Goal: Task Accomplishment & Management: Complete application form

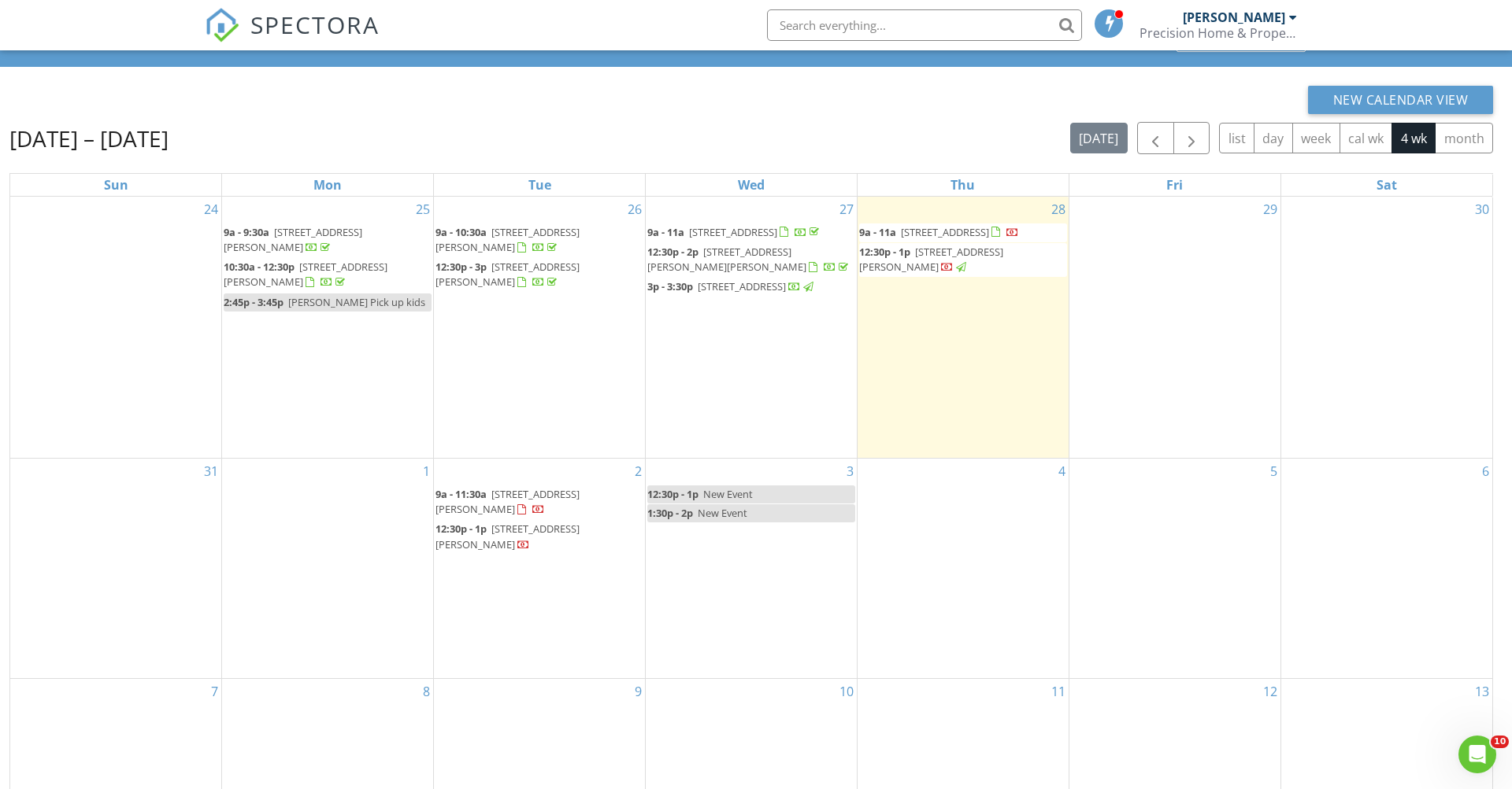
click at [536, 103] on div "New Calendar View" at bounding box center [751, 99] width 1483 height 28
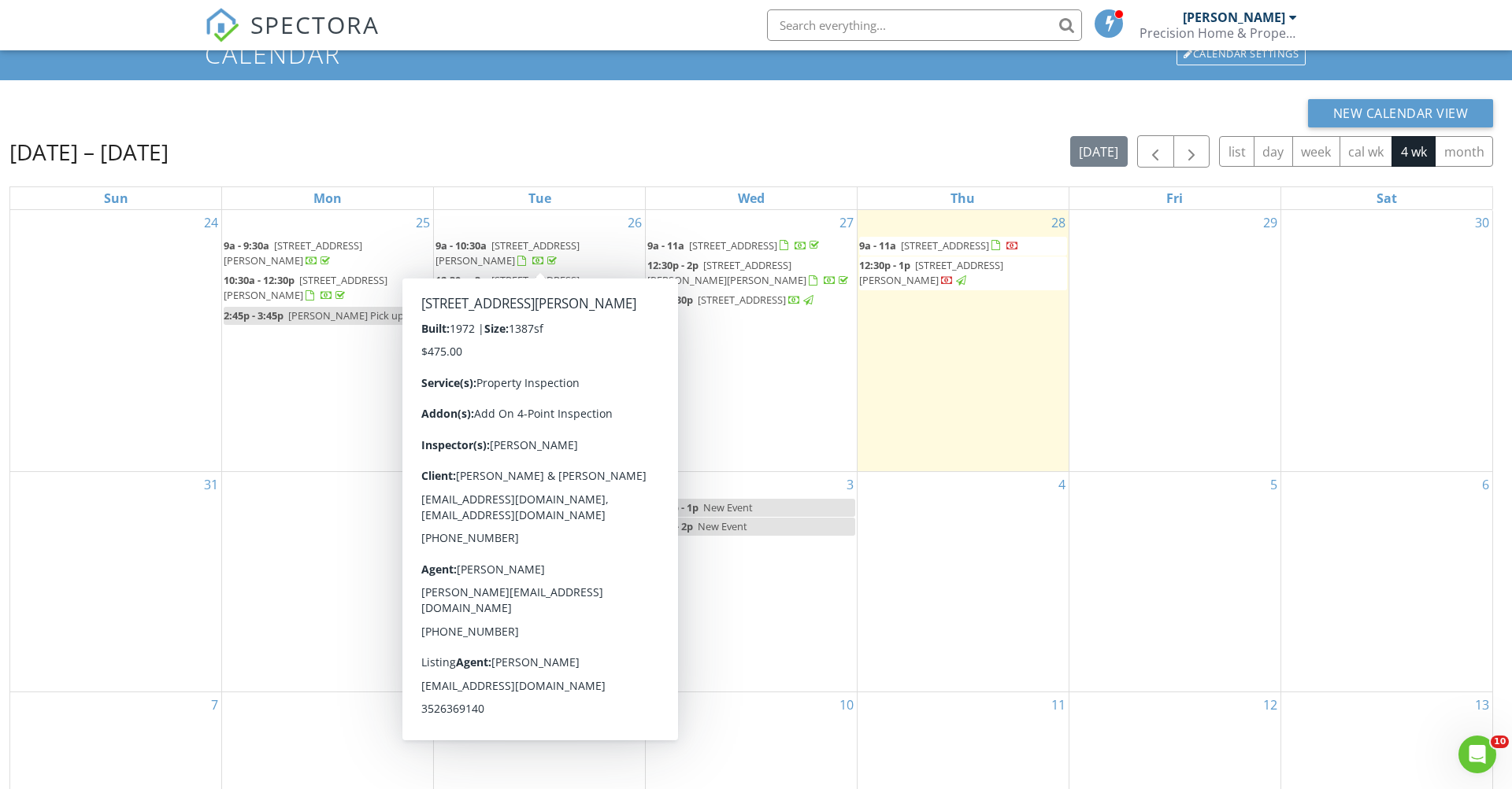
scroll to position [64, 0]
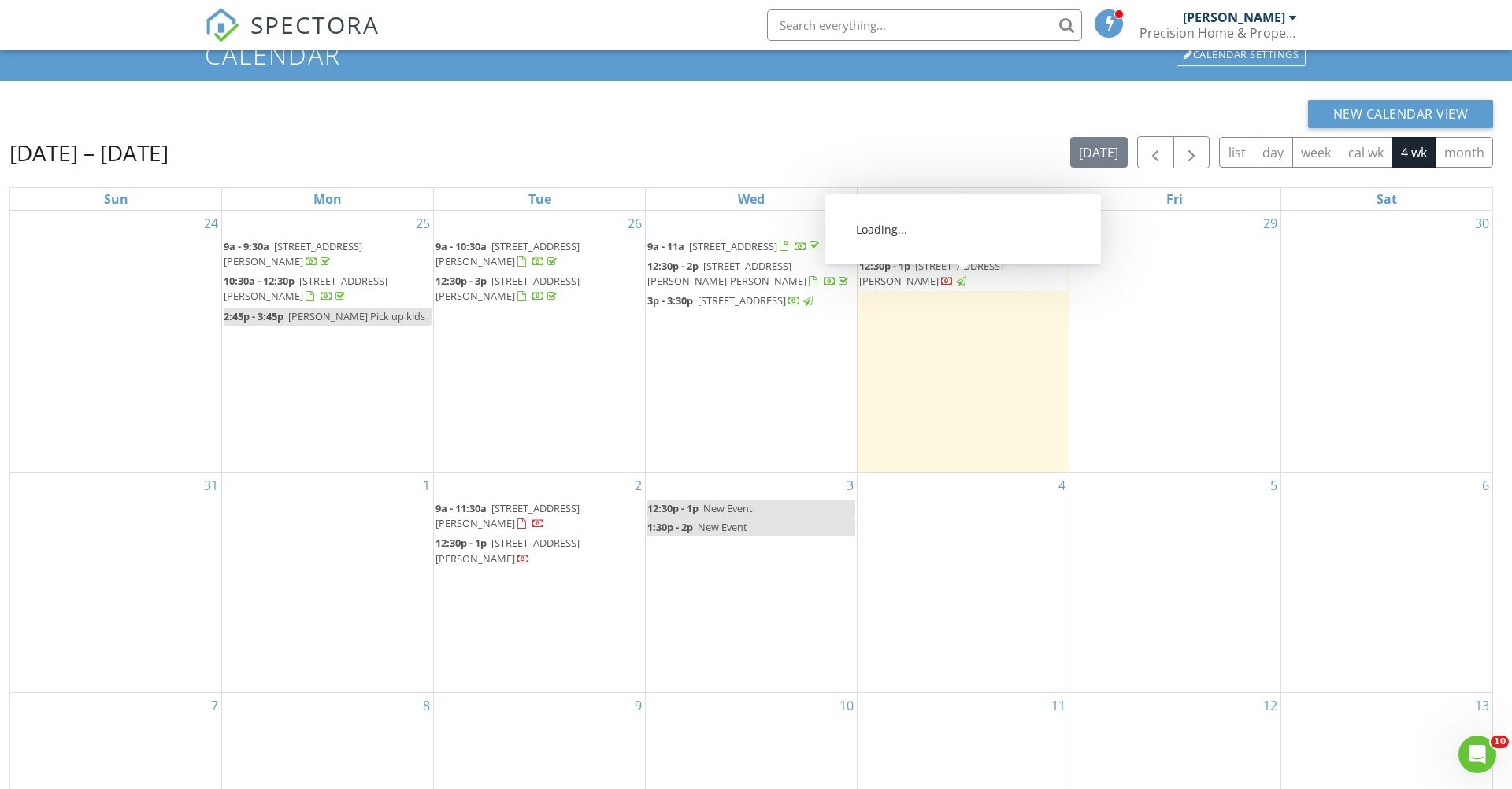
click at [976, 286] on span "1901 Brookside Dr, Mount Dora 32757" at bounding box center [931, 273] width 144 height 29
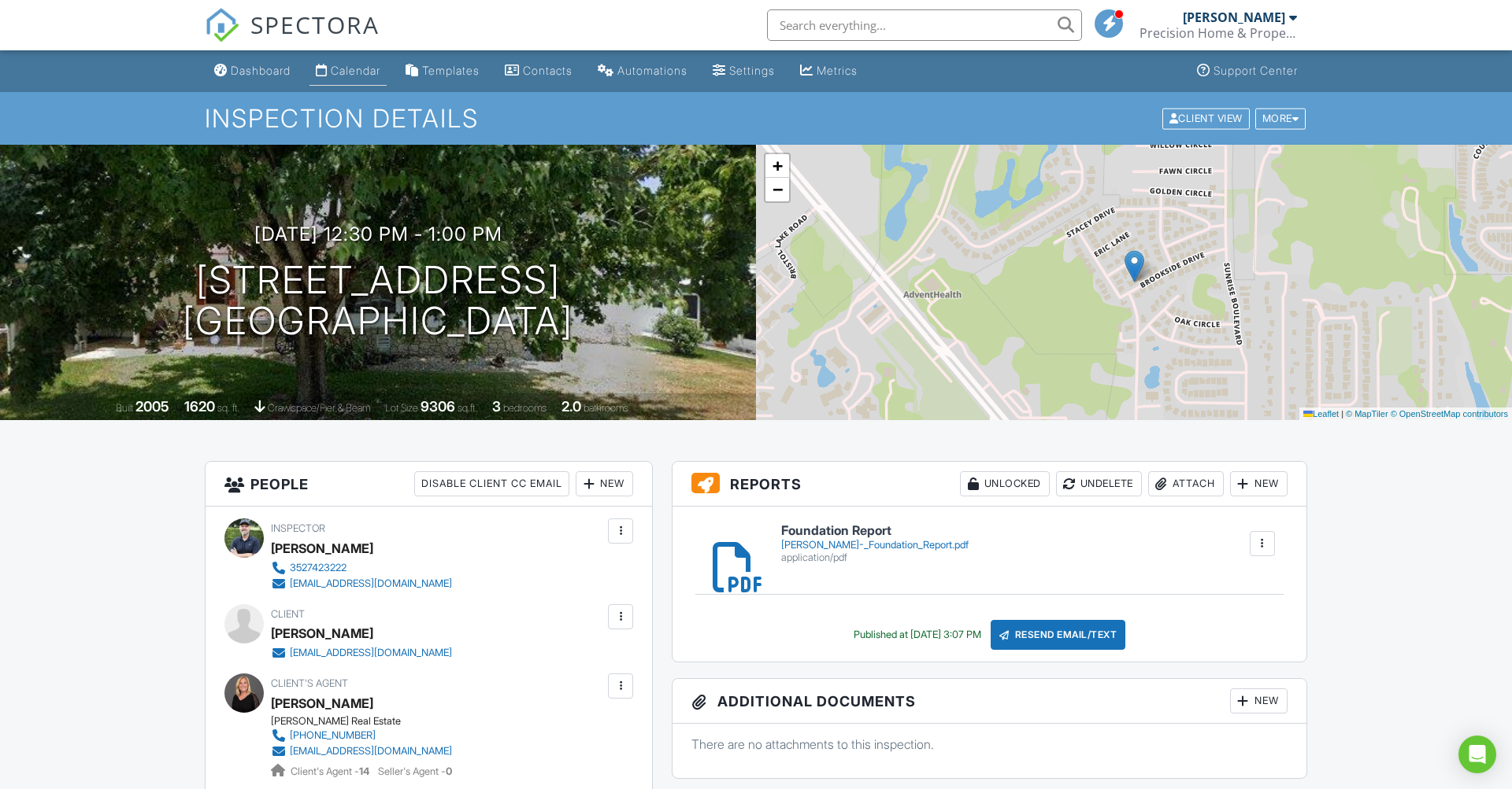
drag, startPoint x: 368, startPoint y: 85, endPoint x: 362, endPoint y: 81, distance: 7.2
click at [362, 81] on li "Calendar" at bounding box center [347, 71] width 84 height 41
click at [364, 72] on div "Calendar" at bounding box center [355, 70] width 50 height 13
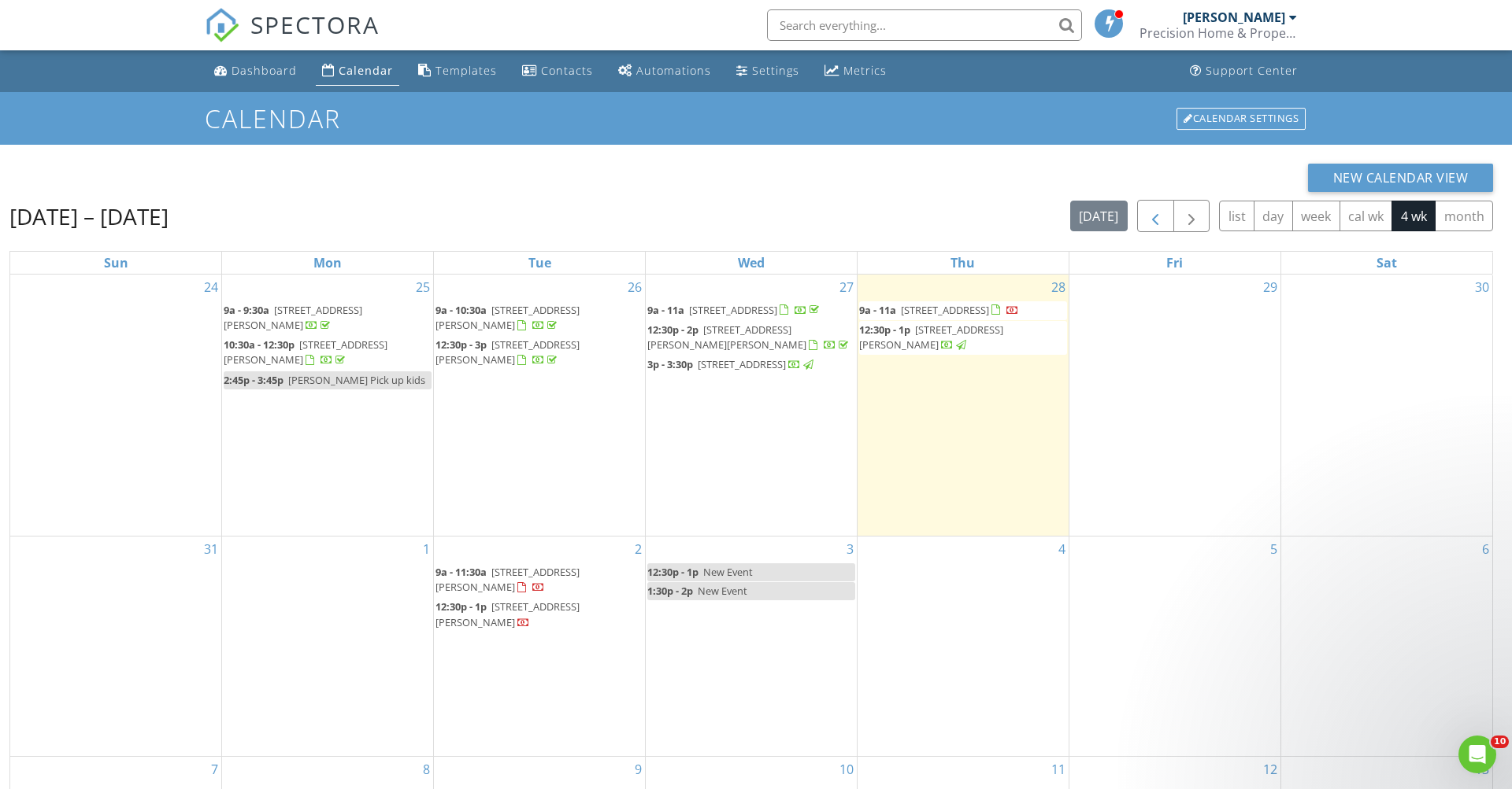
click at [1164, 211] on span "button" at bounding box center [1155, 216] width 19 height 19
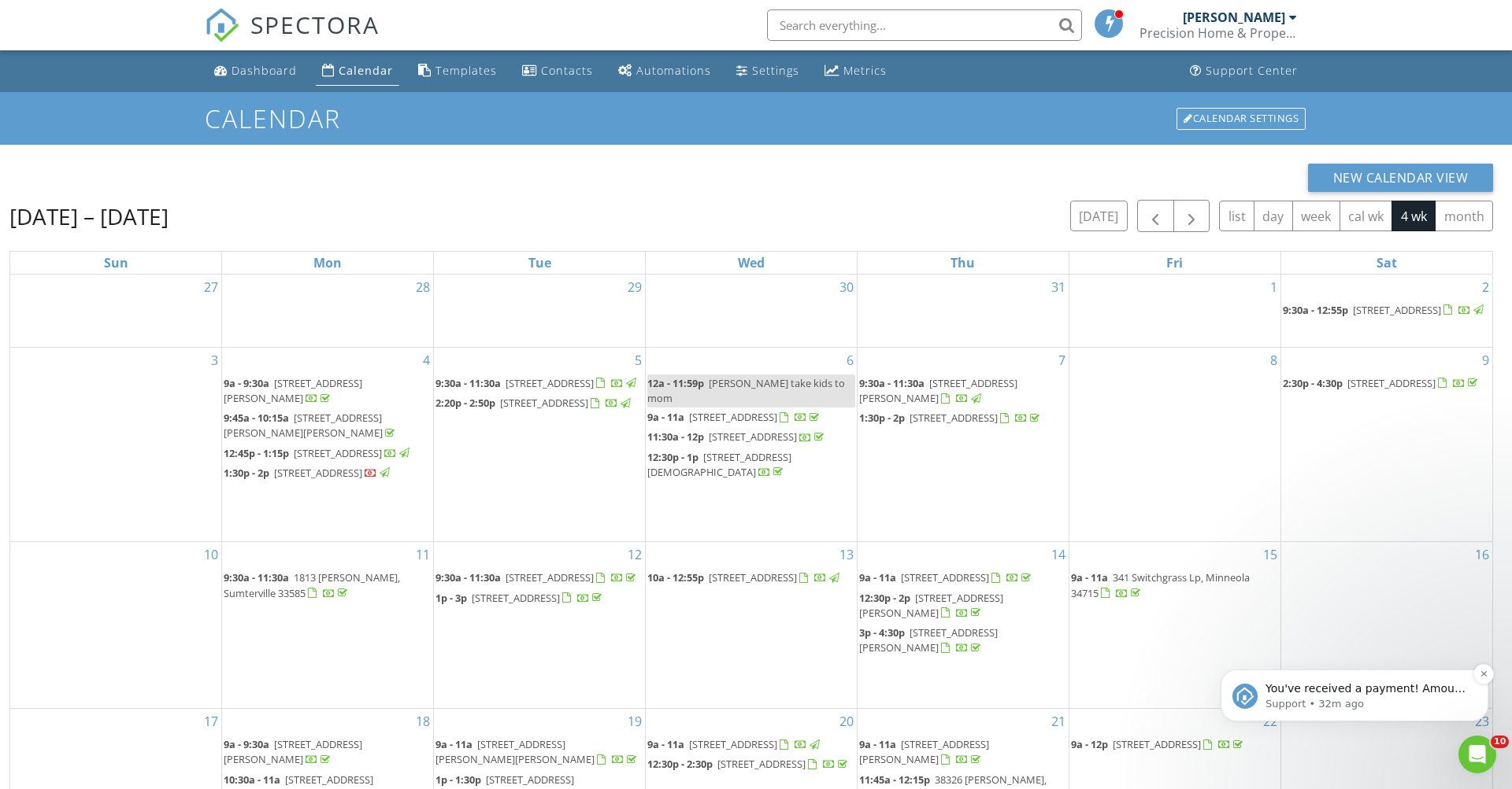
click at [1323, 682] on div "You've received a payment! Amount $525.00 Fee $0.00 Net $525.00 Transaction # p…" at bounding box center [1354, 695] width 244 height 31
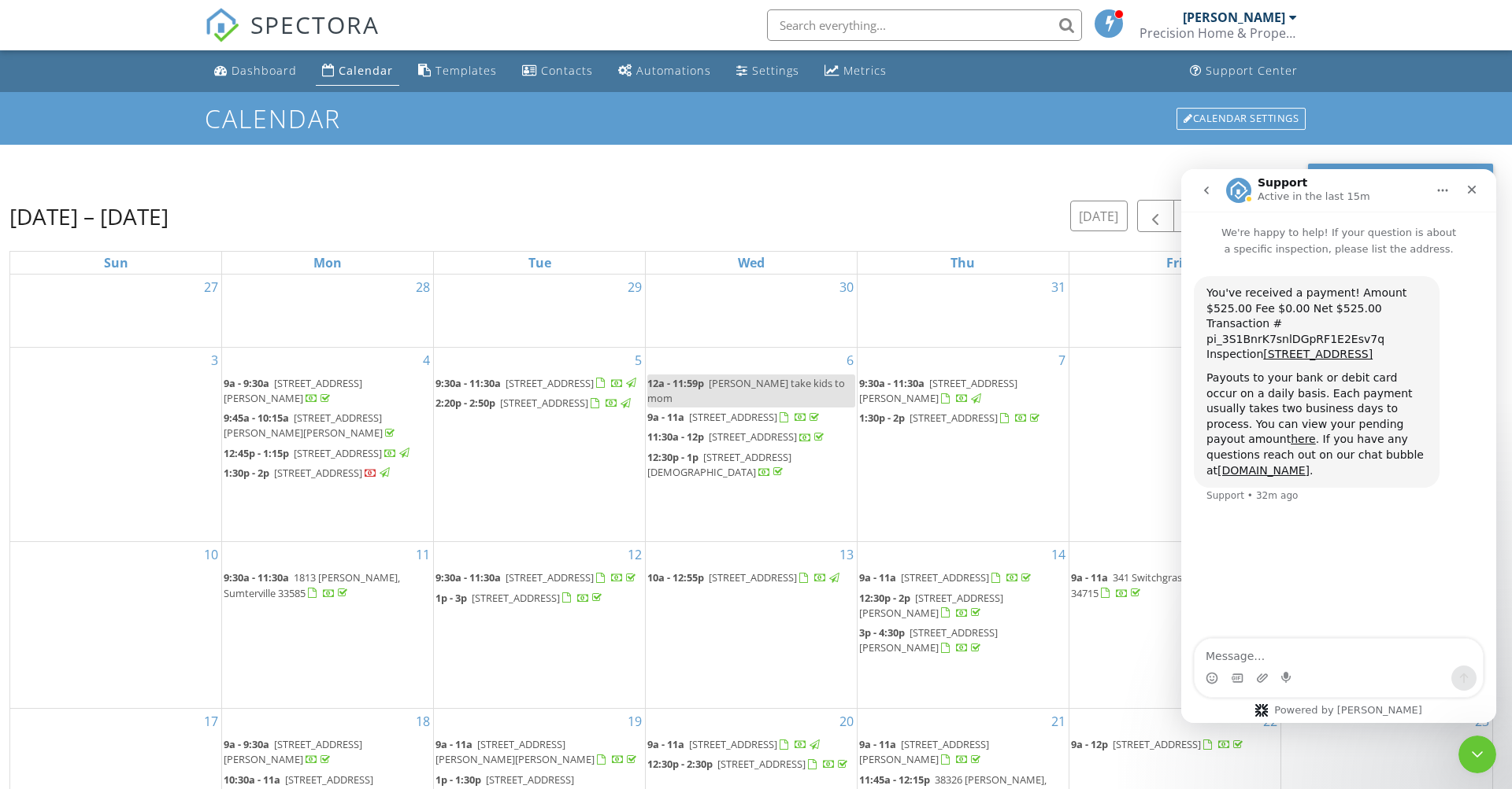
click at [786, 193] on div "New Calendar View Jul 27 – Aug 23, 2025 today list day week cal wk 4 wk month S…" at bounding box center [751, 577] width 1483 height 826
click at [682, 223] on div "Jul 27 – Aug 23, 2025 today list day week cal wk 4 wk month" at bounding box center [751, 216] width 1483 height 32
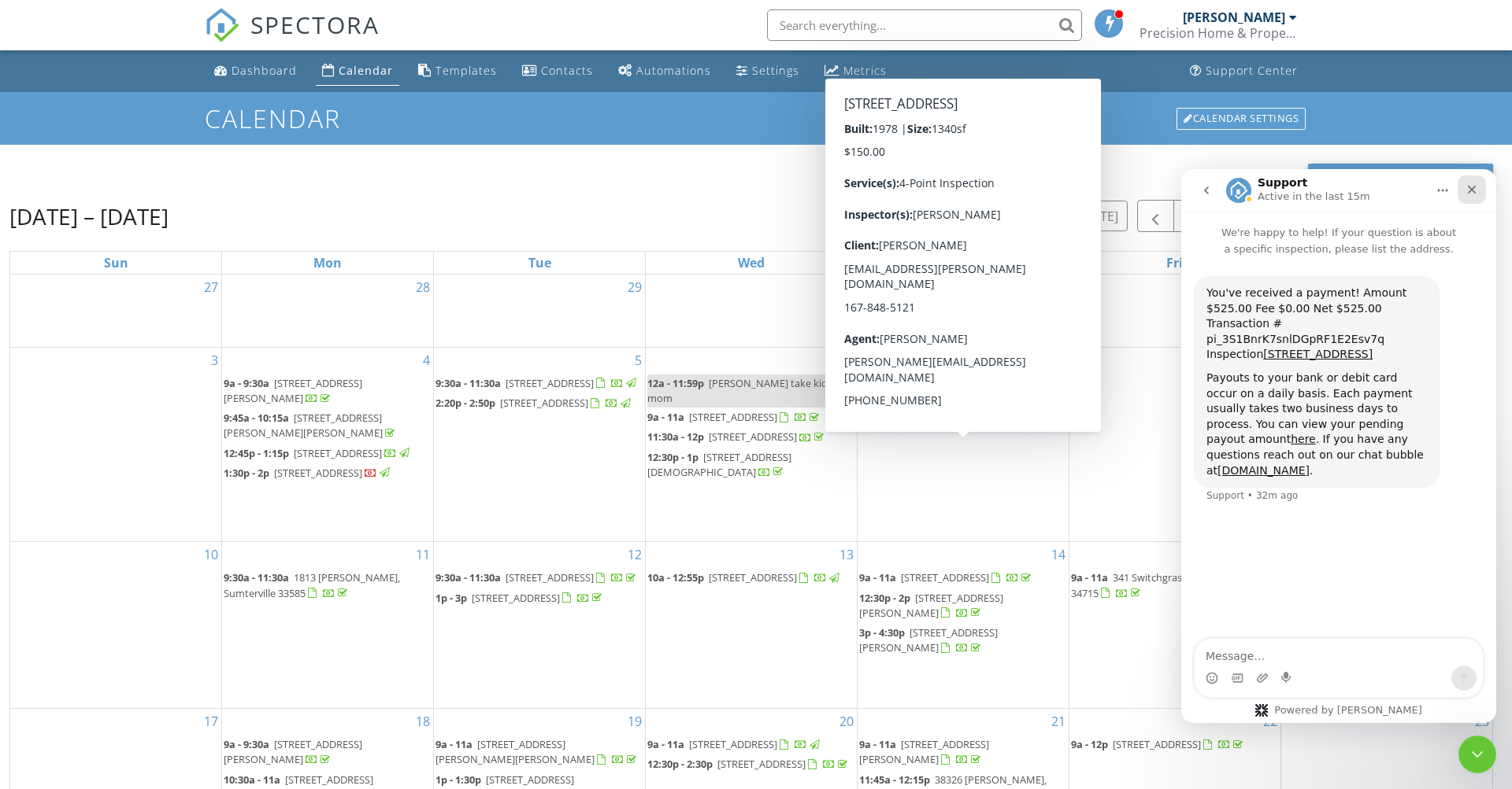
click at [1478, 192] on div "Close" at bounding box center [1471, 189] width 28 height 28
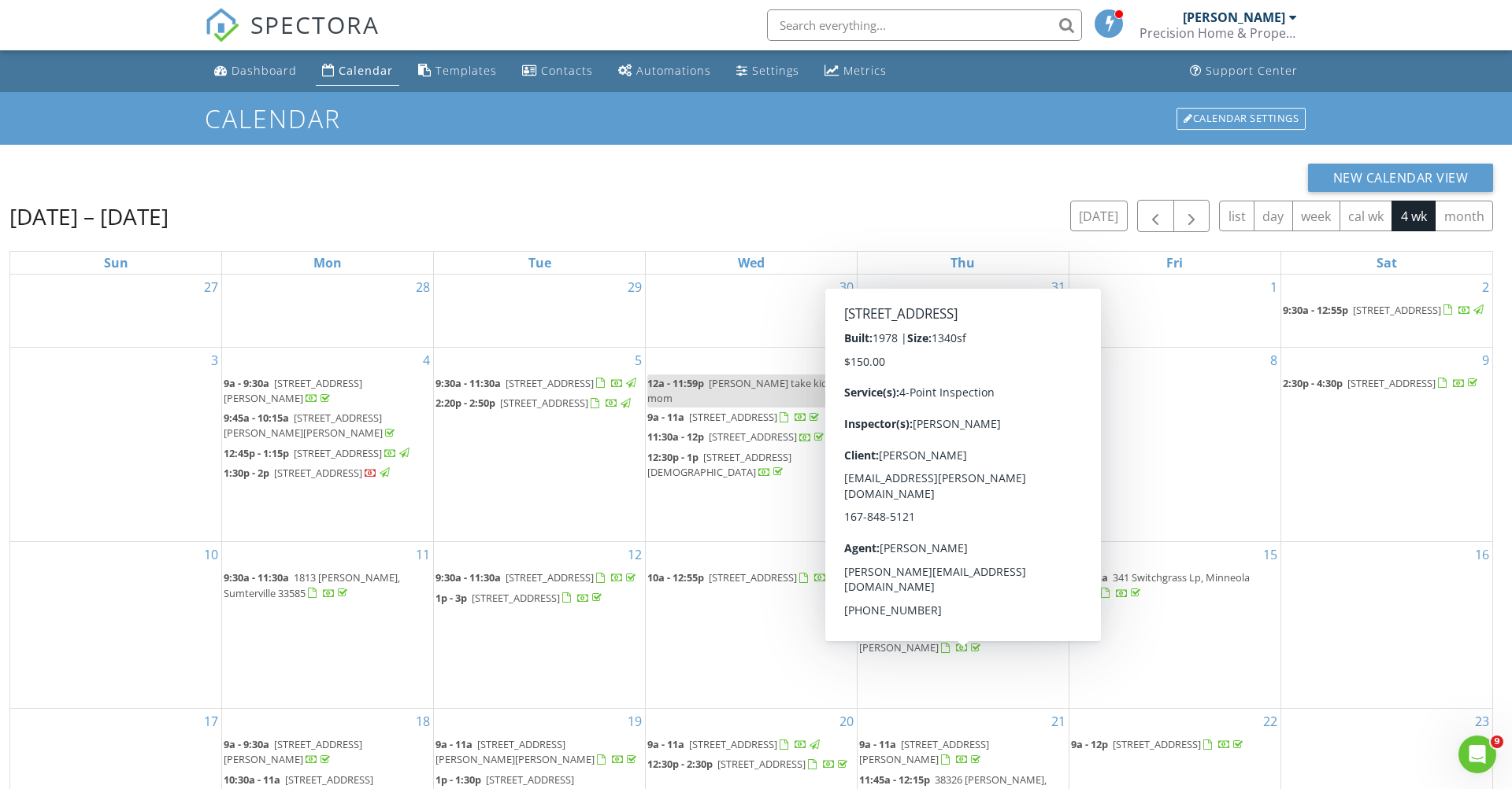
click at [989, 176] on div "New Calendar View" at bounding box center [751, 177] width 1483 height 28
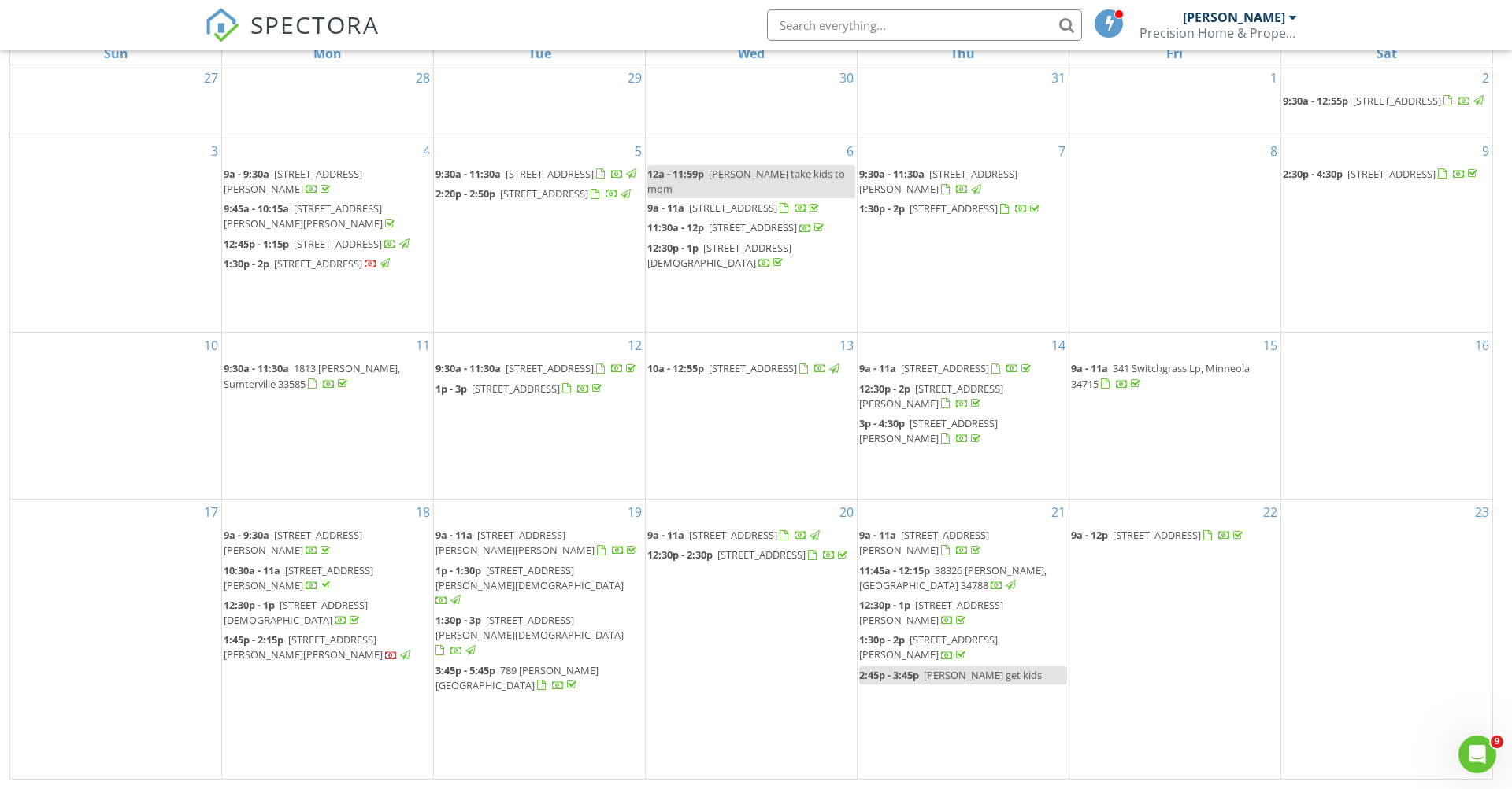
scroll to position [210, 0]
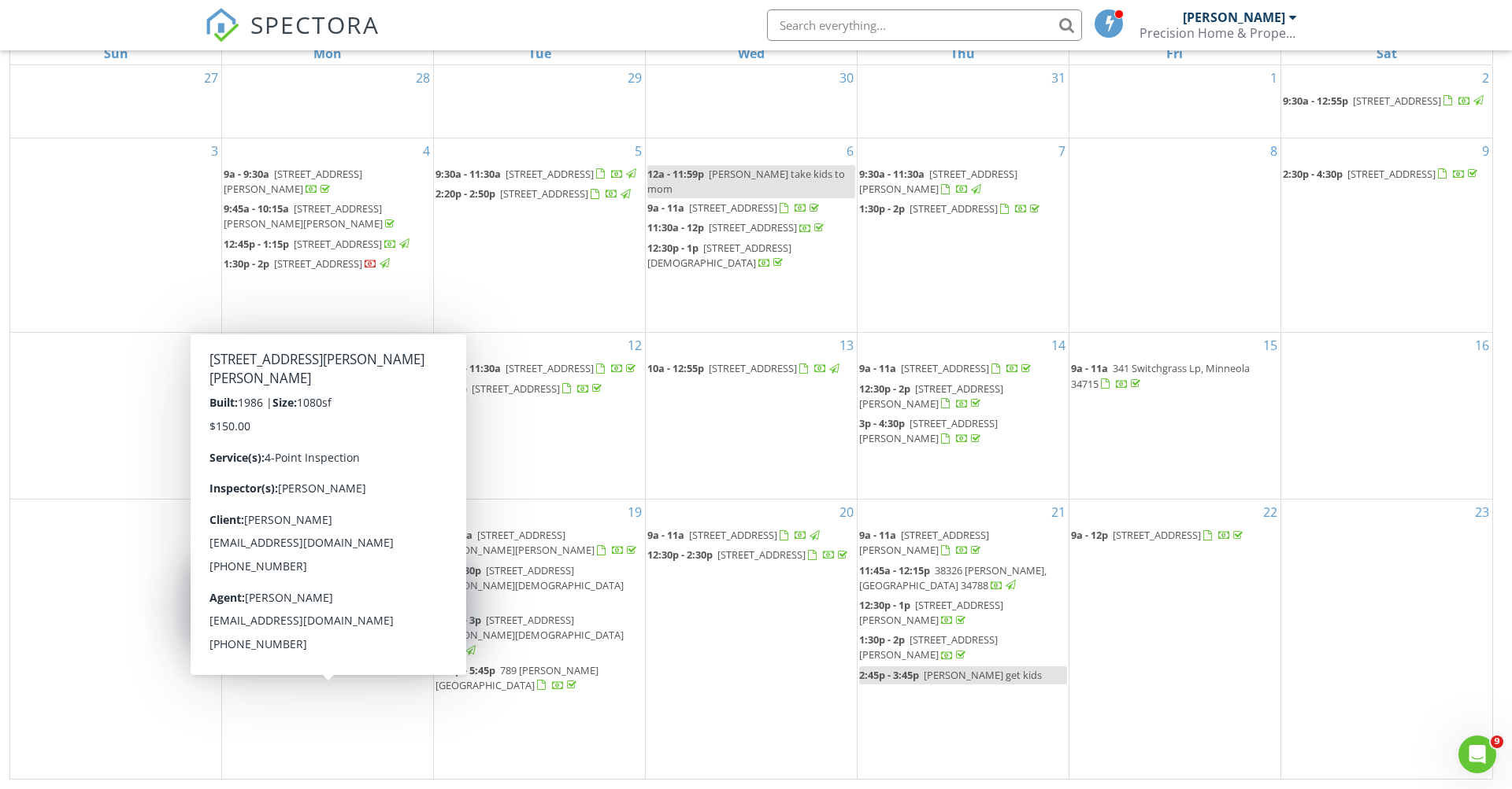
click at [291, 662] on span "[STREET_ADDRESS][PERSON_NAME][PERSON_NAME]" at bounding box center [302, 647] width 159 height 29
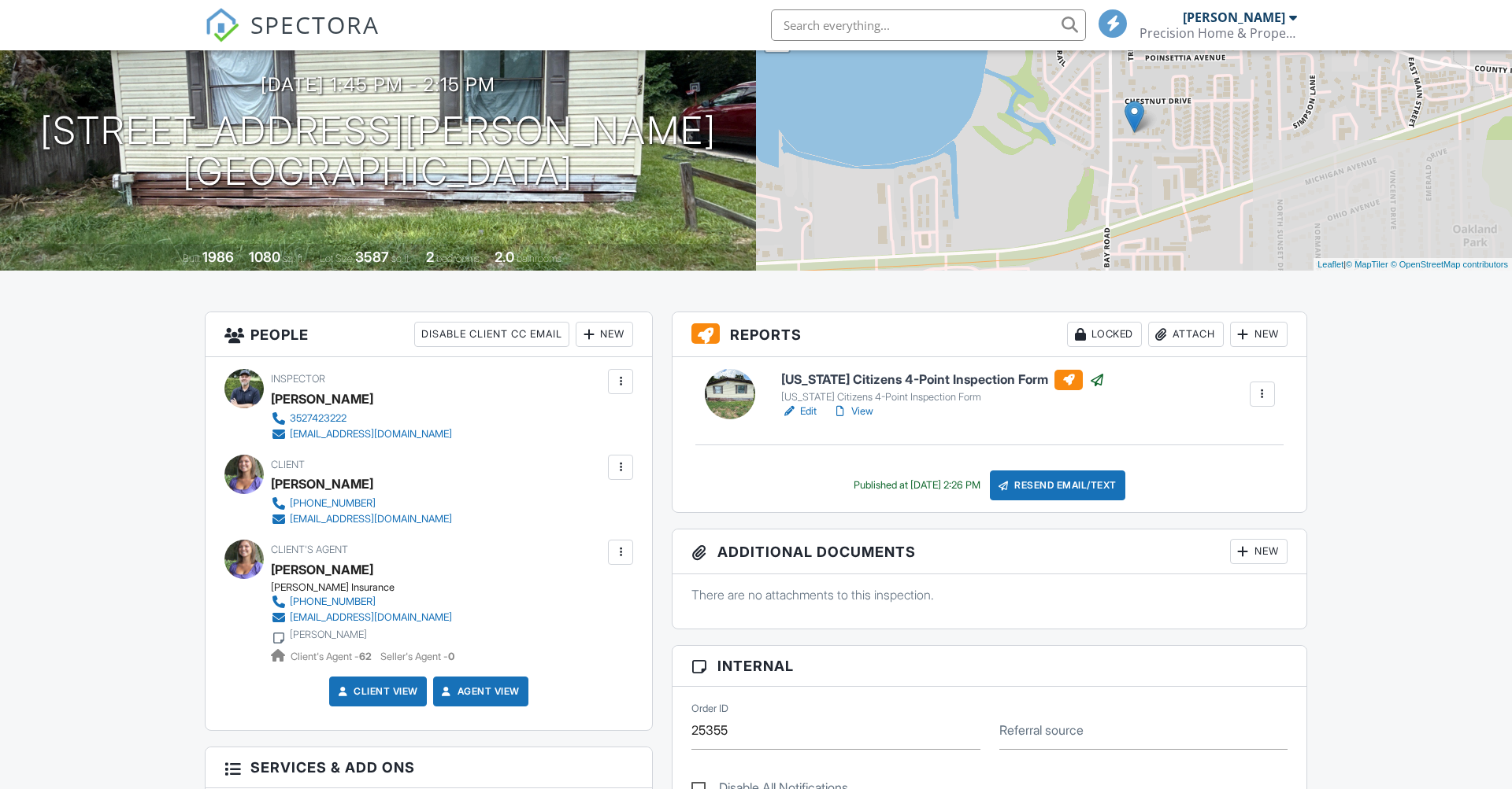
scroll to position [267, 0]
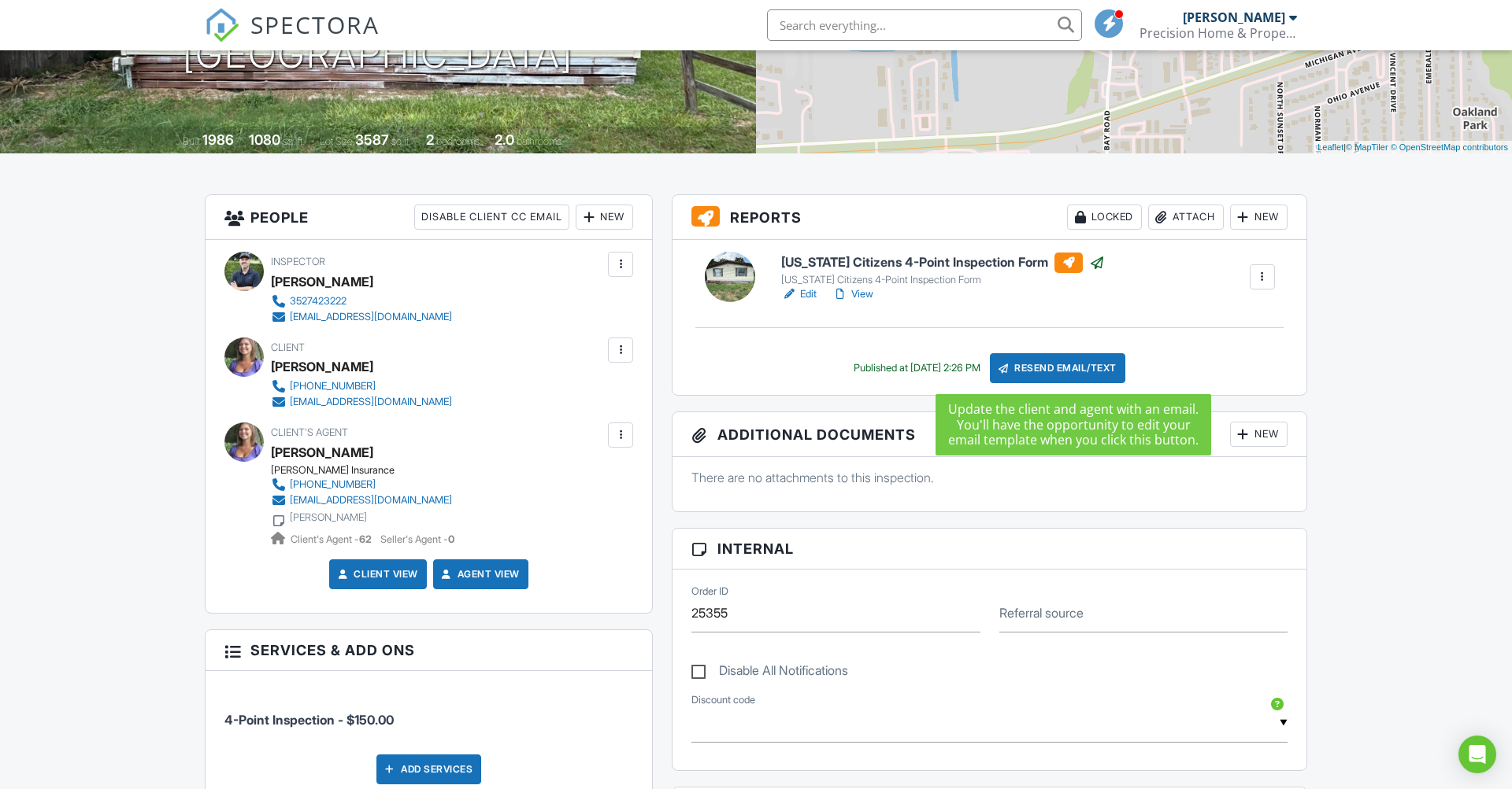
click at [1053, 365] on div "Resend Email/Text" at bounding box center [1058, 368] width 135 height 30
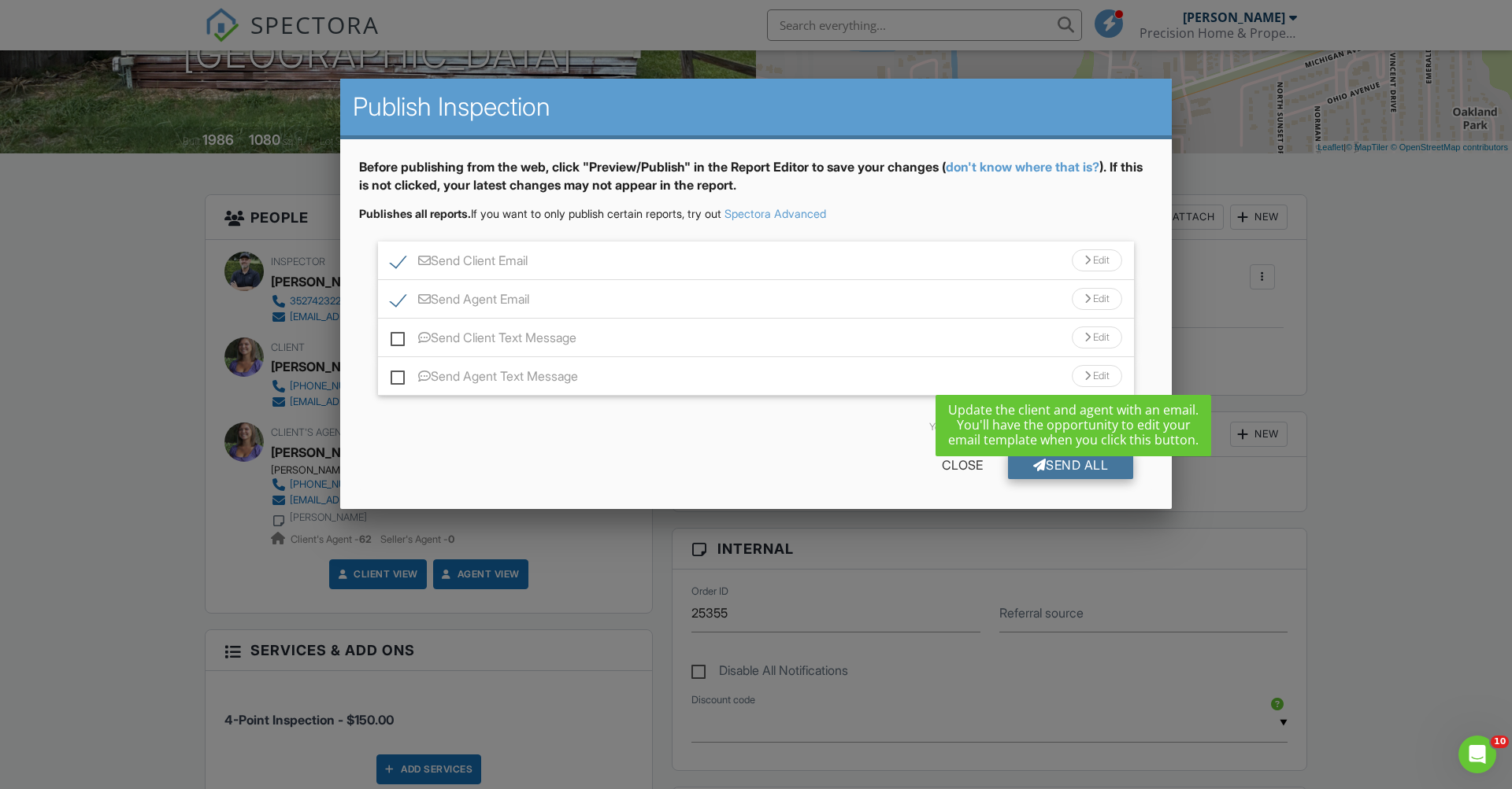
scroll to position [0, 0]
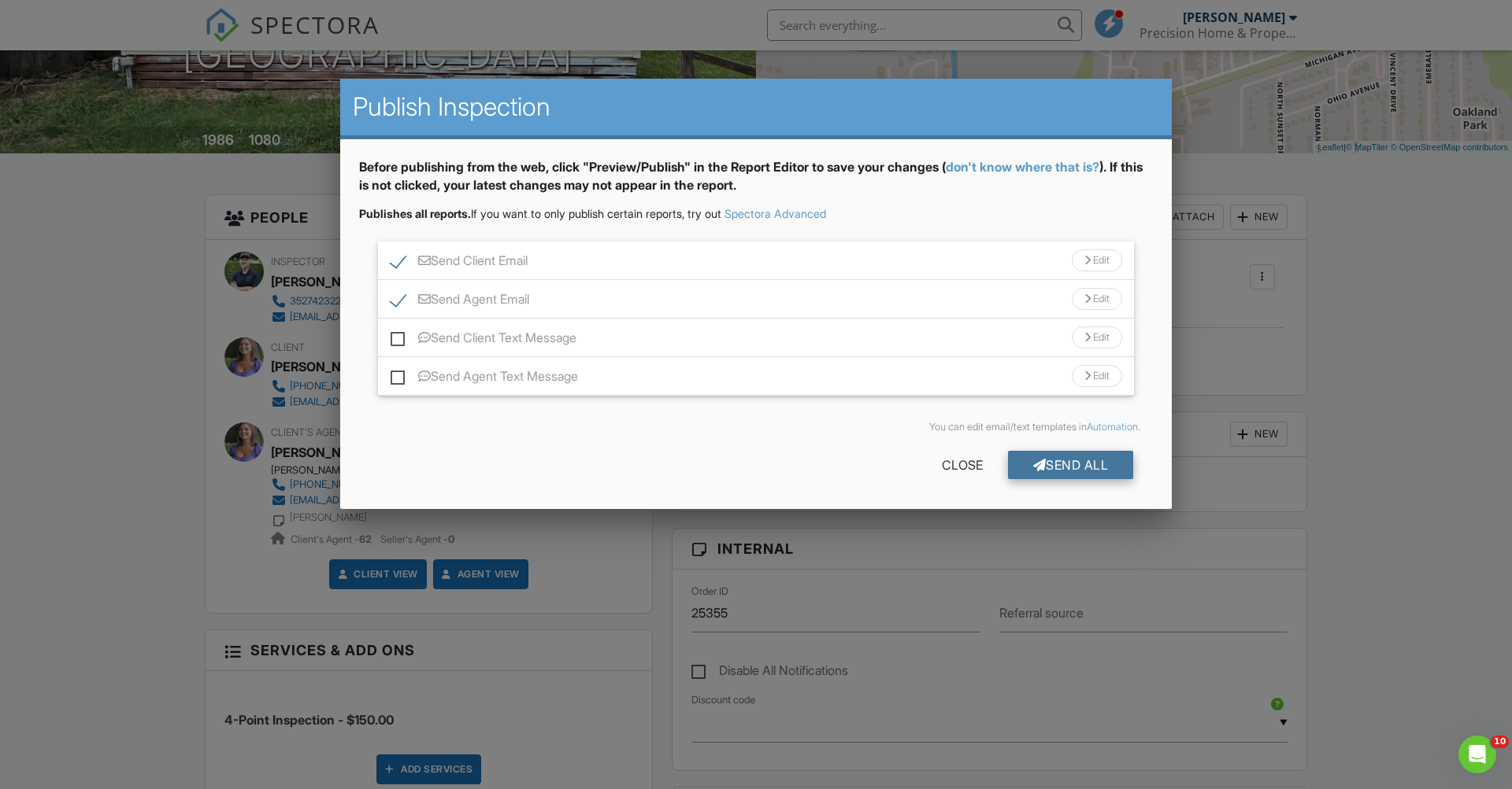
click at [1072, 469] on div "Send All" at bounding box center [1071, 464] width 126 height 28
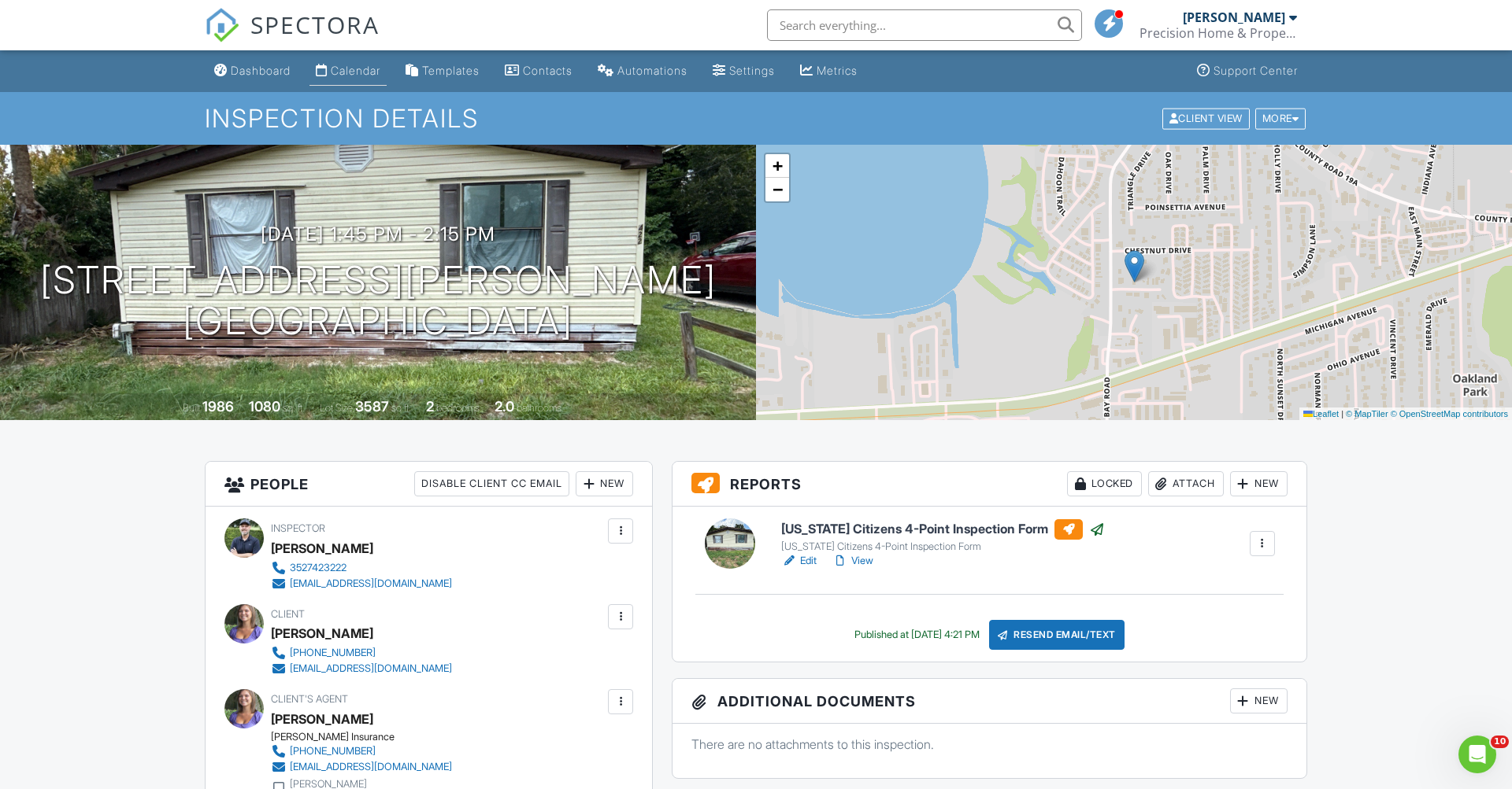
click at [363, 69] on div "Calendar" at bounding box center [355, 70] width 50 height 13
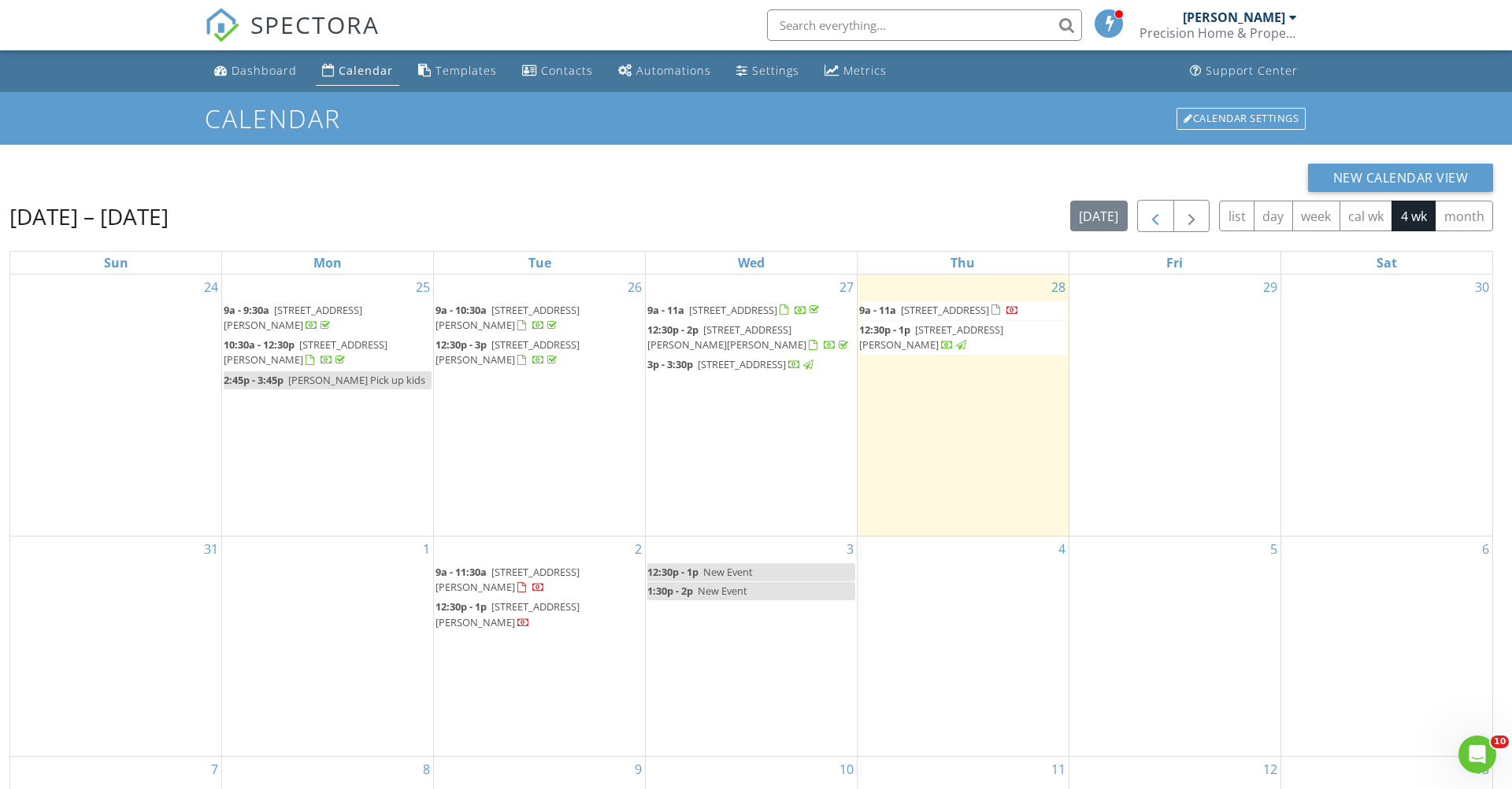
click at [1157, 222] on span "button" at bounding box center [1155, 216] width 19 height 19
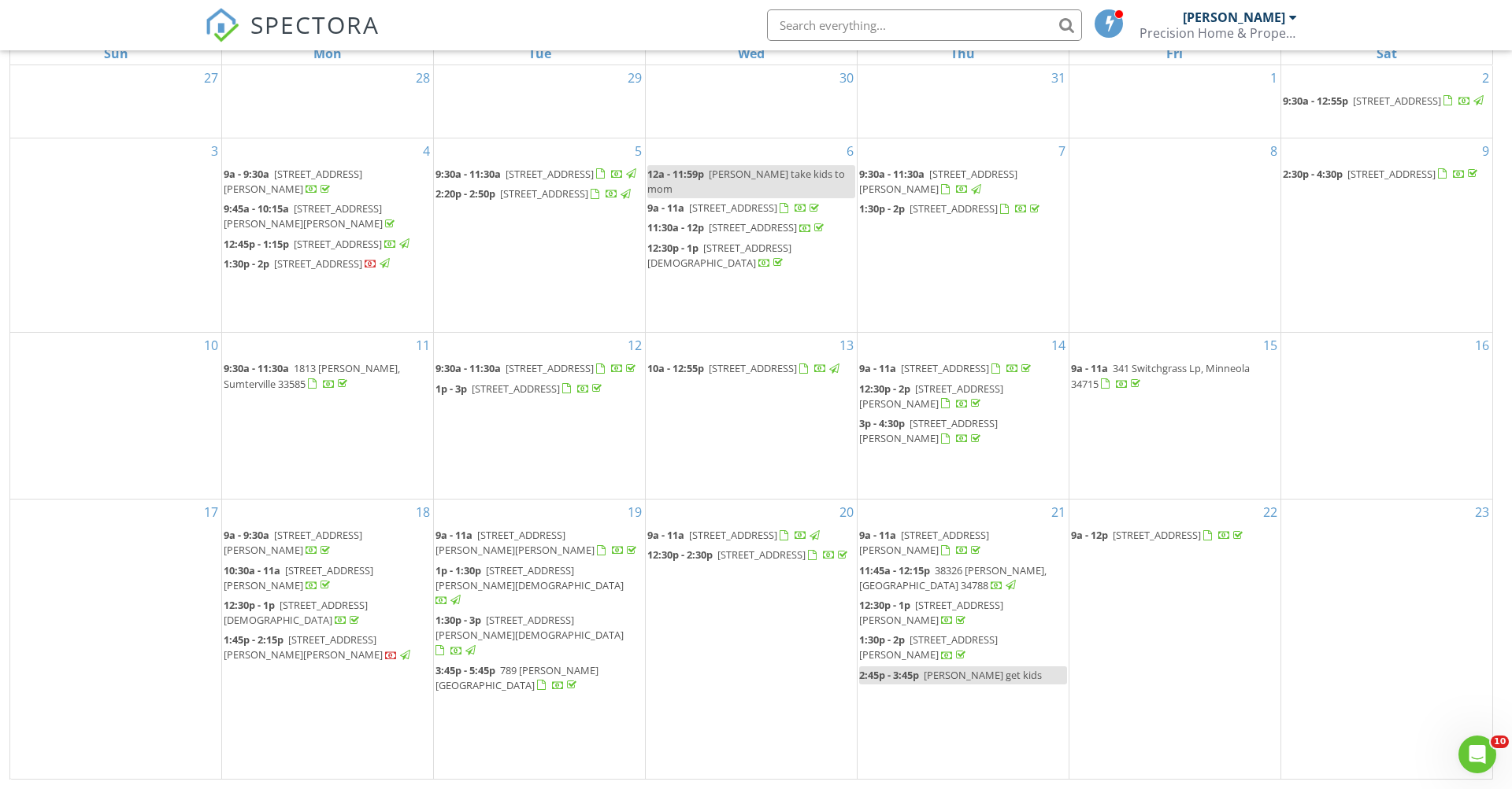
scroll to position [210, 0]
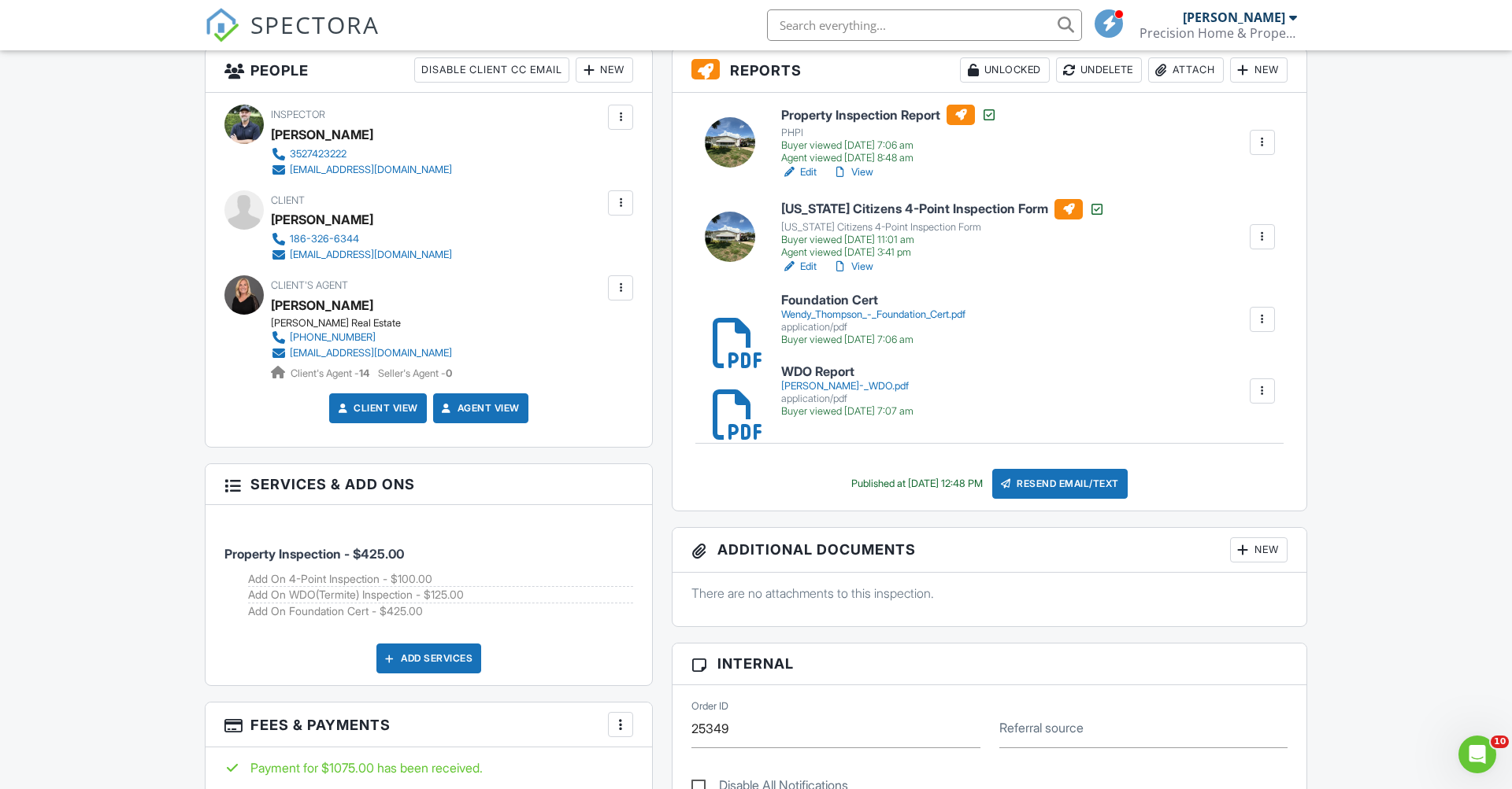
scroll to position [399, 0]
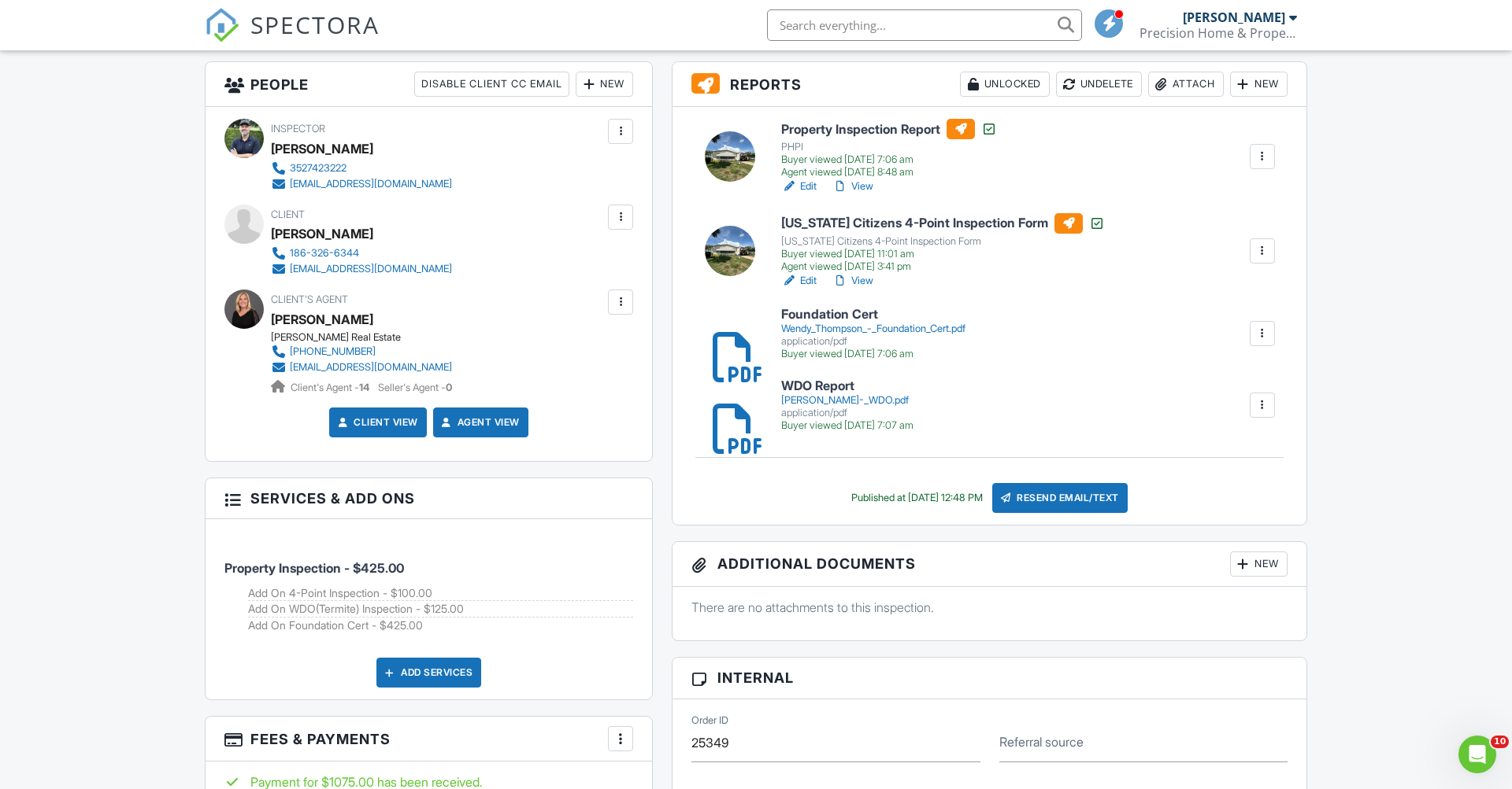
click at [958, 323] on div "Wendy_Thompson_-_Foundation_Cert.pdf" at bounding box center [873, 329] width 184 height 13
click at [1099, 502] on div "Resend Email/Text" at bounding box center [1059, 498] width 135 height 30
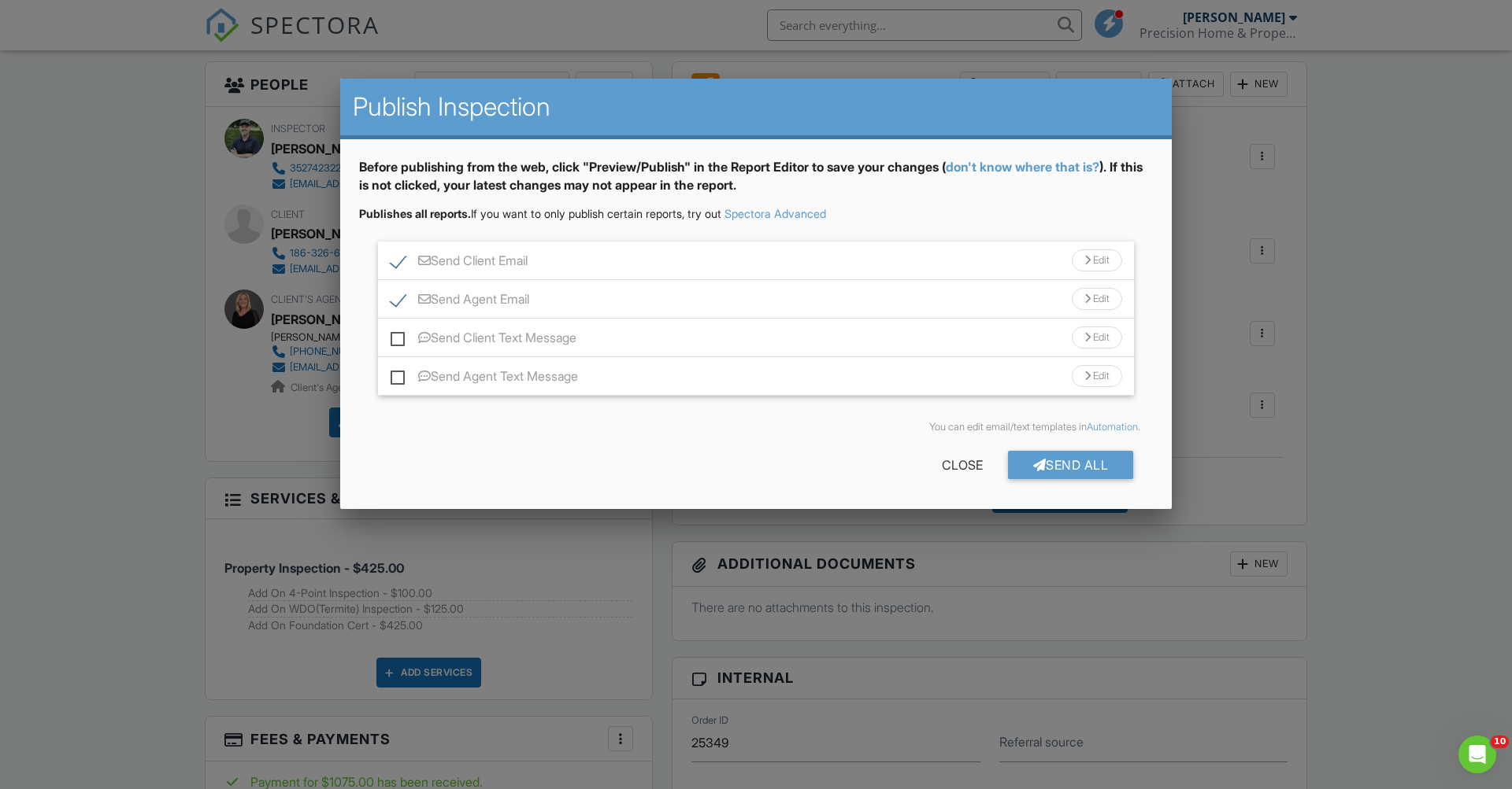
click at [1091, 448] on div "Send All Close" at bounding box center [756, 468] width 794 height 44
click at [1051, 471] on div "Send All" at bounding box center [1071, 464] width 126 height 28
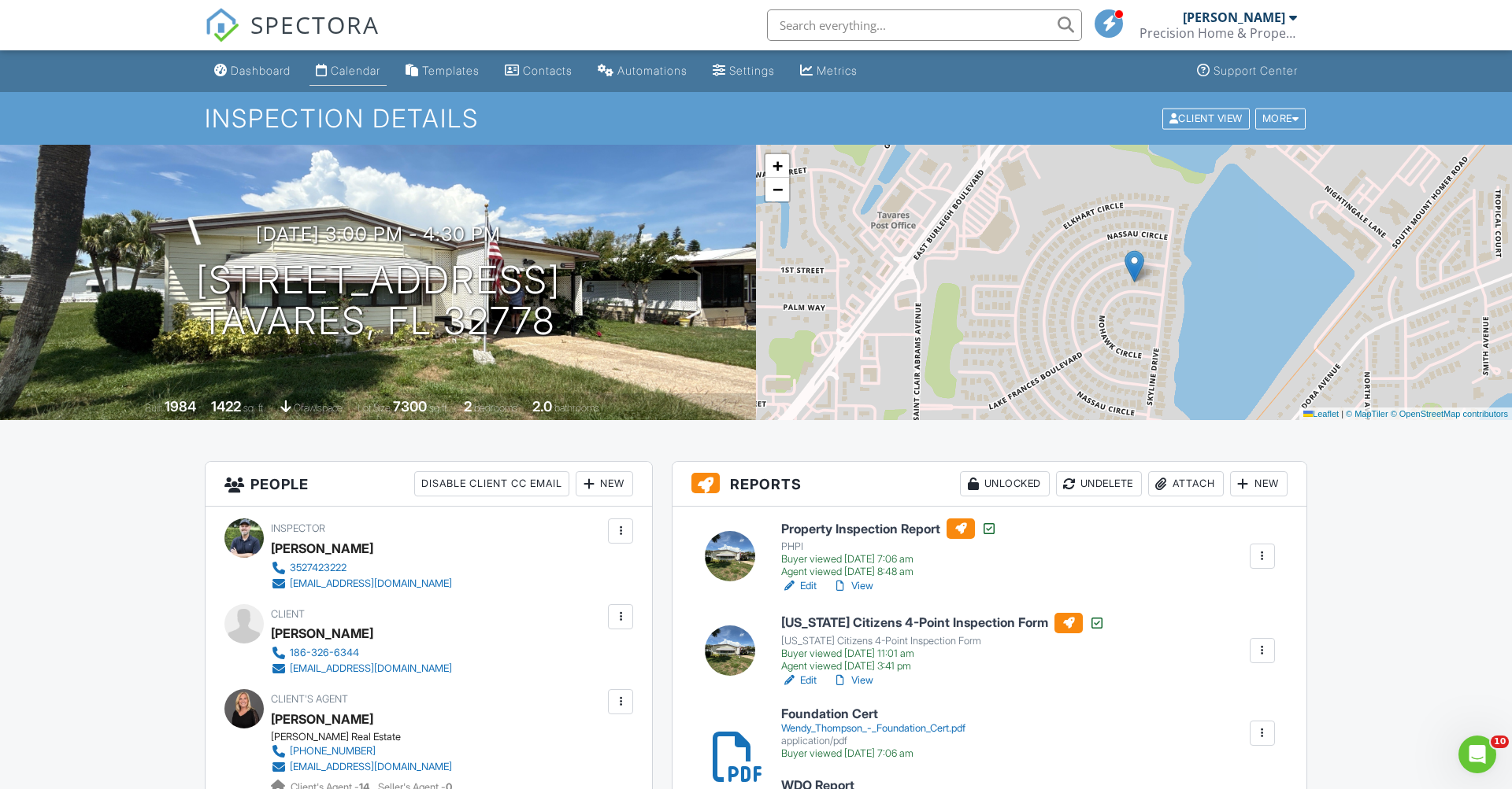
click at [370, 71] on div "Calendar" at bounding box center [355, 70] width 50 height 13
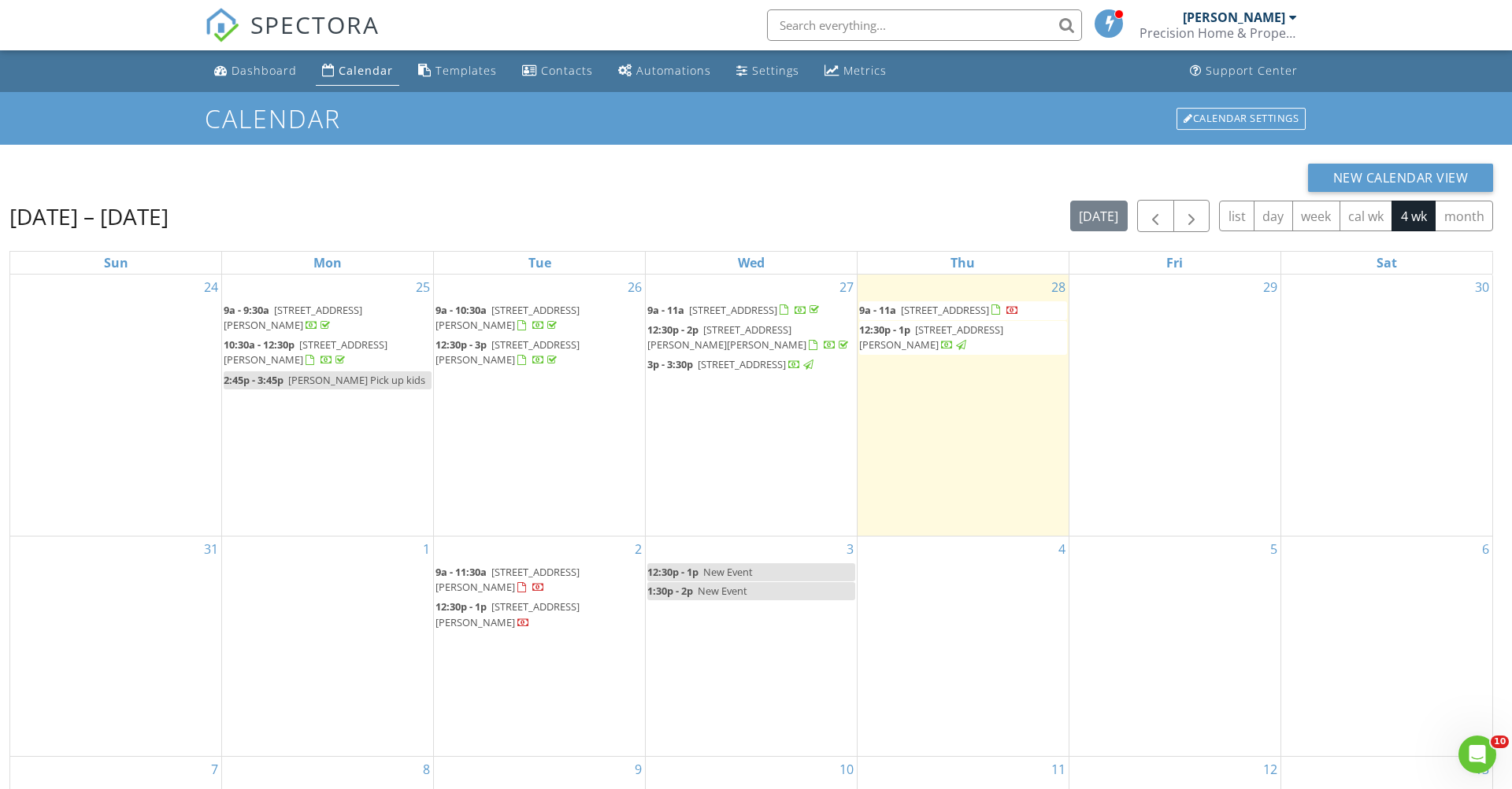
click at [613, 200] on div "[DATE] – [DATE] [DATE] list day week cal wk 4 wk month" at bounding box center [751, 216] width 1483 height 32
click at [801, 13] on input "text" at bounding box center [924, 24] width 315 height 31
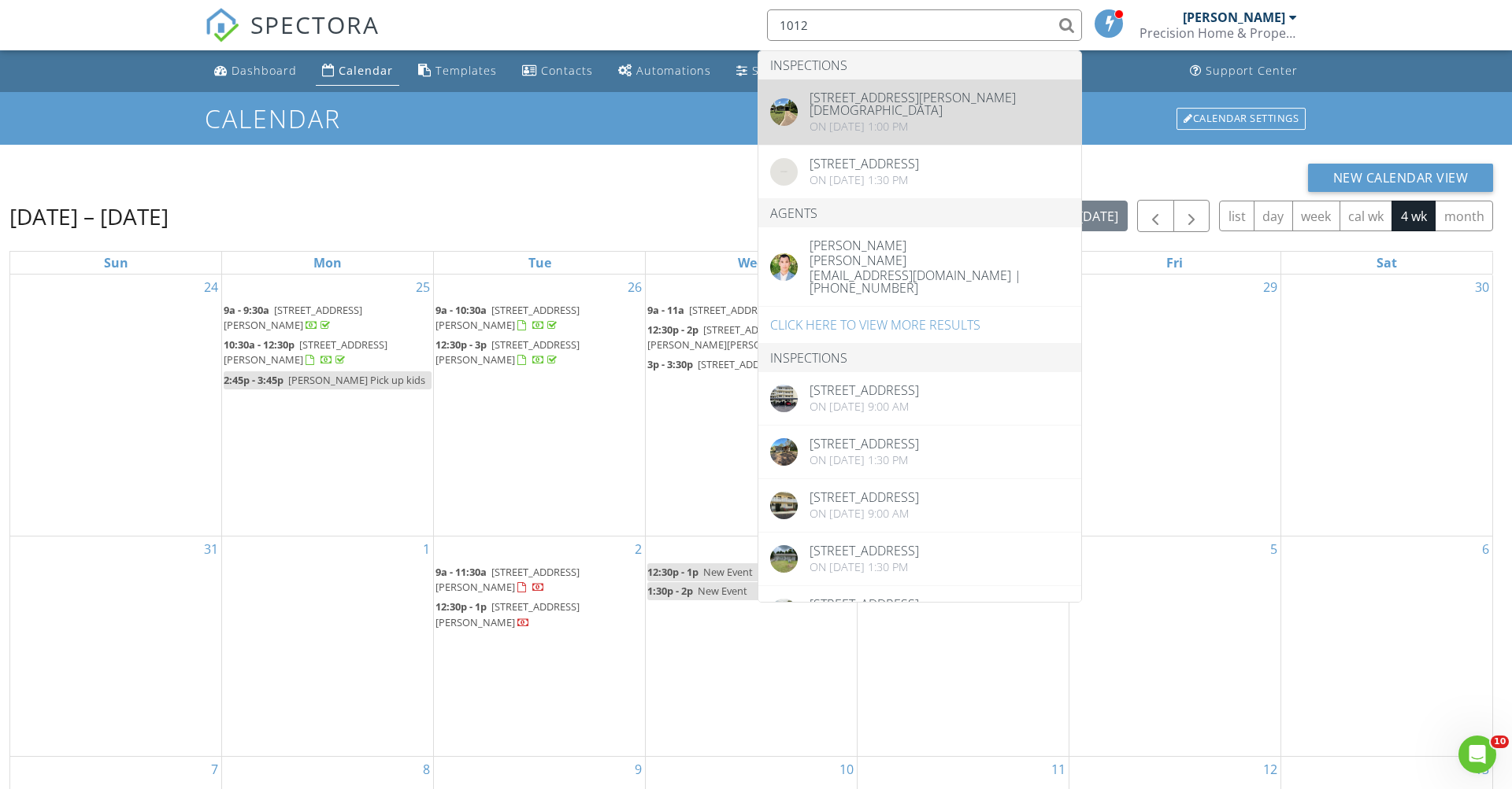
type input "1012"
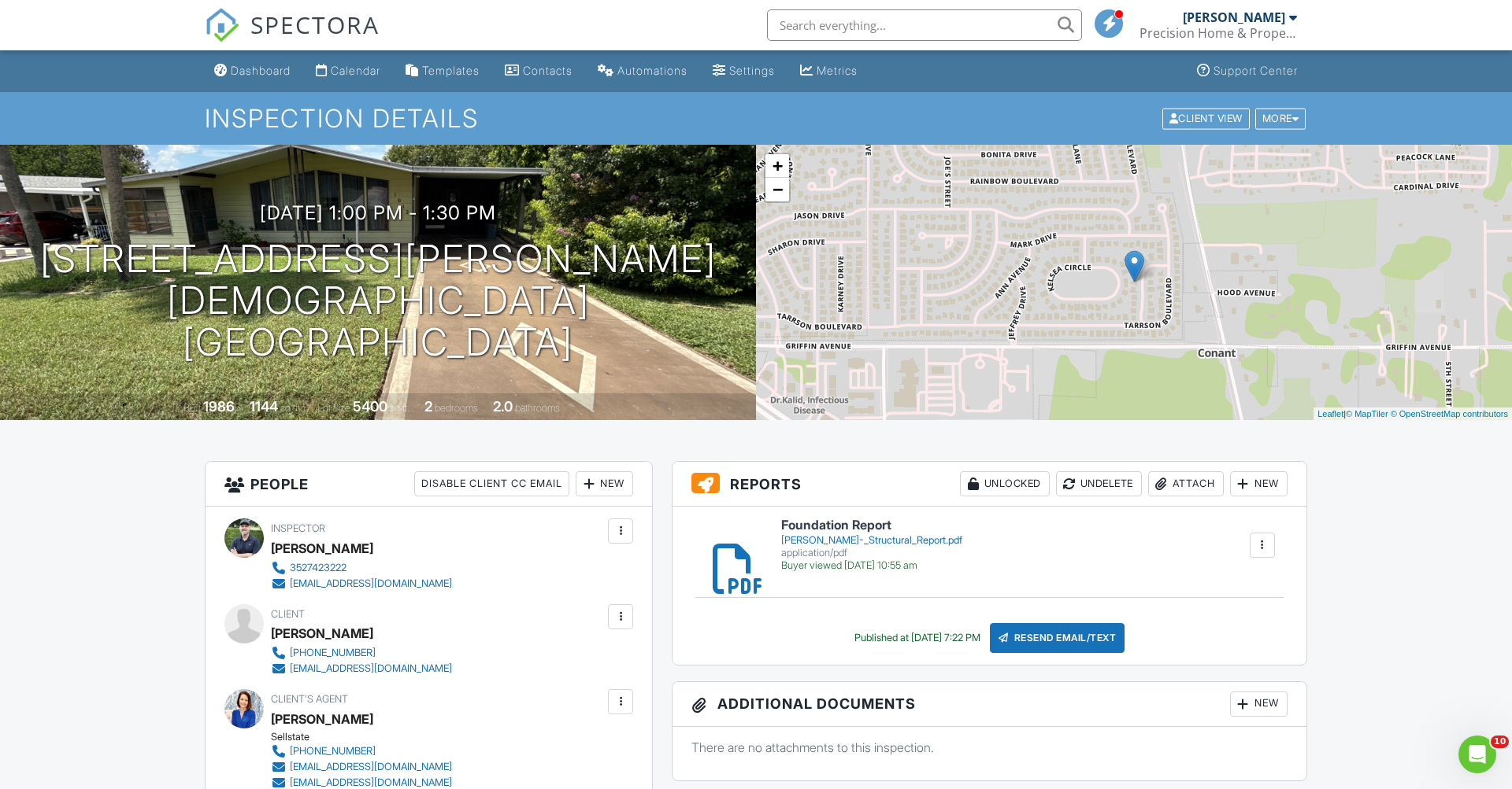
click at [1265, 543] on div at bounding box center [1262, 544] width 15 height 15
click at [1257, 582] on link "Delete" at bounding box center [1252, 587] width 58 height 17
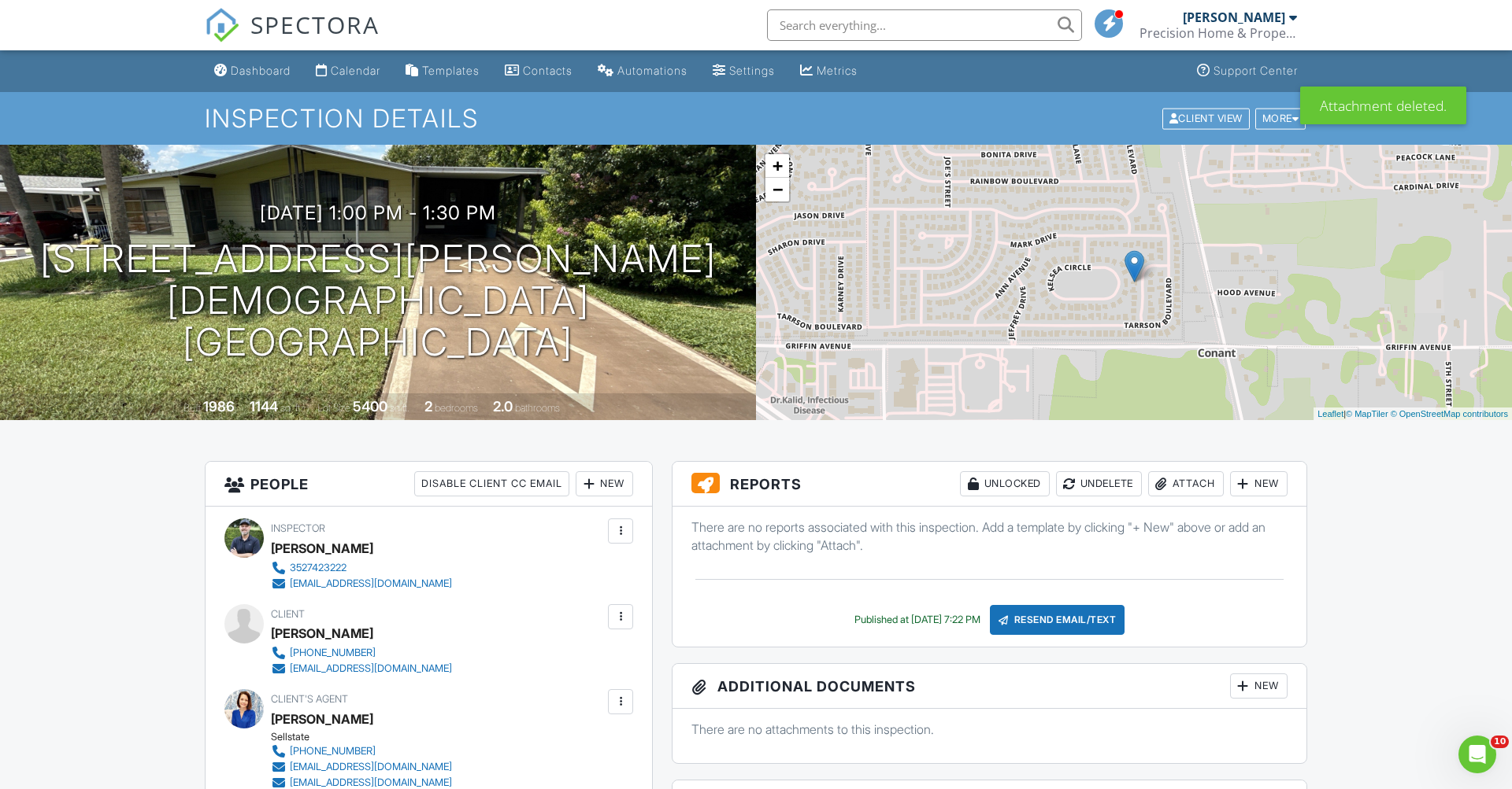
click at [1186, 493] on div "Attach" at bounding box center [1185, 484] width 76 height 25
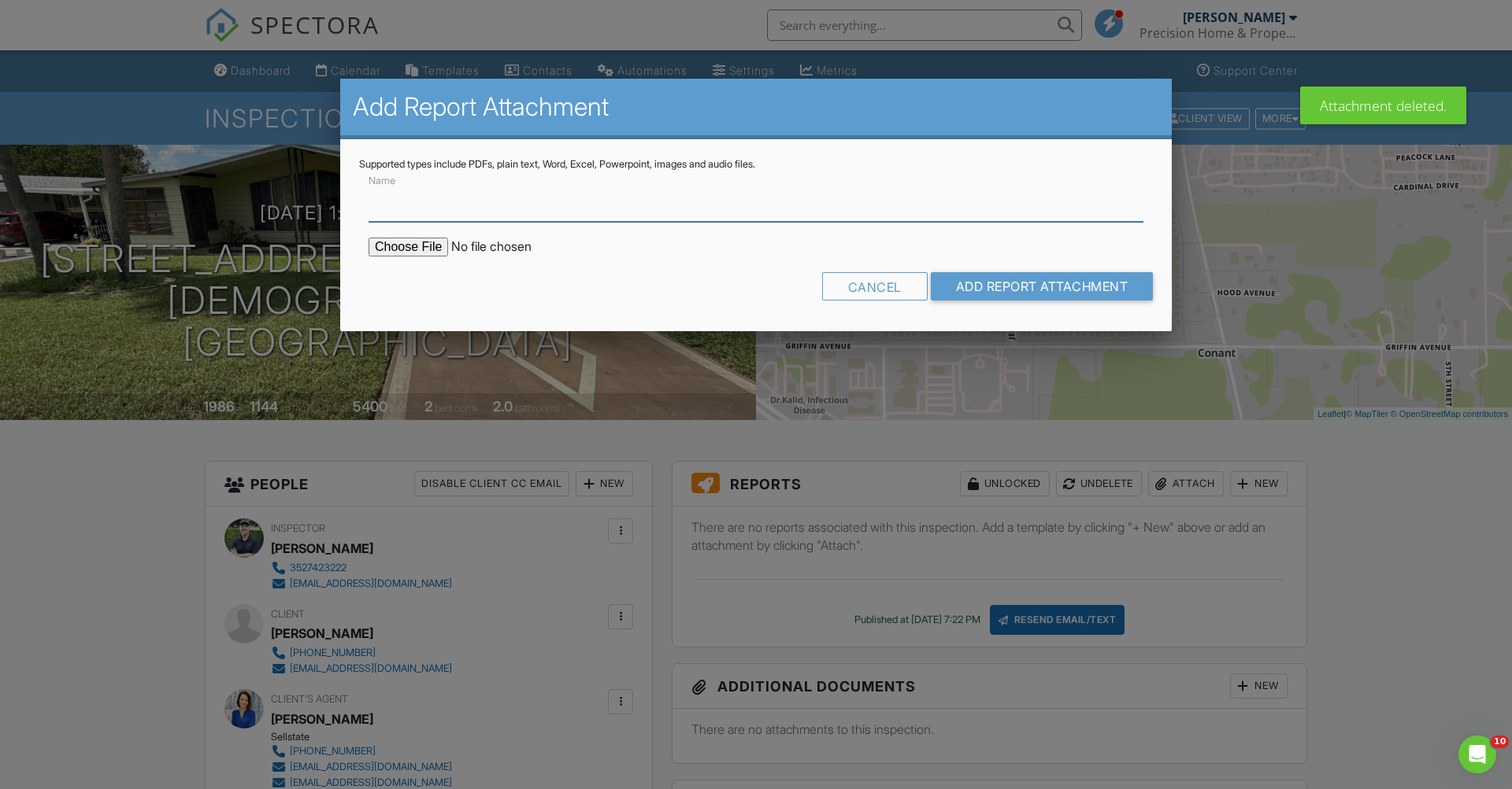
paste input "[PERSON_NAME]"
type input "K"
type input "Structural Report"
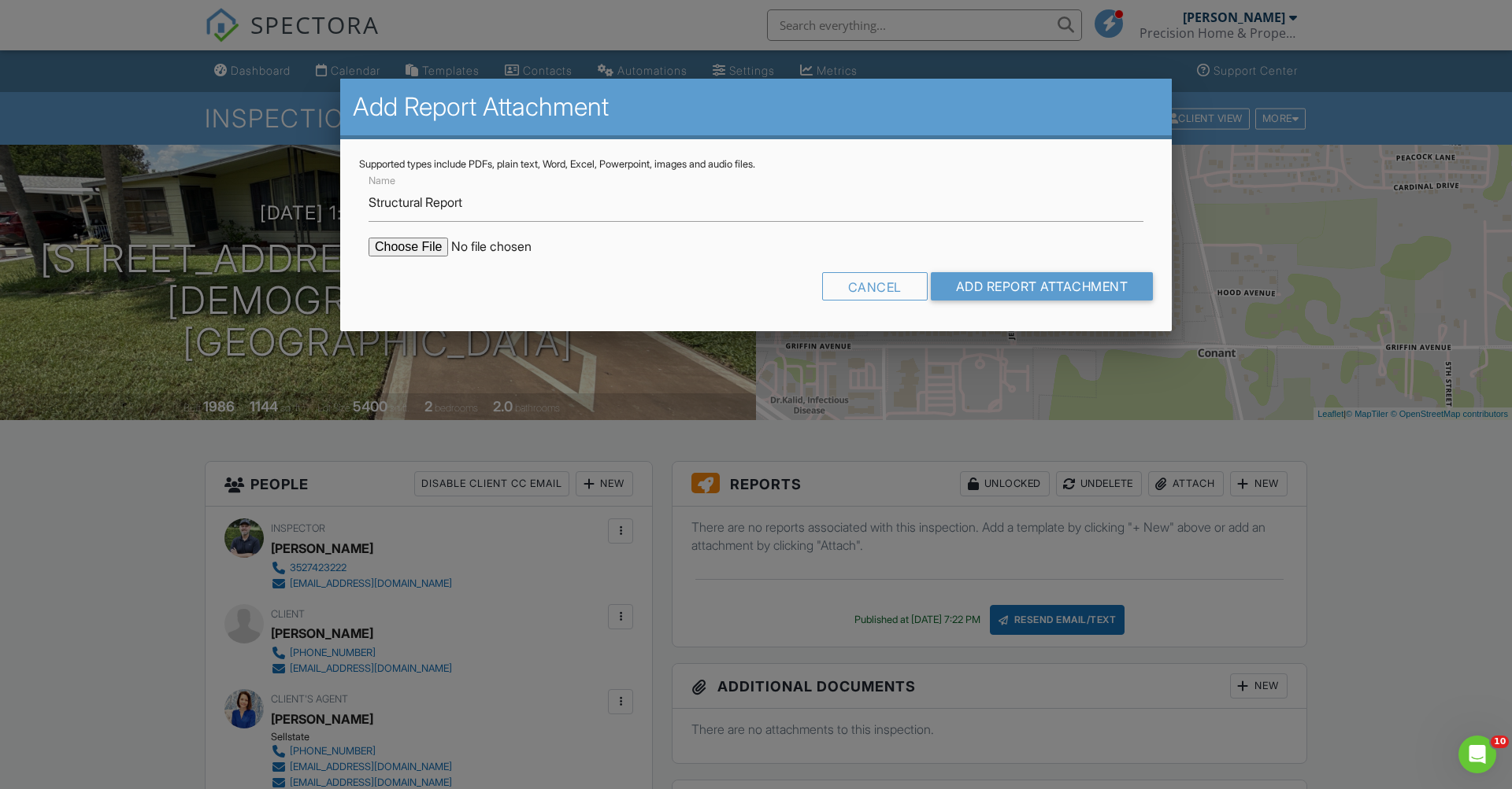
click at [439, 251] on input "file" at bounding box center [501, 247] width 267 height 19
type input "C:\fakepath\Kenneth Doull - Structural Report.pdf"
click at [1024, 285] on input "Add Report Attachment" at bounding box center [1042, 286] width 223 height 28
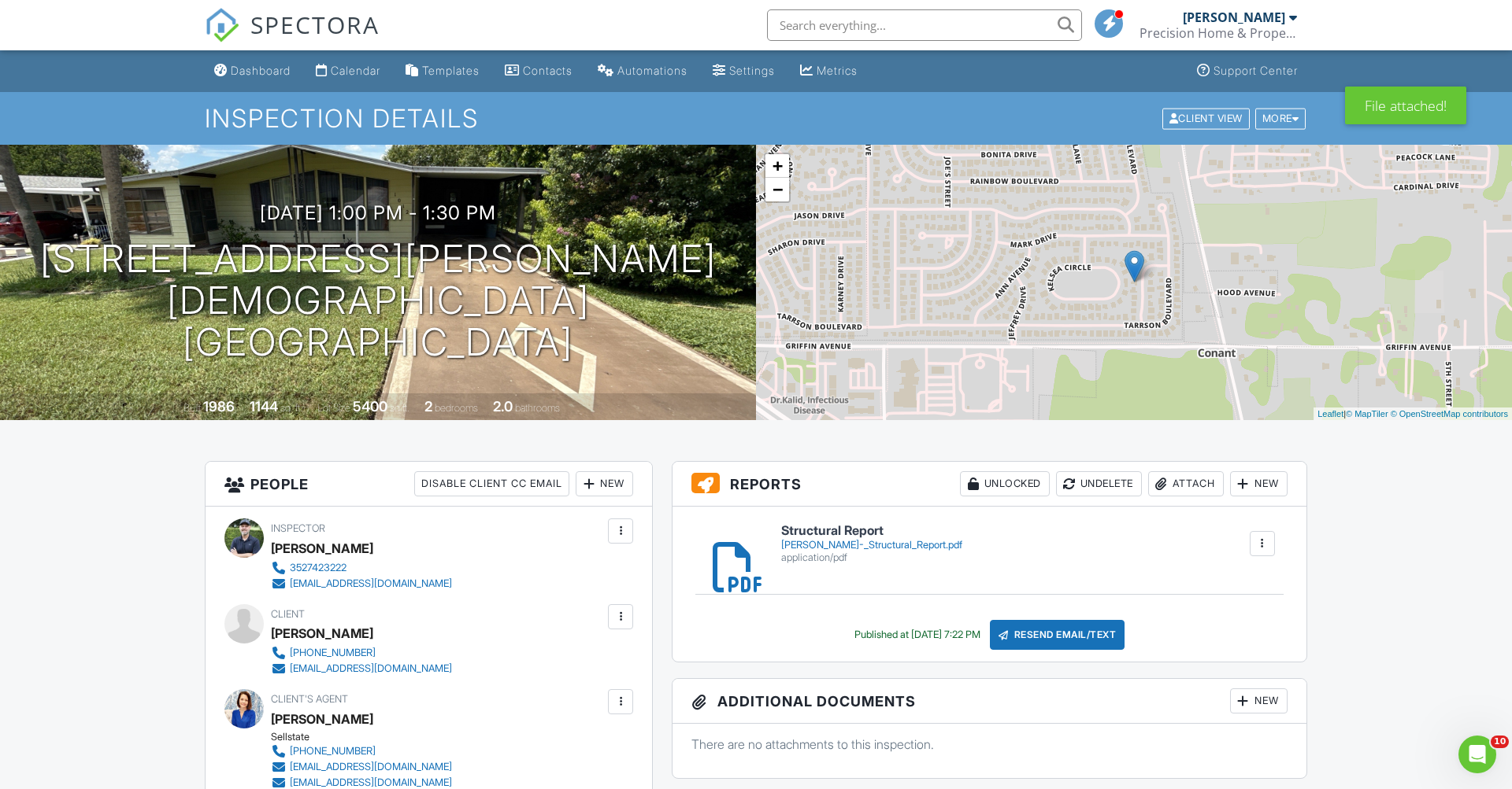
click at [919, 546] on div "Kenneth_Doull_-_Structural_Report.pdf" at bounding box center [871, 545] width 181 height 13
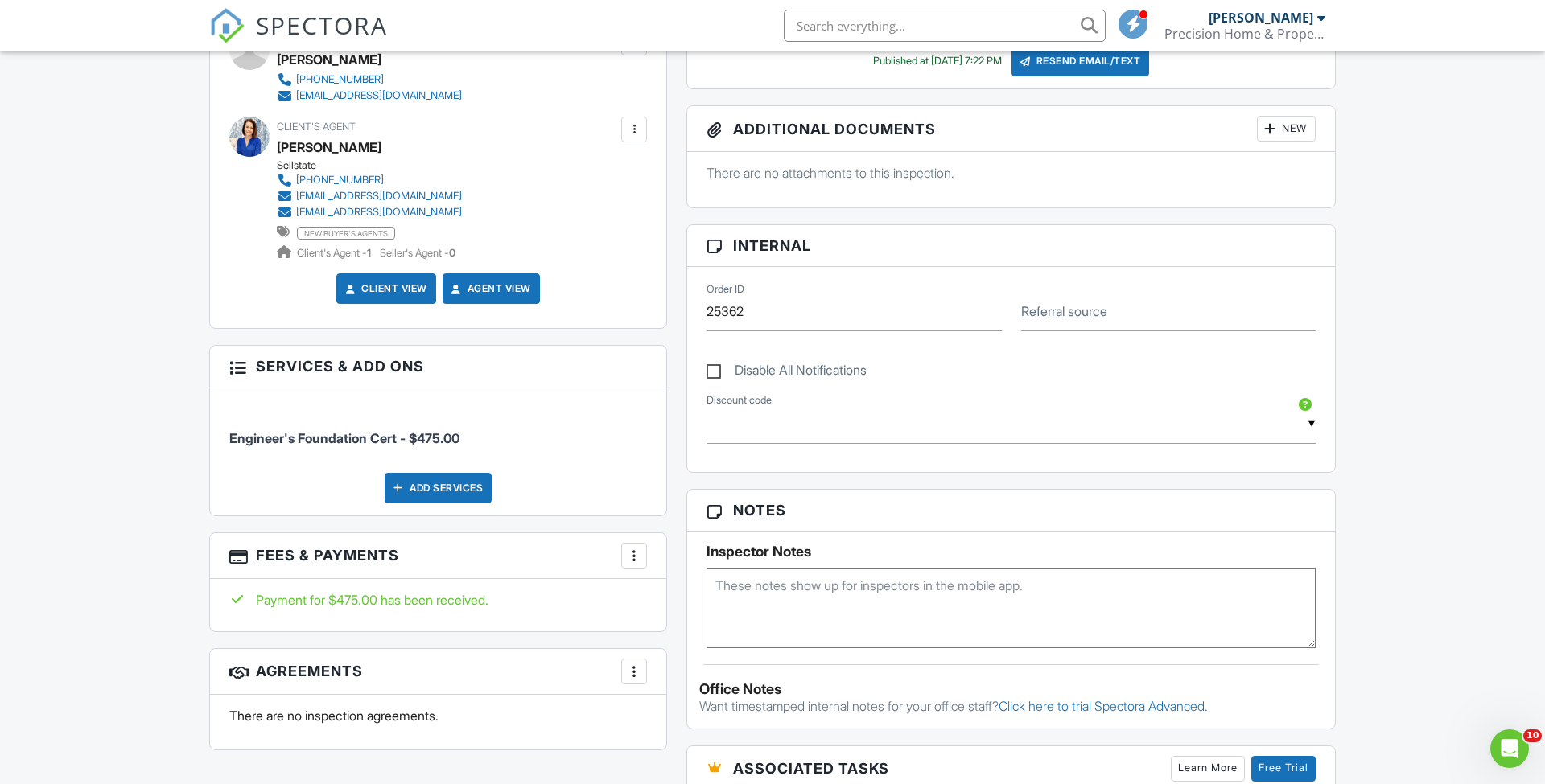
scroll to position [588, 0]
click at [635, 556] on div at bounding box center [634, 554] width 16 height 16
click at [694, 599] on li "Edit Fees & Payments" at bounding box center [715, 604] width 168 height 40
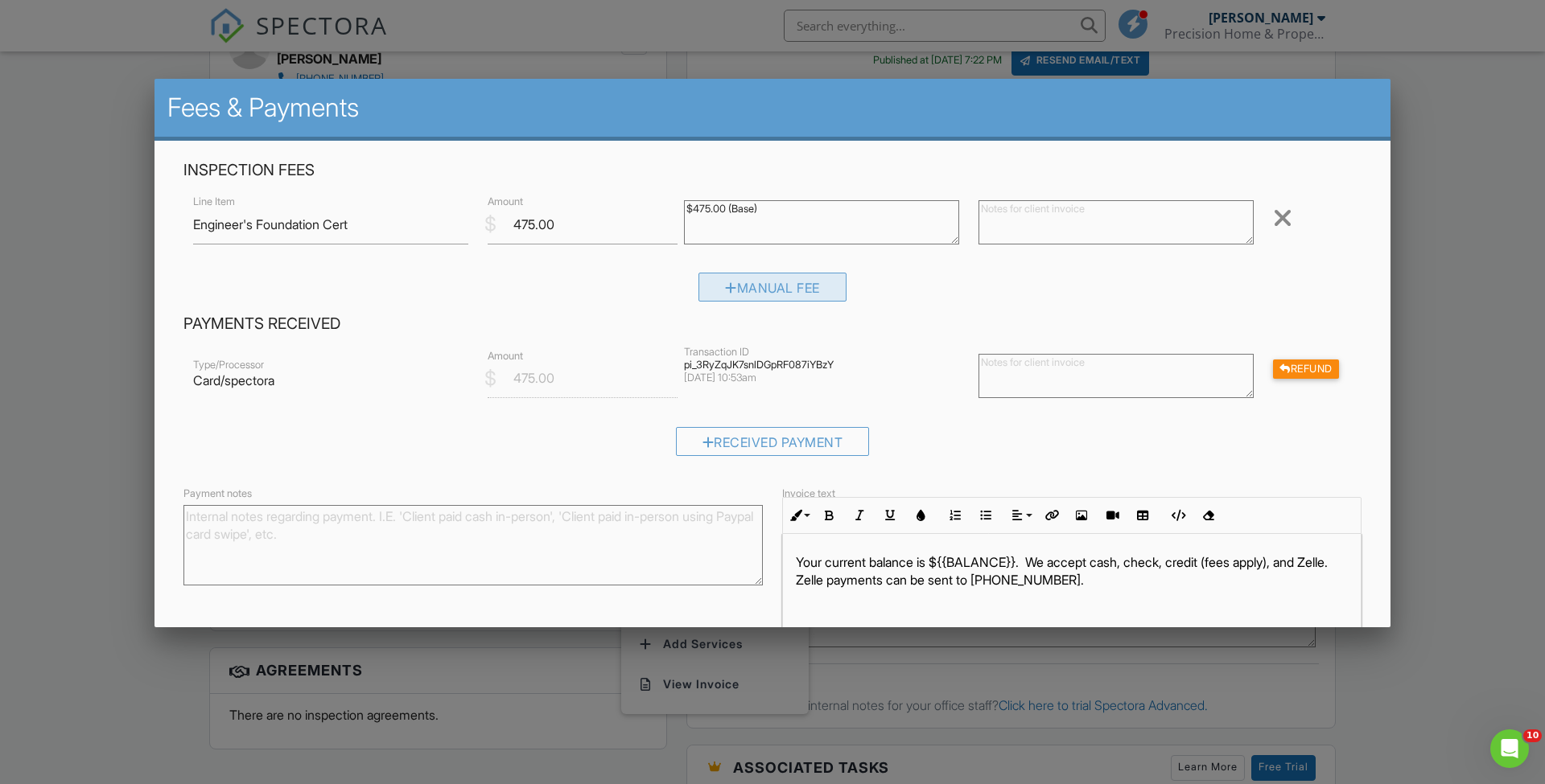
click at [748, 287] on div "Manual Fee" at bounding box center [772, 287] width 148 height 28
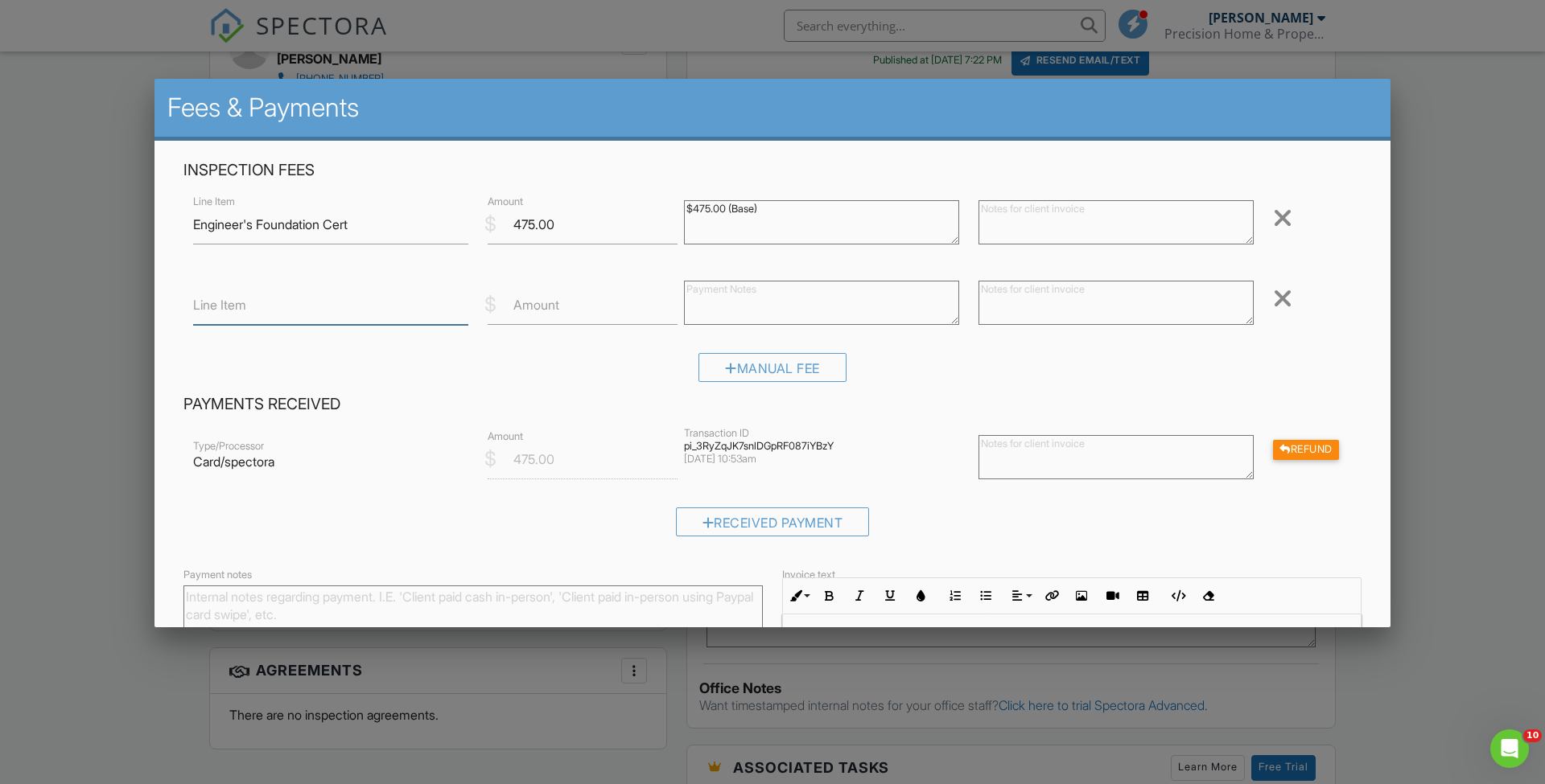
click at [277, 312] on input "Line Item" at bounding box center [330, 305] width 275 height 40
type input "Re-Inspection"
type input "125"
click at [890, 421] on div "Payments Received Type/Processor Card/spectora $ Amount 475.00 Transaction ID p…" at bounding box center [772, 472] width 1197 height 154
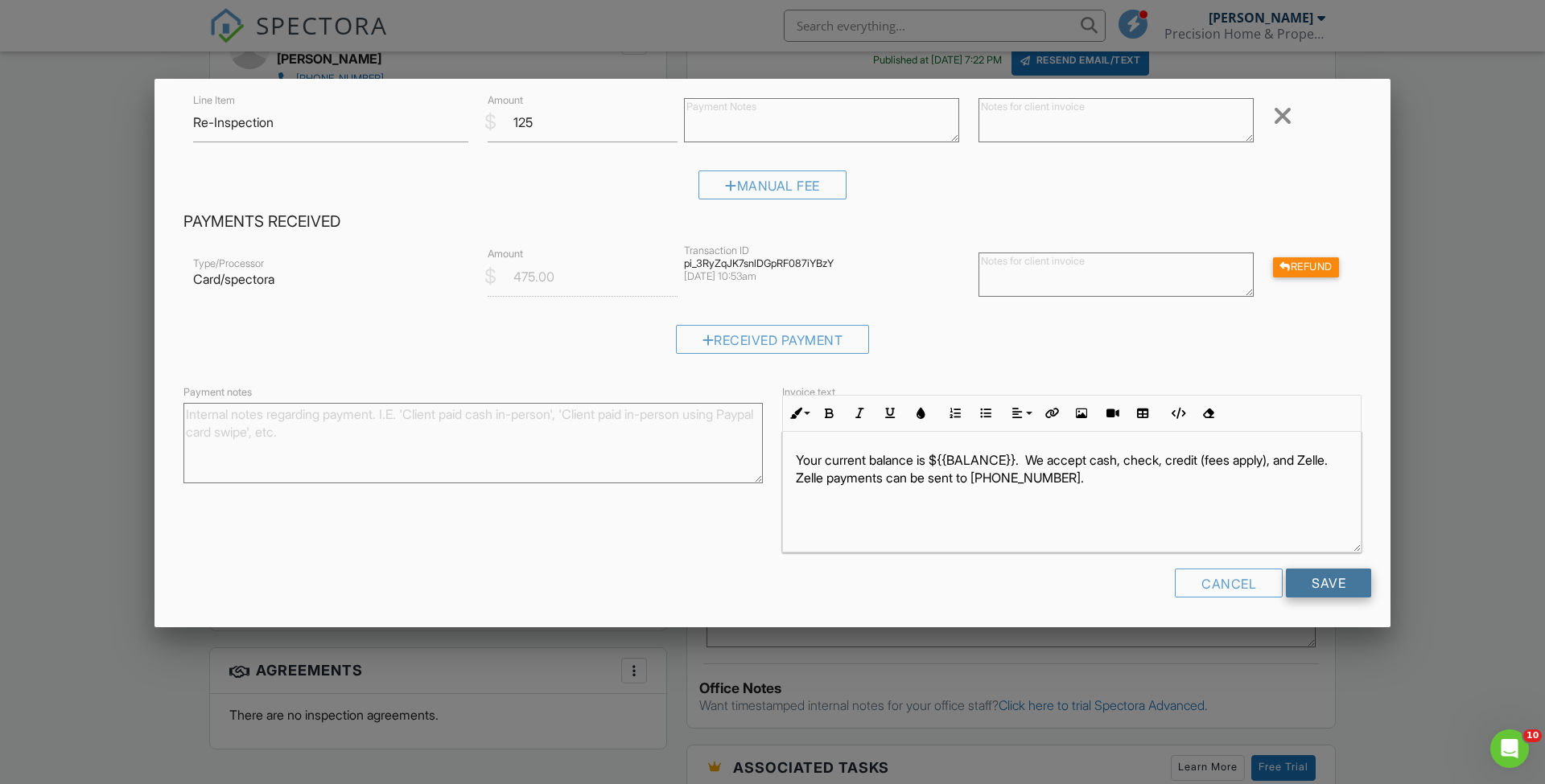
scroll to position [182, 0]
click at [1333, 581] on input "Save" at bounding box center [1328, 583] width 86 height 28
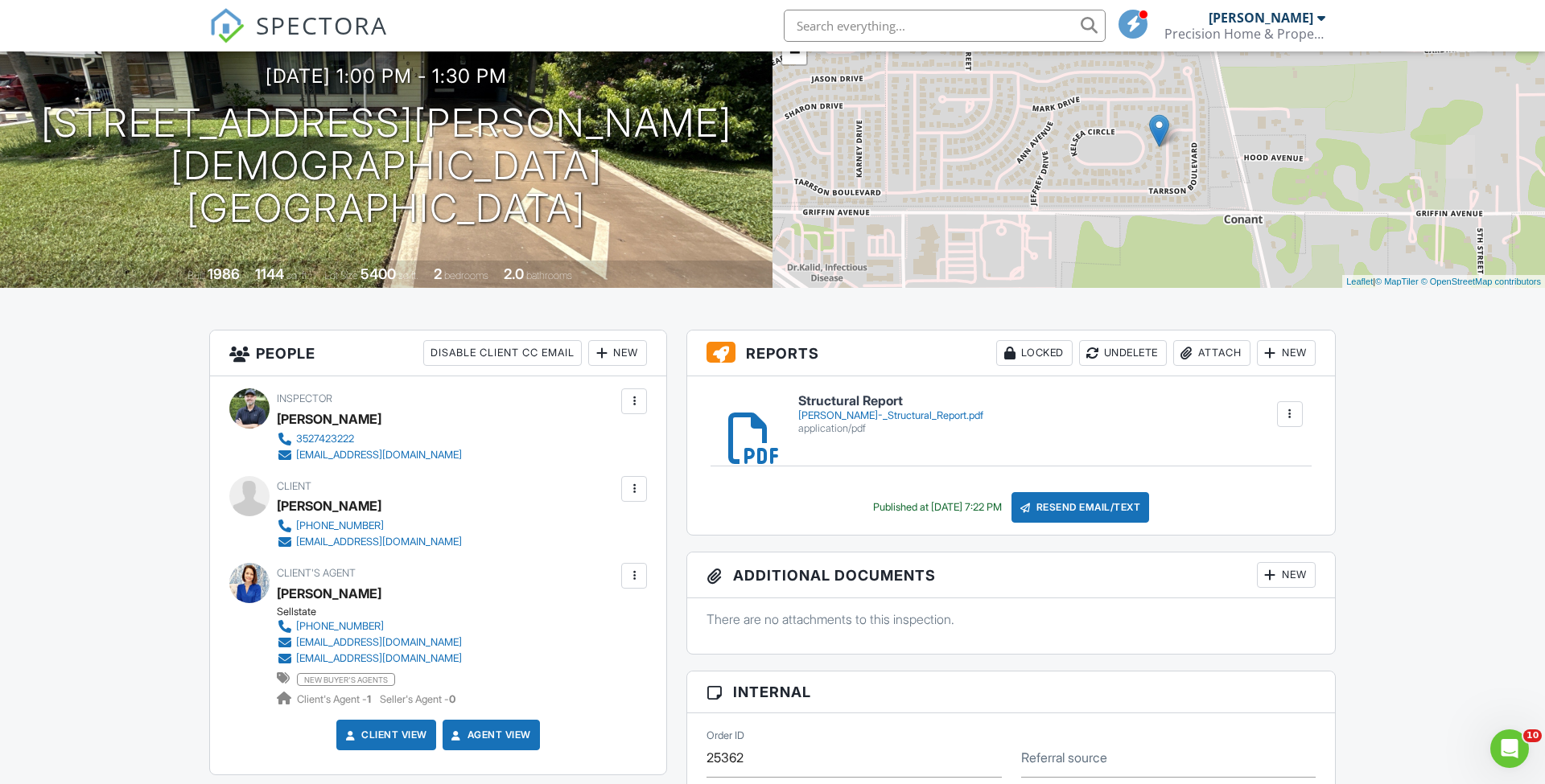
scroll to position [151, 0]
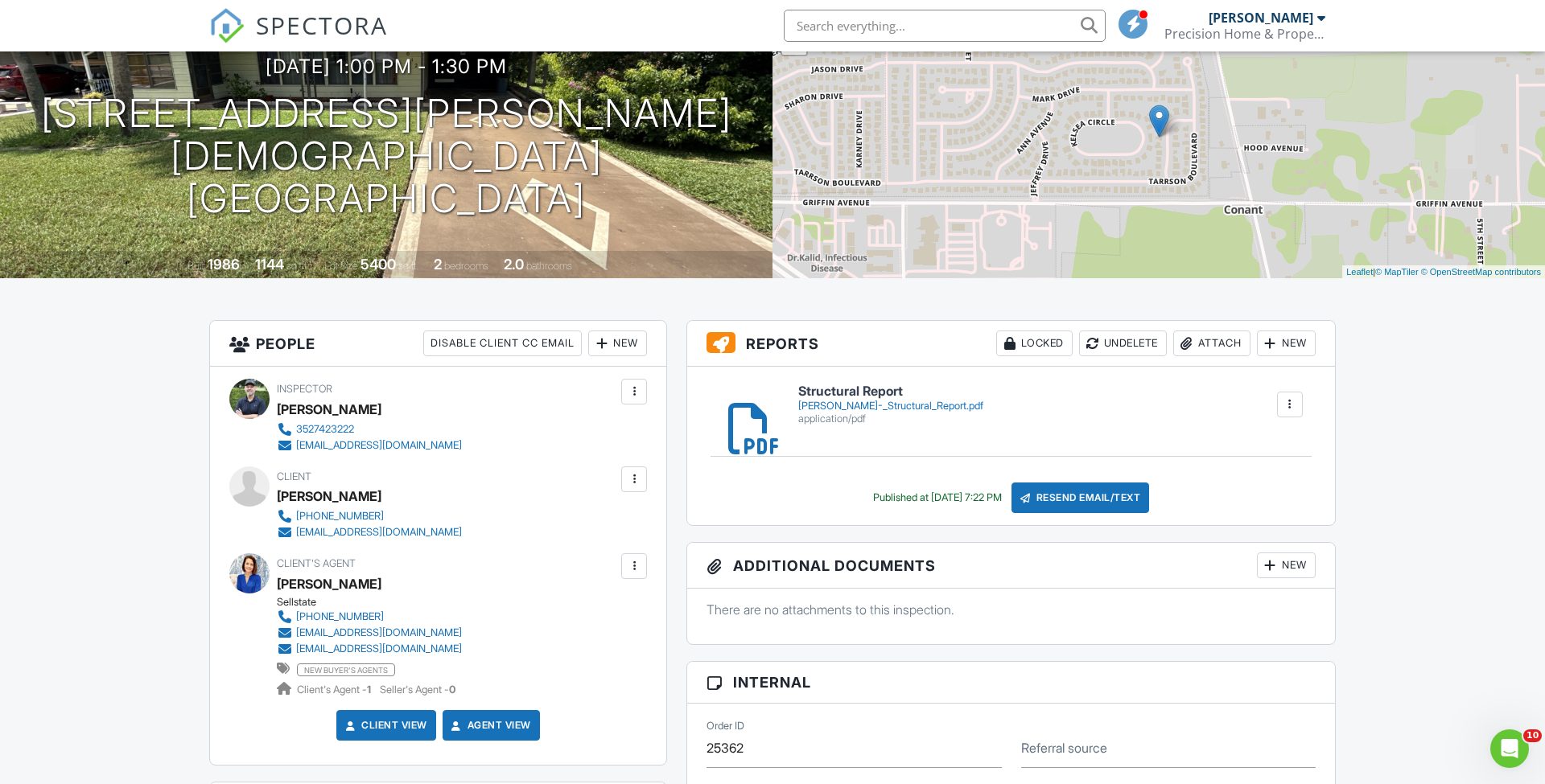
click at [1117, 496] on div "Resend Email/Text" at bounding box center [1081, 497] width 138 height 30
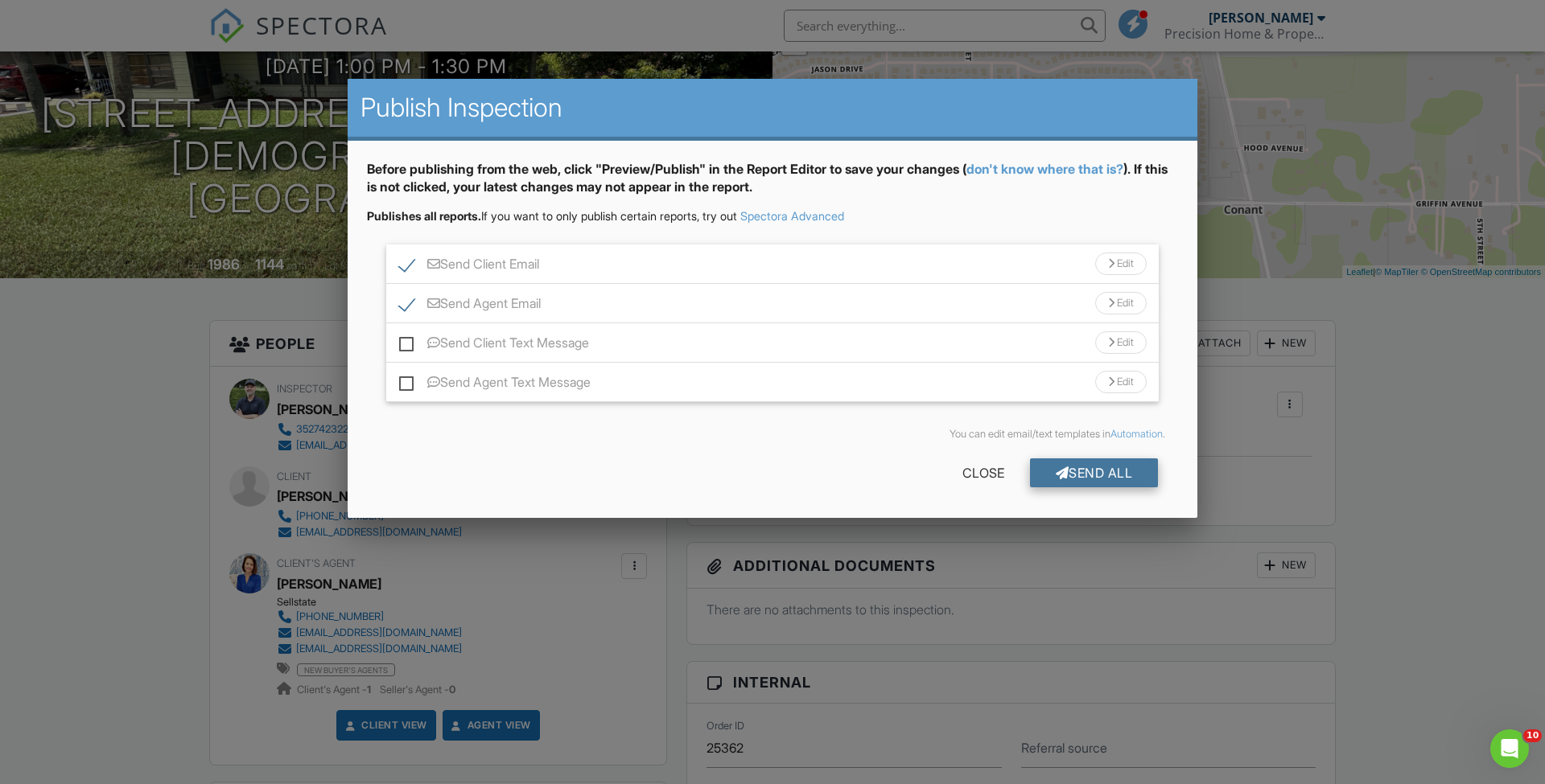
click at [1082, 472] on div "Send All" at bounding box center [1094, 472] width 129 height 28
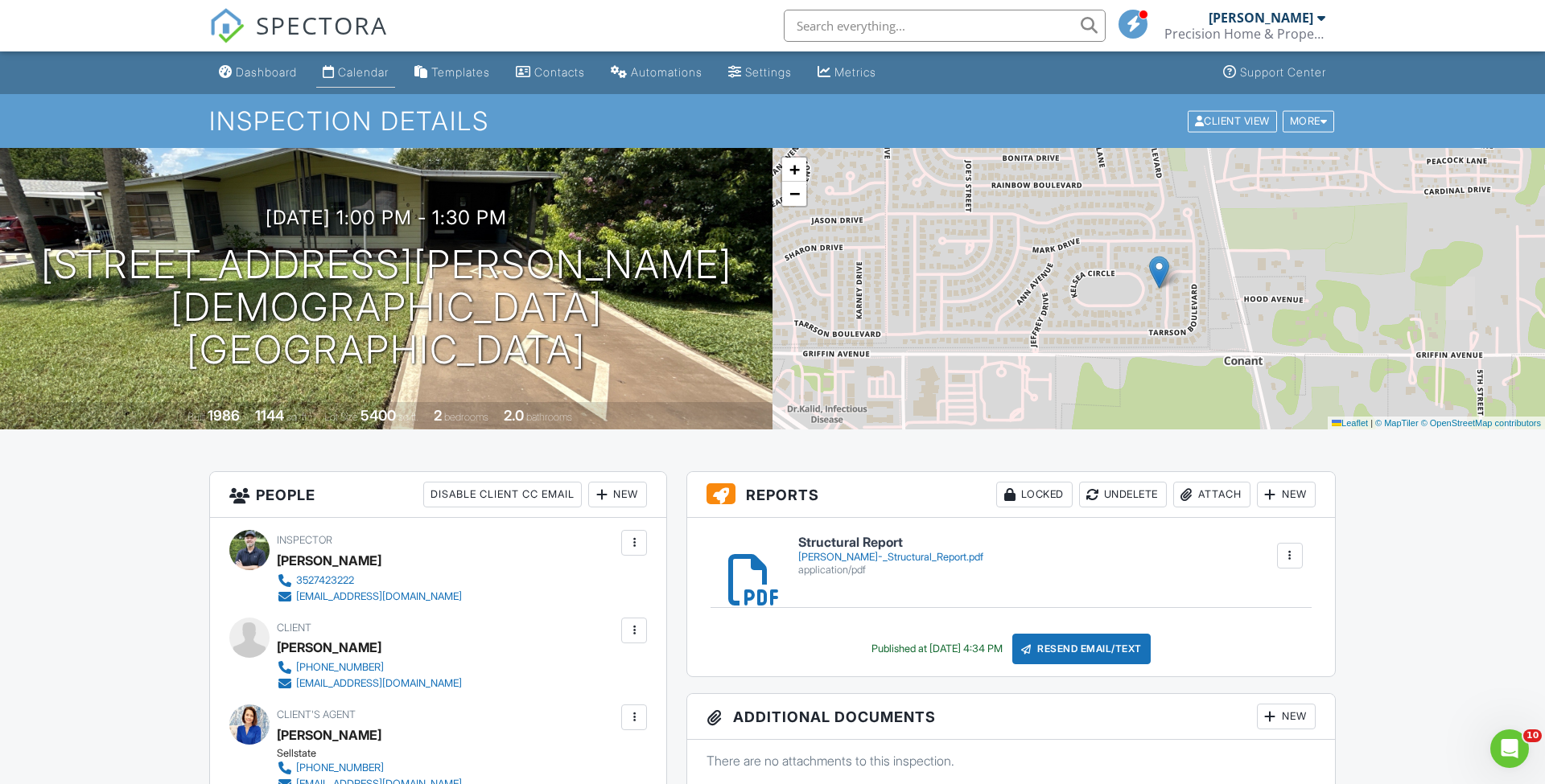
click at [379, 74] on div "Calendar" at bounding box center [362, 72] width 51 height 14
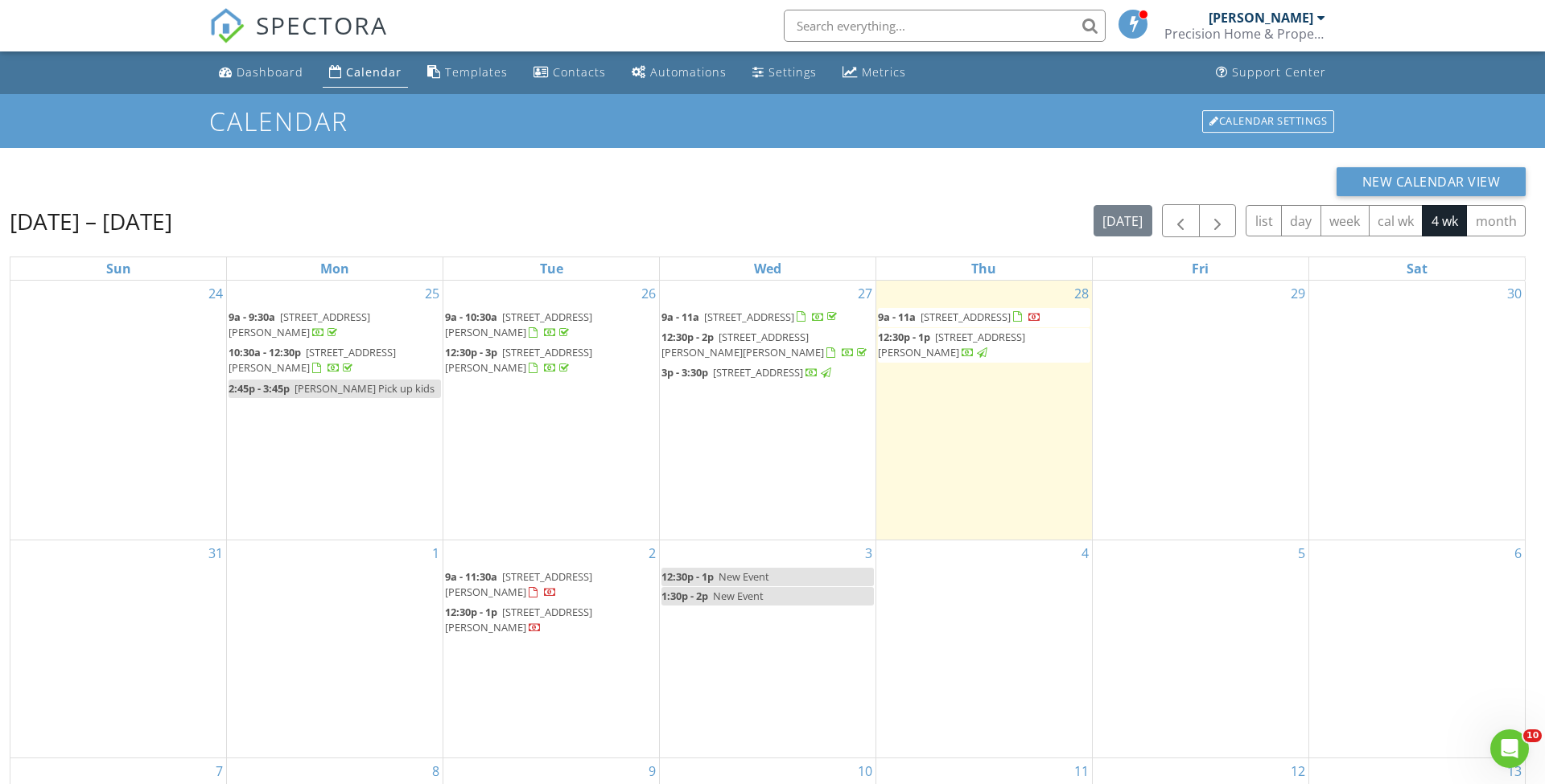
click at [805, 205] on div "[DATE] – [DATE] [DATE] list day week cal wk 4 wk month" at bounding box center [767, 221] width 1516 height 33
click at [1189, 230] on span "button" at bounding box center [1180, 221] width 19 height 19
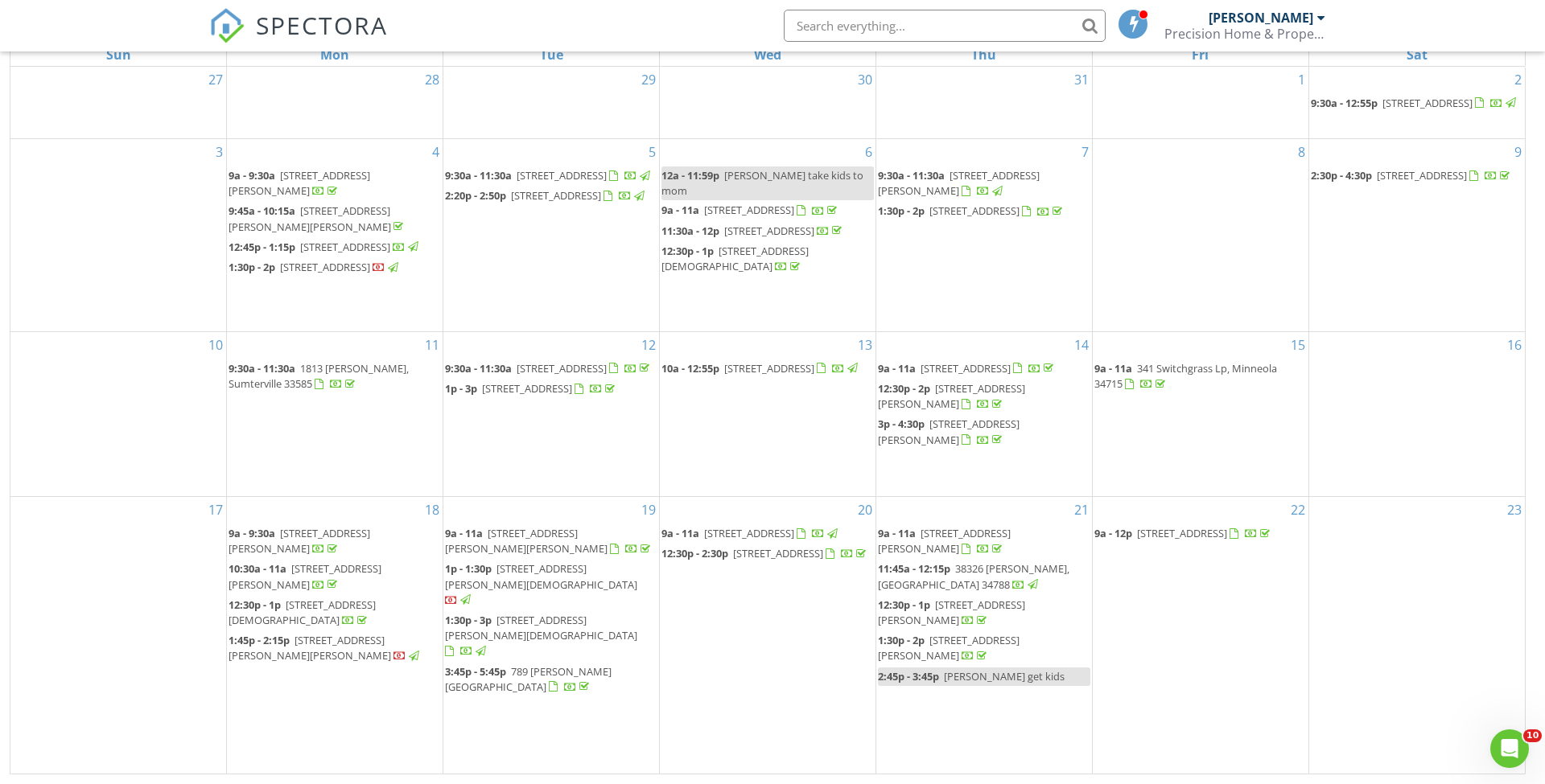
scroll to position [214, 0]
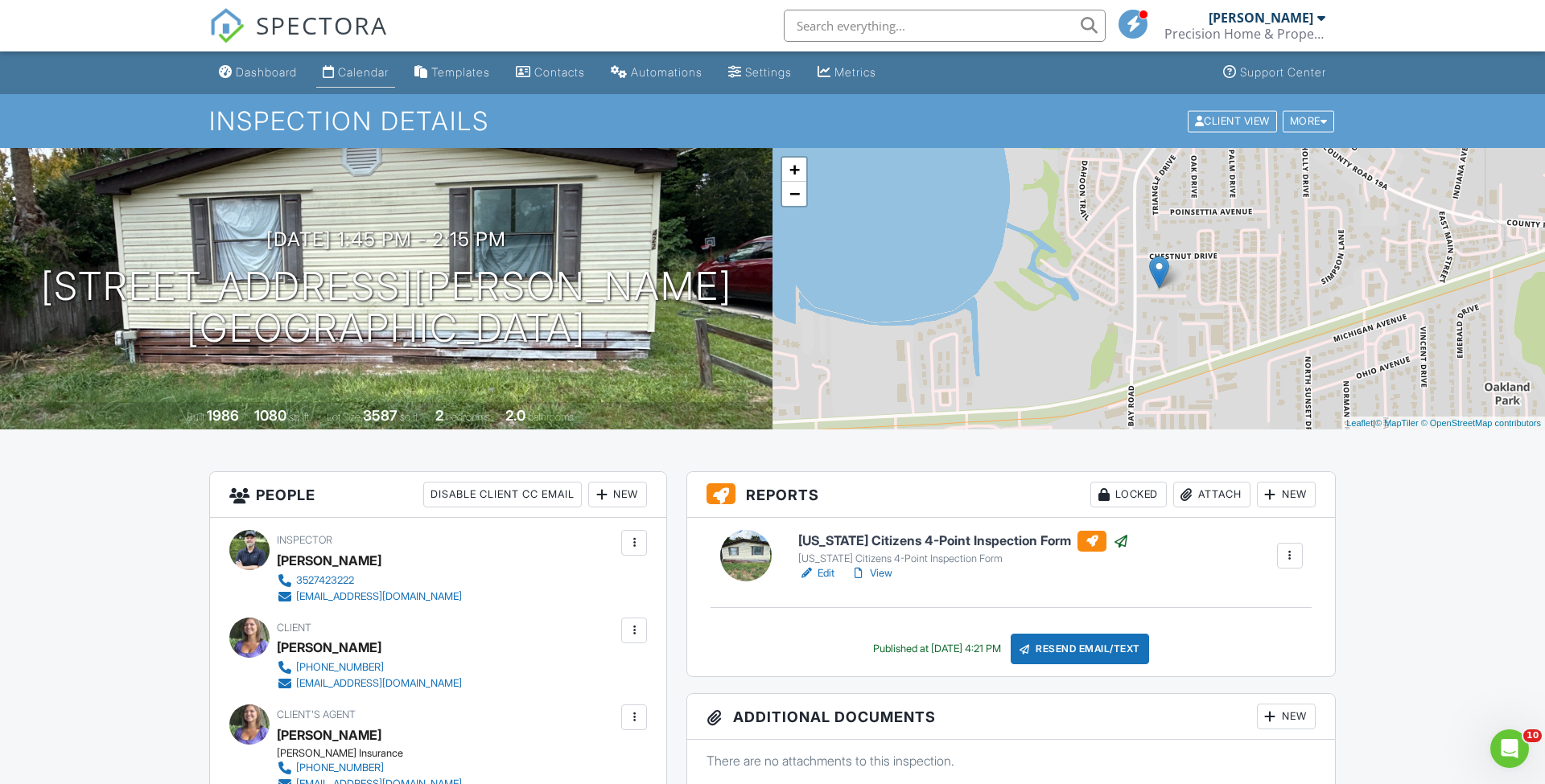
click at [368, 72] on div "Calendar" at bounding box center [362, 72] width 51 height 14
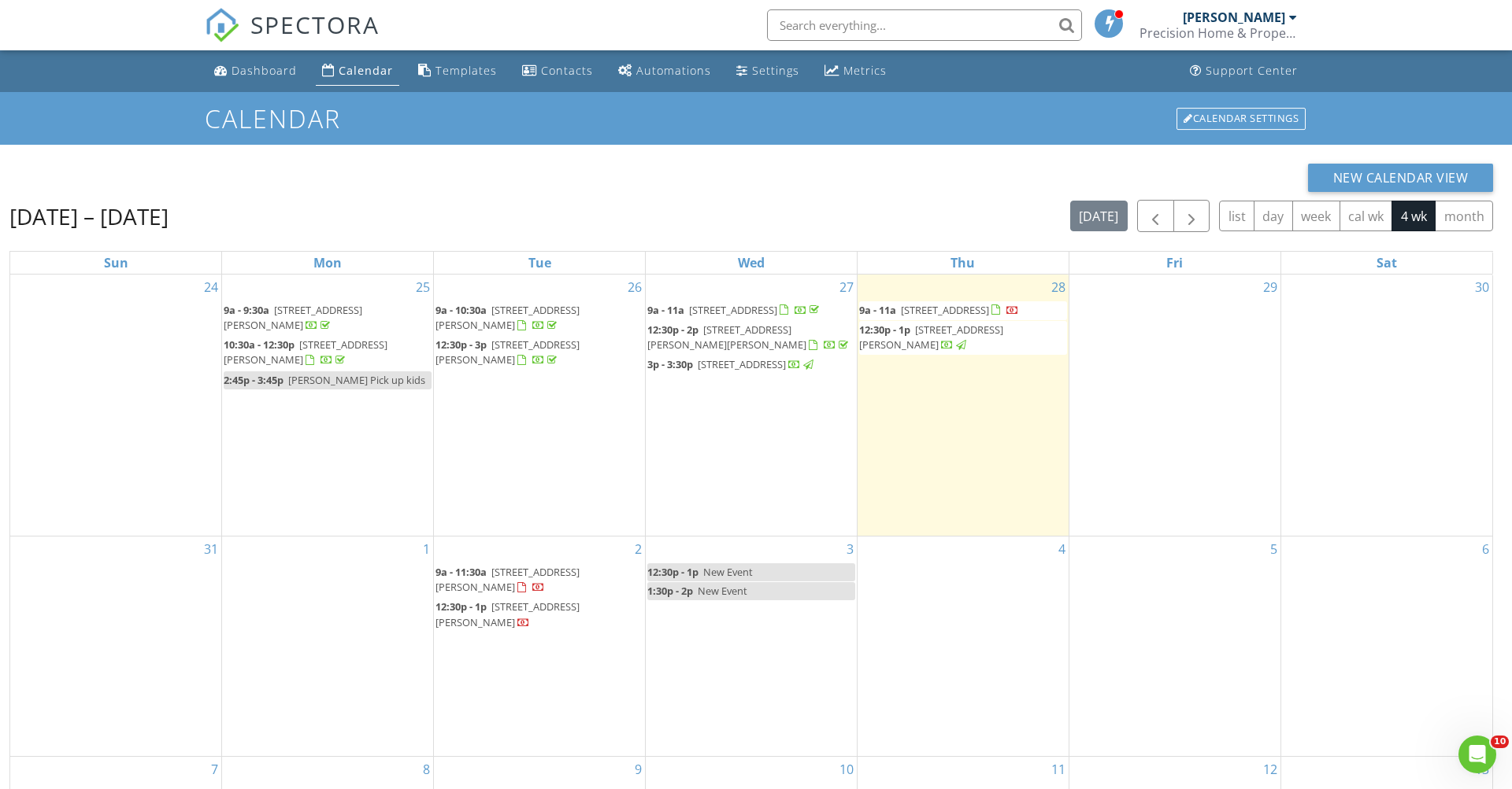
click at [607, 220] on div "Aug 24 – Sep 20, 2025 today list day week cal wk 4 wk month" at bounding box center [751, 216] width 1483 height 32
click at [405, 212] on div "Aug 24 – Sep 20, 2025 today list day week cal wk 4 wk month" at bounding box center [751, 216] width 1483 height 32
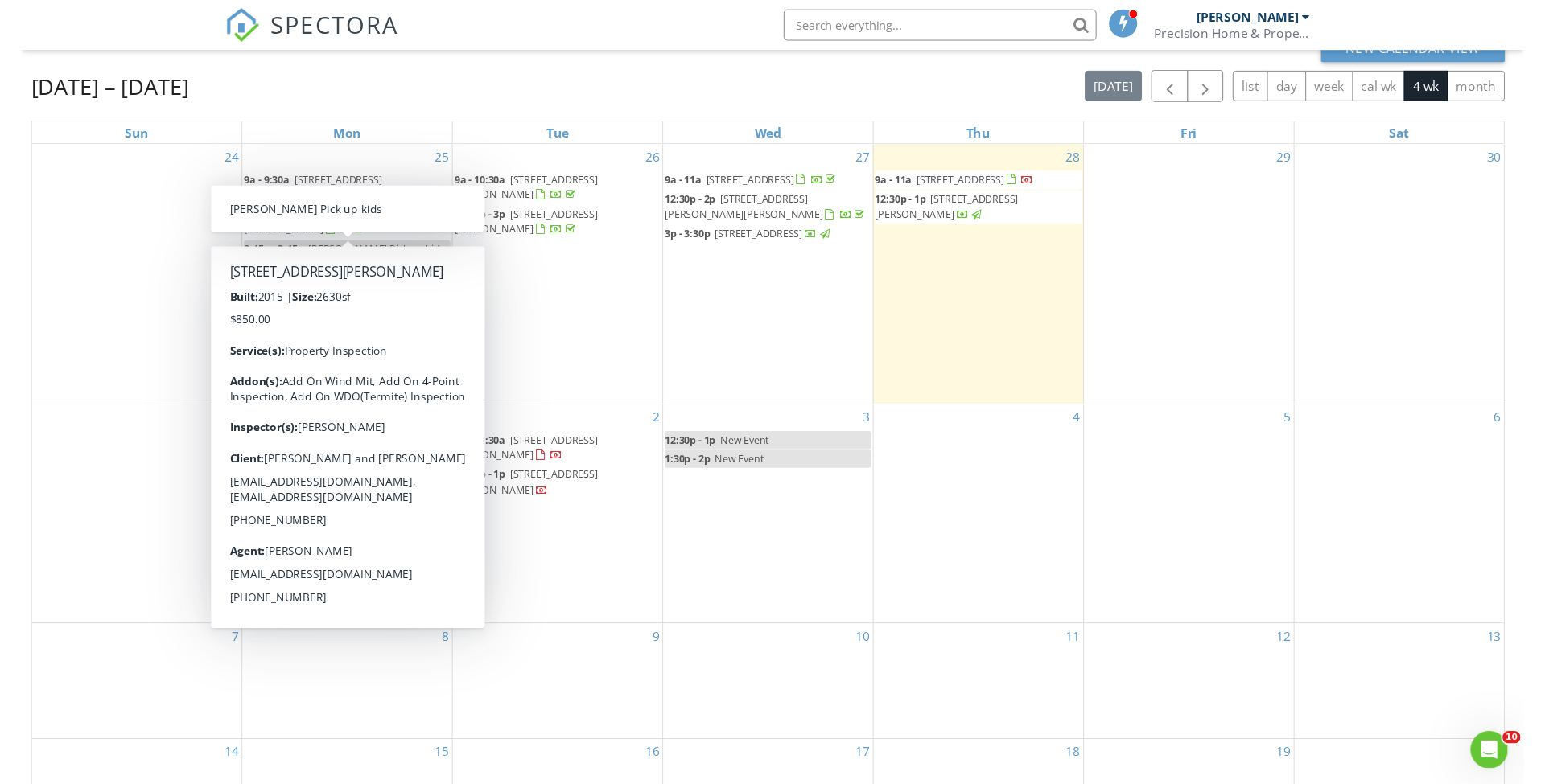
scroll to position [23, 0]
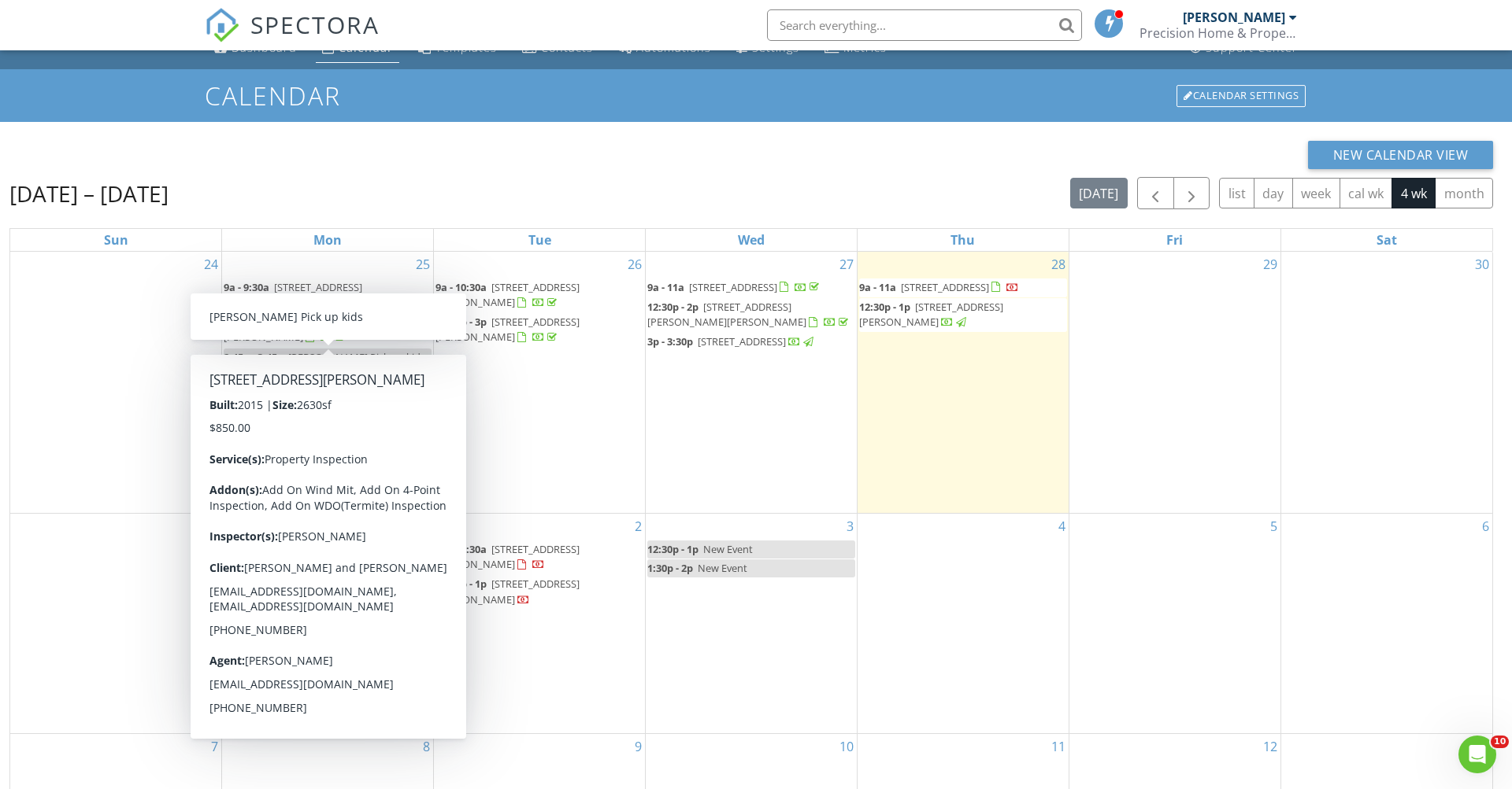
click at [413, 194] on div "Aug 24 – Sep 20, 2025 today list day week cal wk 4 wk month" at bounding box center [751, 193] width 1483 height 32
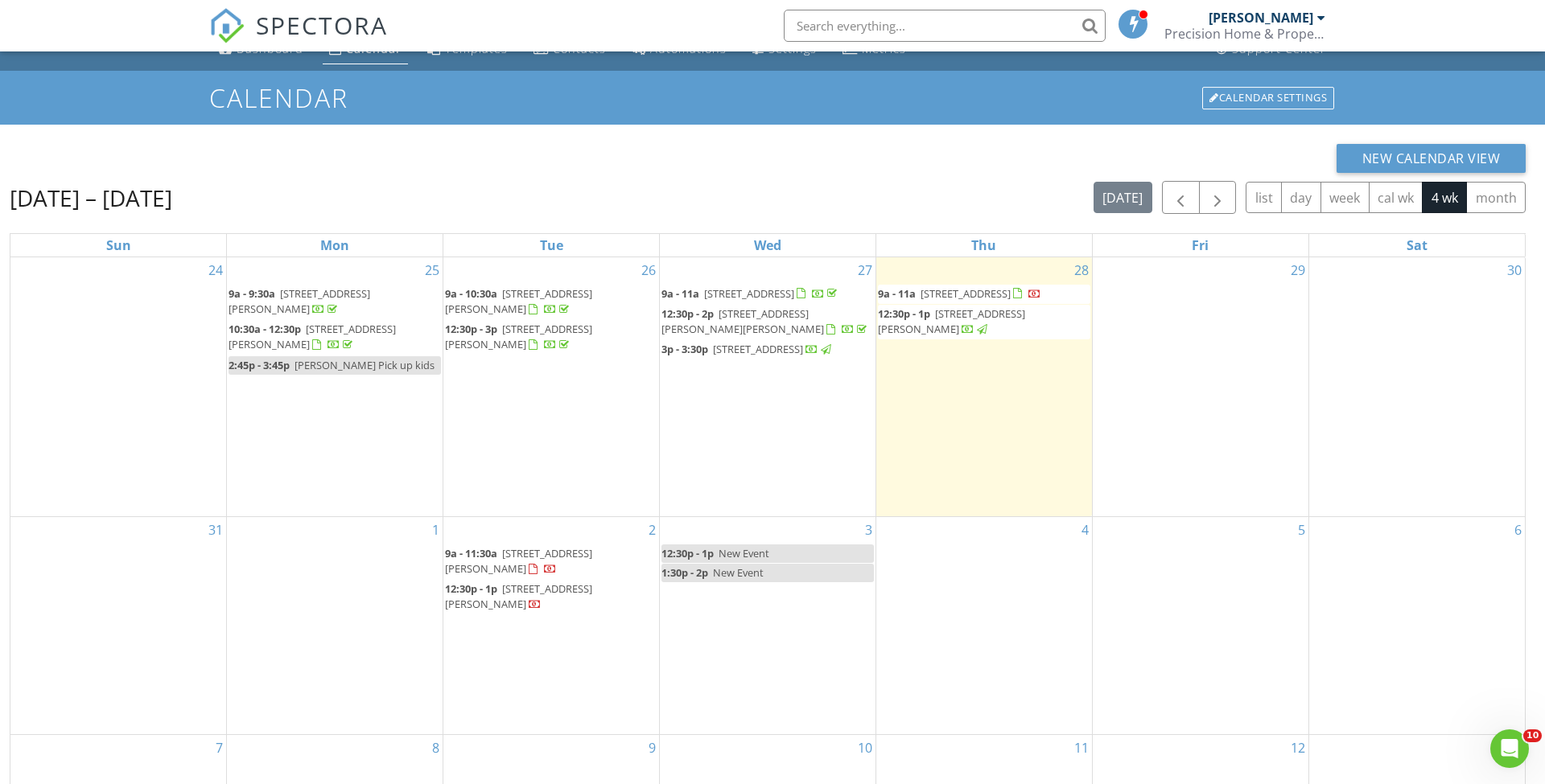
click at [720, 608] on div "3 12:30p - 1p New Event 1:30p - 2p New Event" at bounding box center [767, 625] width 215 height 217
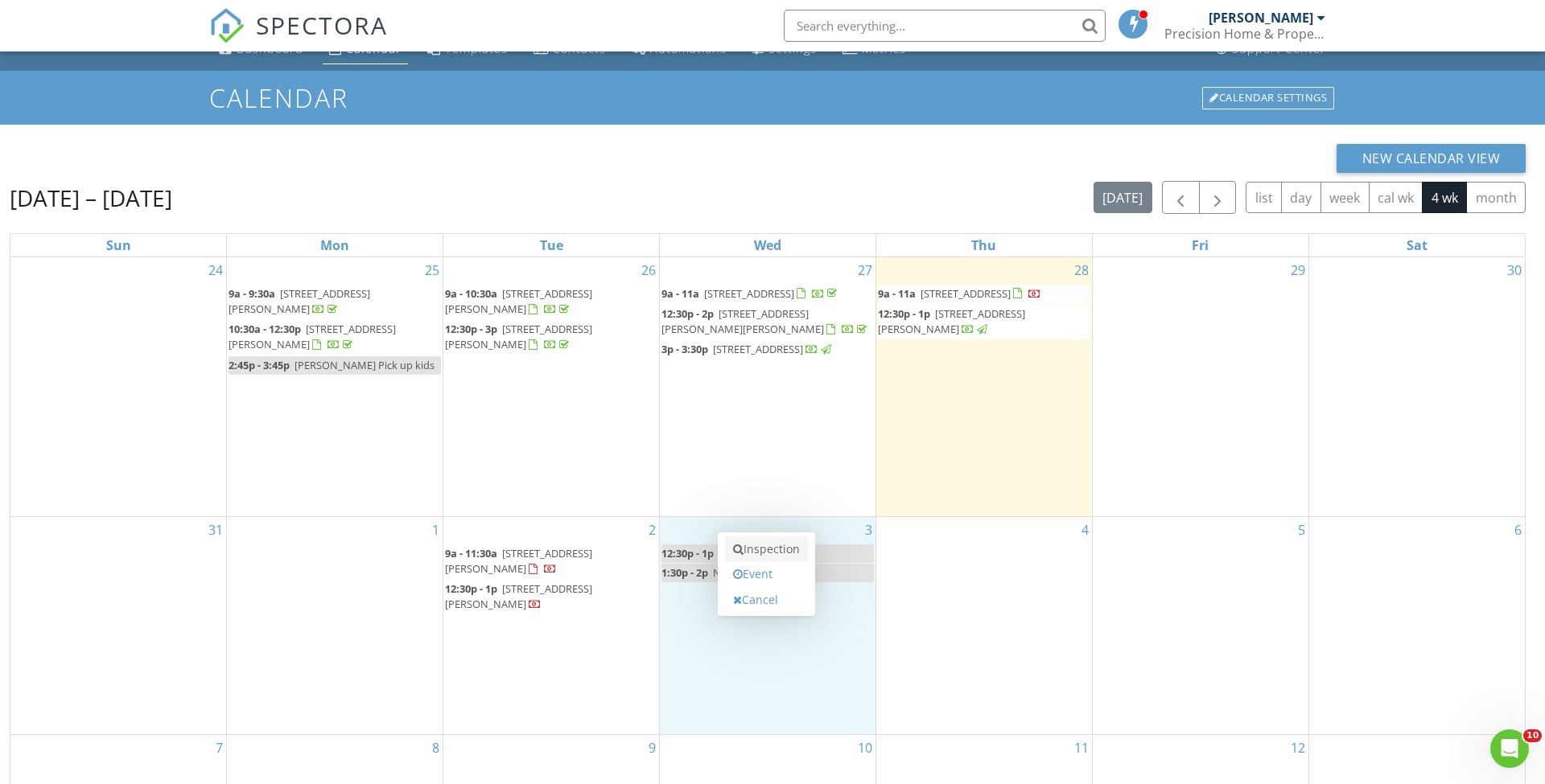
click at [766, 551] on link "Inspection" at bounding box center [766, 549] width 83 height 26
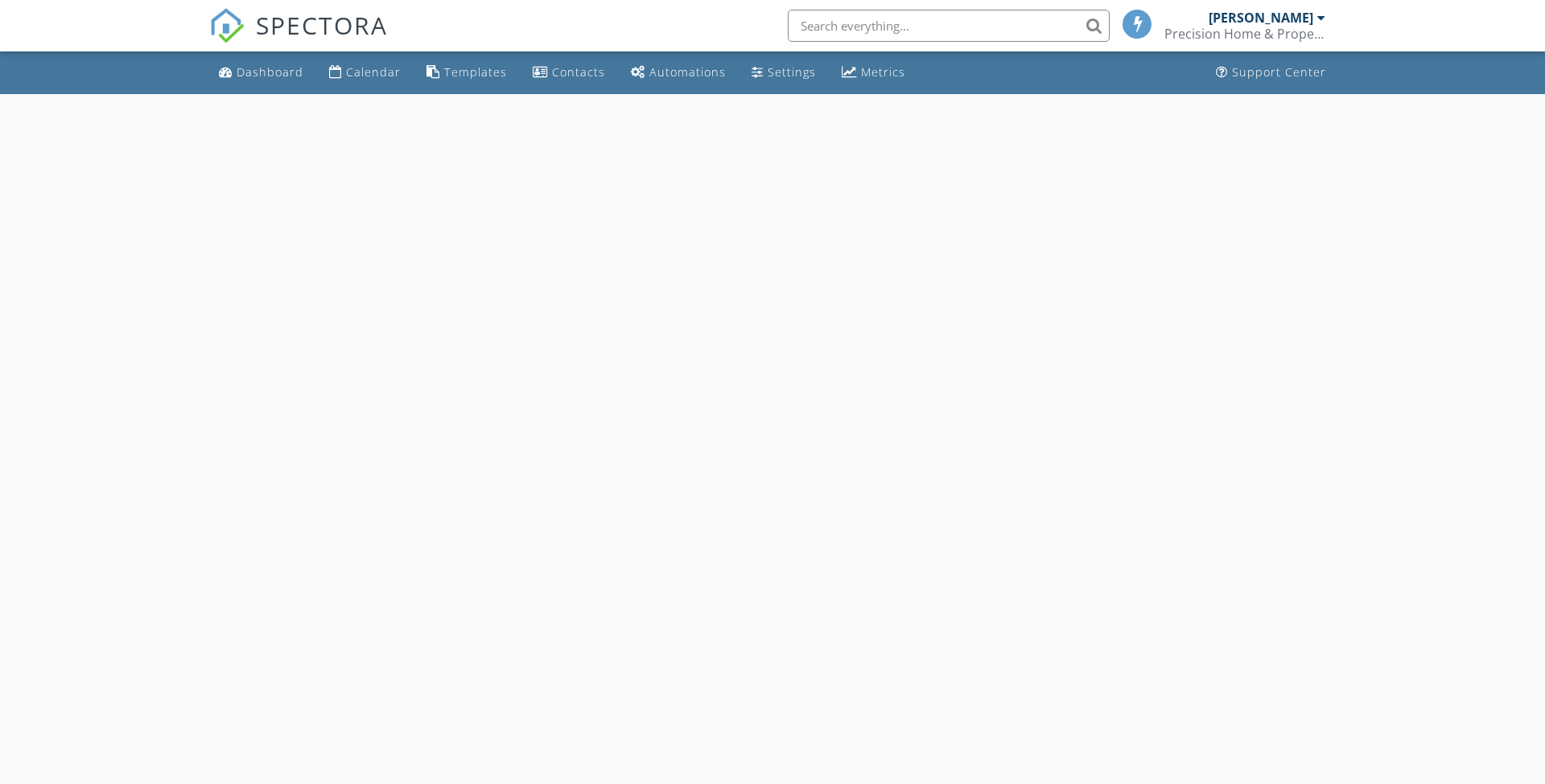
select select "8"
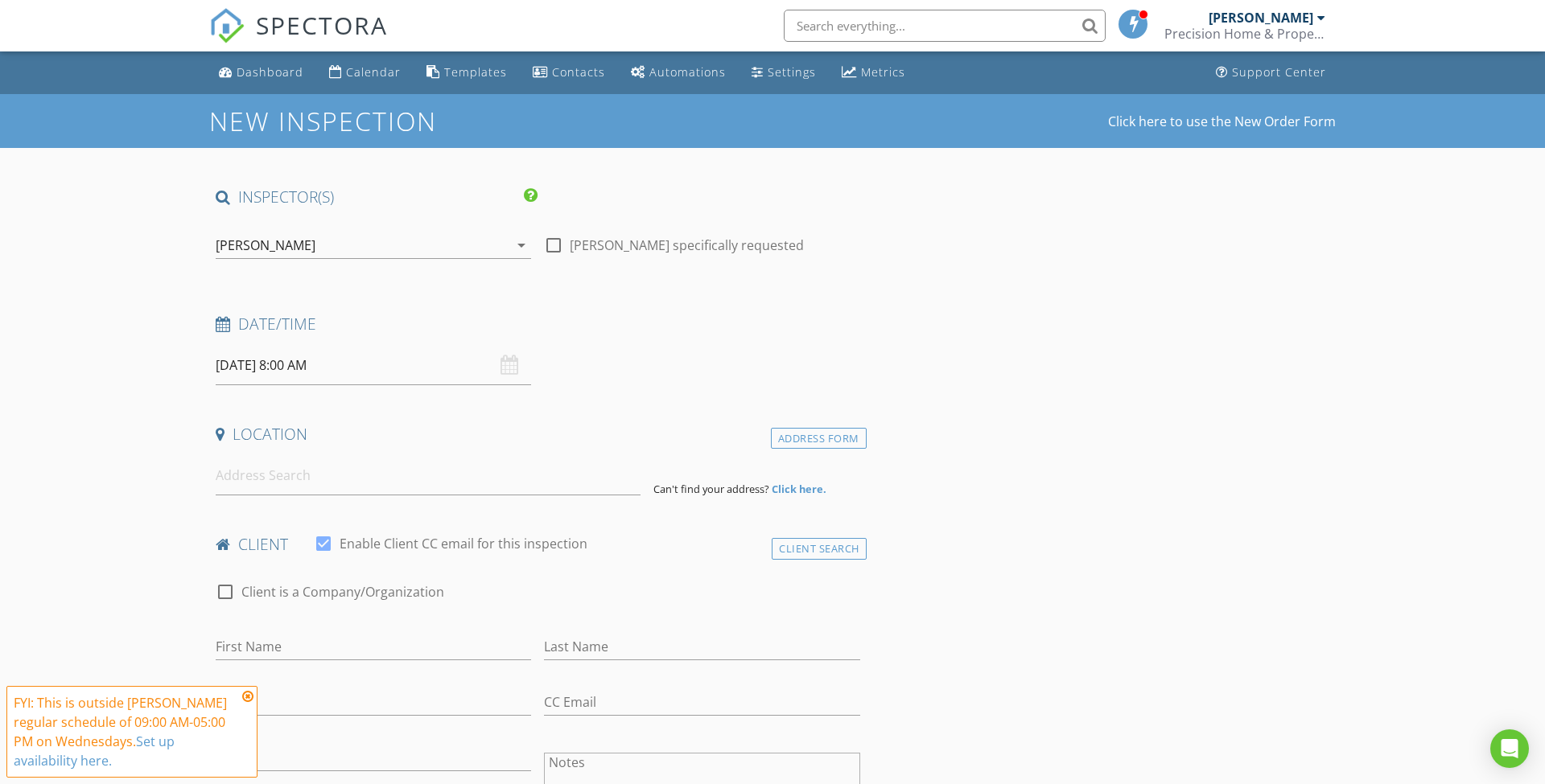
click at [303, 365] on input "[DATE] 8:00 AM" at bounding box center [372, 365] width 315 height 40
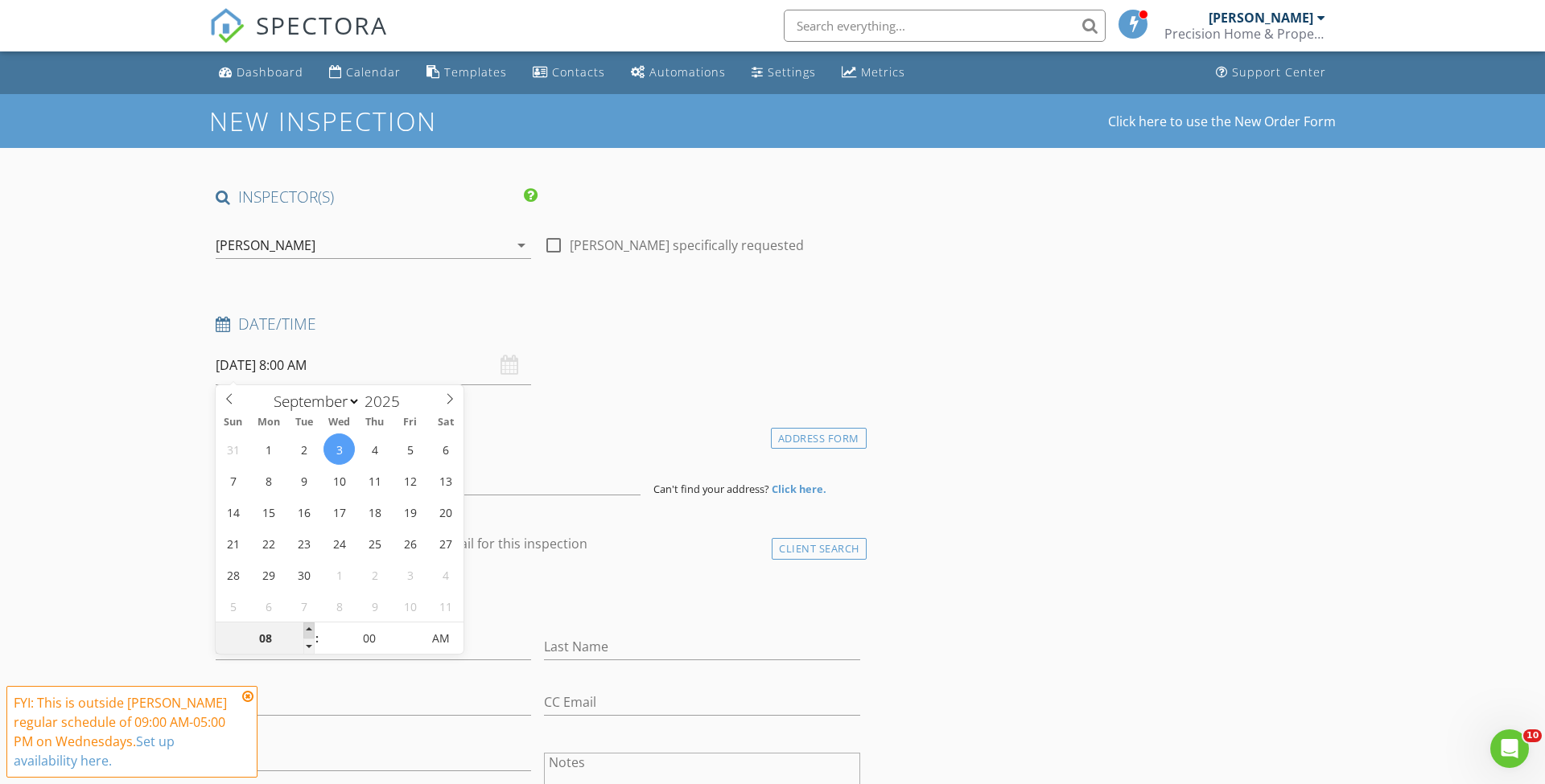
type input "09"
type input "[DATE] 9:00 AM"
click at [313, 628] on span at bounding box center [309, 630] width 11 height 16
type input "10"
type input "09/03/2025 10:00 AM"
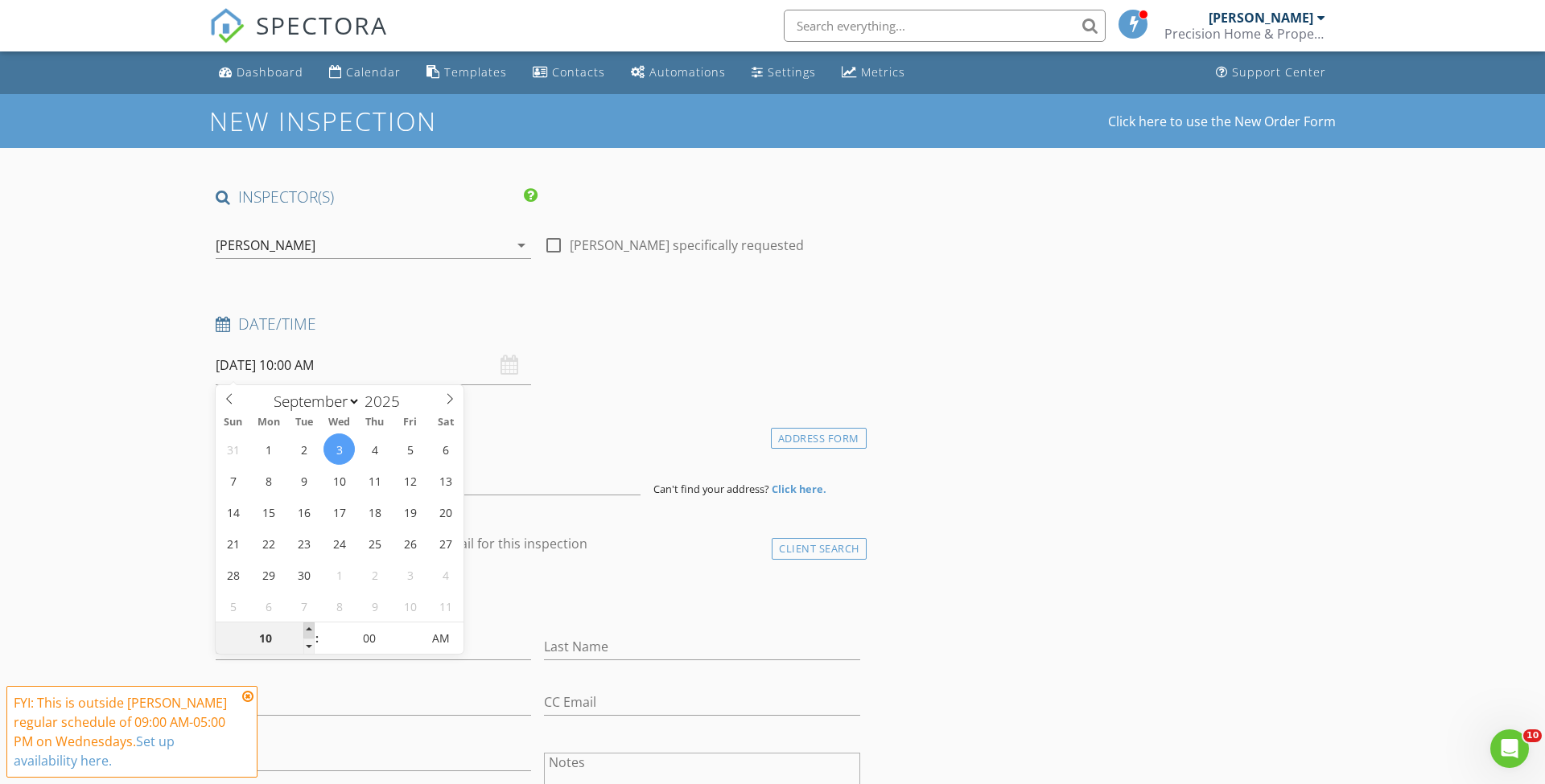
click at [313, 628] on span at bounding box center [309, 630] width 11 height 16
type input "11"
type input "09/03/2025 11:00 AM"
click at [313, 628] on span at bounding box center [309, 630] width 11 height 16
type input "12"
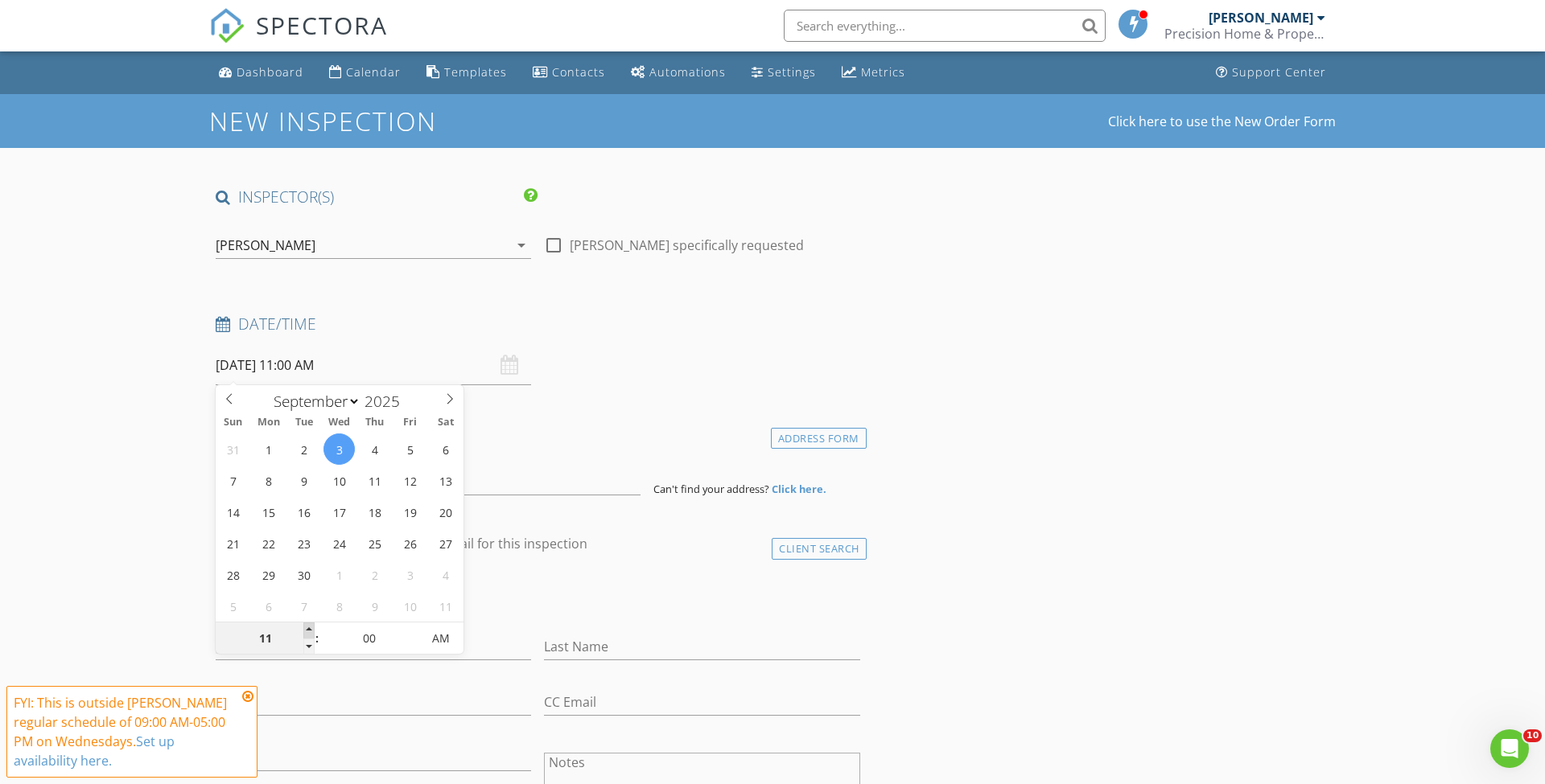
type input "09/03/2025 12:00 PM"
click at [313, 628] on span at bounding box center [309, 630] width 11 height 16
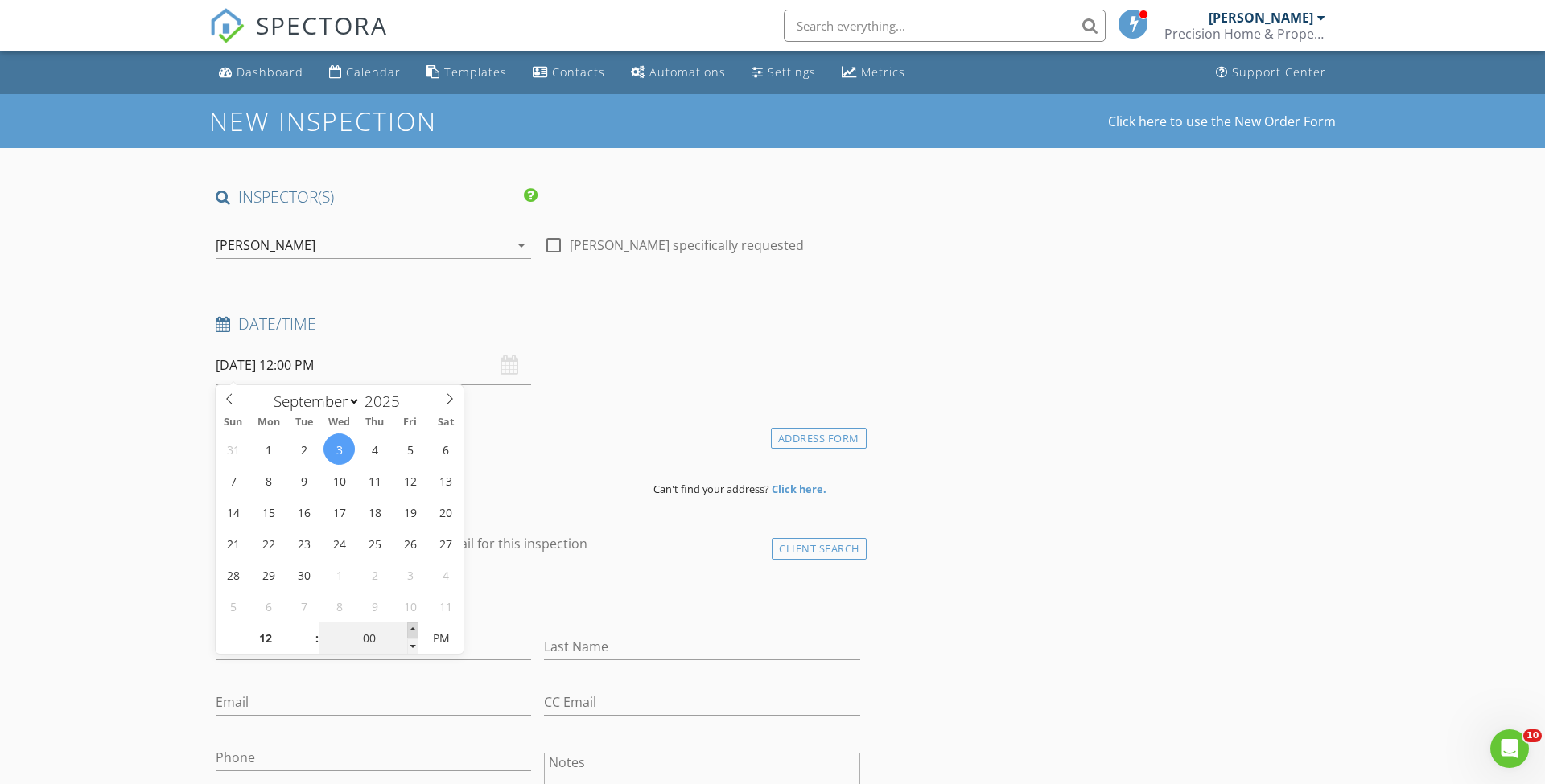
type input "05"
type input "09/03/2025 12:05 PM"
click at [412, 628] on span at bounding box center [413, 630] width 11 height 16
type input "10"
type input "09/03/2025 12:10 PM"
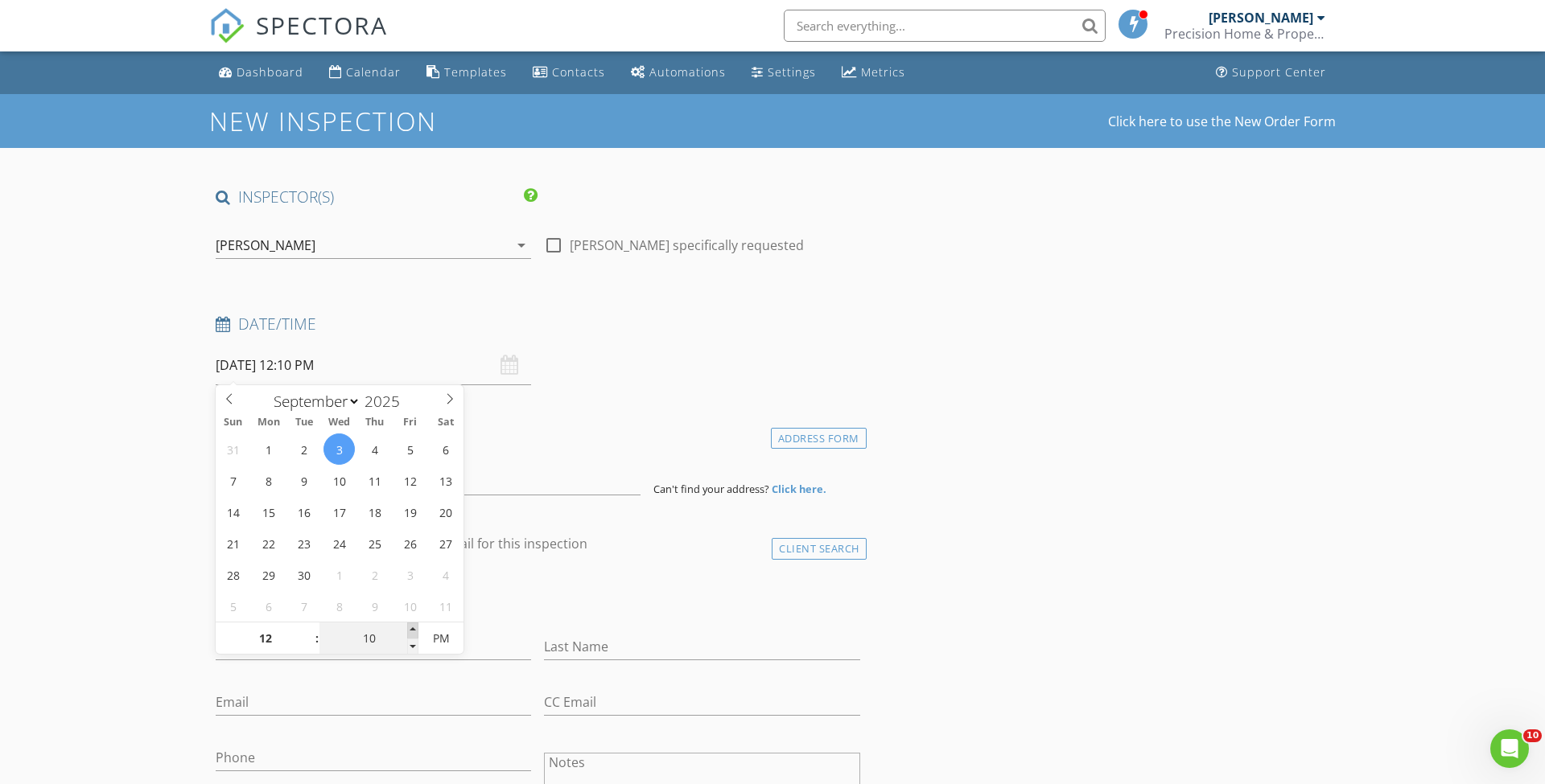
click at [412, 628] on span at bounding box center [413, 630] width 11 height 16
type input "15"
type input "09/03/2025 12:15 PM"
click at [412, 628] on span at bounding box center [413, 630] width 11 height 16
type input "20"
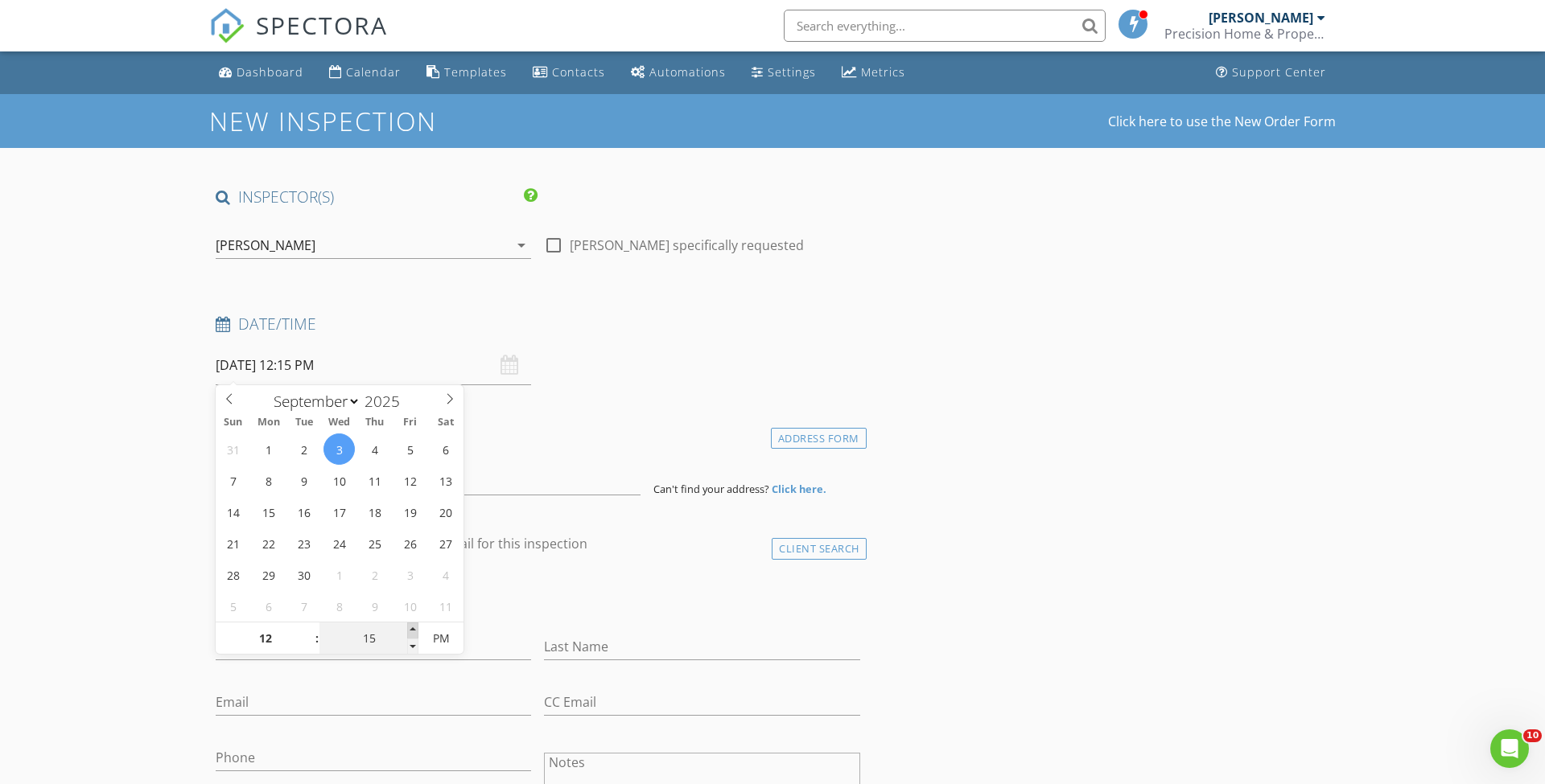
type input "09/03/2025 12:20 PM"
click at [412, 628] on span at bounding box center [413, 630] width 11 height 16
type input "25"
type input "09/03/2025 12:25 PM"
click at [412, 628] on span at bounding box center [413, 630] width 11 height 16
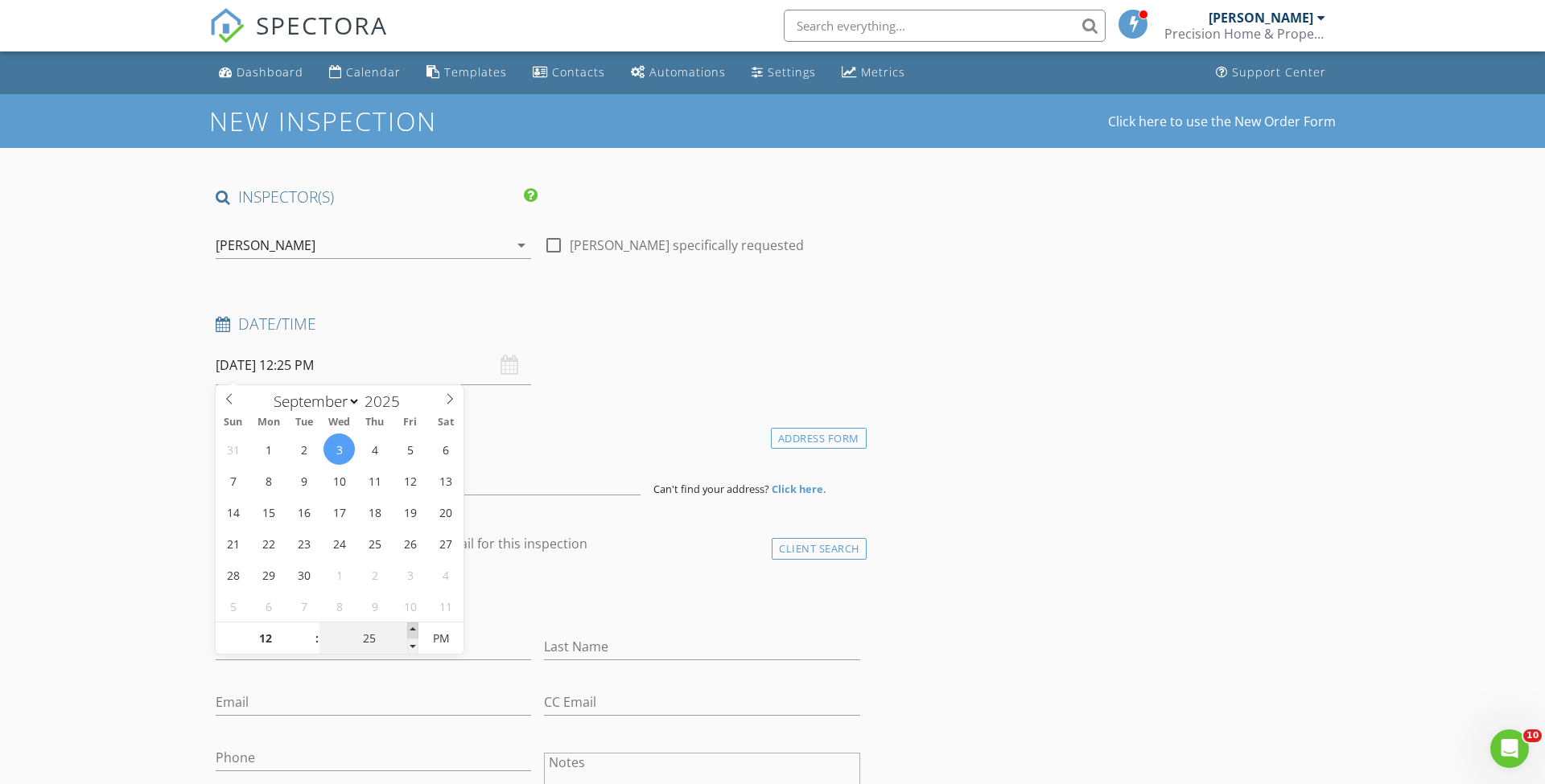
type input "30"
type input "[DATE] 12:30 PM"
click at [412, 628] on span at bounding box center [413, 630] width 11 height 16
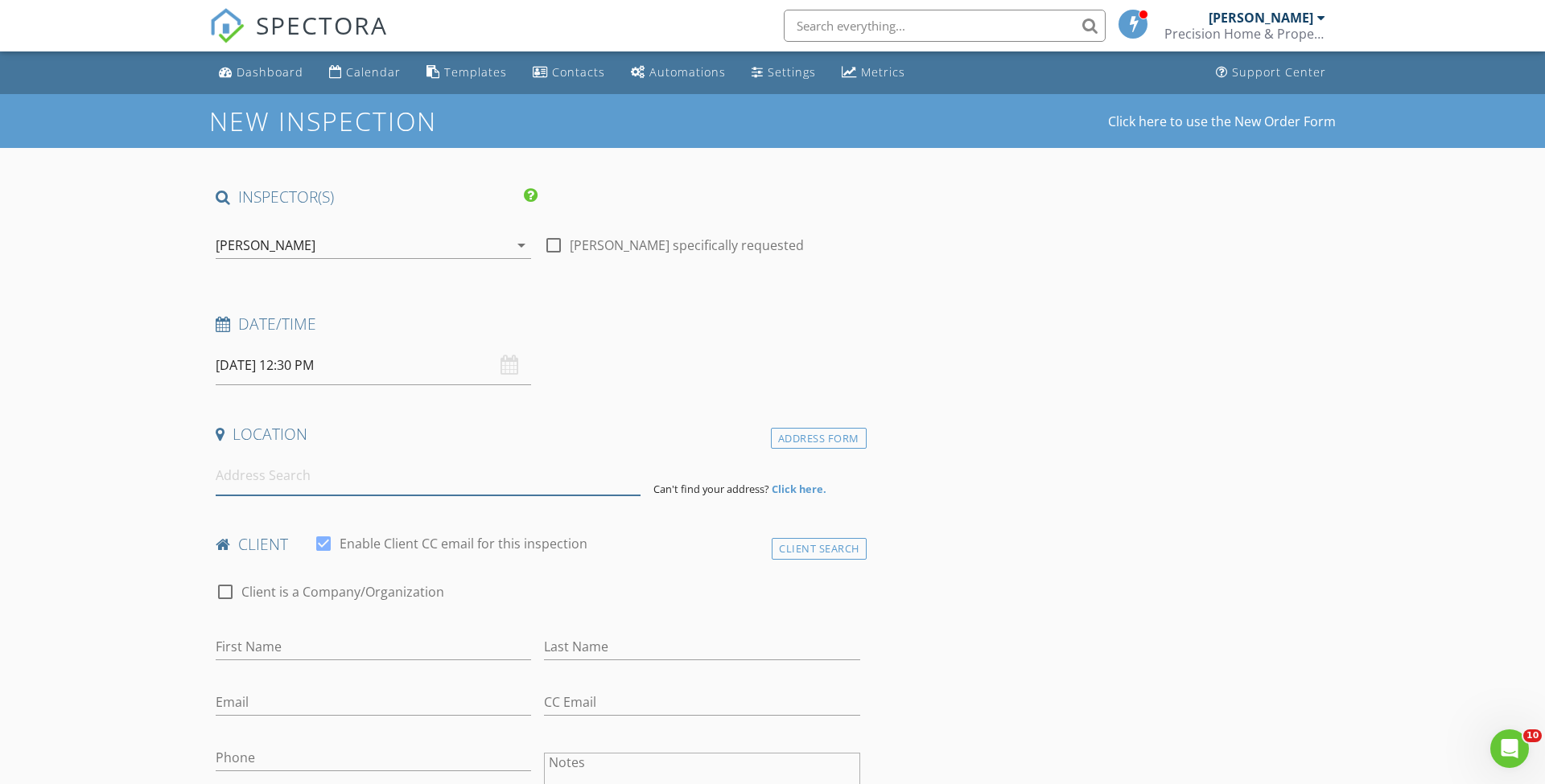
click at [560, 479] on input at bounding box center [428, 475] width 425 height 40
paste input "1175 BAY ROAD"
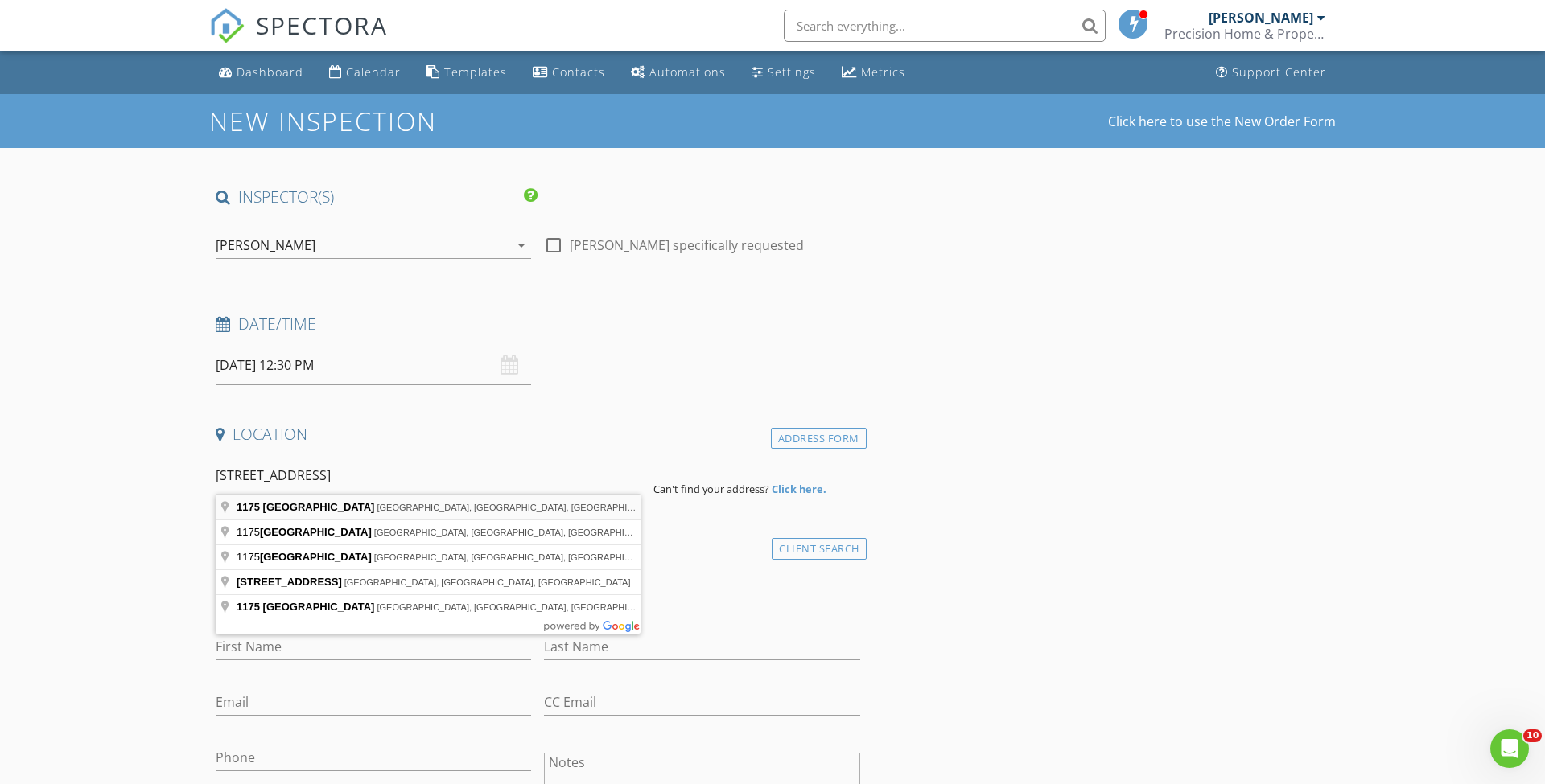
type input "1175 Bay Road, Mount Dora, FL, USA"
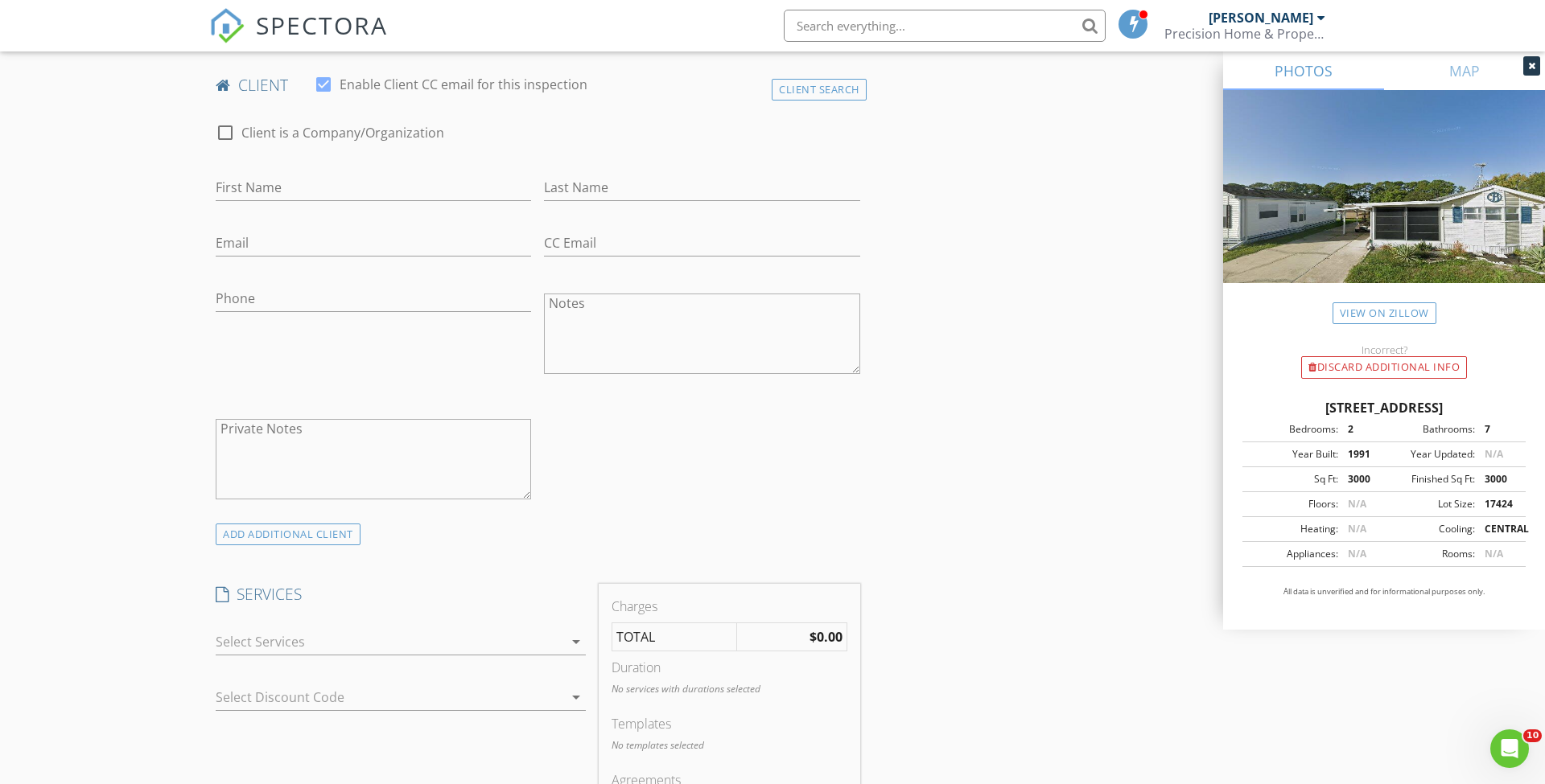
scroll to position [790, 0]
paste input "Laura Pendergrass"
type input "Laura Pendergrass"
paste input "Laura Pendergrass"
click at [583, 183] on input "Laura Pendergrass" at bounding box center [701, 186] width 315 height 27
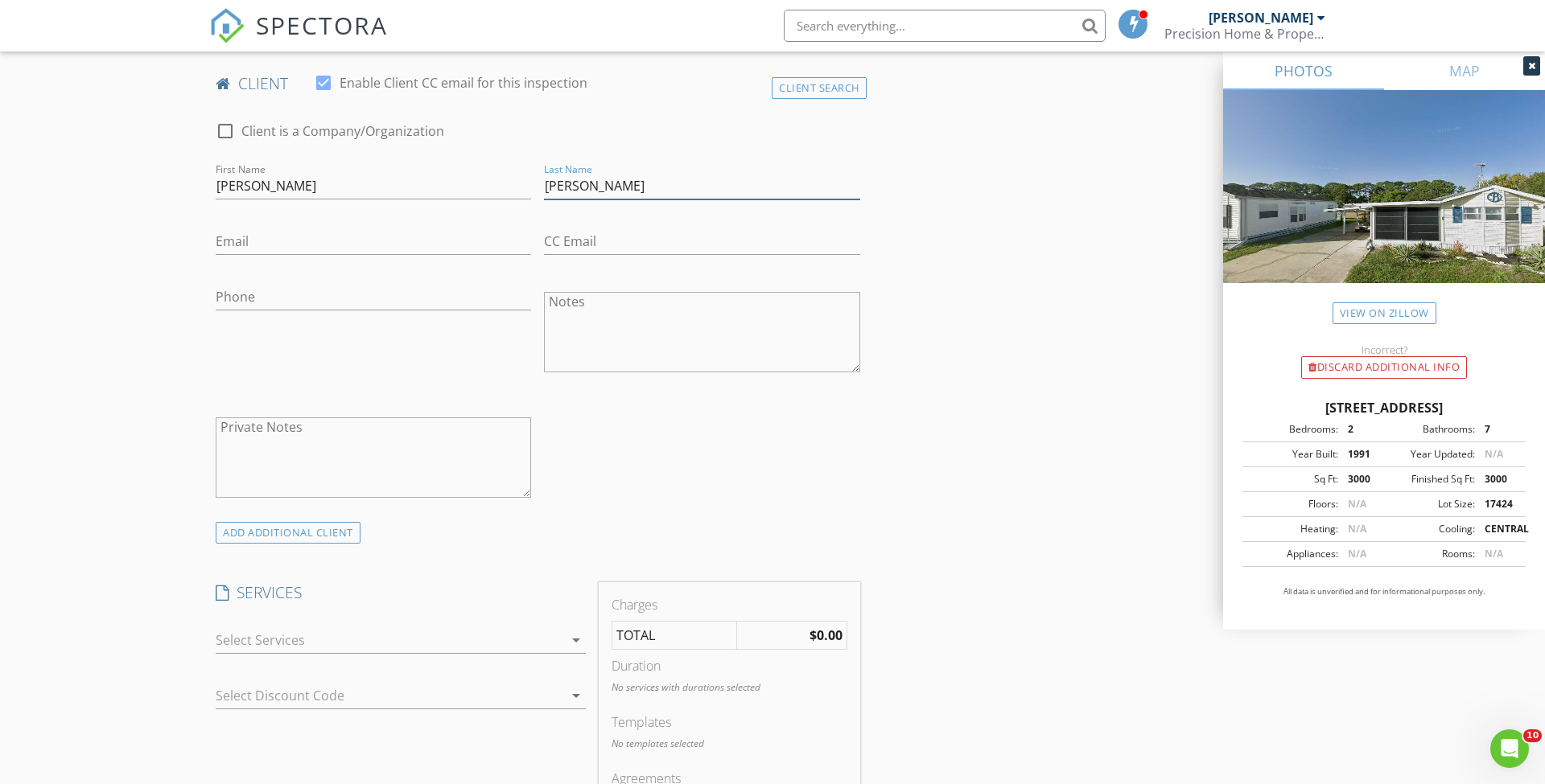
type input "Pendergrass"
click at [380, 191] on input "Laura Pendergrass" at bounding box center [372, 186] width 315 height 27
type input "Laura"
click at [182, 238] on div "New Inspection Click here to use the New Order Form INSPECTOR(S) check_box Mike…" at bounding box center [772, 687] width 1545 height 2767
paste input "Laura@LakeSaundersResort.com"
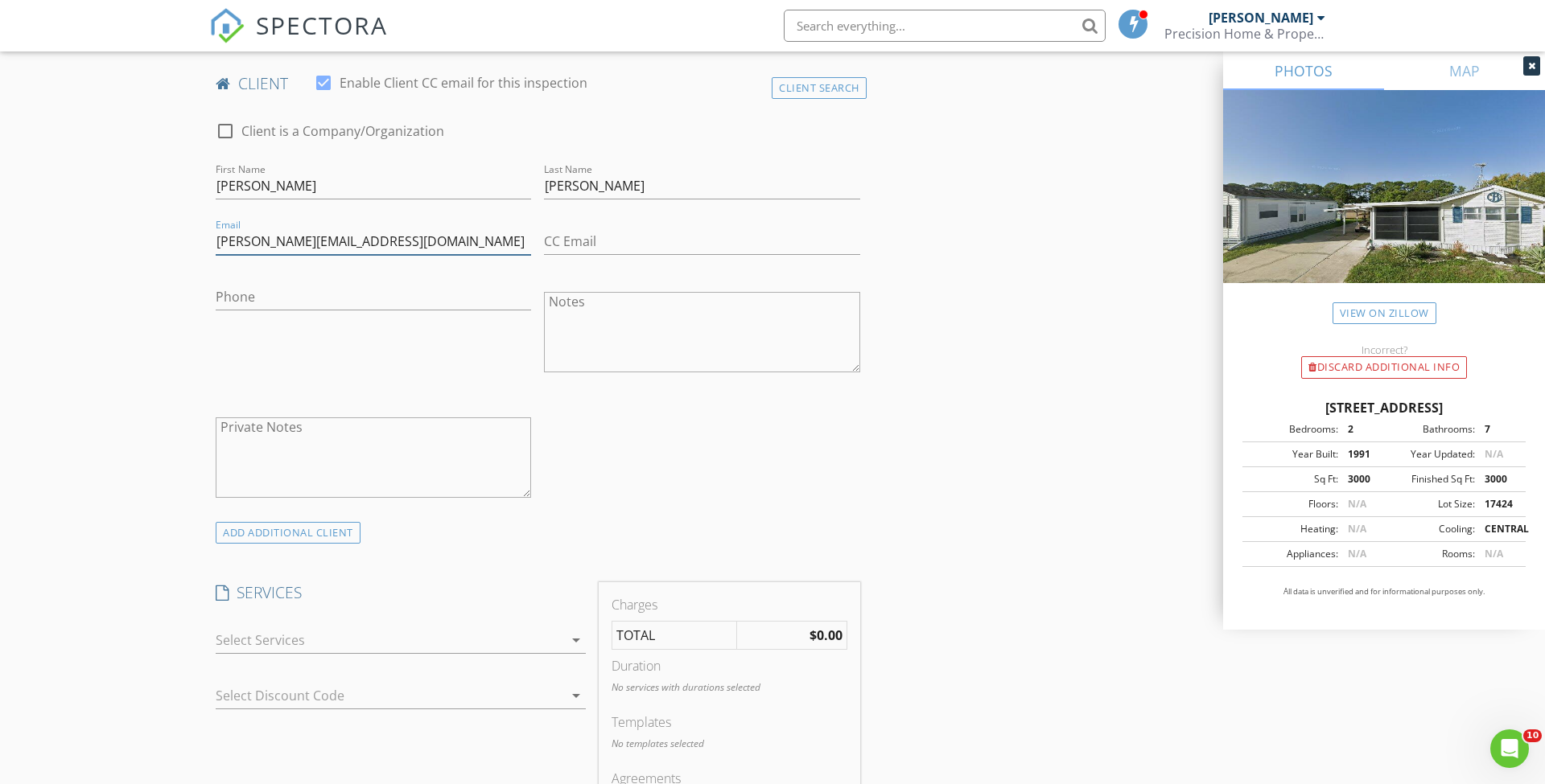
type input "Laura@LakeSaundersResort.com"
paste input "352-636-5495"
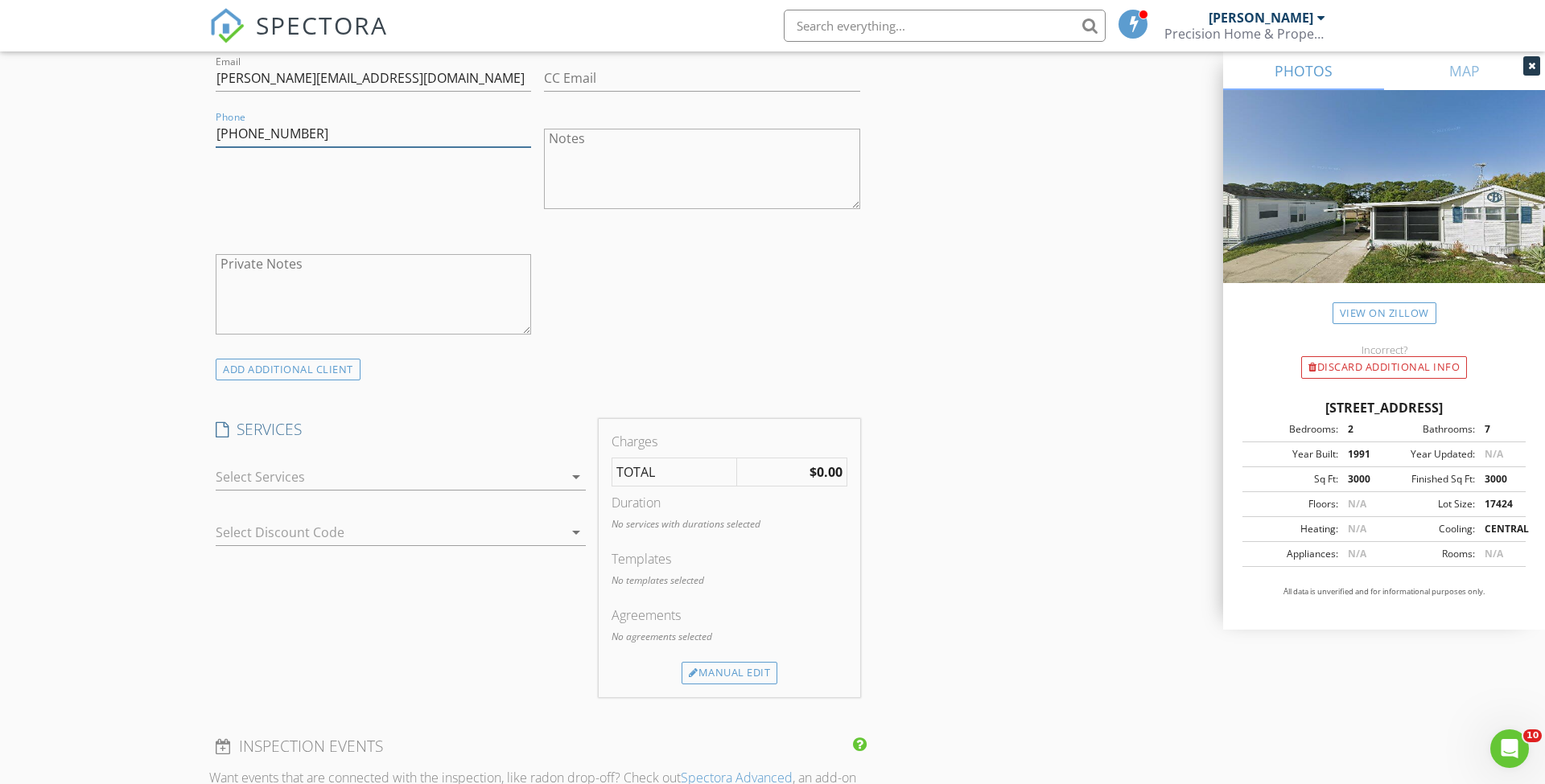
scroll to position [972, 0]
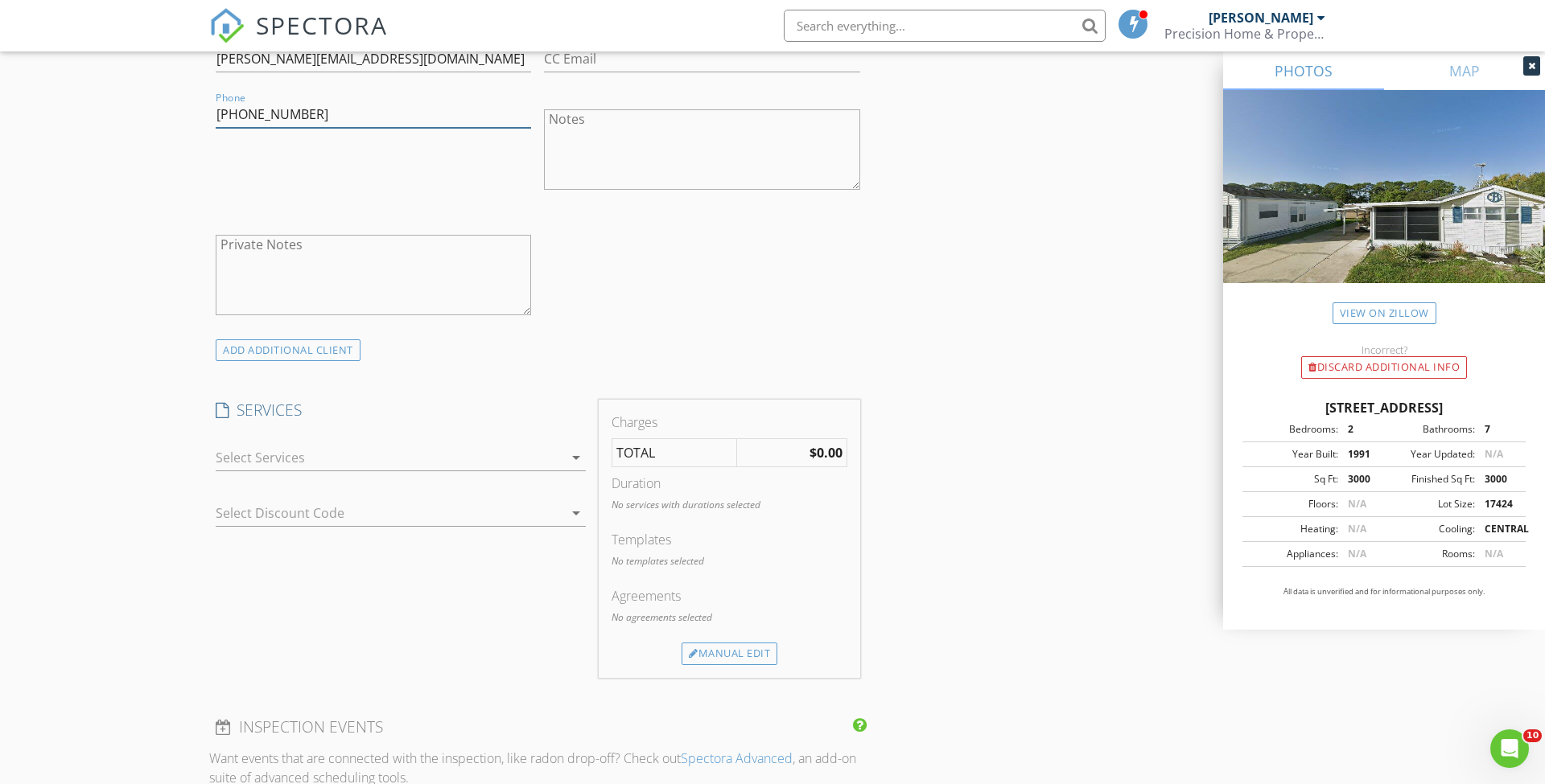
type input "352-636-5495"
click at [572, 453] on icon "arrow_drop_down" at bounding box center [576, 457] width 19 height 19
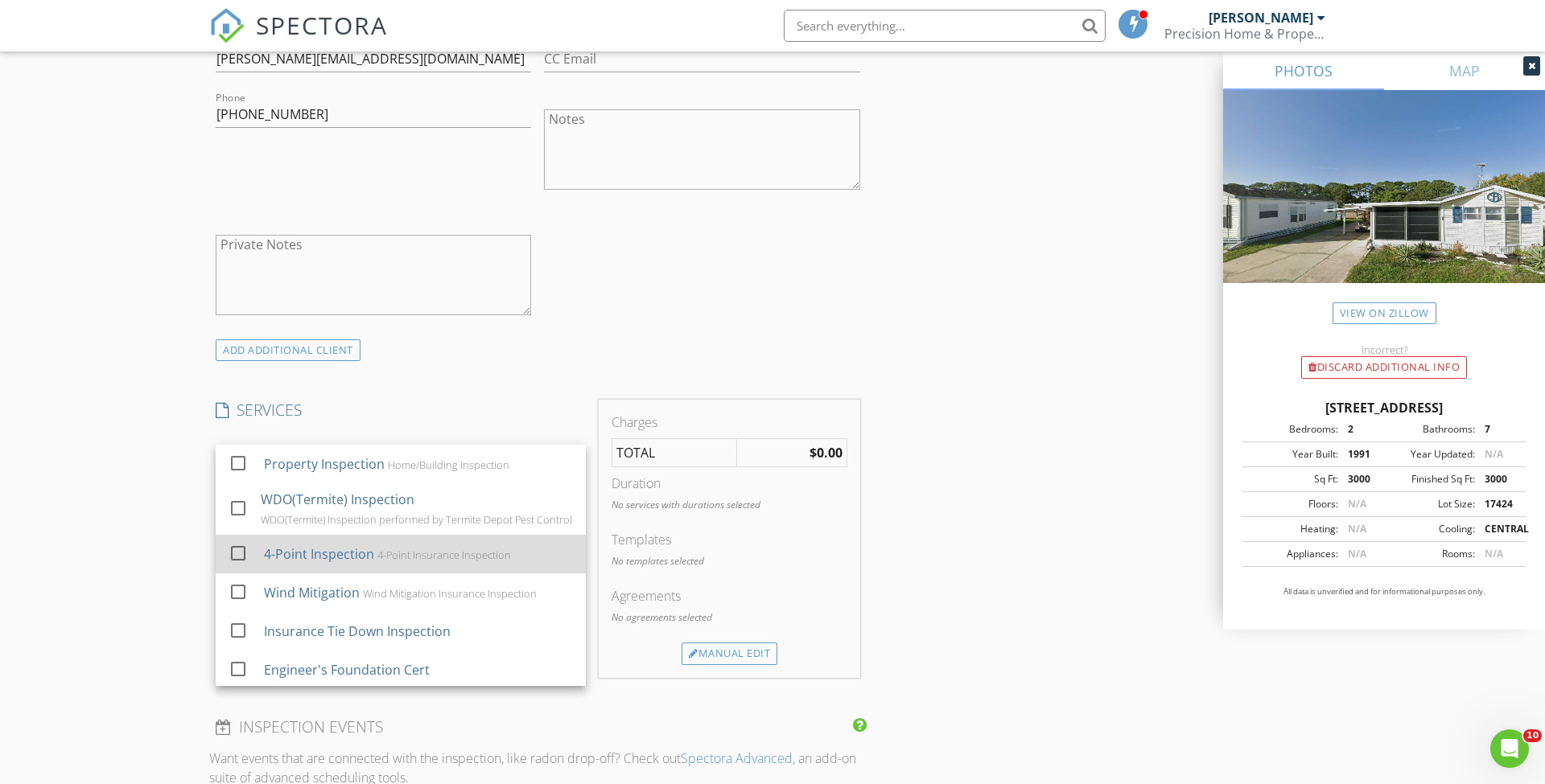
click at [237, 553] on div at bounding box center [238, 553] width 28 height 28
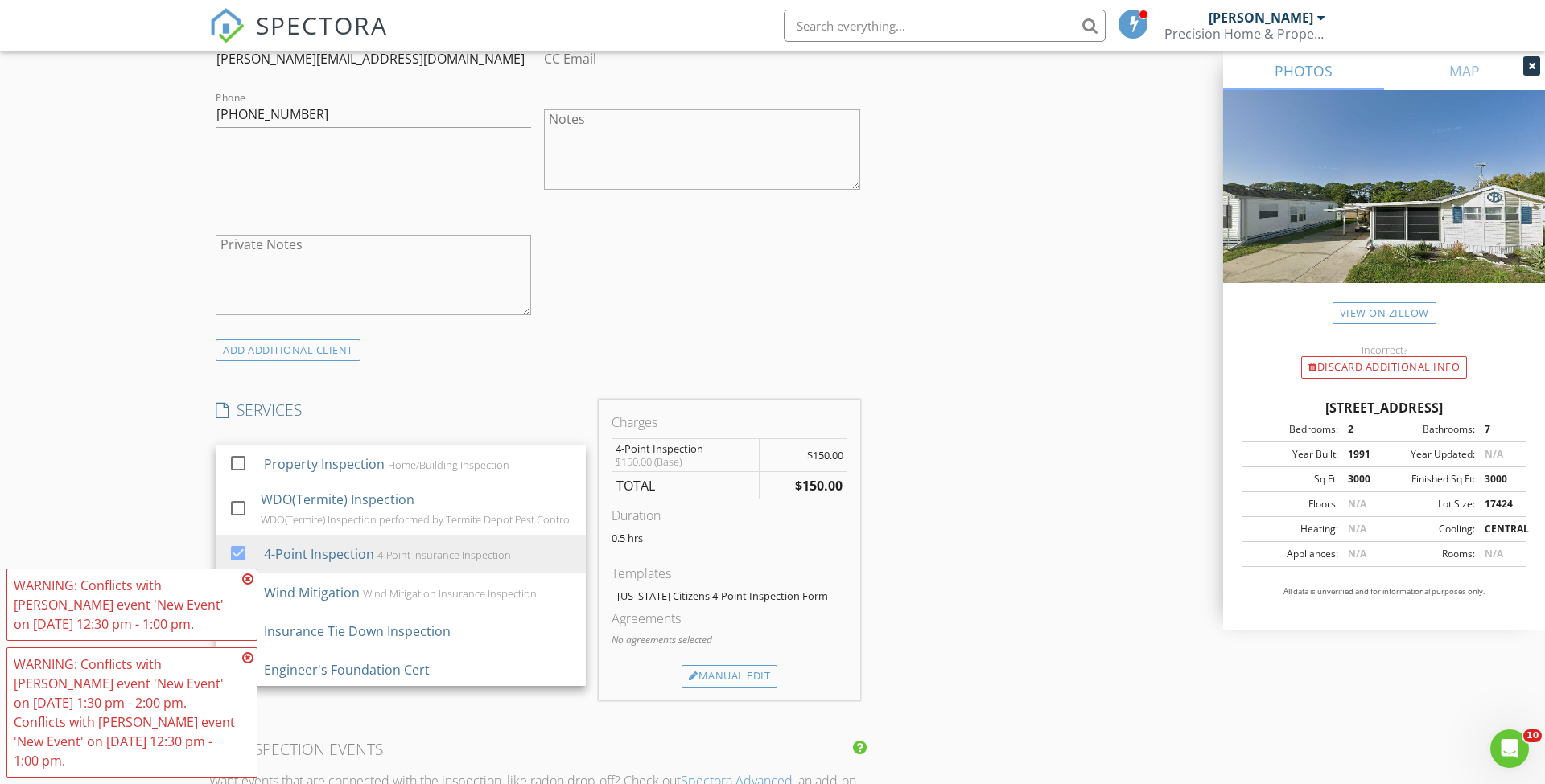
click at [453, 350] on div "ADD ADDITIONAL client" at bounding box center [537, 350] width 658 height 22
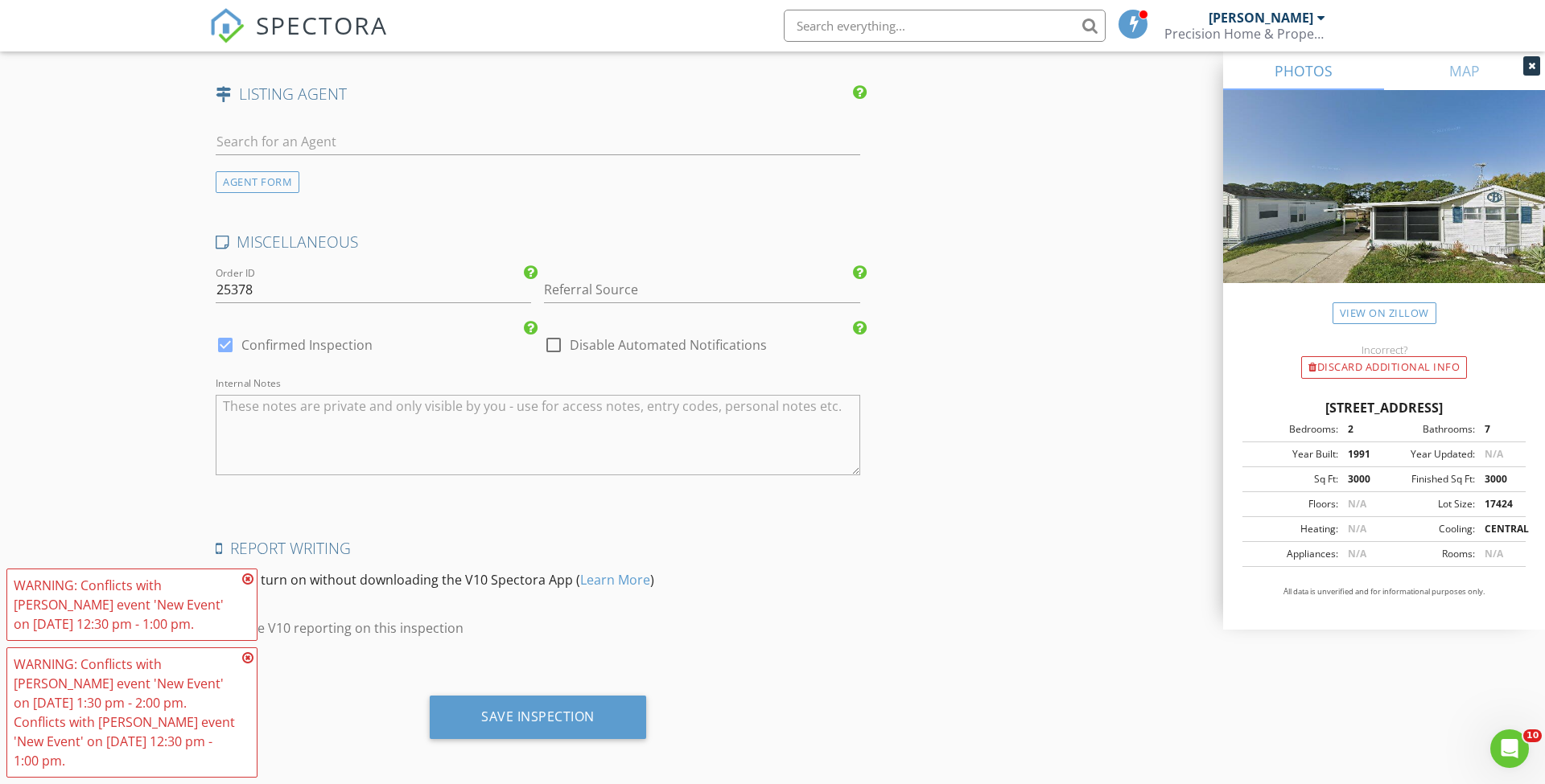
scroll to position [2094, 0]
click at [562, 722] on div "Save Inspection" at bounding box center [537, 718] width 216 height 43
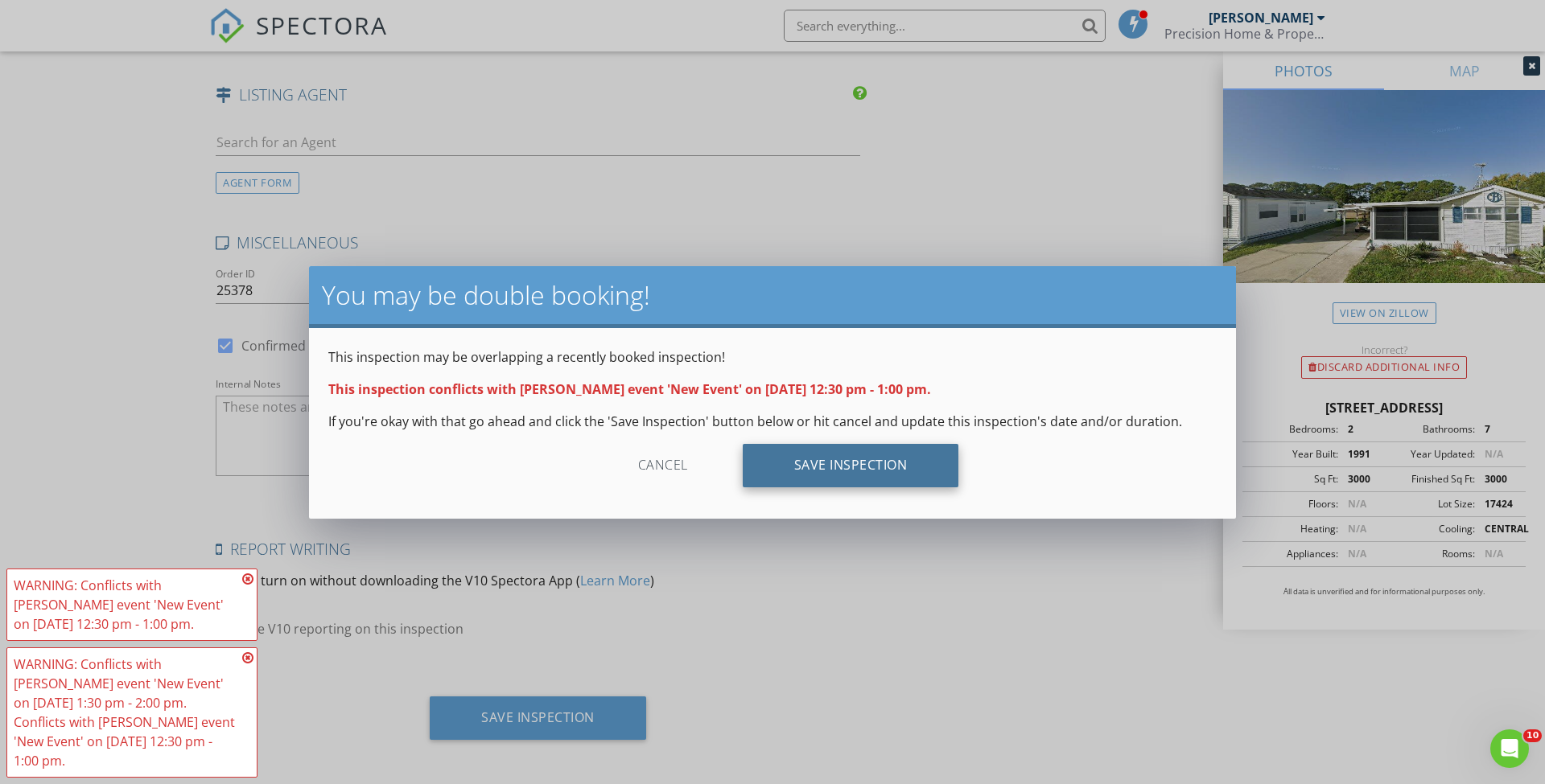
click at [823, 469] on div "Save Inspection" at bounding box center [850, 465] width 216 height 43
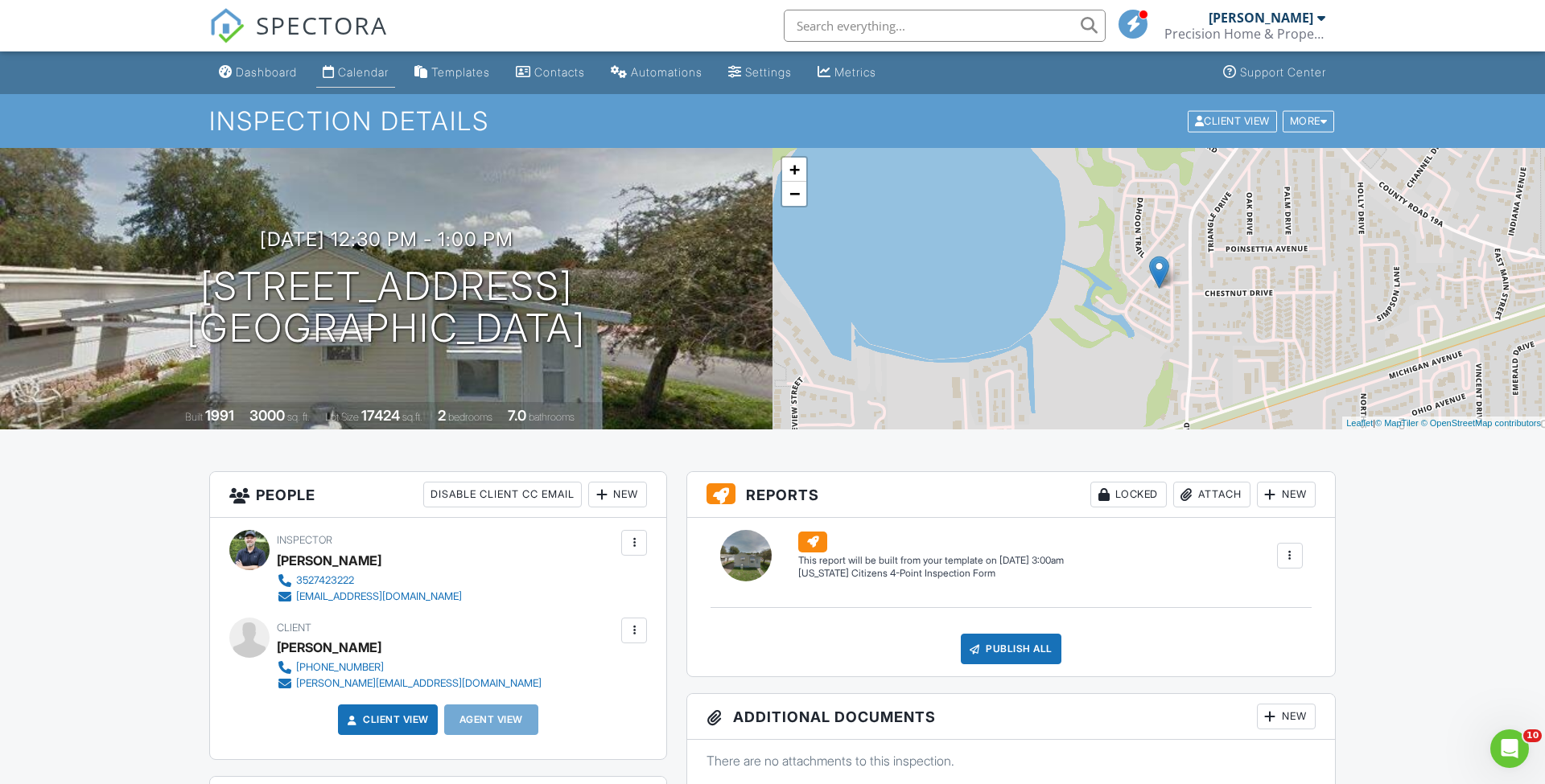
click at [359, 76] on div "Calendar" at bounding box center [362, 72] width 51 height 14
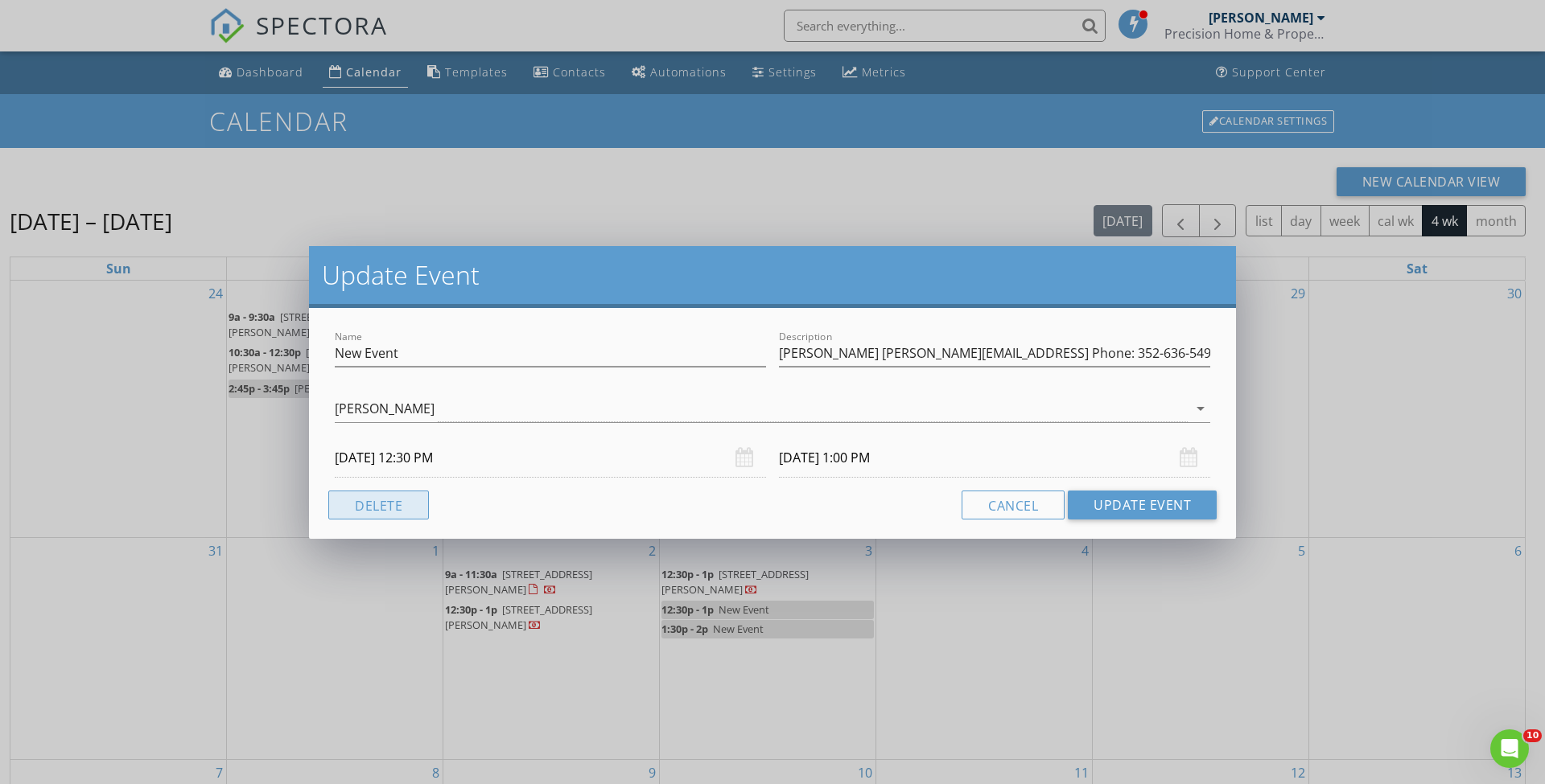
click at [409, 511] on button "Delete" at bounding box center [378, 505] width 100 height 28
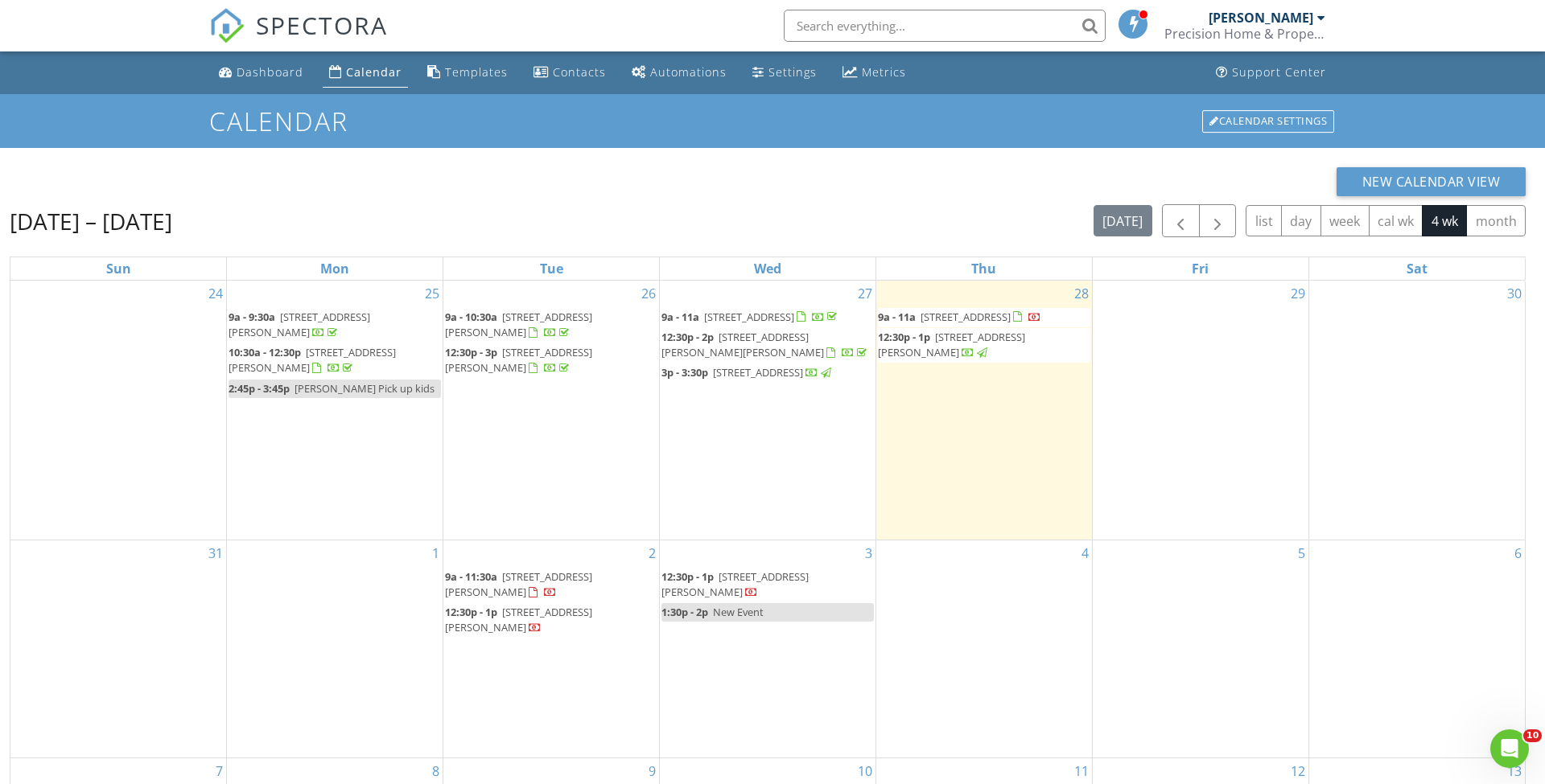
click at [710, 650] on div "3 12:30p - 1p [STREET_ADDRESS][PERSON_NAME] 1:30p - 2p New Event" at bounding box center [767, 649] width 215 height 217
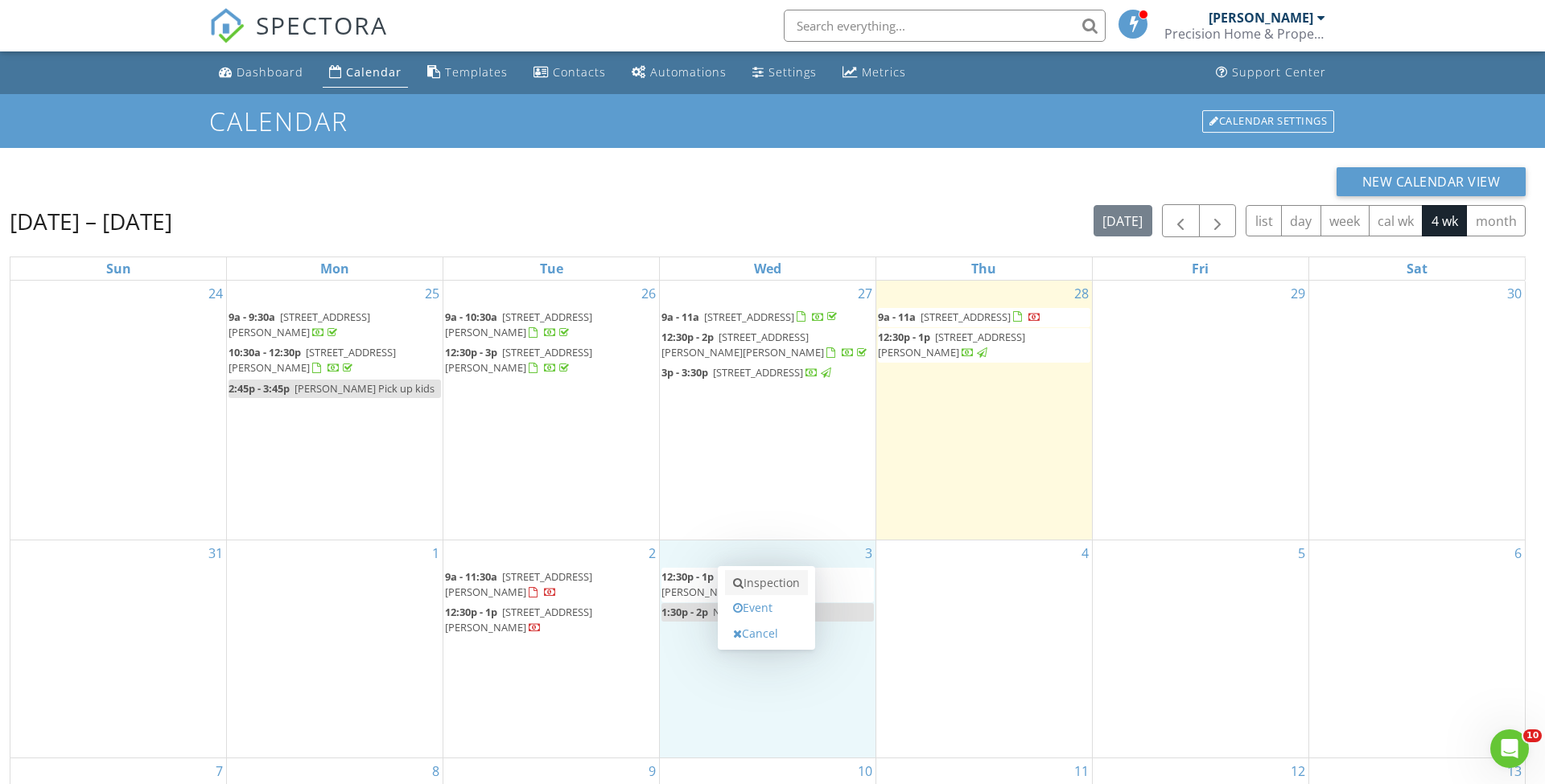
click at [762, 585] on link "Inspection" at bounding box center [766, 583] width 83 height 26
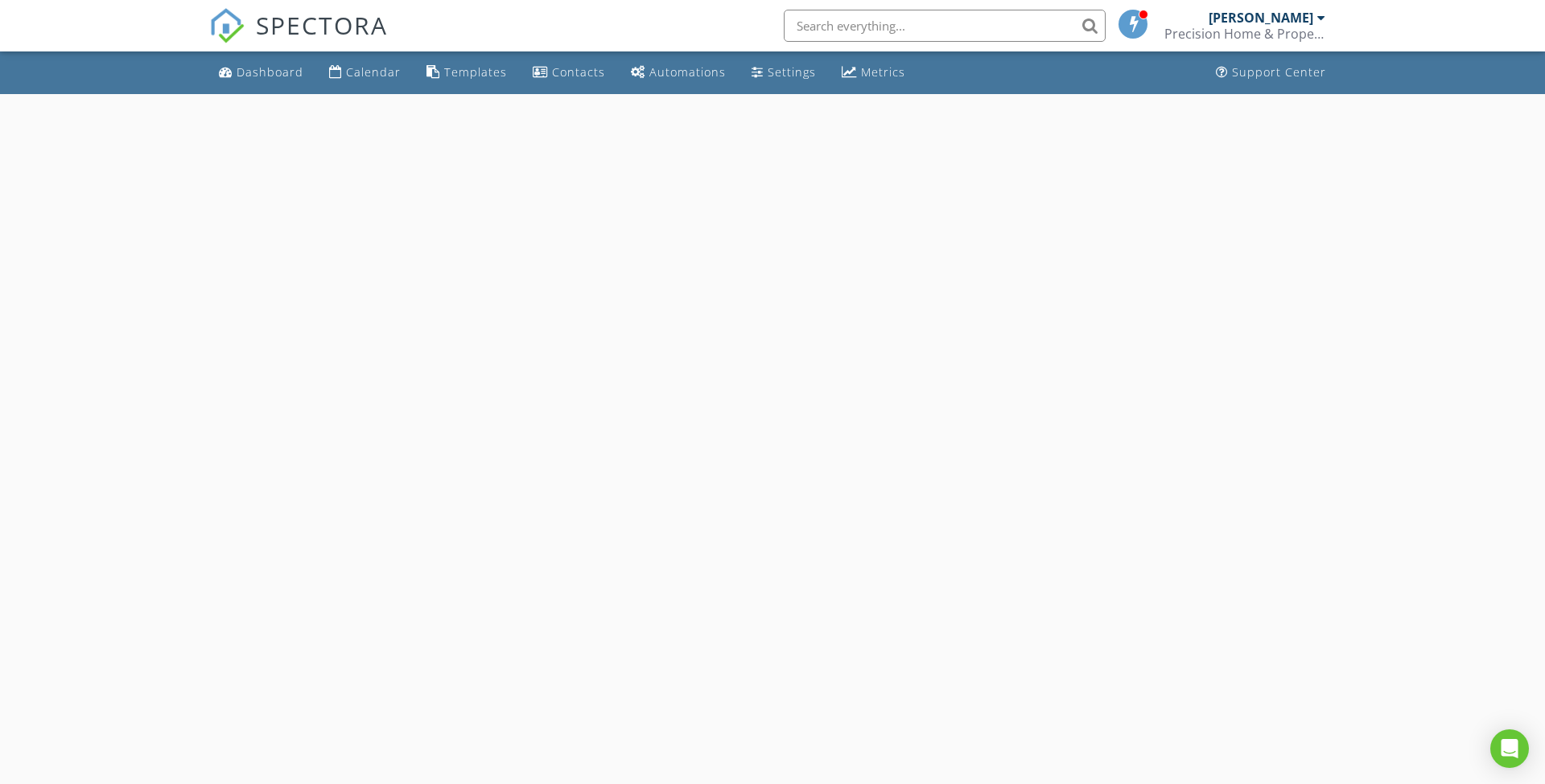
select select "8"
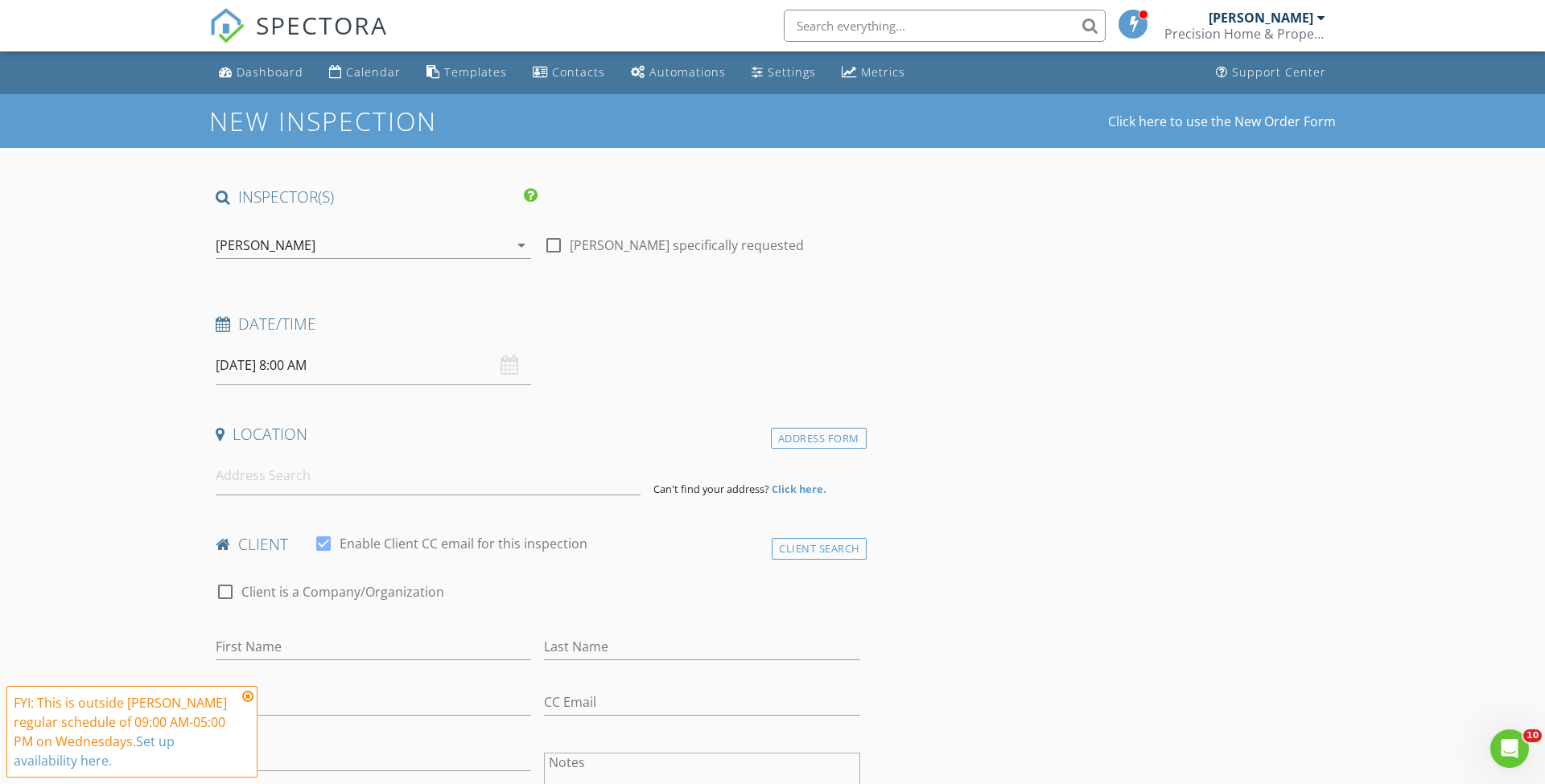
click at [300, 358] on input "[DATE] 8:00 AM" at bounding box center [372, 365] width 315 height 40
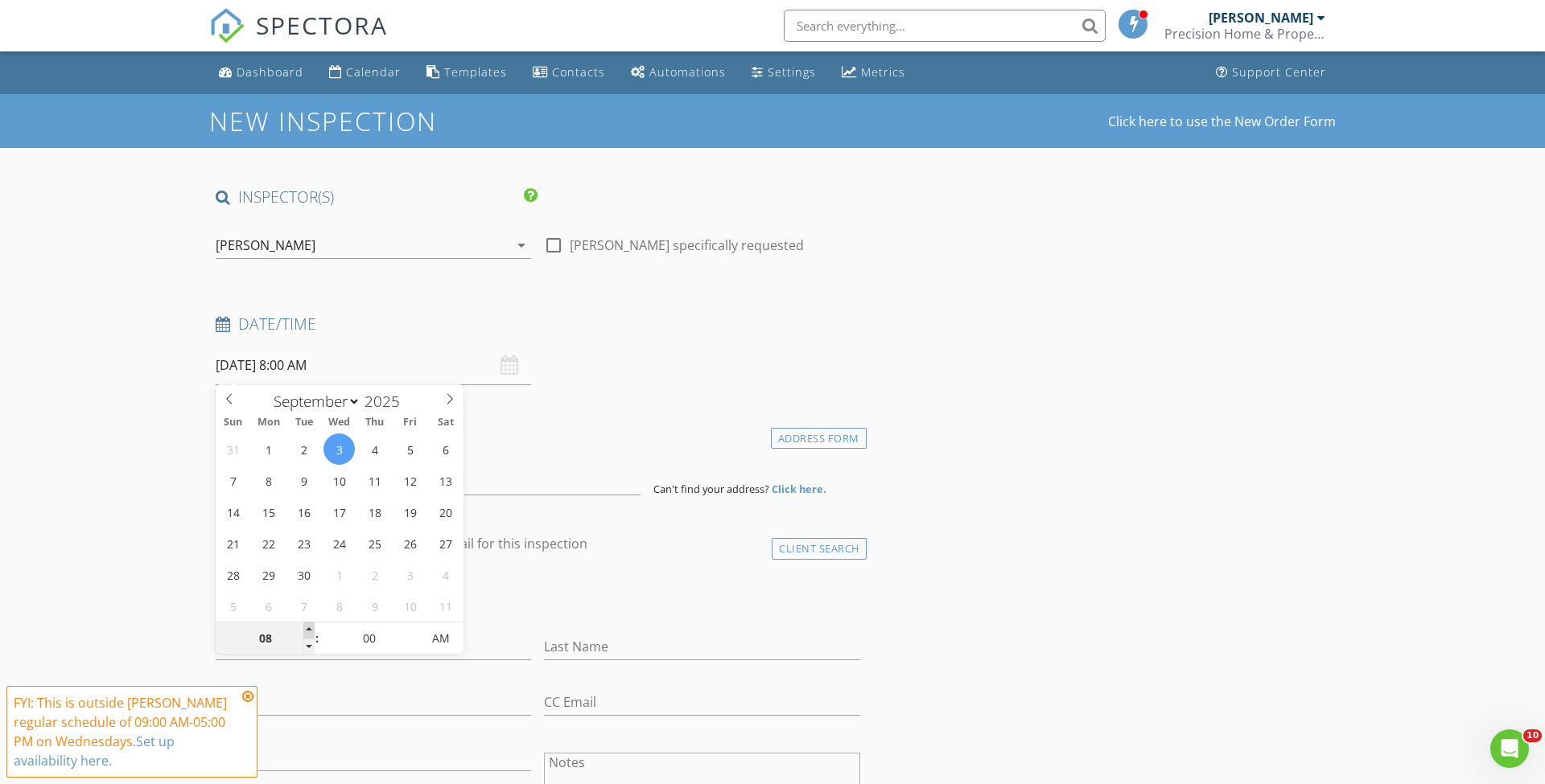
type input "09"
type input "[DATE] 9:00 AM"
click at [310, 625] on span at bounding box center [309, 630] width 11 height 16
type input "10"
type input "[DATE] 10:00 AM"
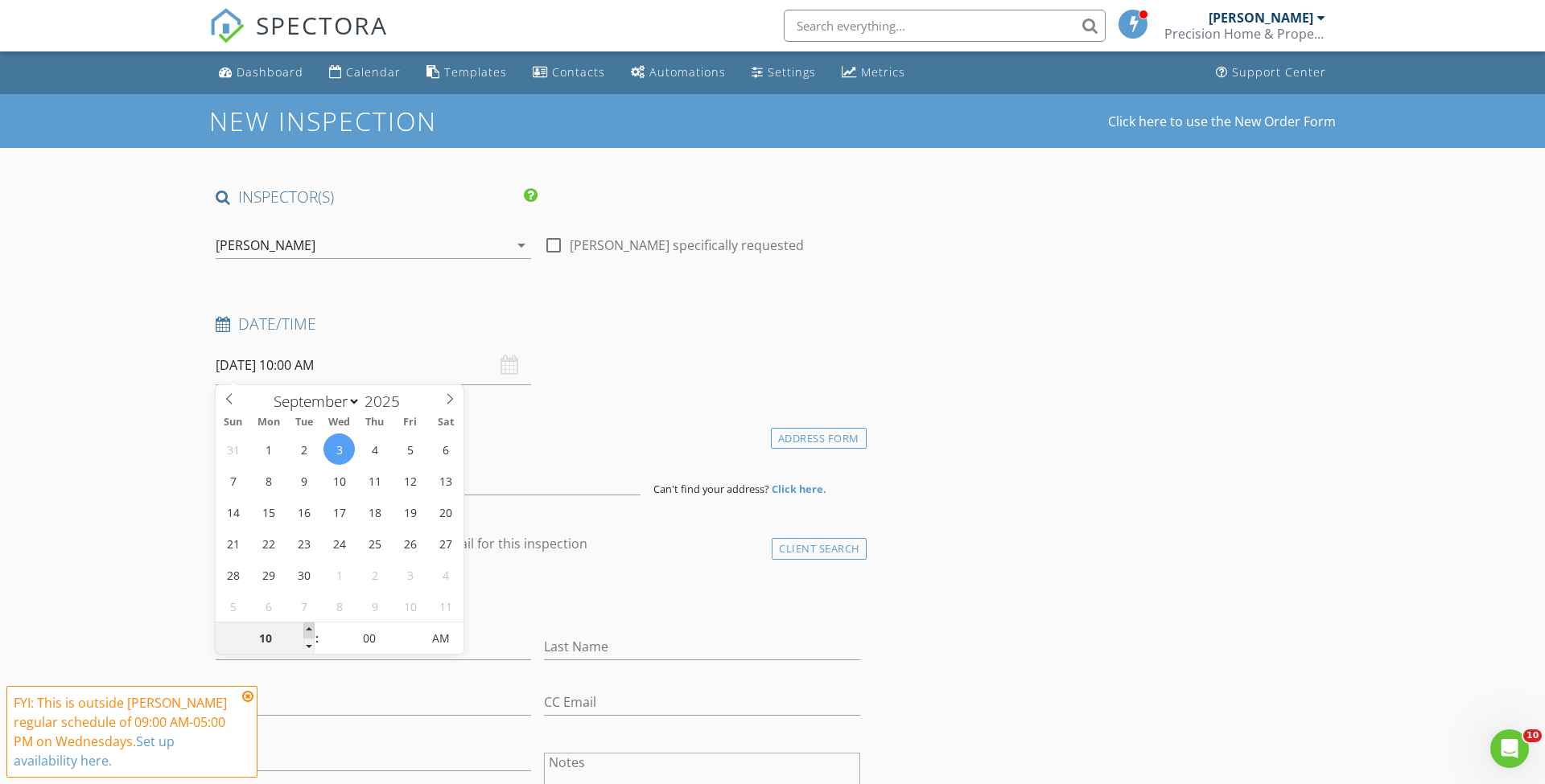
click at [310, 625] on span at bounding box center [309, 630] width 11 height 16
type input "11"
type input "[DATE] 11:00 AM"
click at [310, 625] on span at bounding box center [309, 630] width 11 height 16
type input "12"
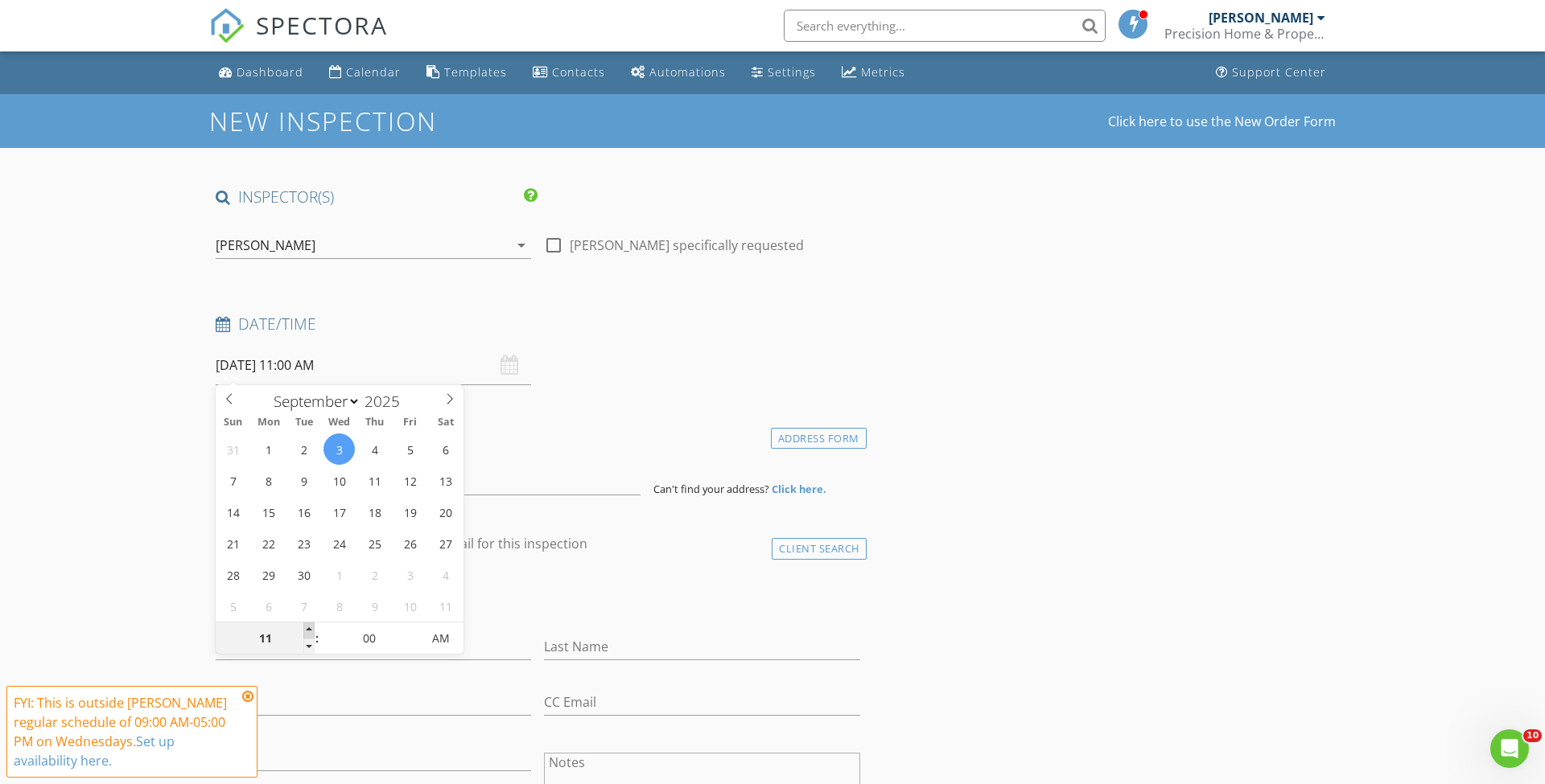
type input "[DATE] 12:00 PM"
click at [310, 625] on span at bounding box center [309, 630] width 11 height 16
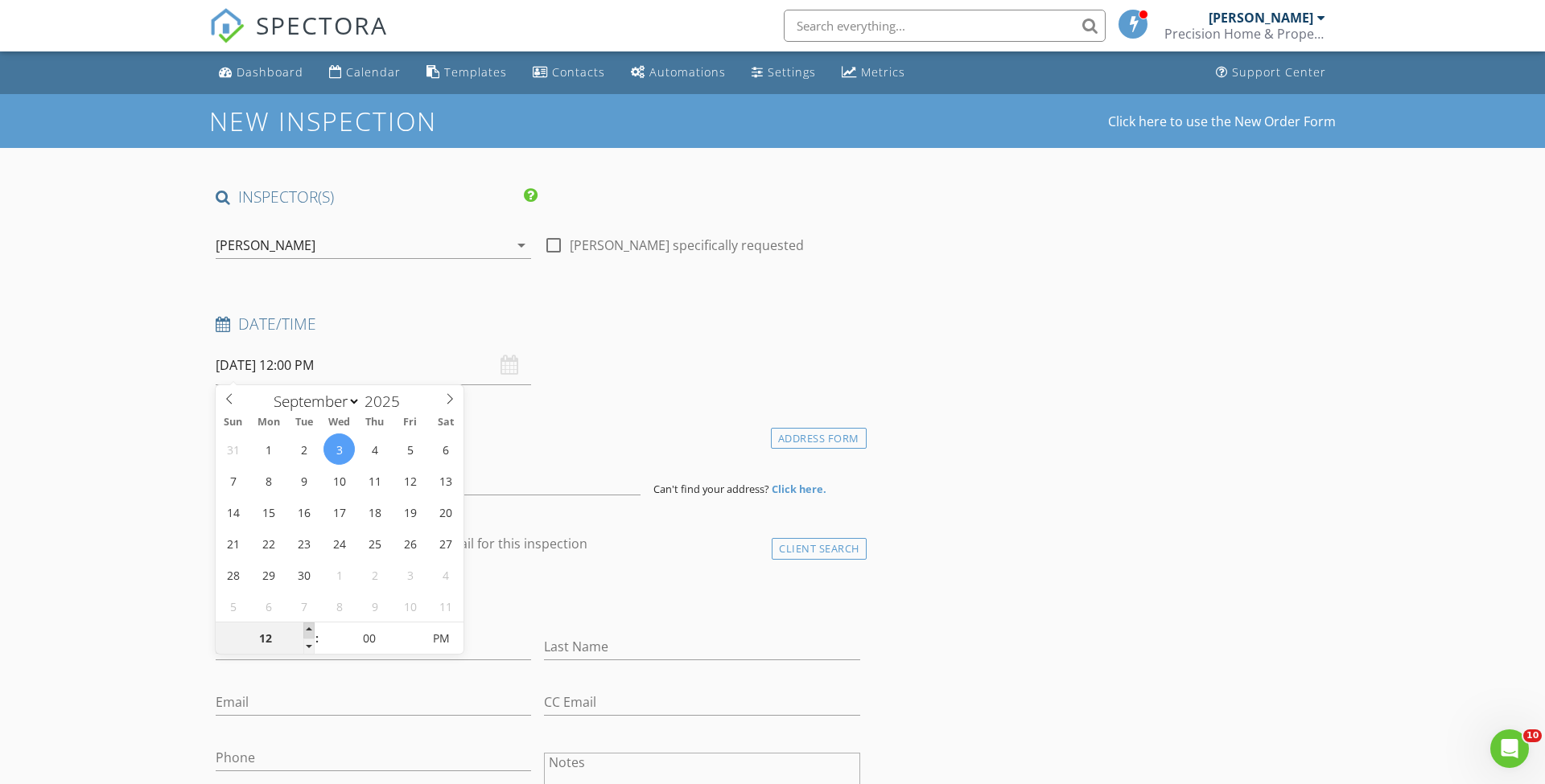
type input "01"
type input "[DATE] 1:00 PM"
click at [310, 625] on span at bounding box center [309, 630] width 11 height 16
type input "05"
type input "[DATE] 1:05 PM"
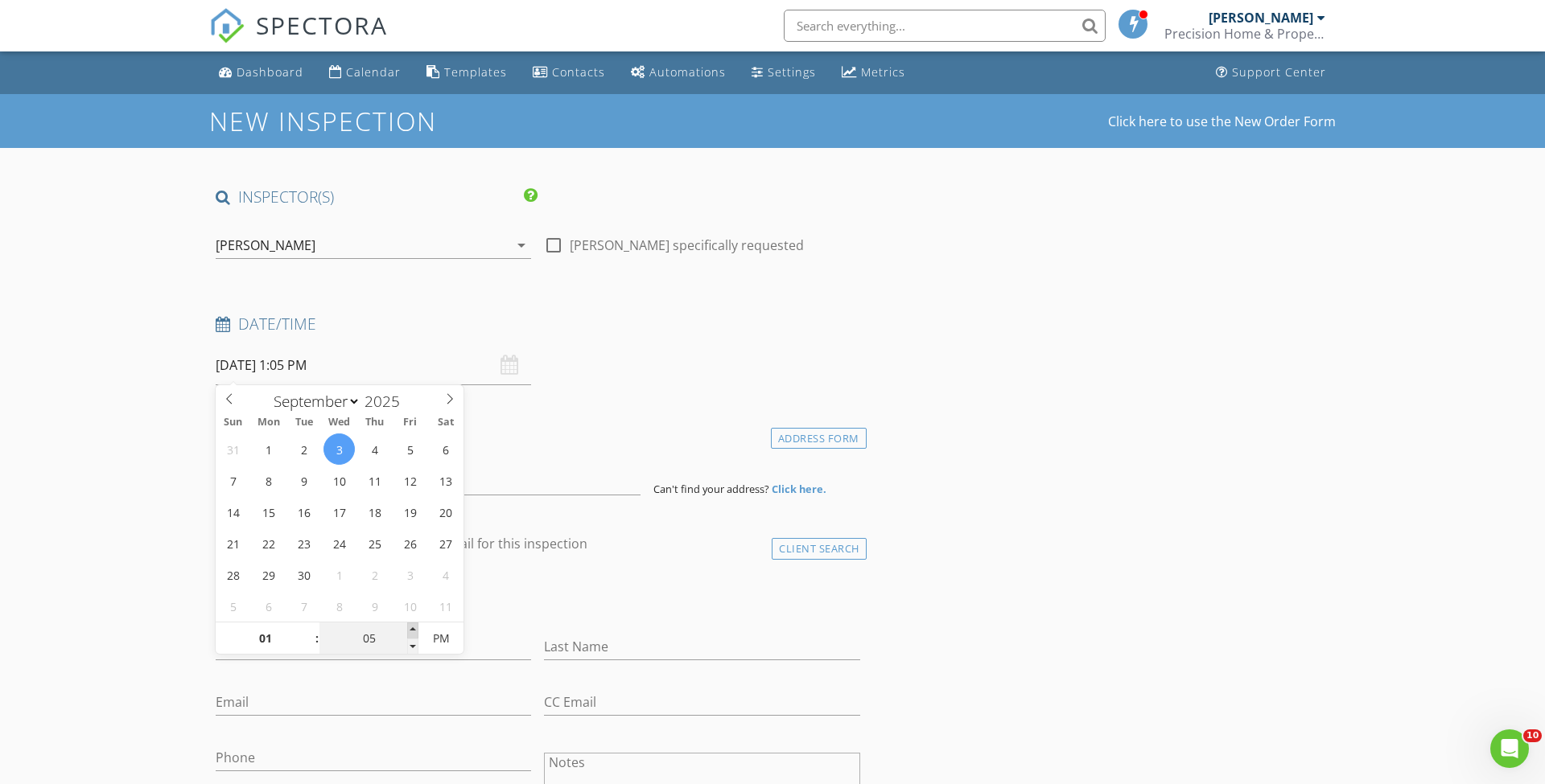
click at [413, 628] on span at bounding box center [413, 630] width 11 height 16
type input "10"
type input "[DATE] 1:10 PM"
click at [413, 628] on span at bounding box center [413, 630] width 11 height 16
type input "15"
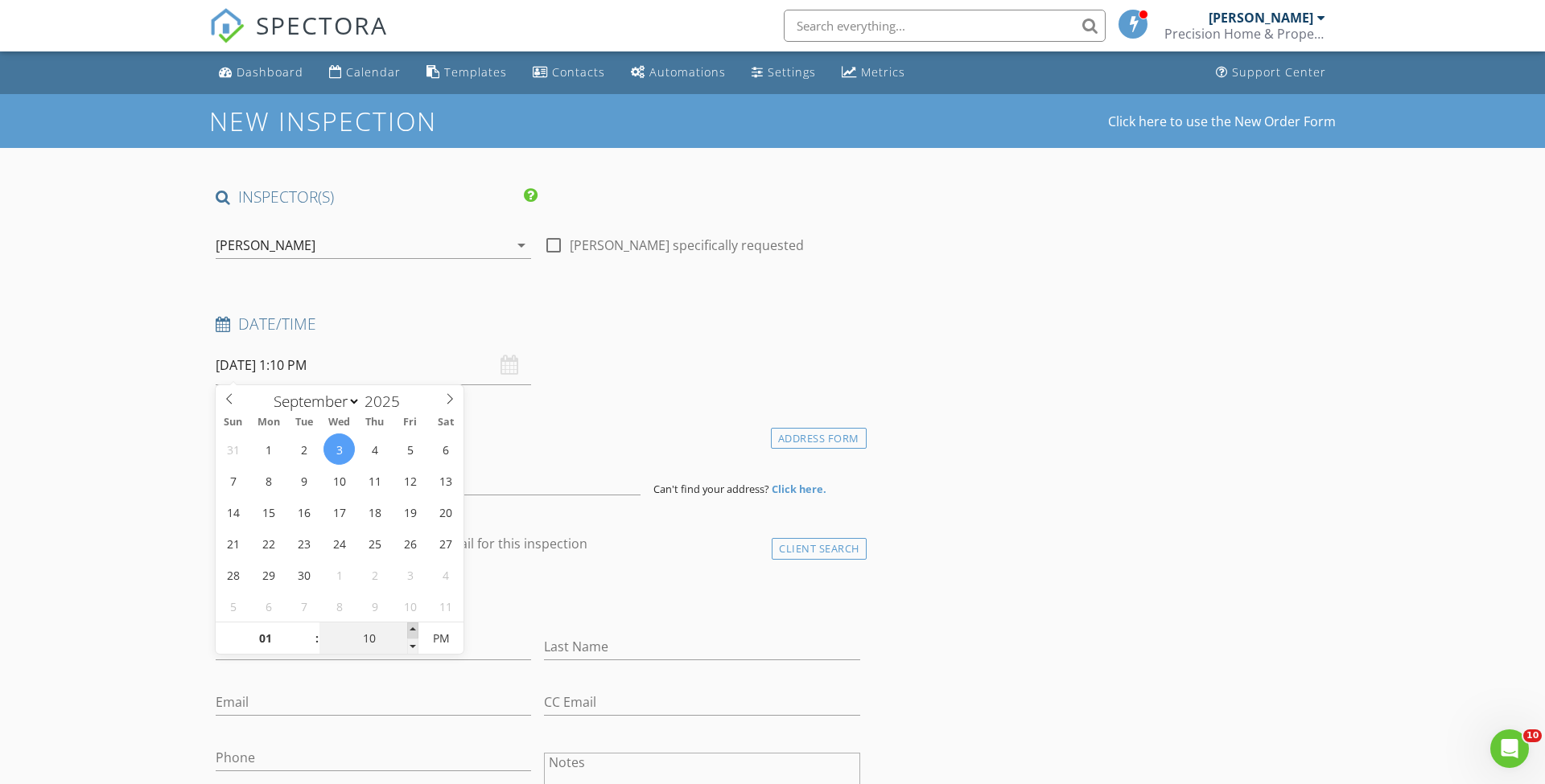
type input "[DATE] 1:15 PM"
click at [413, 628] on span at bounding box center [413, 630] width 11 height 16
type input "20"
type input "09/03/2025 1:20 PM"
click at [413, 628] on span at bounding box center [413, 630] width 11 height 16
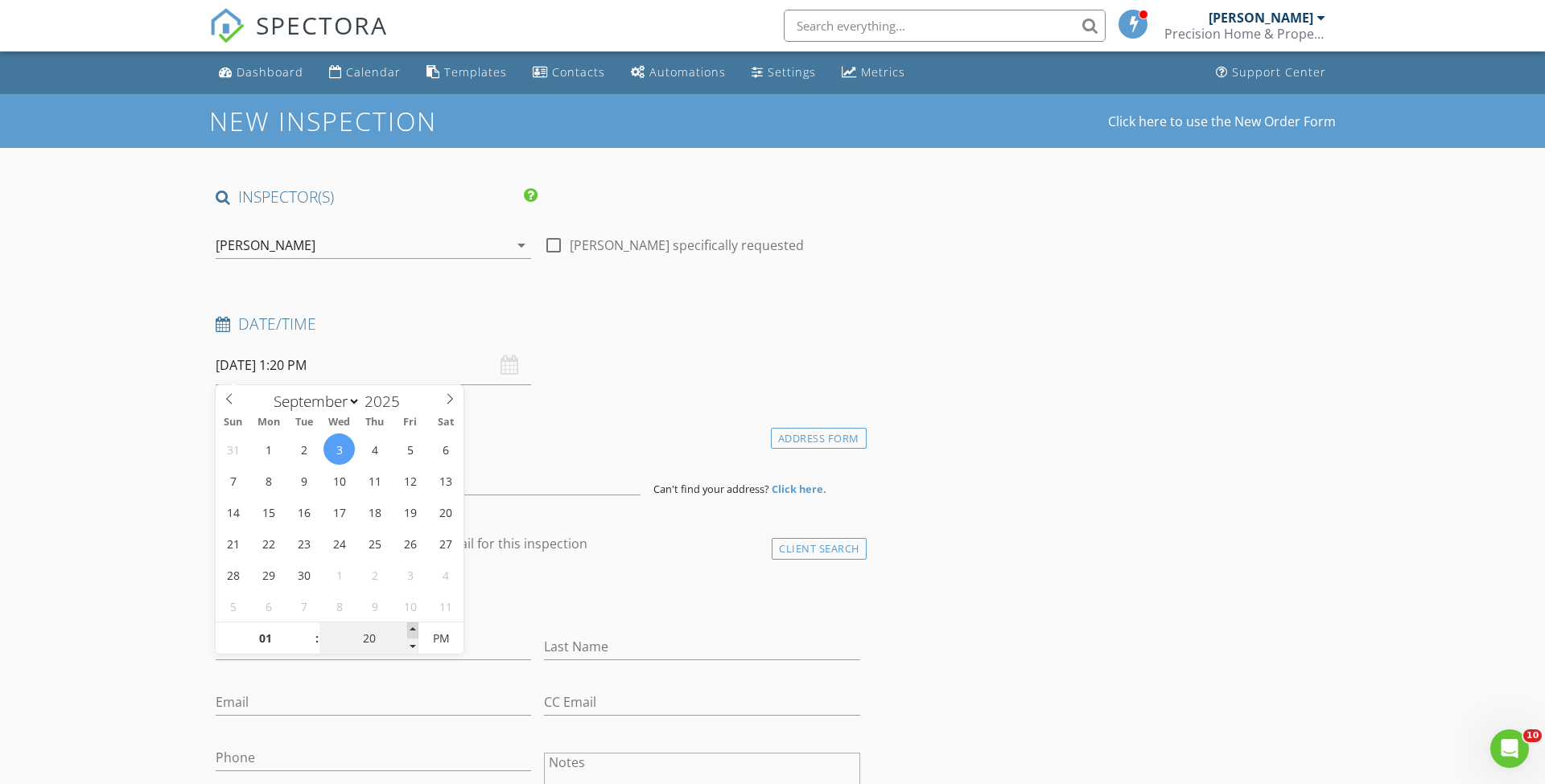
type input "25"
type input "09/03/2025 1:25 PM"
click at [413, 628] on span at bounding box center [413, 630] width 11 height 16
type input "30"
type input "[DATE] 1:30 PM"
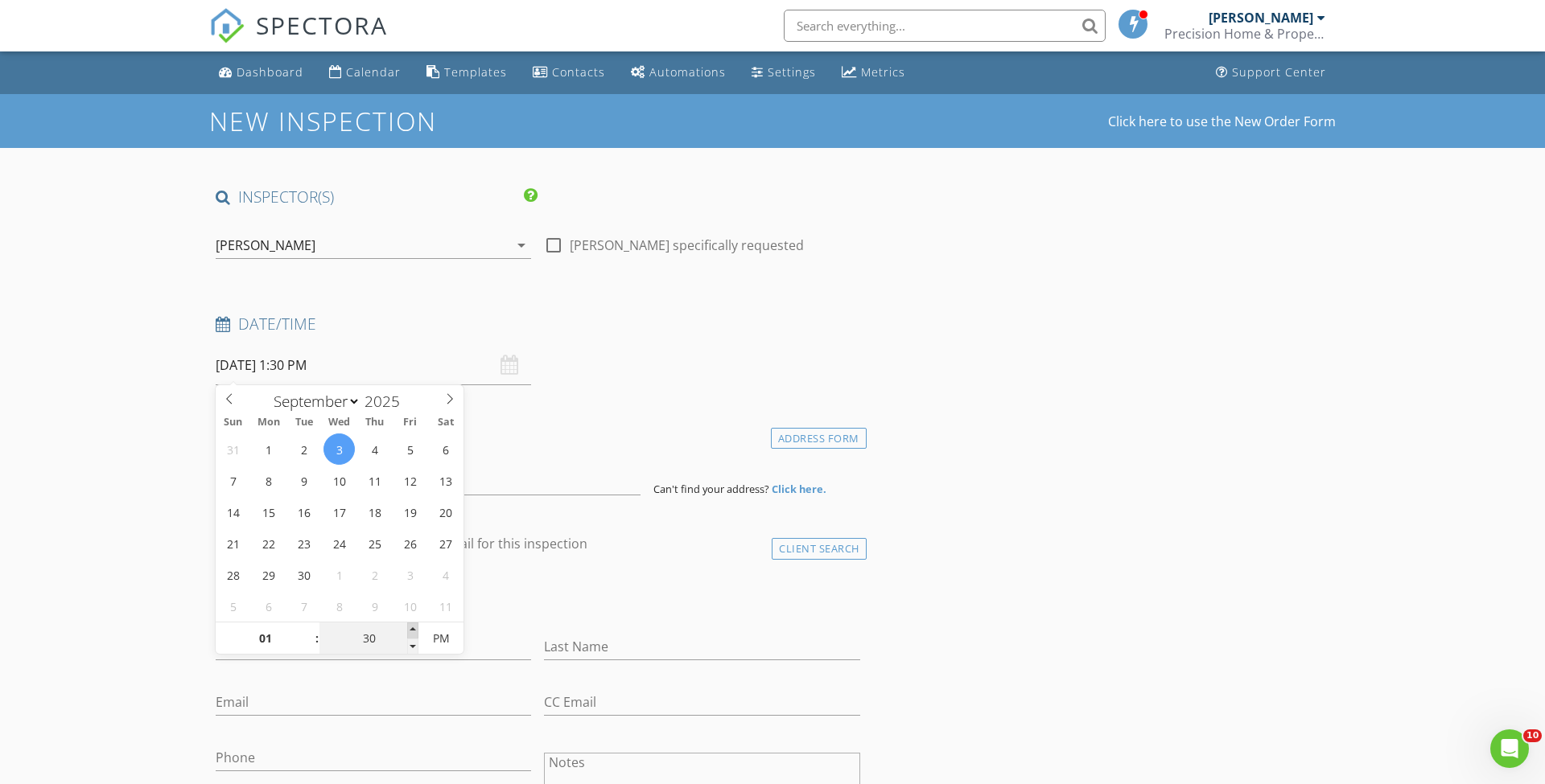
click at [413, 628] on span at bounding box center [413, 630] width 11 height 16
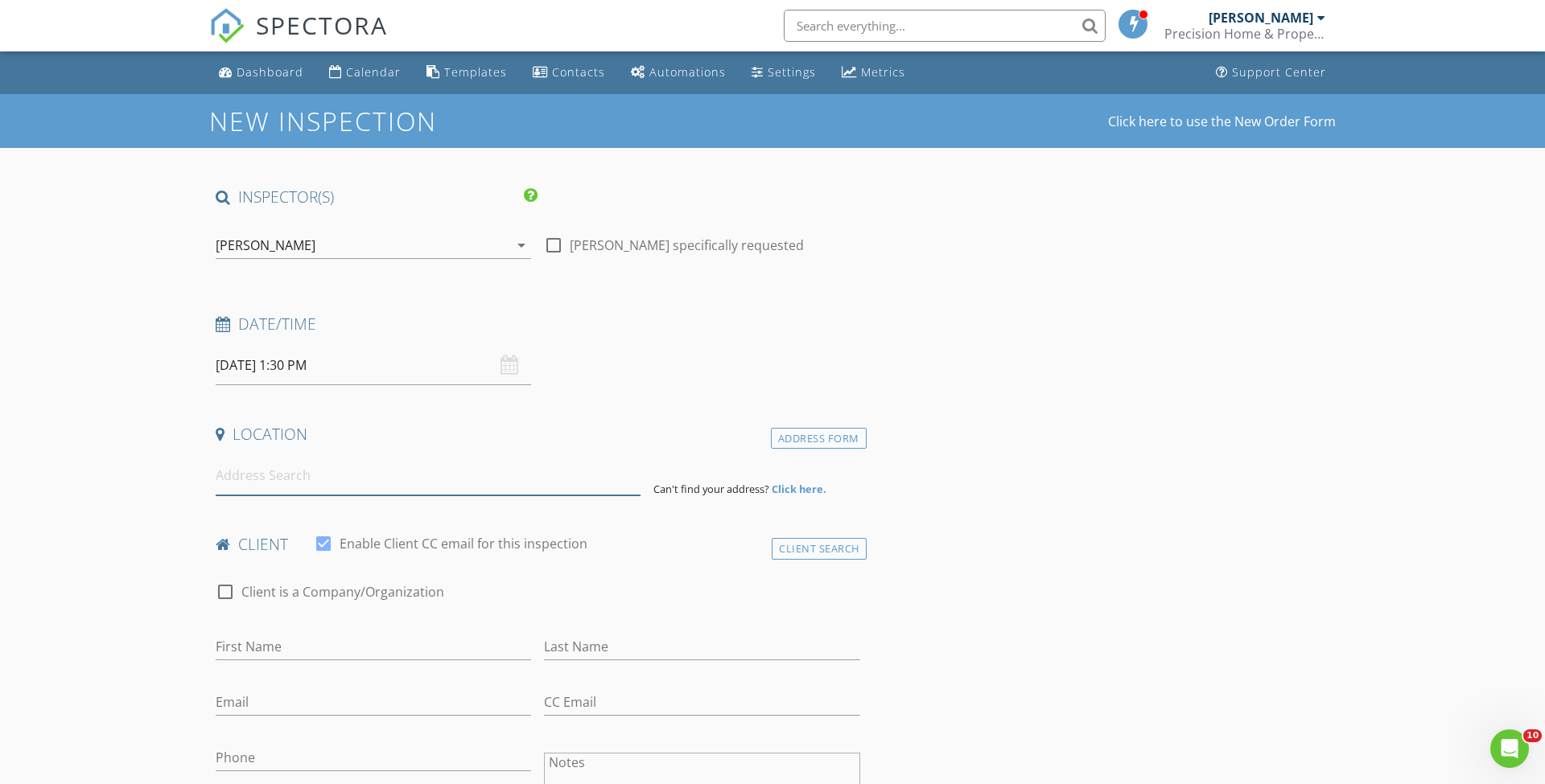
click at [512, 478] on input at bounding box center [428, 475] width 425 height 40
paste input "149 Royal Palm Dr."
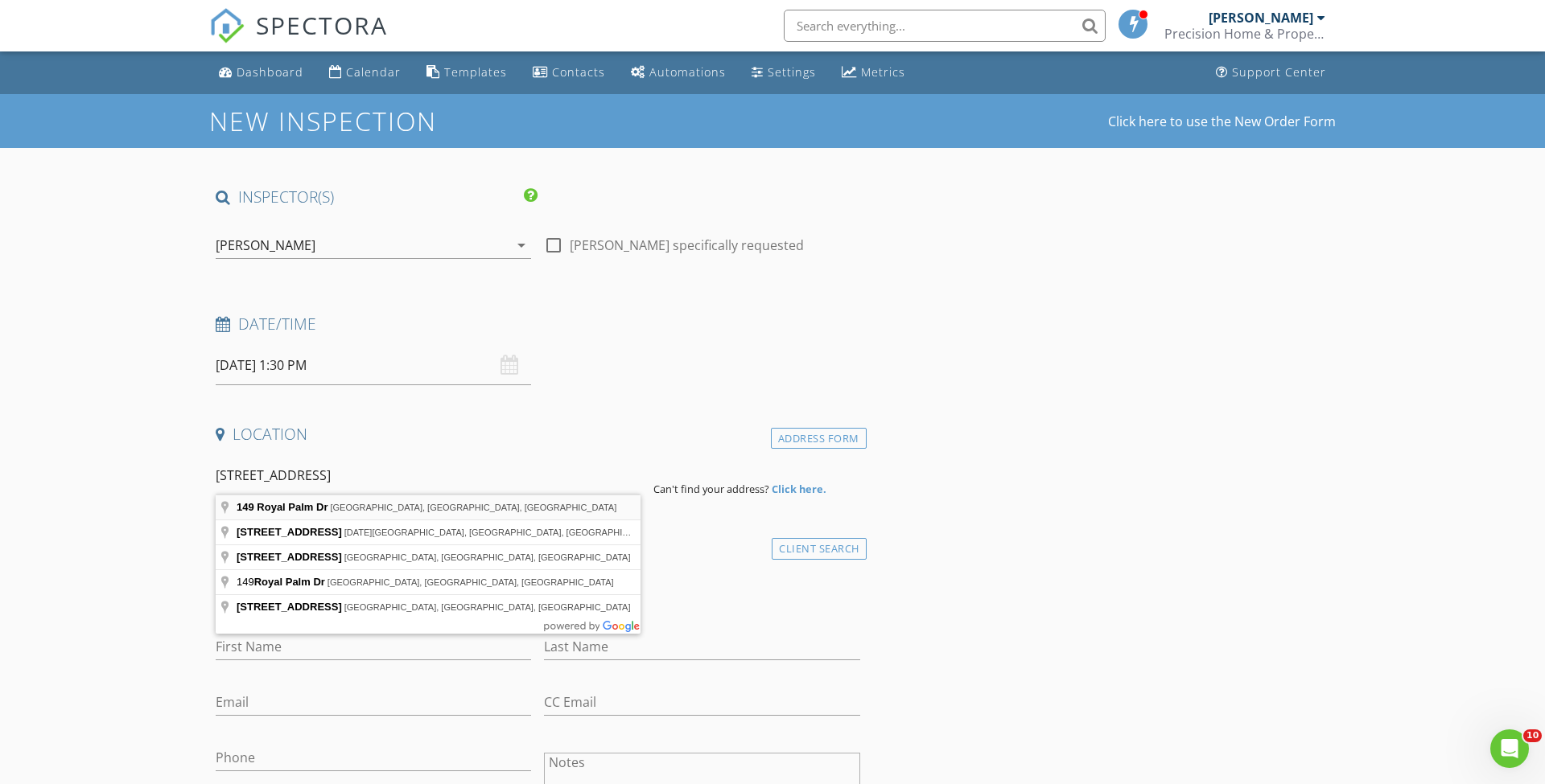
type input "149 Royal Palm Dr, Leesburg, FL, USA"
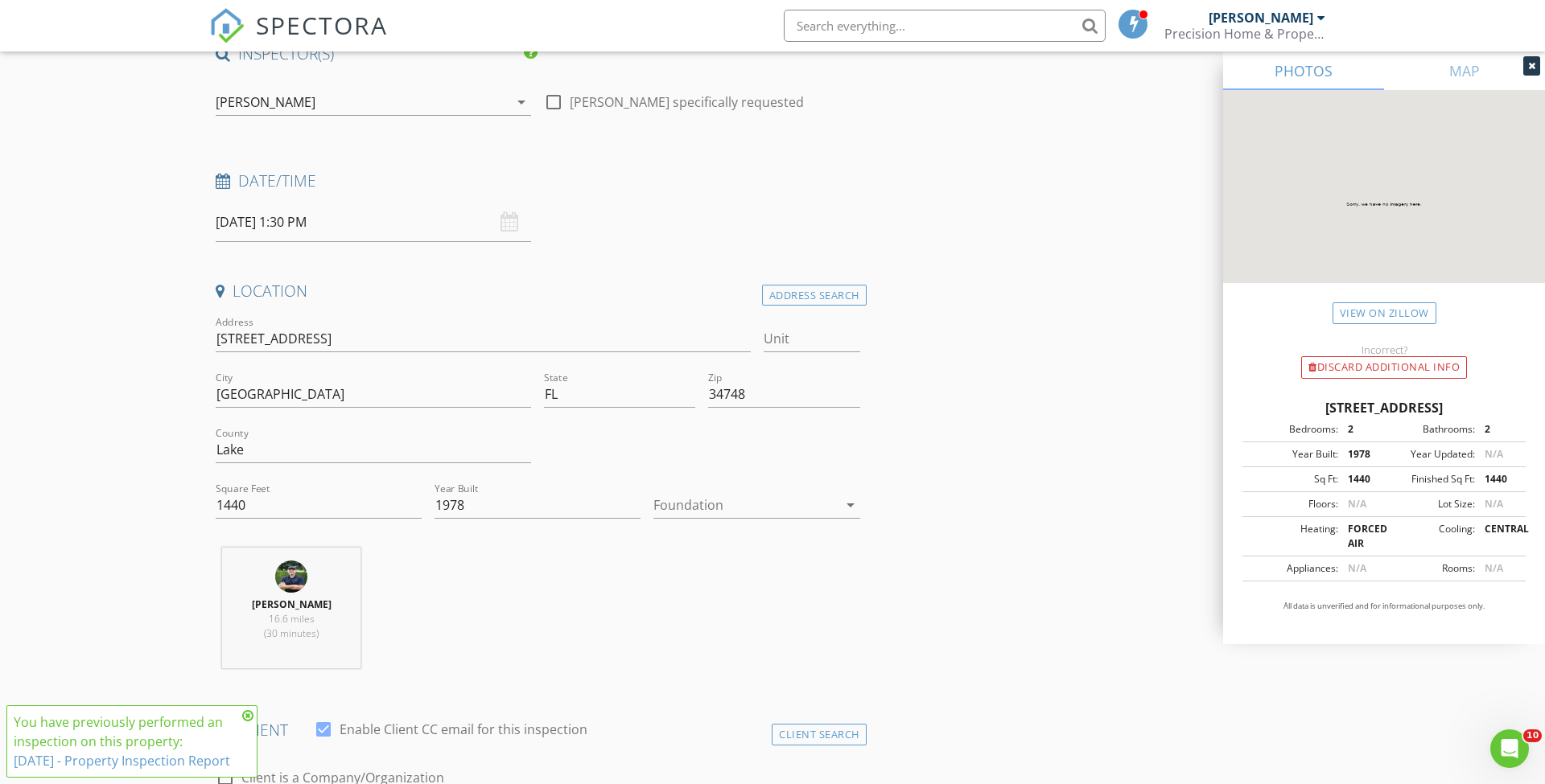
scroll to position [145, 0]
click at [247, 710] on icon at bounding box center [247, 716] width 11 height 13
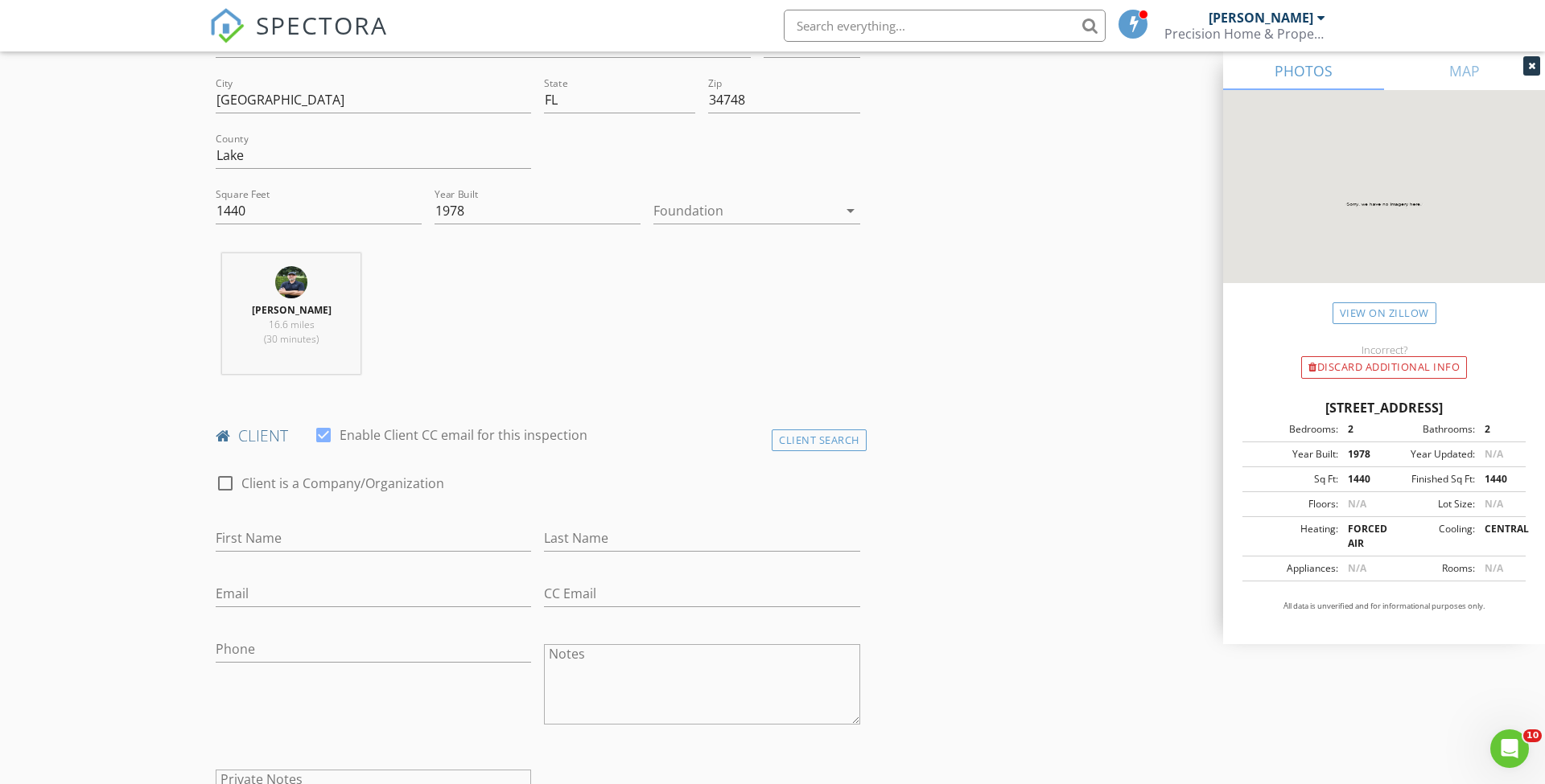
scroll to position [439, 0]
paste input "jlbapp@embarqmail.com"
type input "jlbapp@embarqmail.com"
paste input "352-702-6558"
type input "352-702-6558"
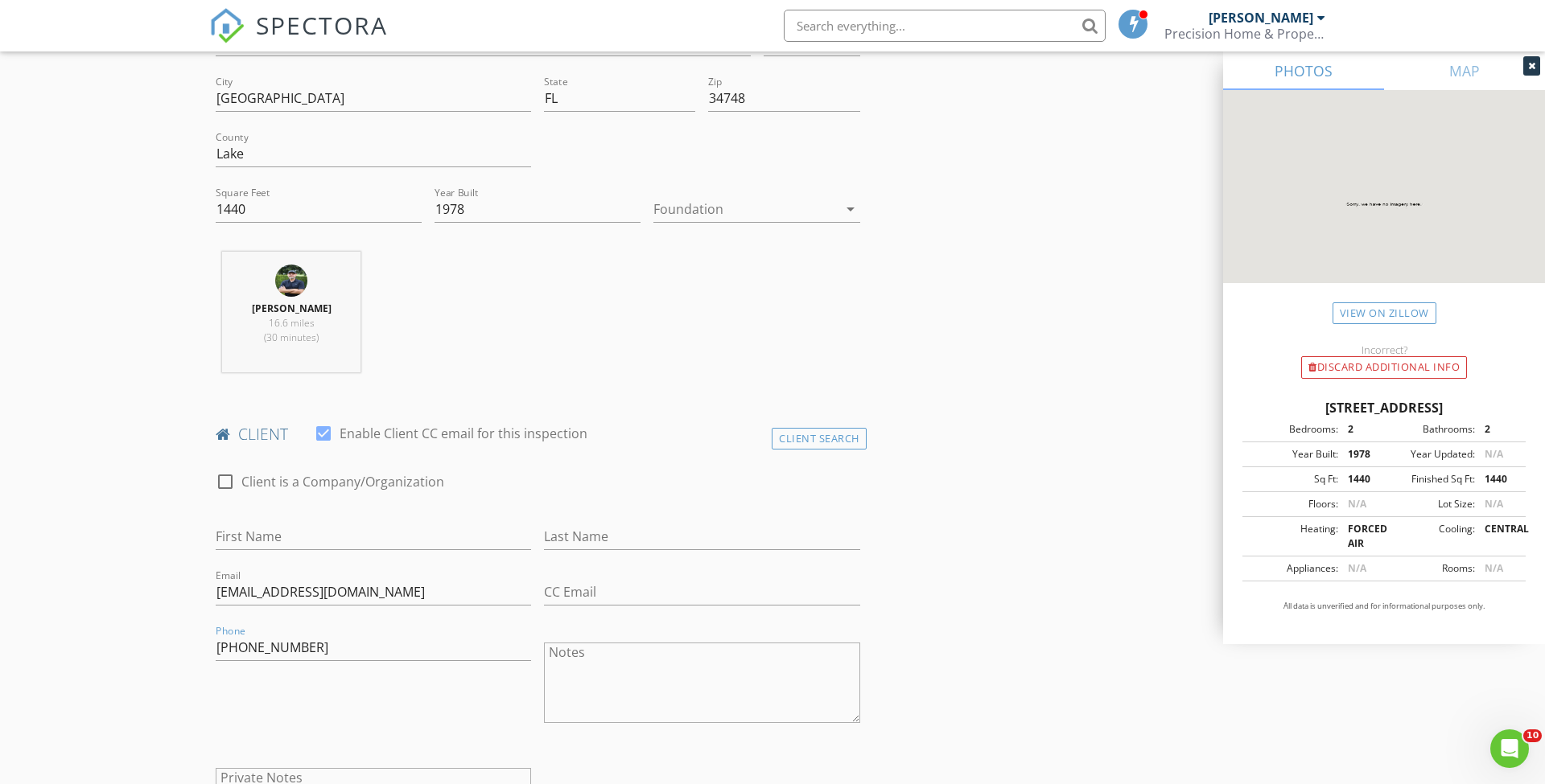
click at [693, 686] on textarea "Notes" at bounding box center [701, 682] width 315 height 80
paste textarea "Jean Hall"
type textarea "Jean Hall"
paste input "Patricia Brown-Jean Hall"
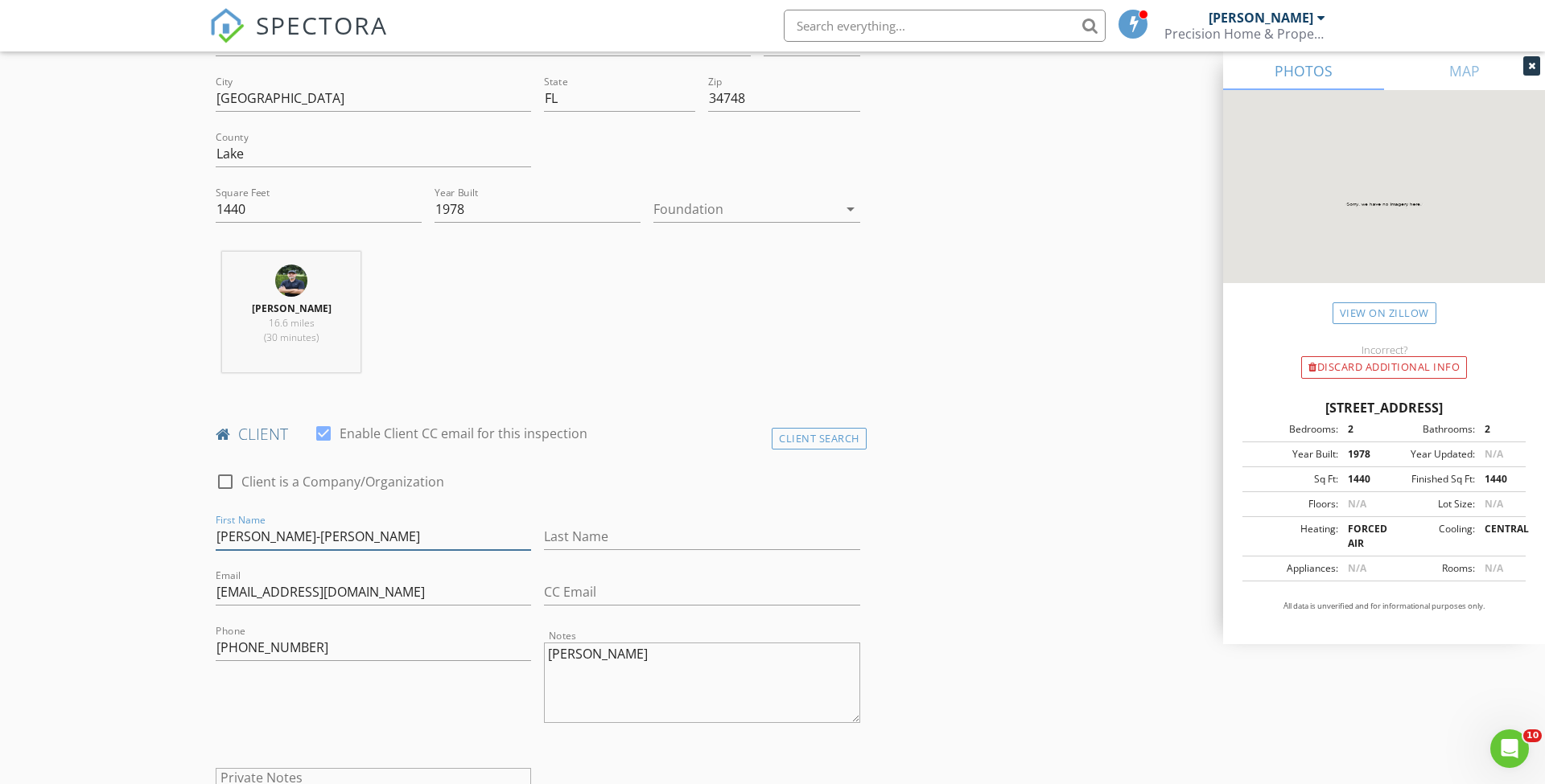
type input "Patricia Brown-Jean Hall"
paste input "Patricia Brown-Jean Hall"
type input "Brown"
click at [439, 536] on input "Patricia Brown-Jean Hall" at bounding box center [372, 536] width 315 height 27
type input "Patricia"
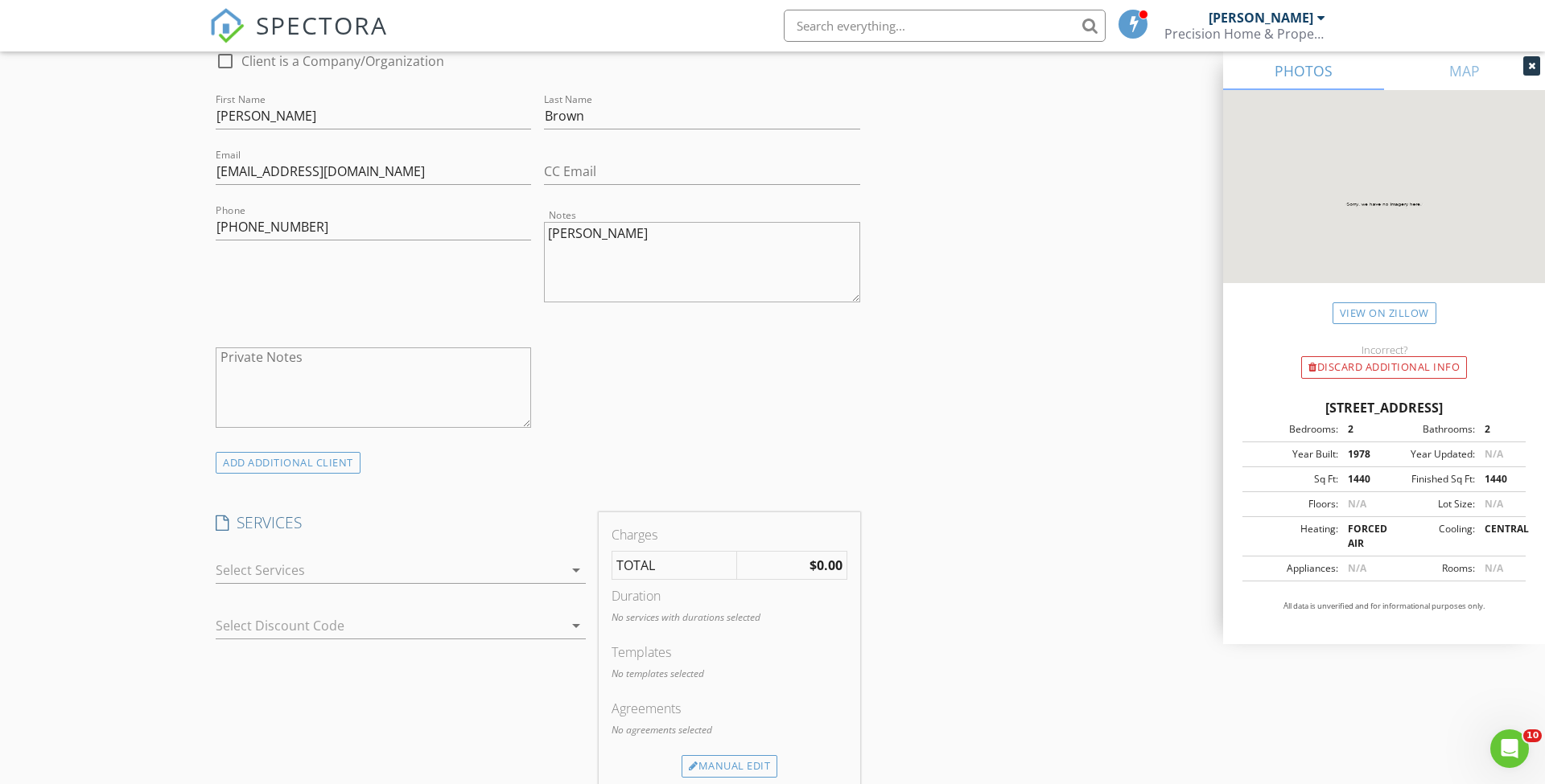
scroll to position [864, 0]
click at [578, 565] on icon "arrow_drop_down" at bounding box center [576, 565] width 19 height 19
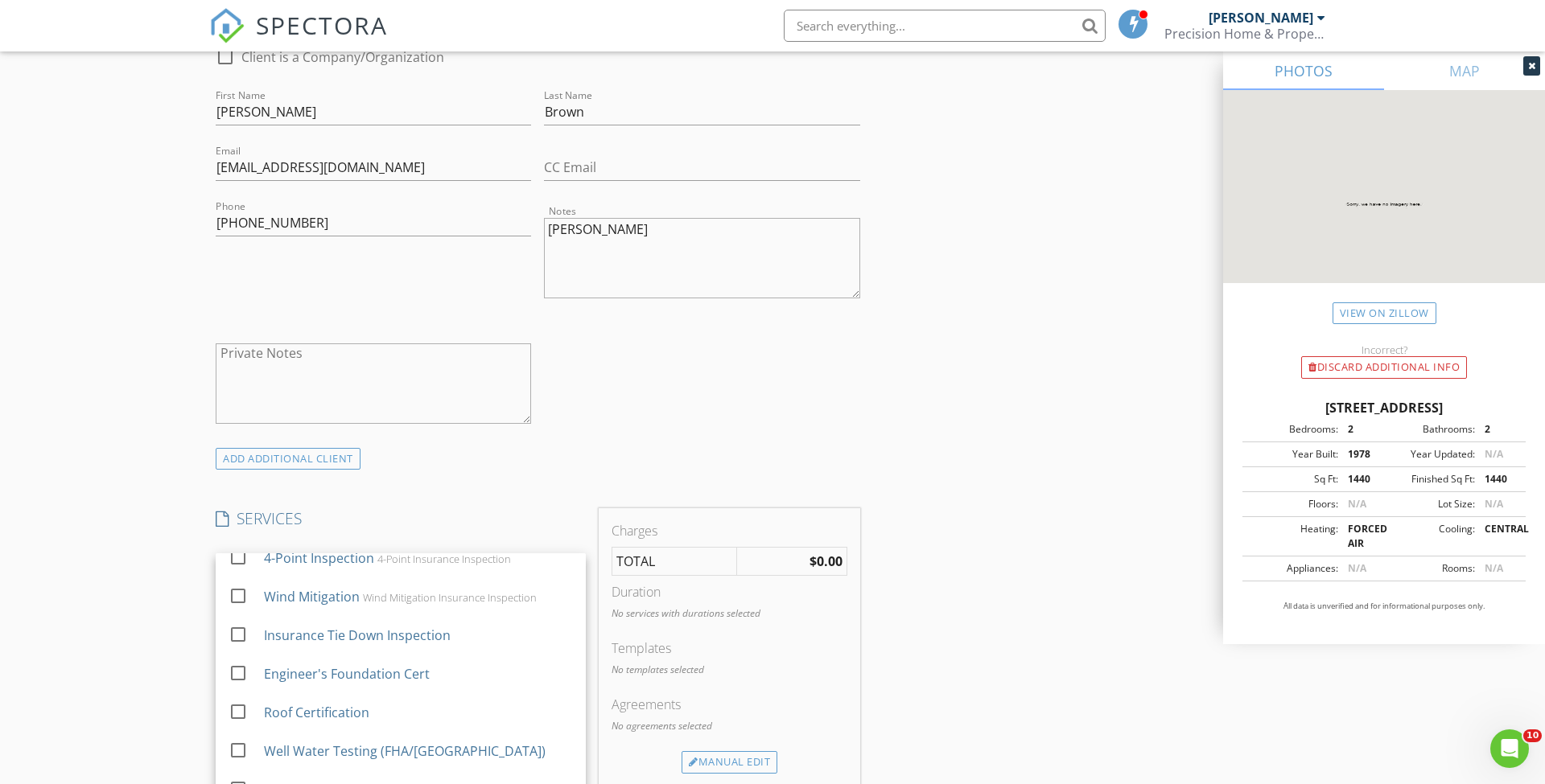
scroll to position [107, 0]
click at [549, 464] on div "ADD ADDITIONAL client" at bounding box center [537, 459] width 658 height 22
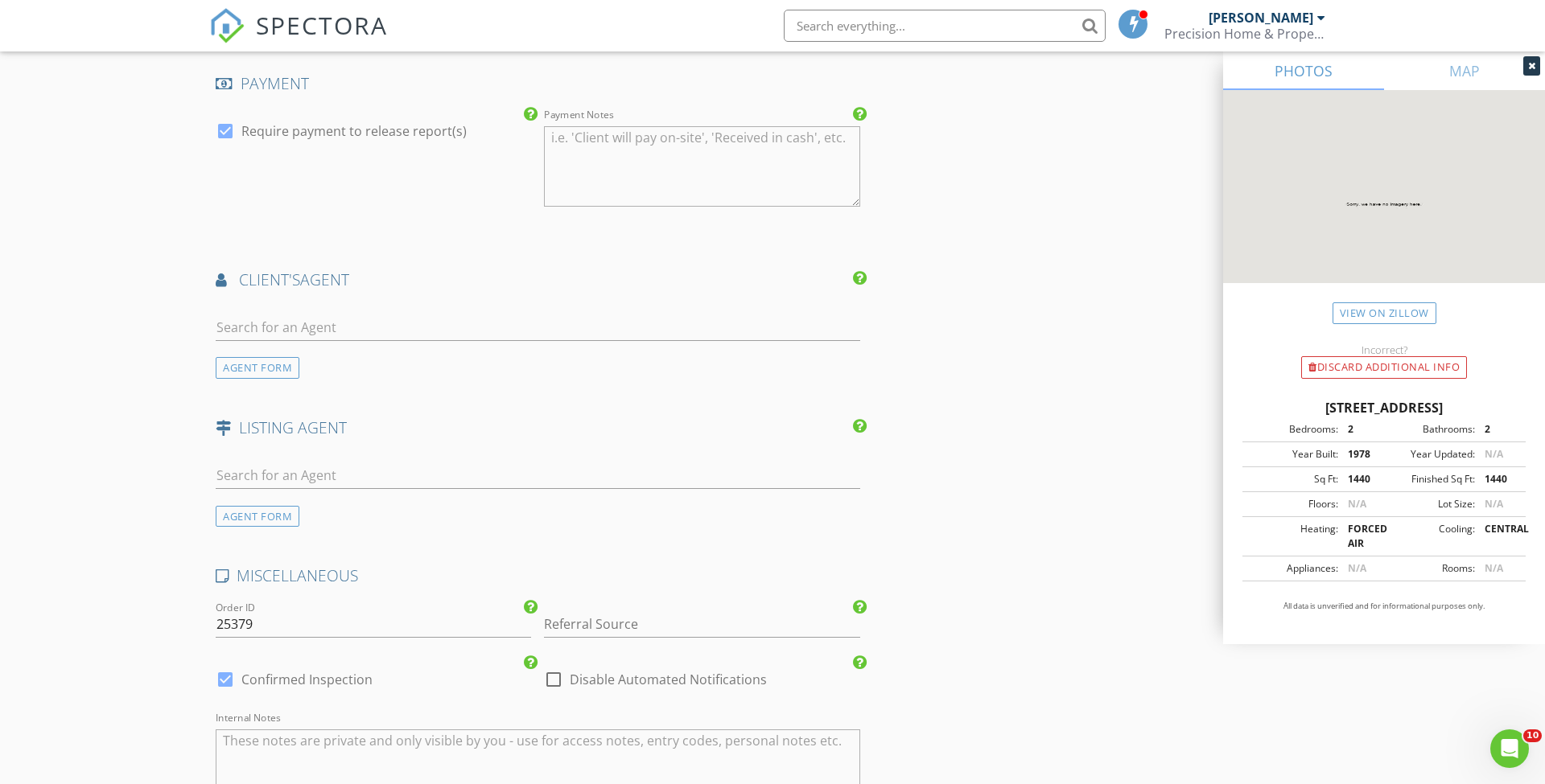
scroll to position [1756, 0]
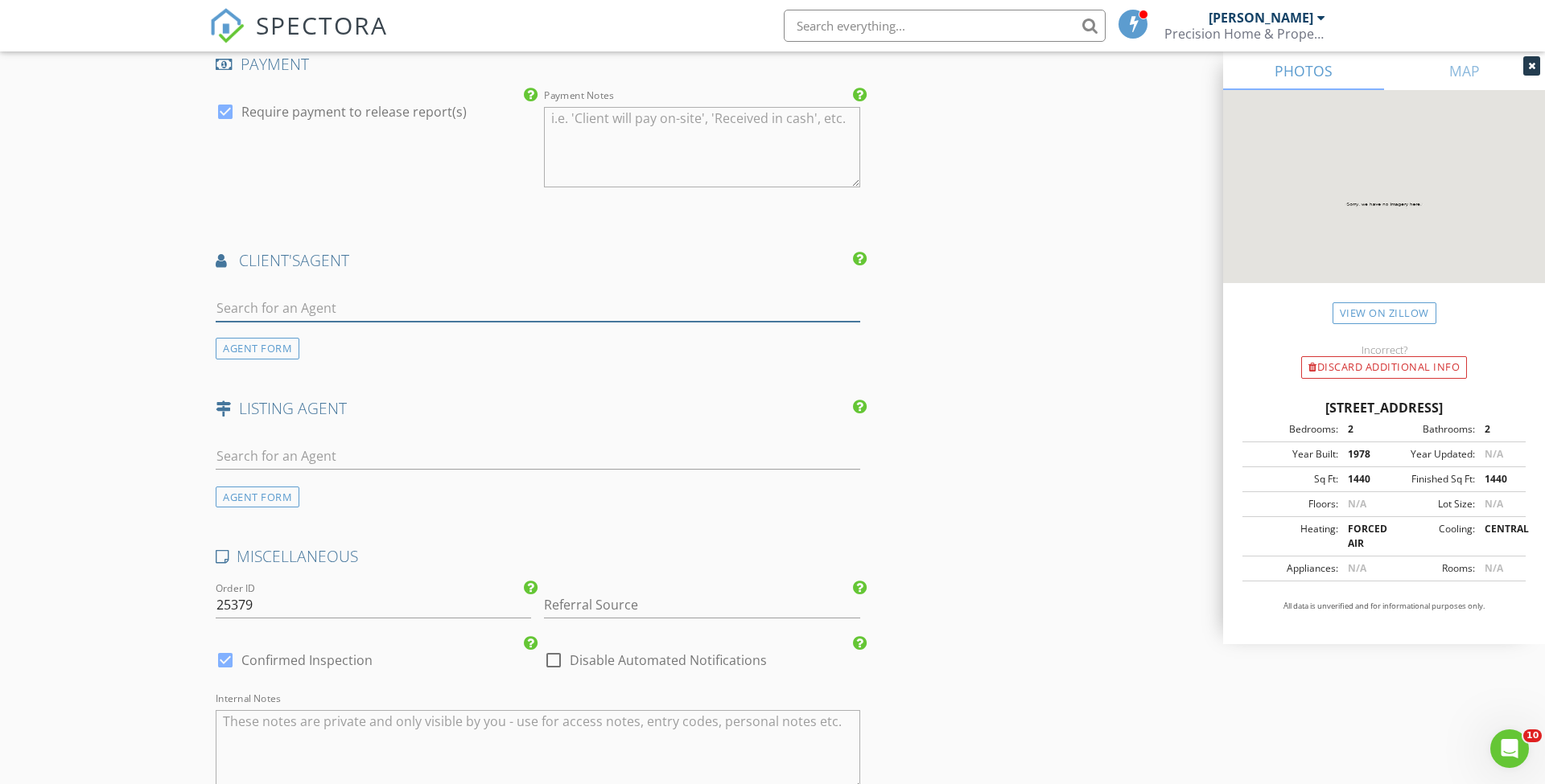
click at [267, 299] on input "text" at bounding box center [537, 308] width 645 height 27
type input "jos"
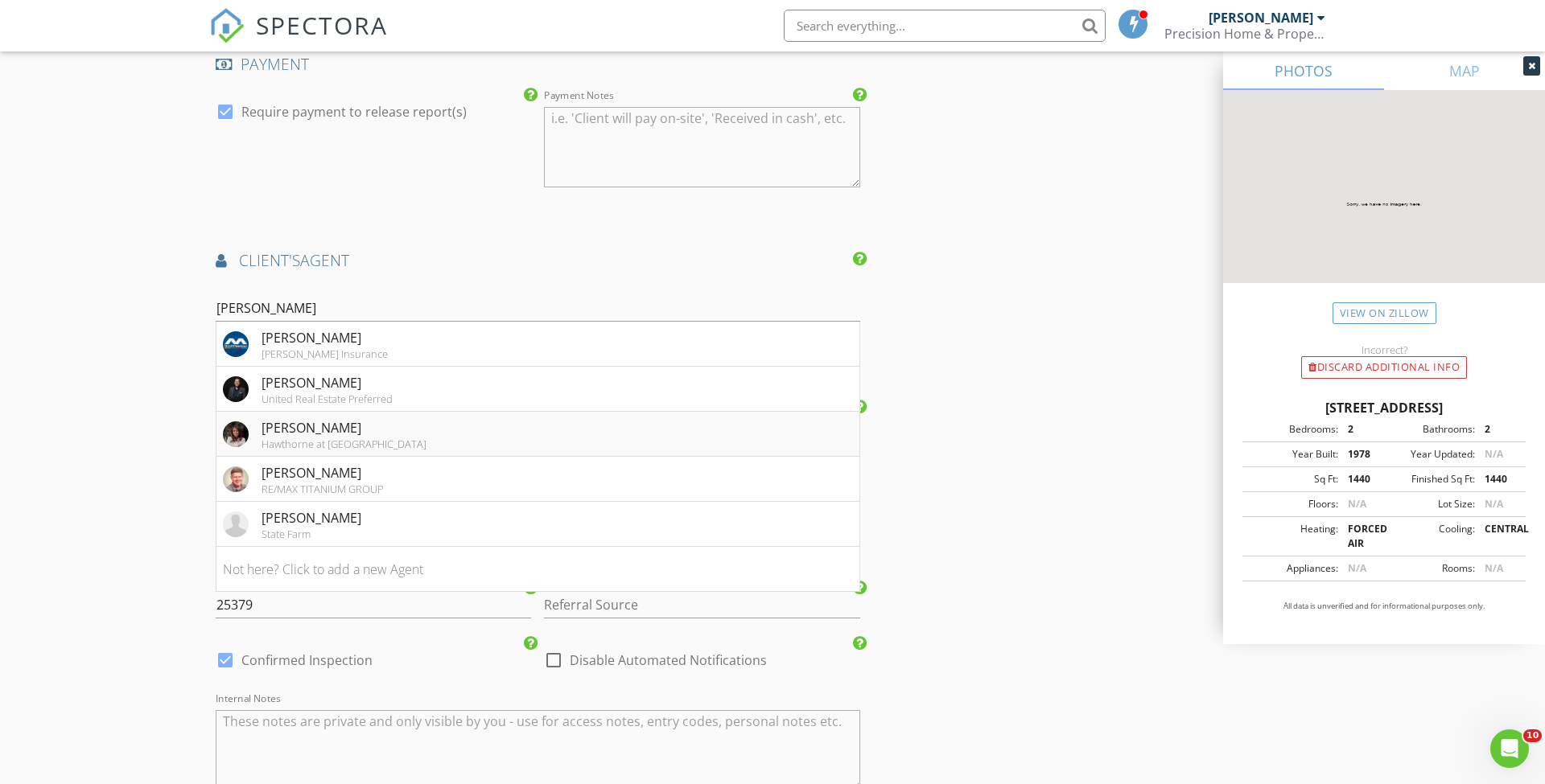
click at [312, 423] on div "Josephine Crisostomo" at bounding box center [343, 427] width 165 height 19
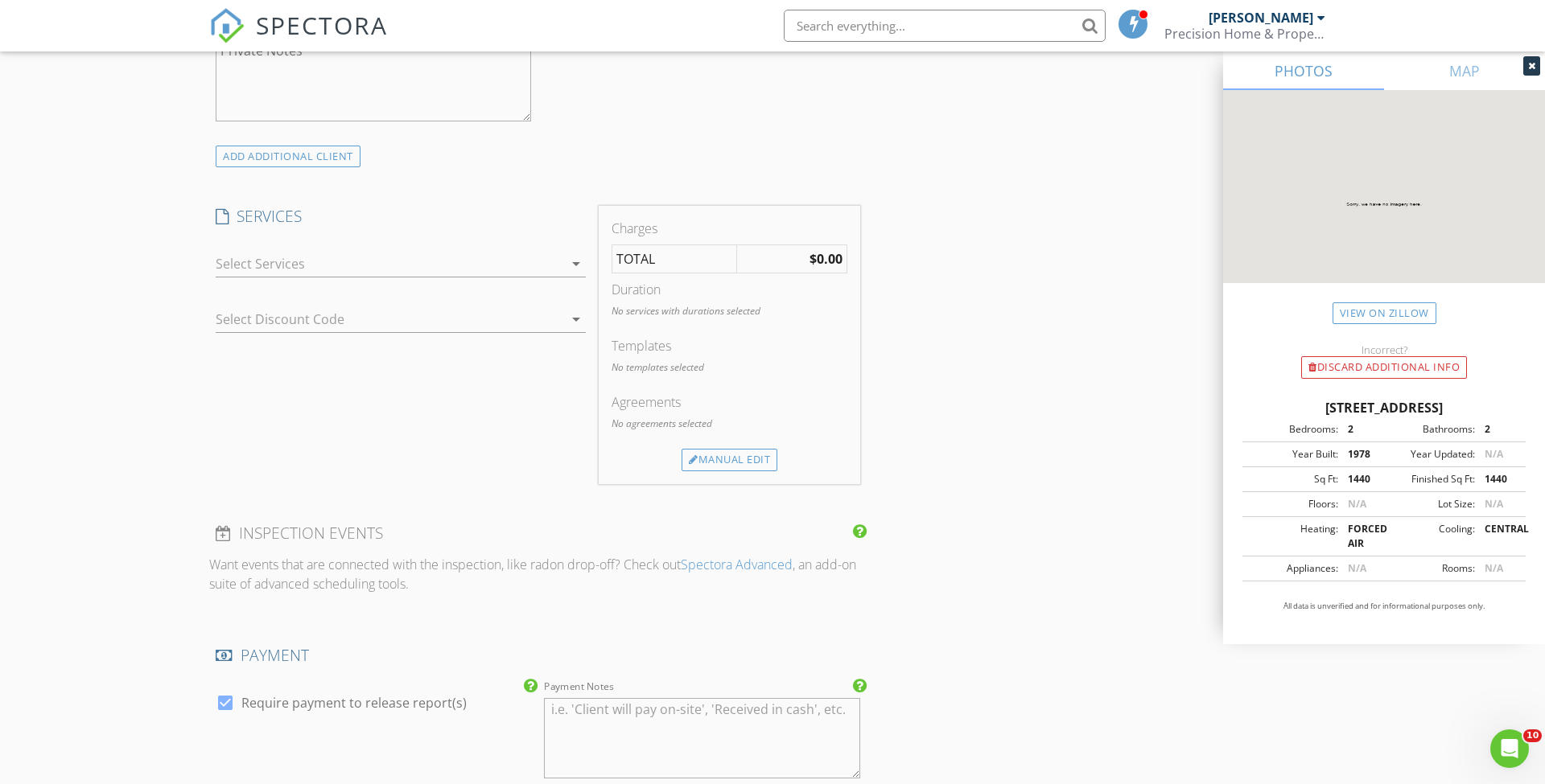
scroll to position [1117, 0]
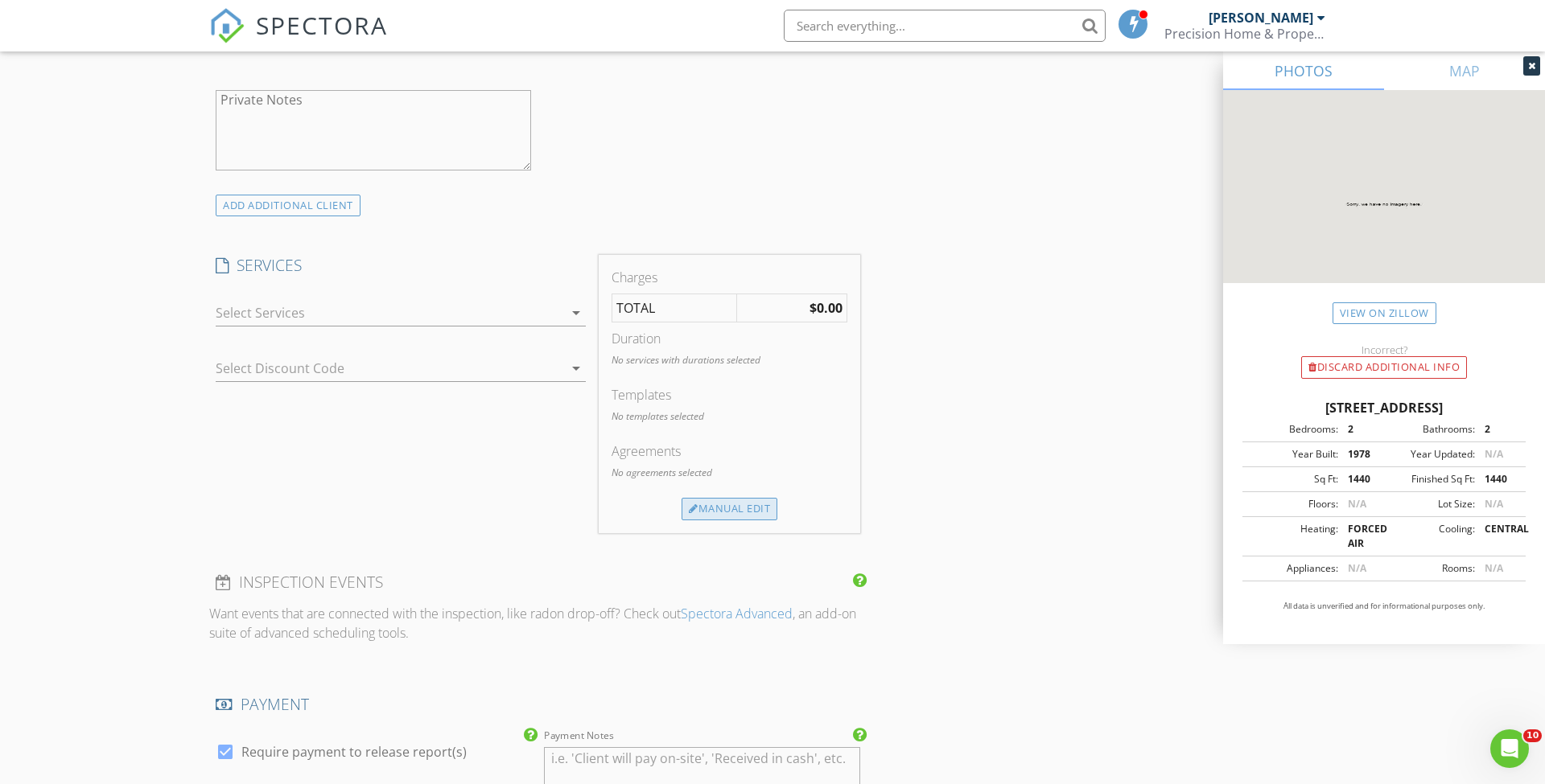
click at [689, 510] on div at bounding box center [693, 508] width 9 height 10
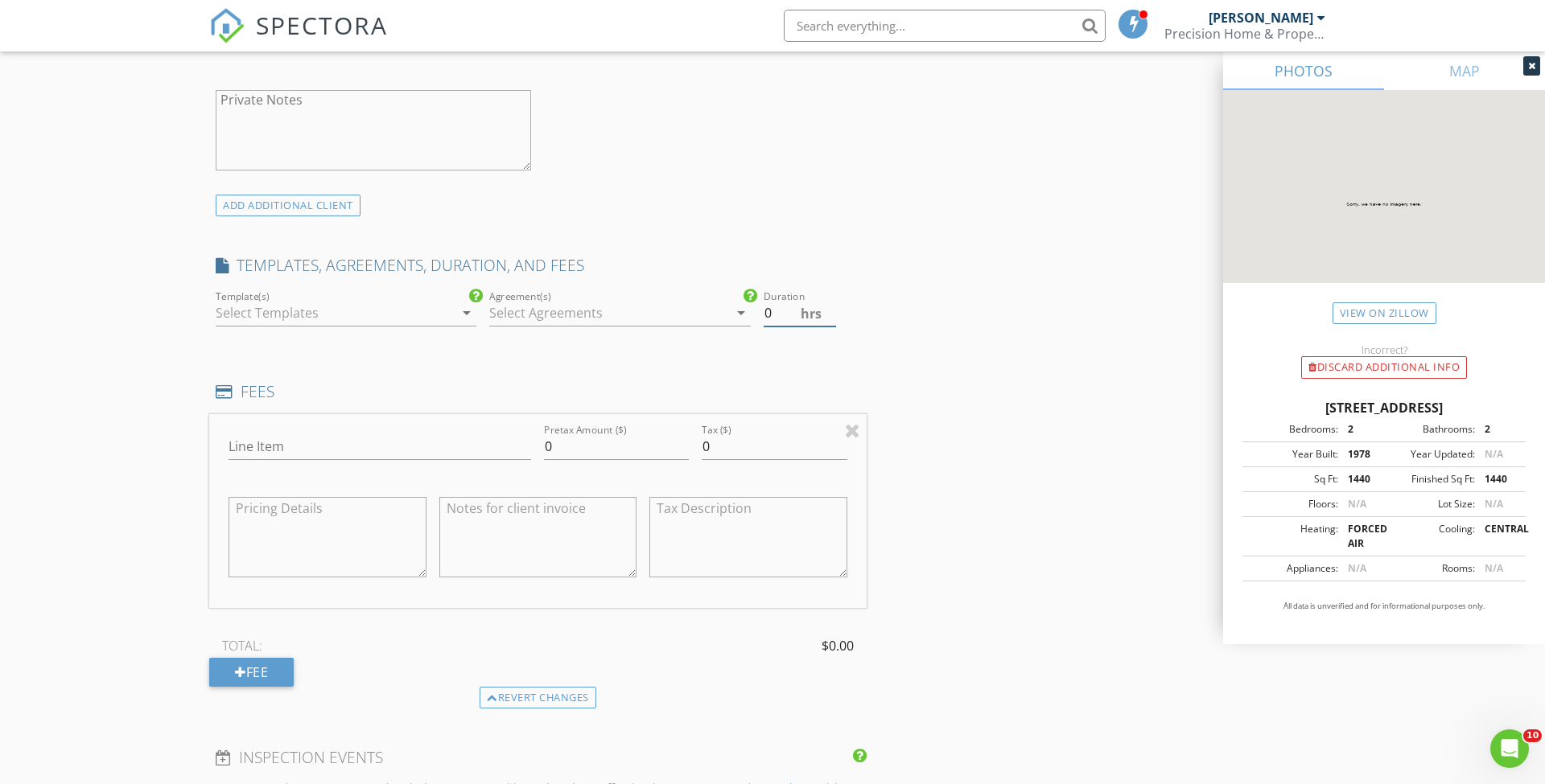
type input "0.5"
click at [830, 305] on input "0.5" at bounding box center [799, 312] width 73 height 27
type input "Re-Inspection"
click at [614, 447] on input "0" at bounding box center [615, 447] width 144 height 27
type input "125"
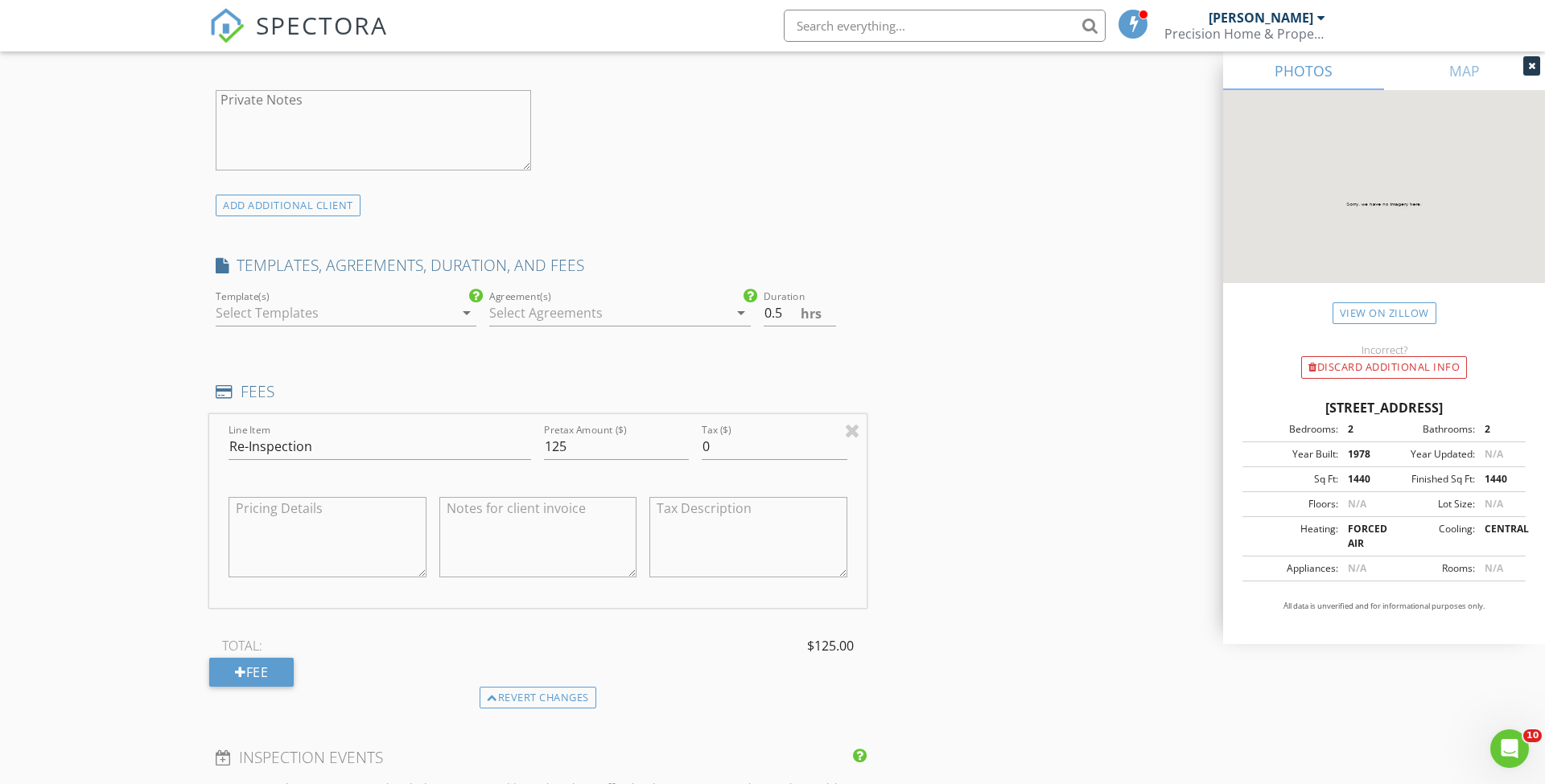
click at [1018, 437] on div "INSPECTOR(S) check_box Mike Mitchell PRIMARY Mike Mitchell arrow_drop_down chec…" at bounding box center [772, 658] width 1127 height 3177
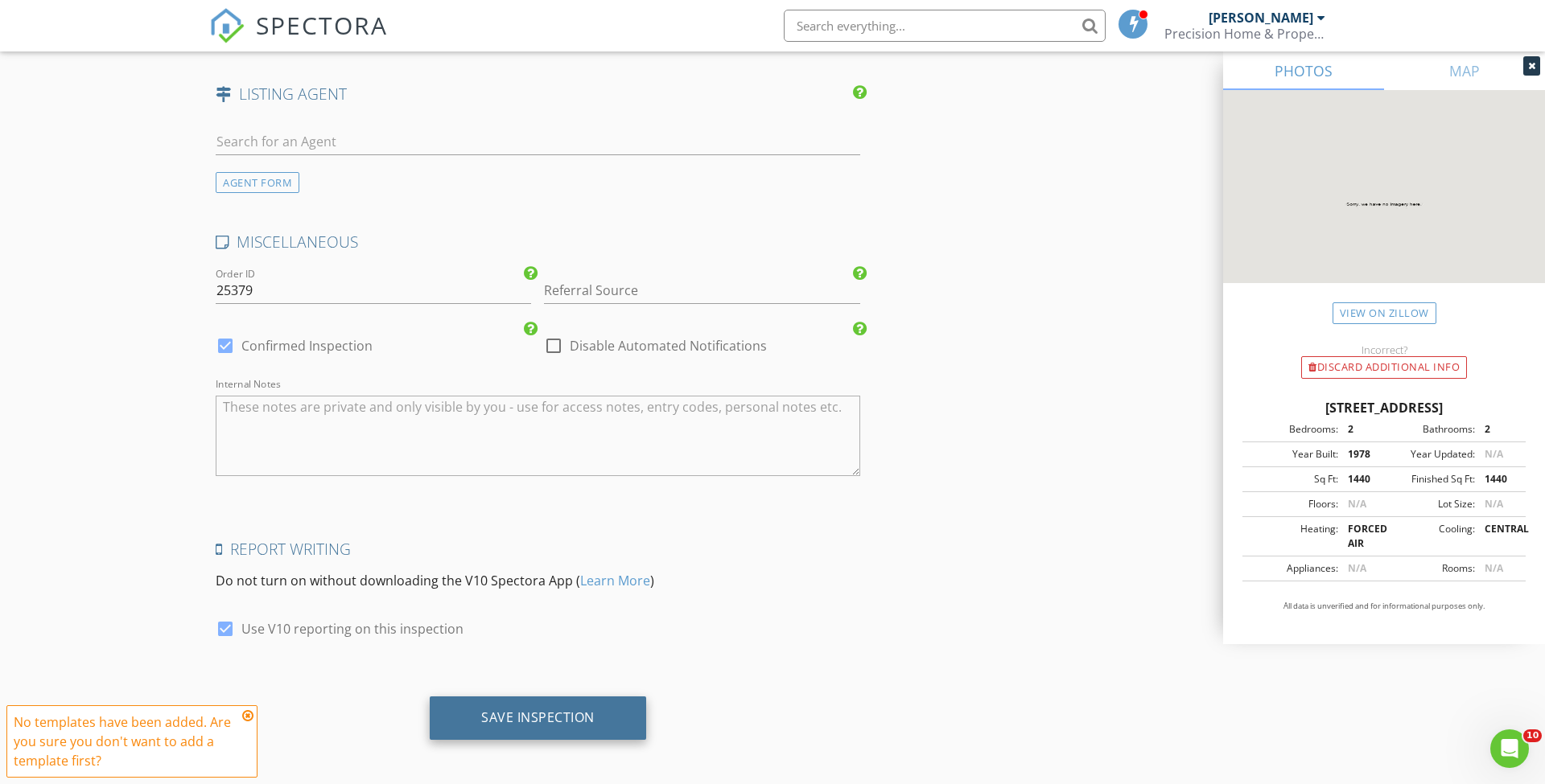
scroll to position [2612, 0]
click at [544, 722] on div "Save Inspection" at bounding box center [537, 718] width 216 height 43
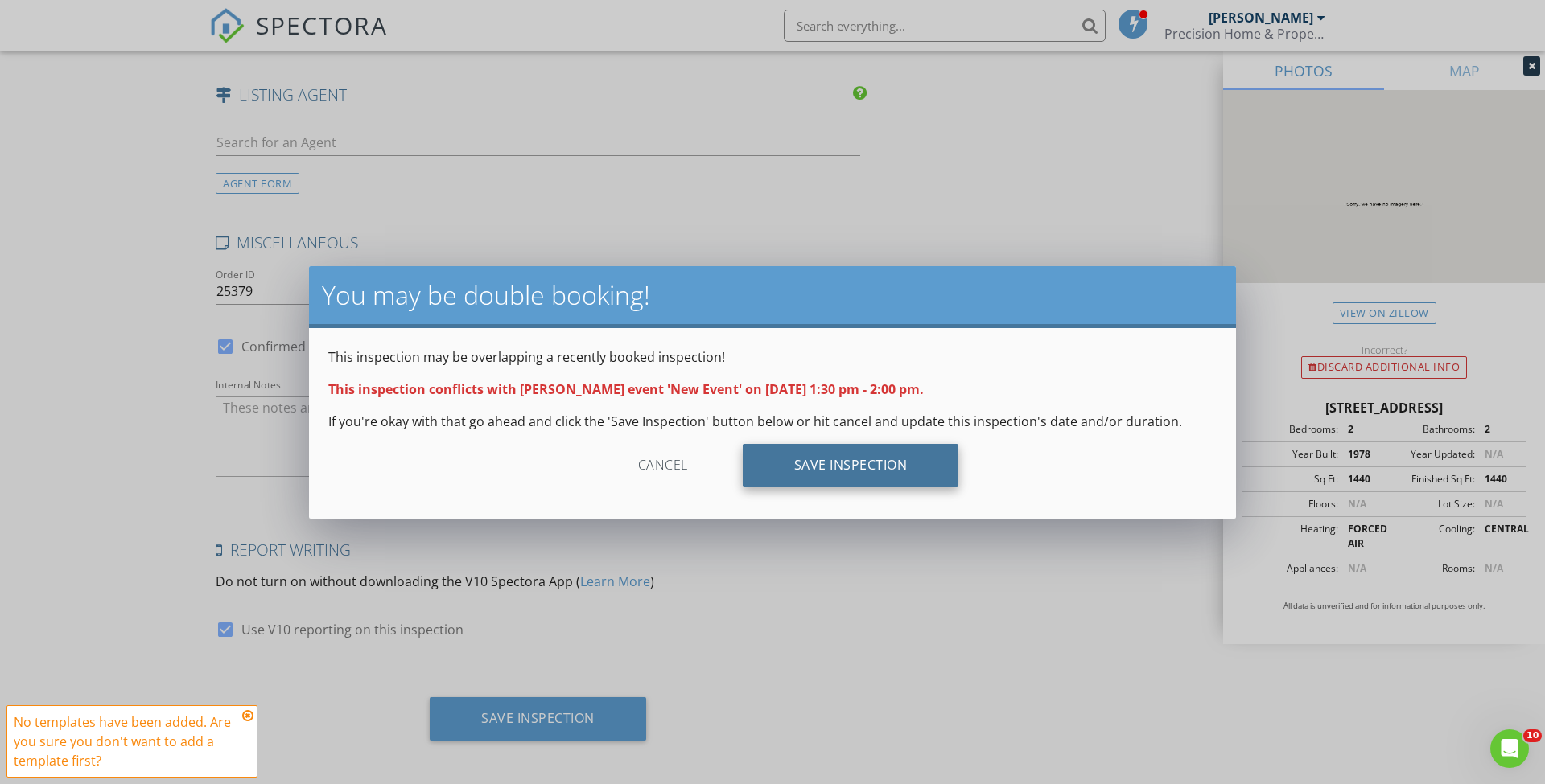
click at [882, 460] on div "Save Inspection" at bounding box center [850, 465] width 216 height 43
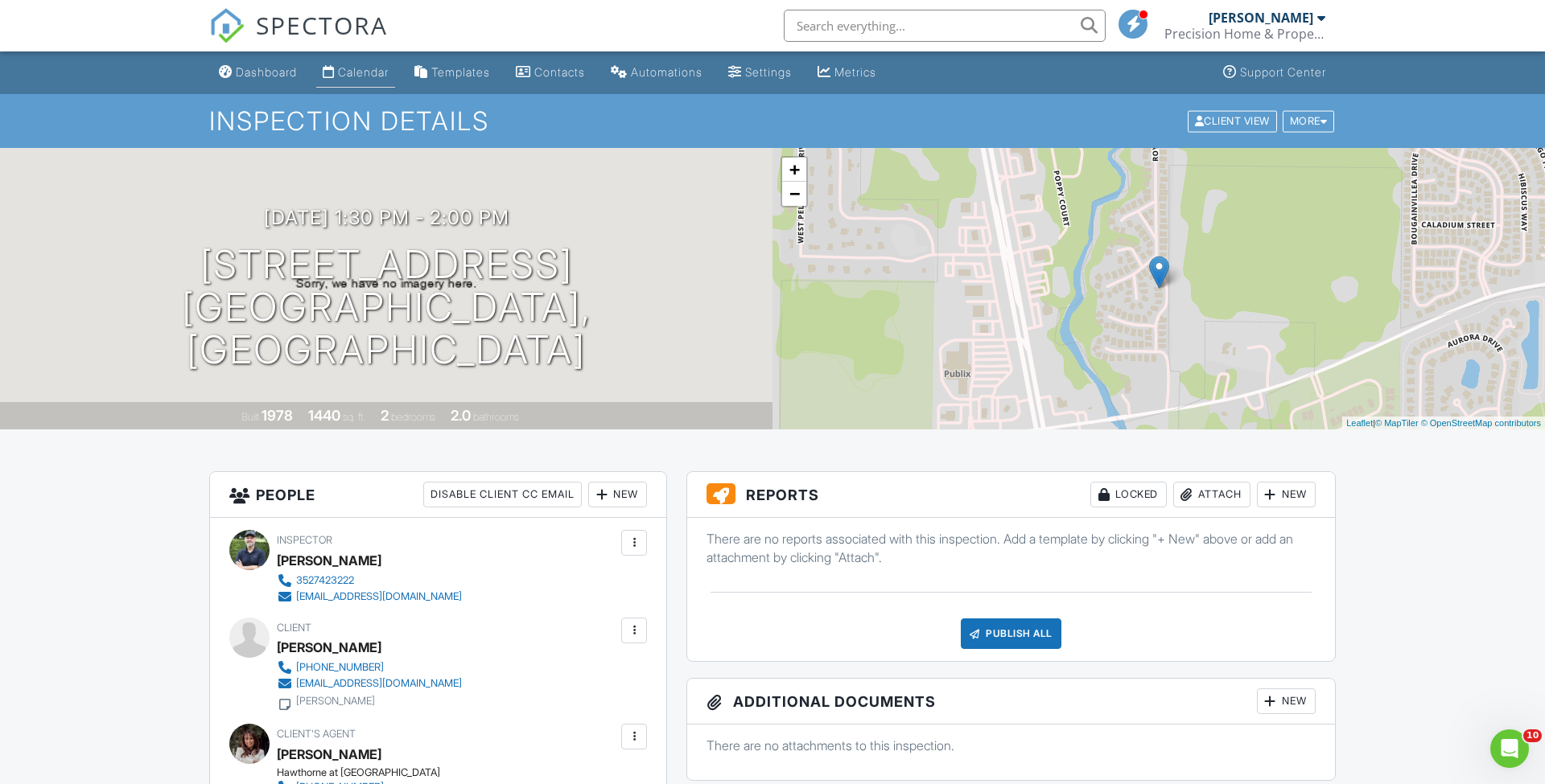
click at [383, 64] on link "Calendar" at bounding box center [356, 73] width 79 height 29
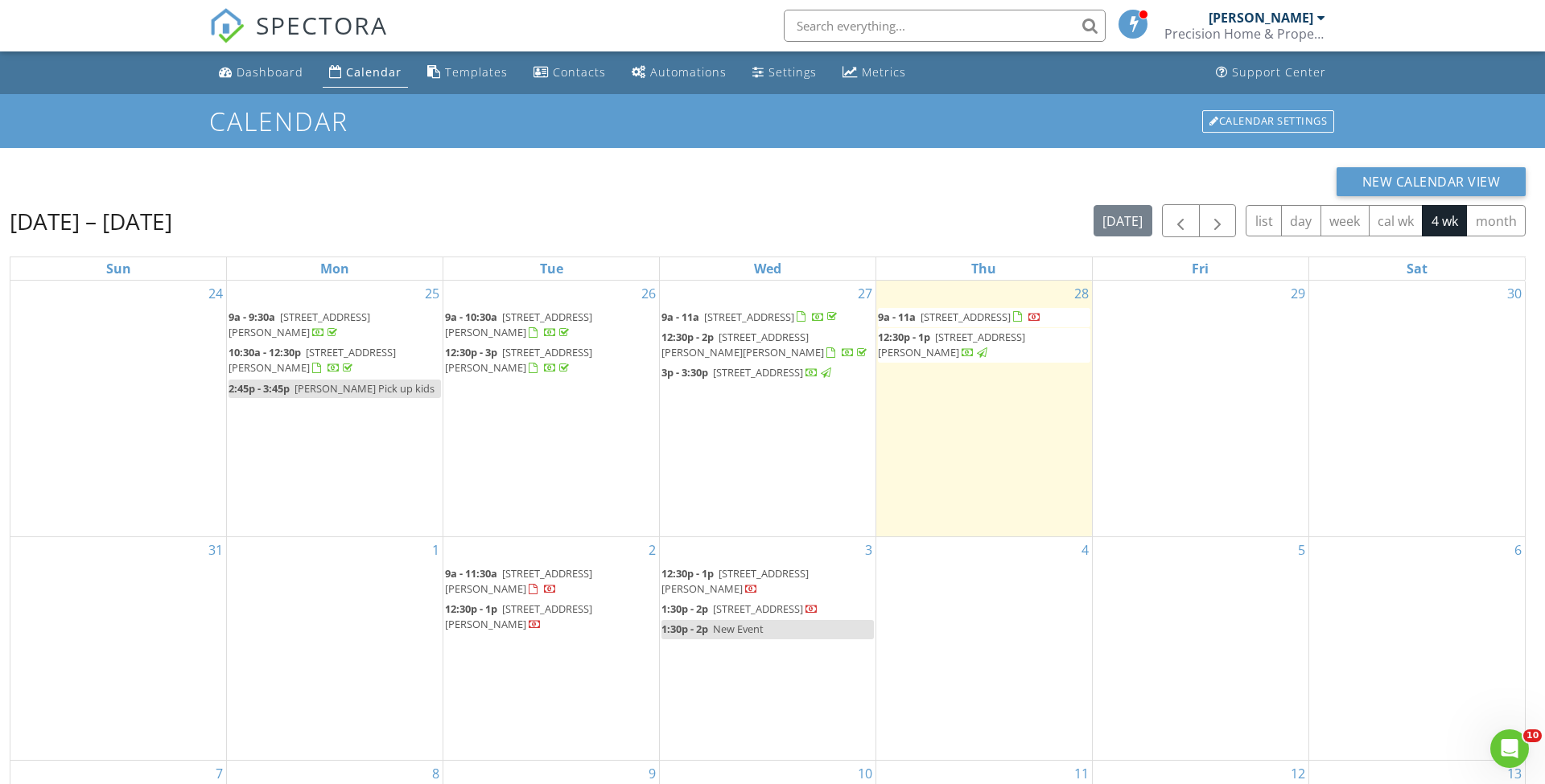
click at [700, 621] on span "1:30p - 2p" at bounding box center [684, 629] width 47 height 15
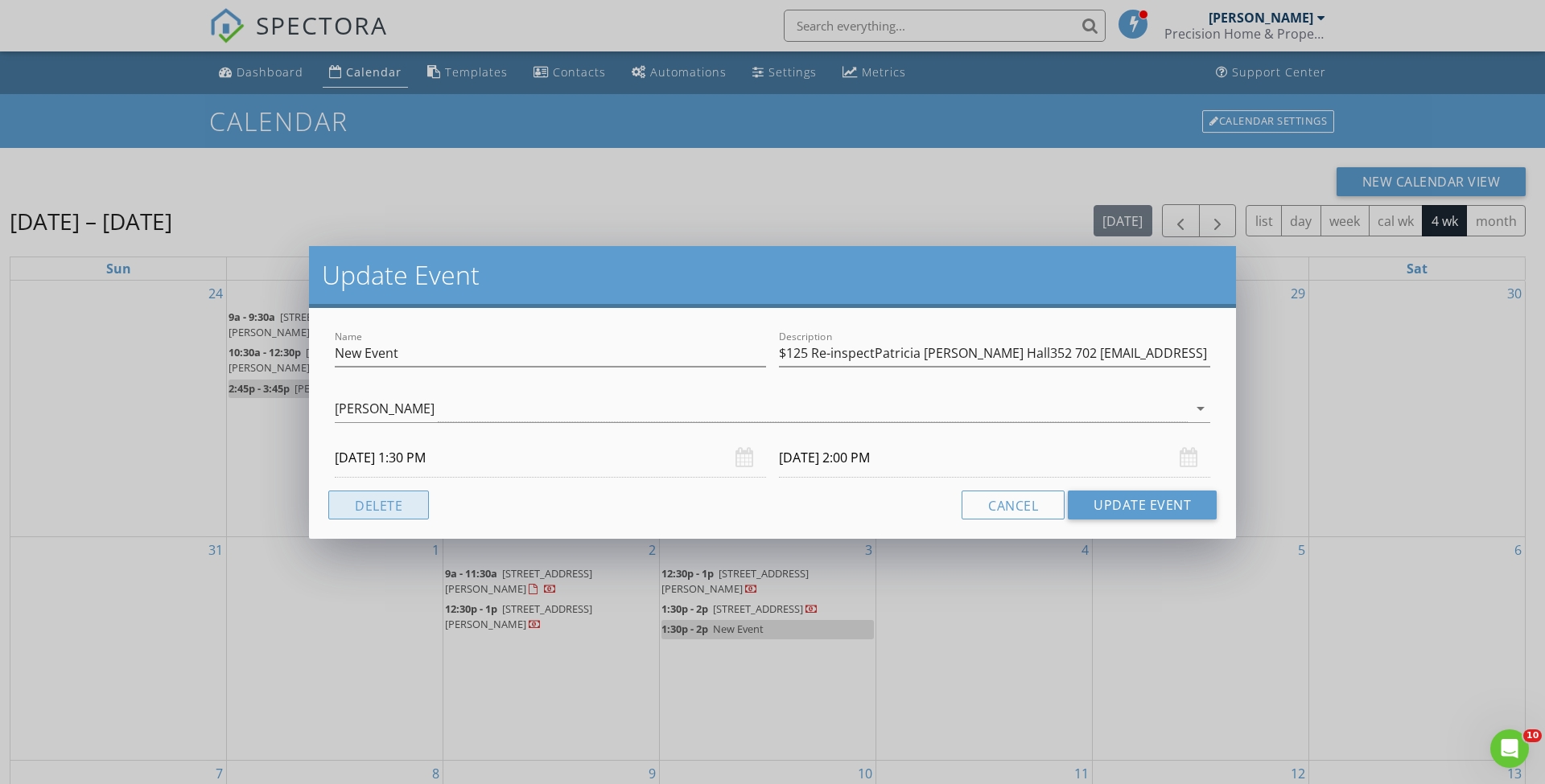
click at [383, 517] on button "Delete" at bounding box center [378, 505] width 100 height 28
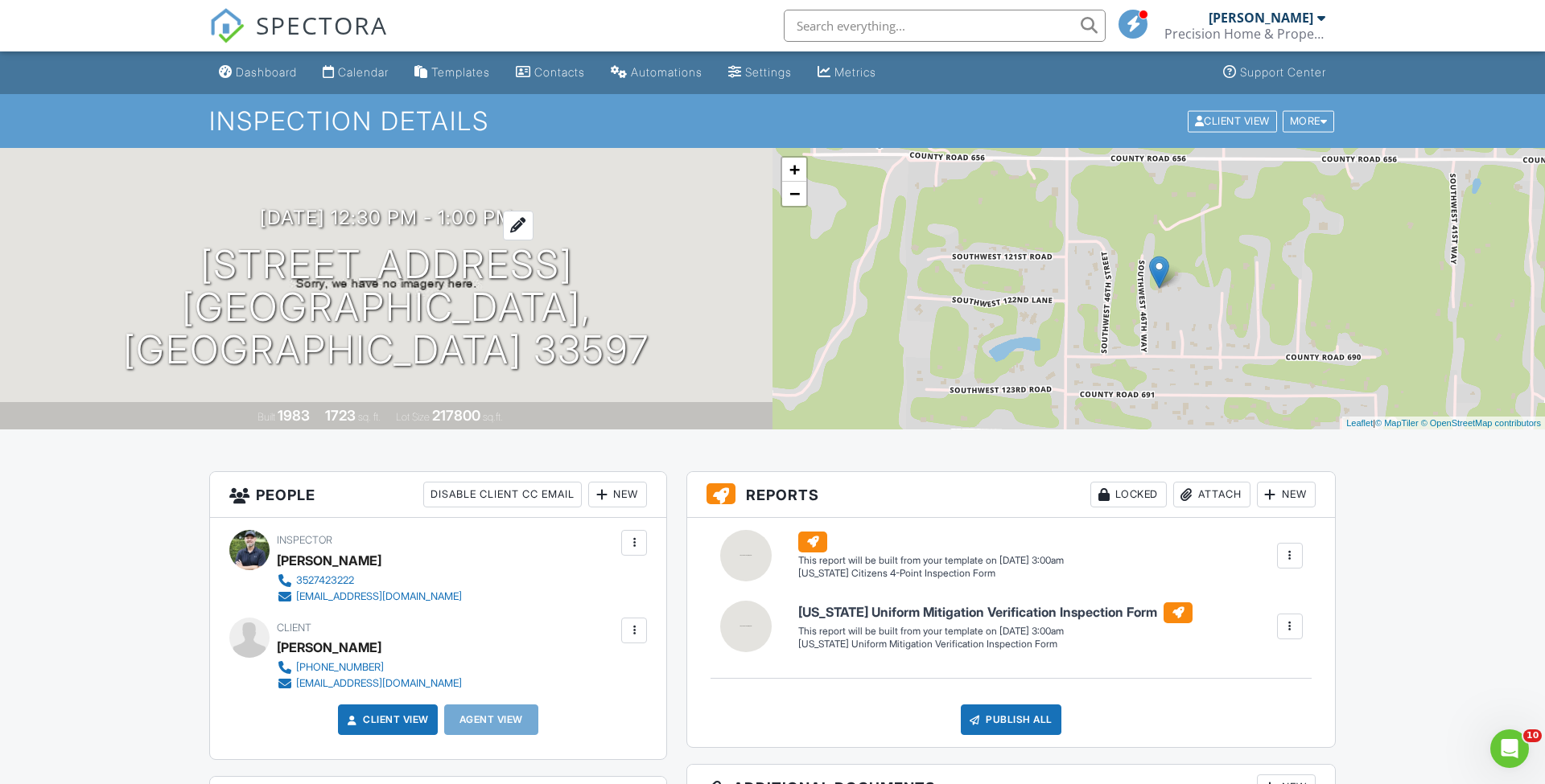
click at [412, 228] on h3 "09/02/2025 12:30 pm - 1:00 pm" at bounding box center [387, 218] width 254 height 22
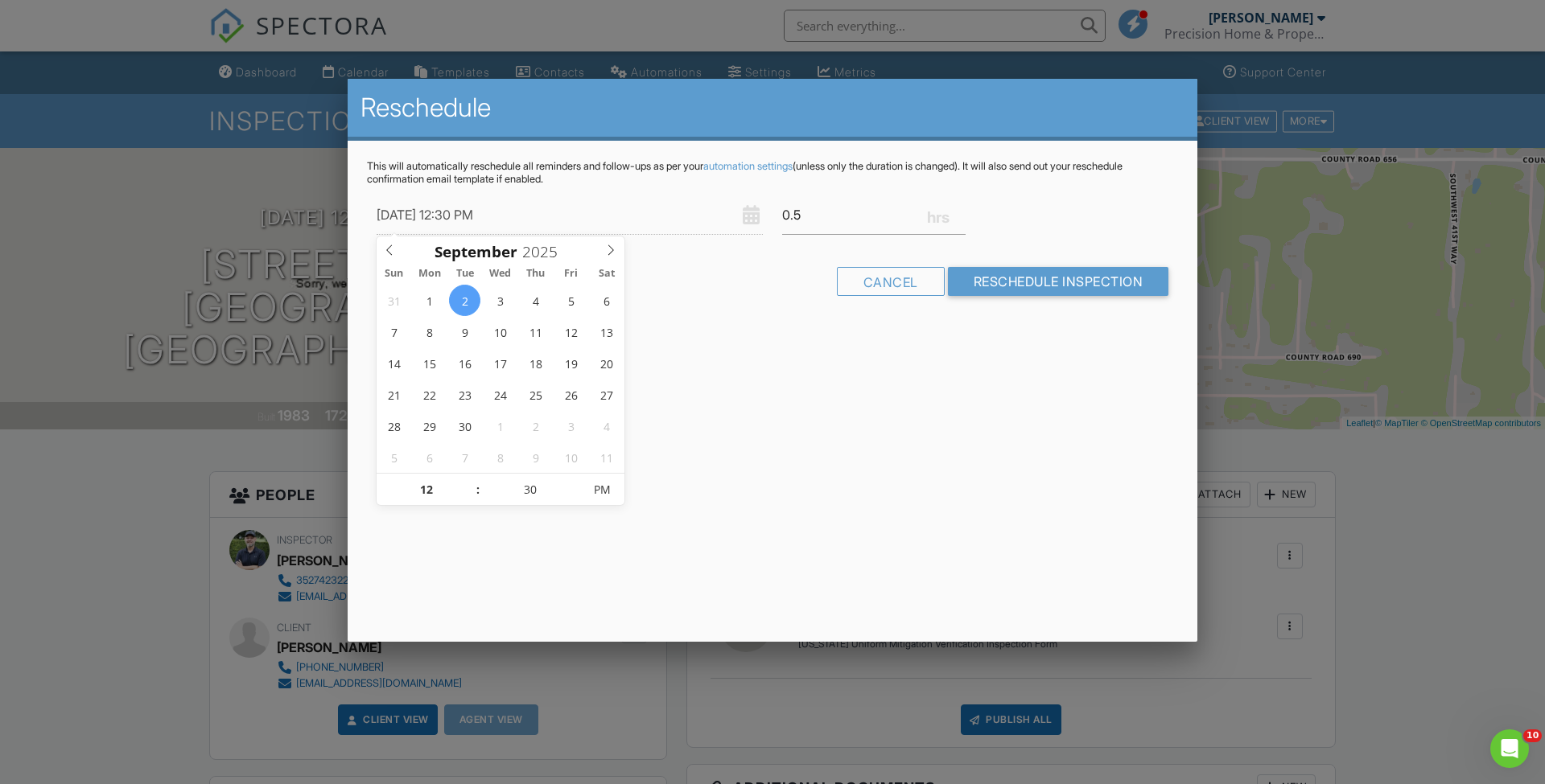
click at [466, 213] on input "09/02/2025 12:30 PM" at bounding box center [569, 215] width 386 height 40
type input "09/02/2025 1:30 PM"
type input "01"
click at [470, 478] on span at bounding box center [470, 481] width 11 height 16
click at [882, 460] on div "Reschedule This will automatically reschedule all reminders and follow-ups as p…" at bounding box center [772, 360] width 850 height 562
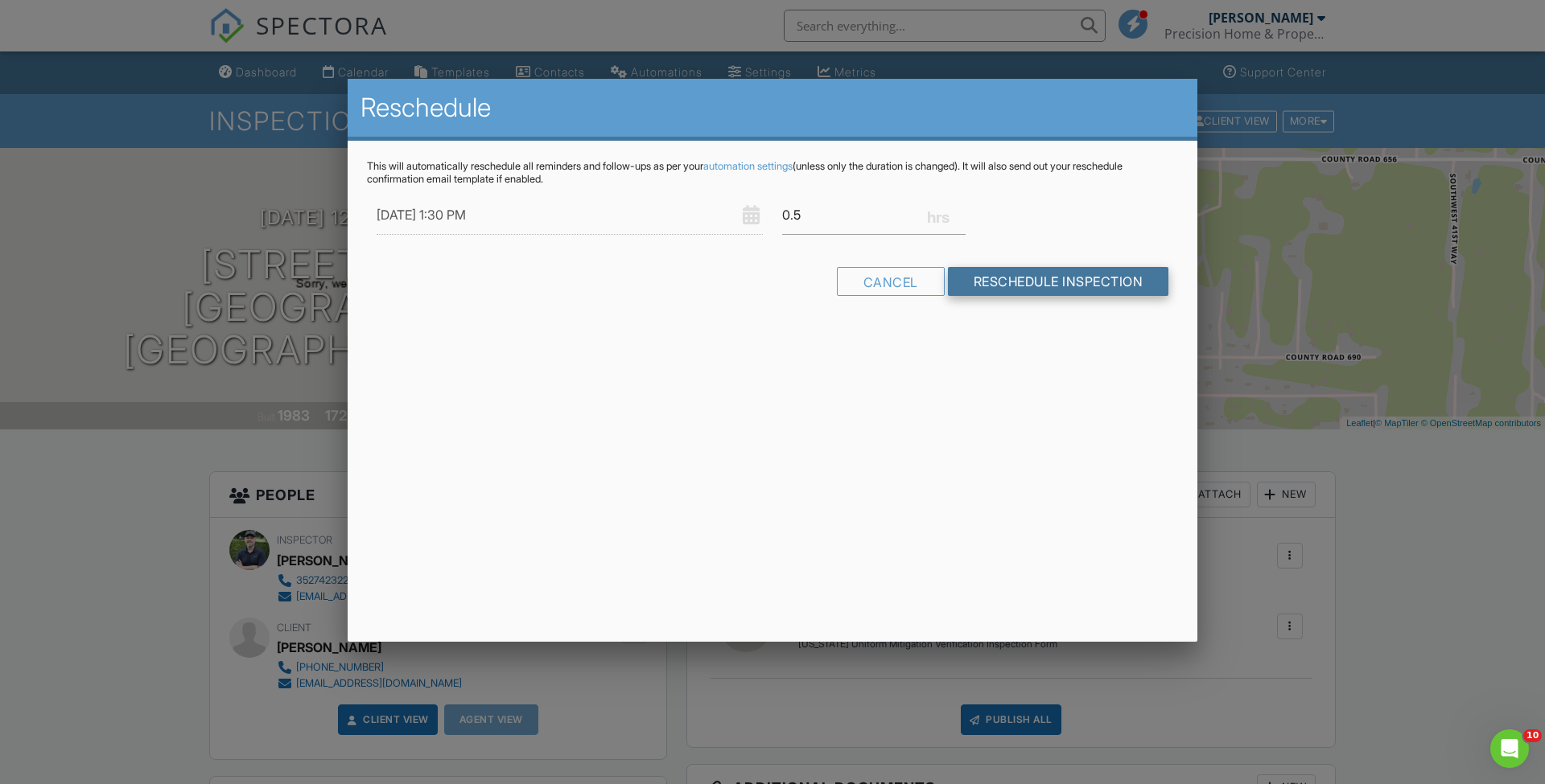
click at [1021, 283] on input "Reschedule Inspection" at bounding box center [1059, 280] width 222 height 28
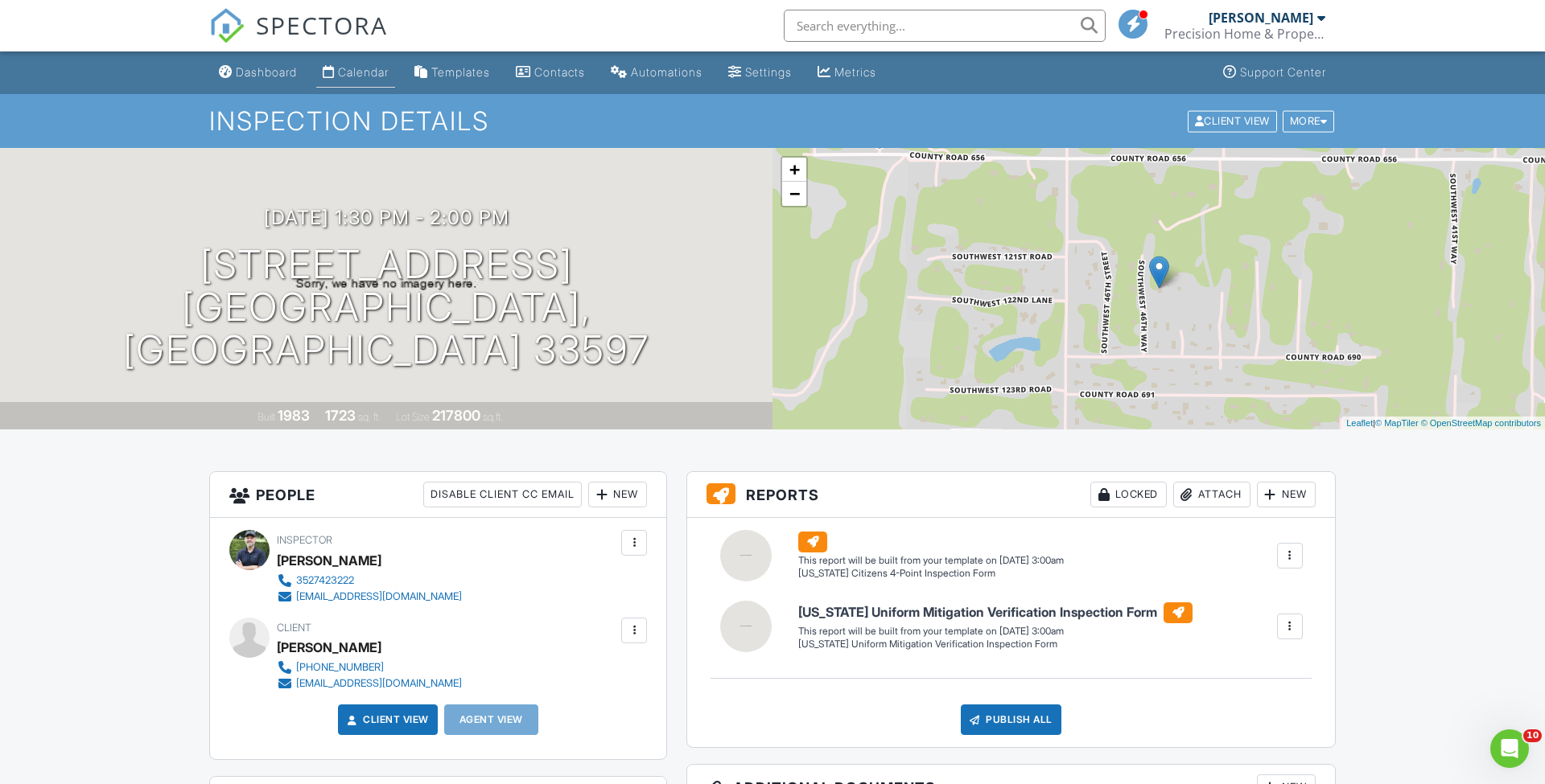
click at [376, 80] on link "Calendar" at bounding box center [356, 73] width 79 height 29
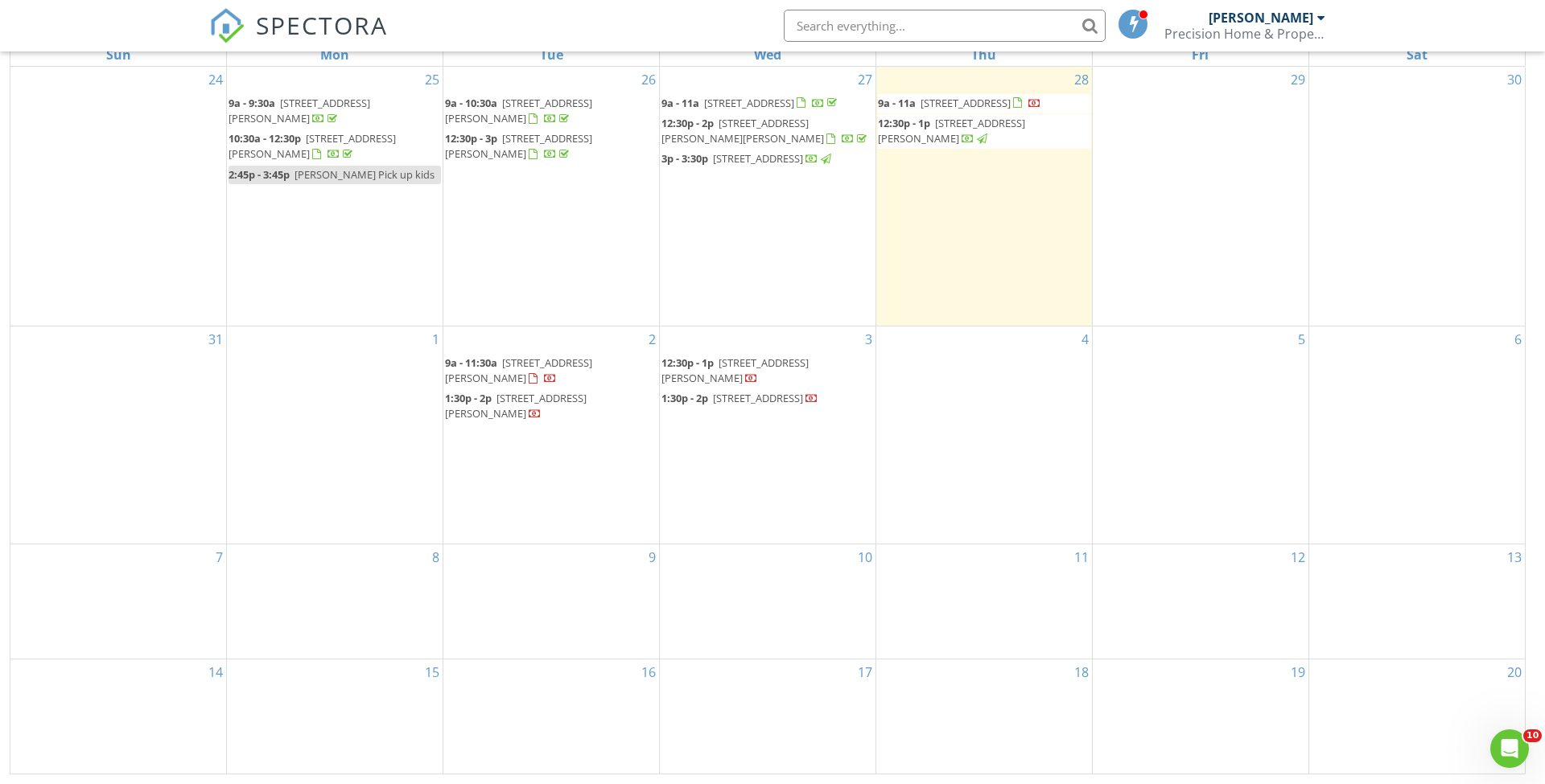
scroll to position [214, 0]
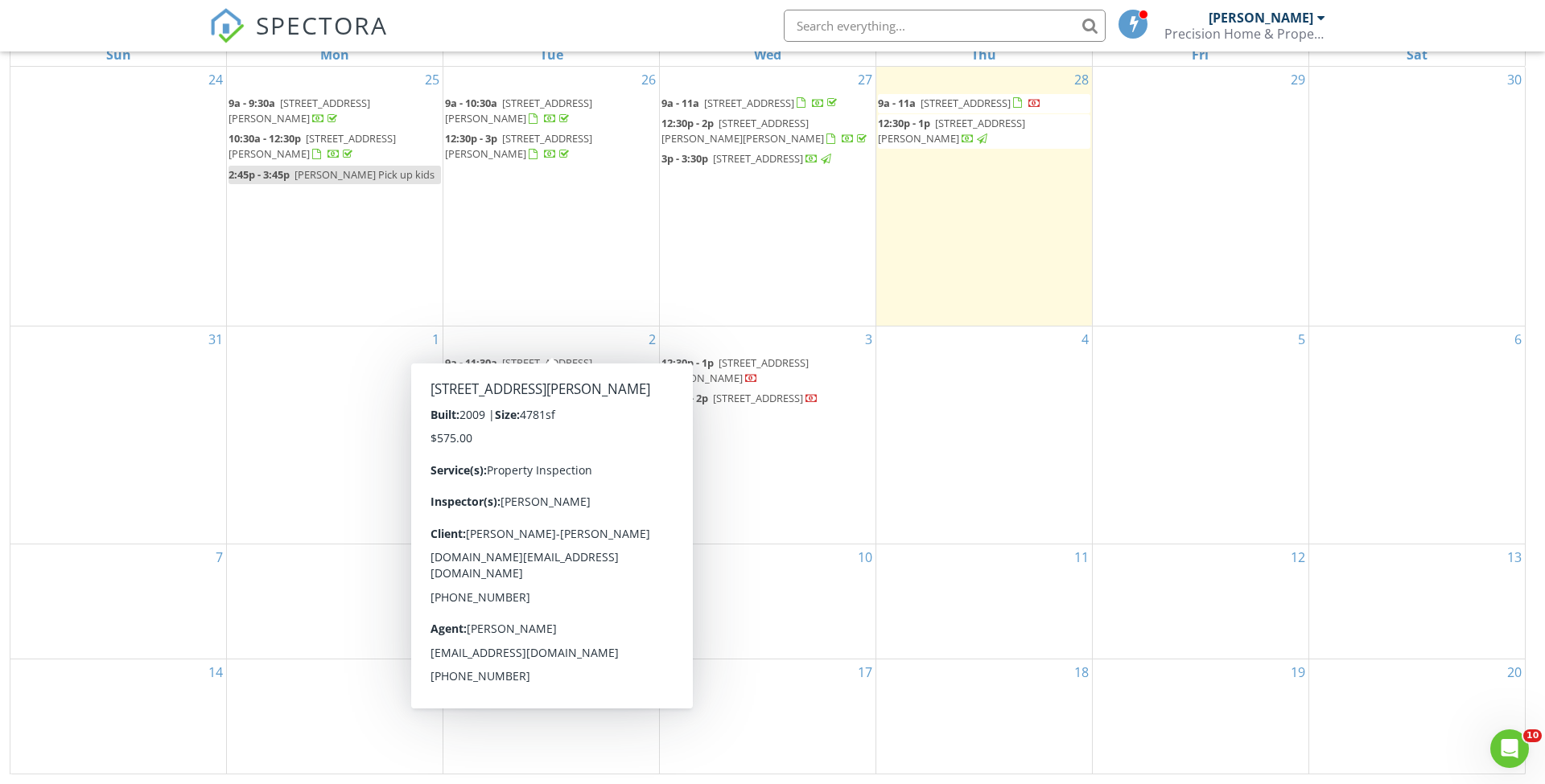
click at [470, 356] on span "[STREET_ADDRESS][PERSON_NAME]" at bounding box center [519, 370] width 147 height 29
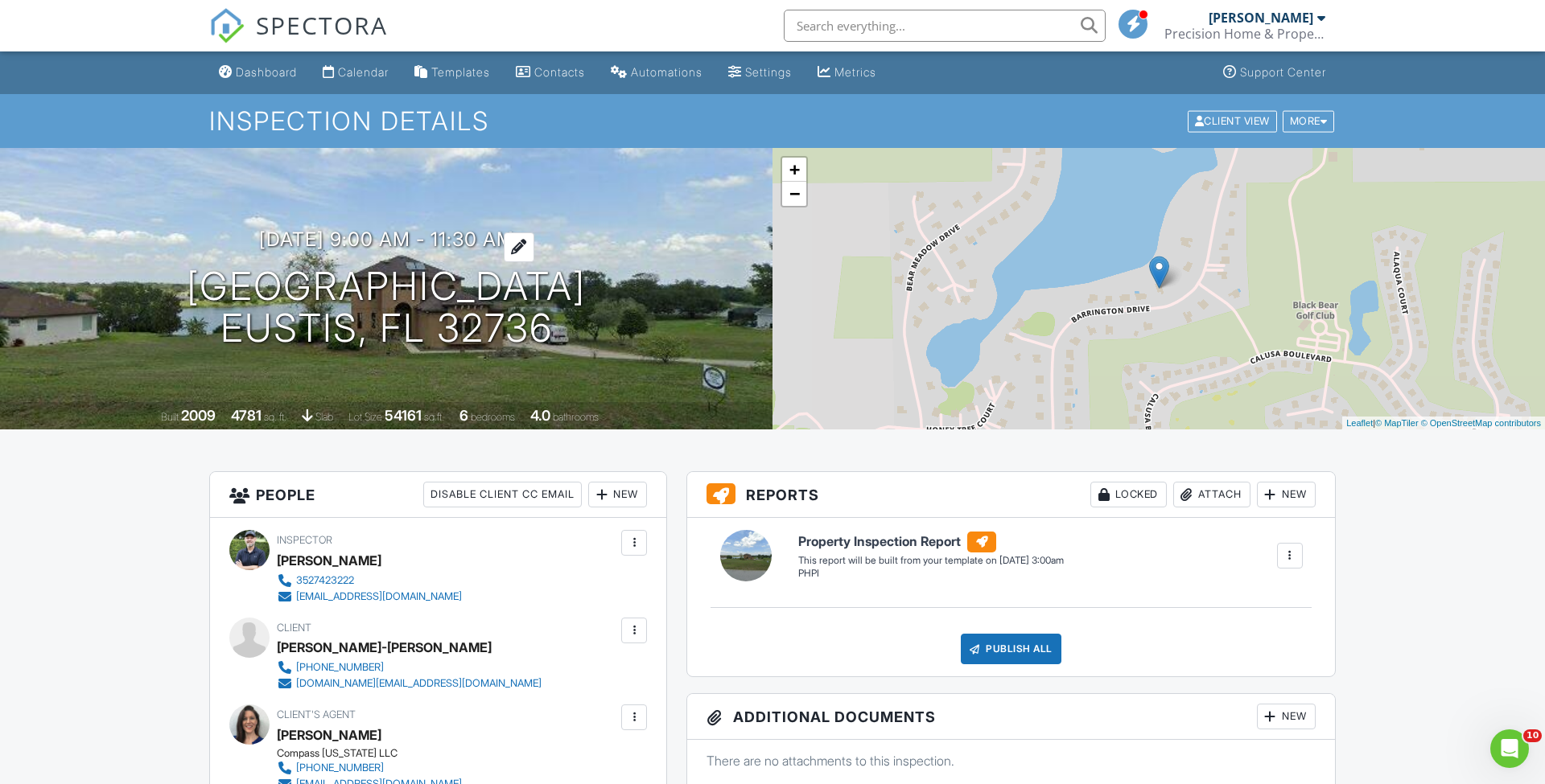
click at [492, 241] on h3 "09/02/2025 9:00 am - 11:30 am" at bounding box center [386, 239] width 255 height 22
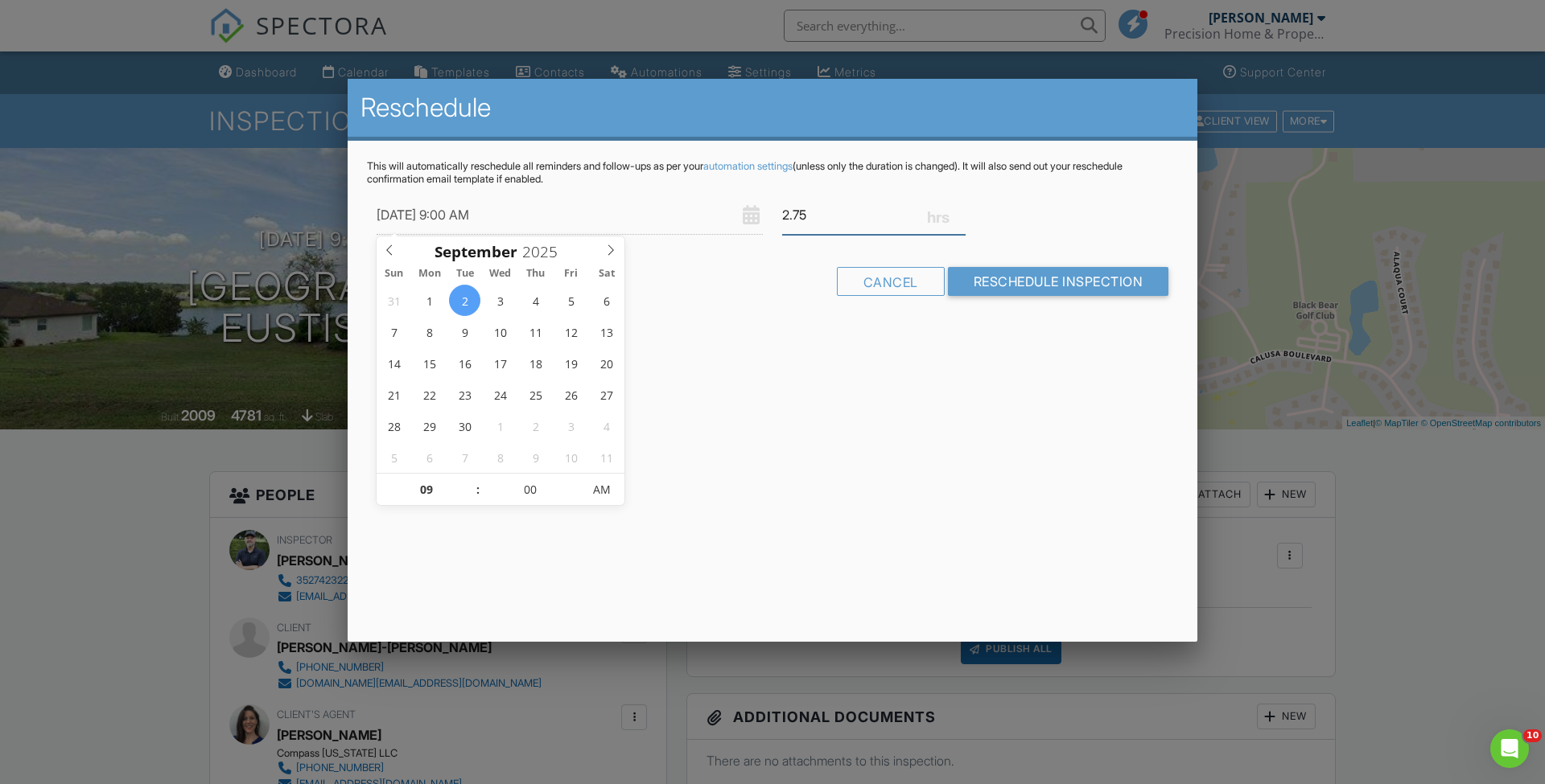
click at [960, 210] on input "2.75" at bounding box center [873, 215] width 183 height 40
type input "3"
click at [960, 210] on input "3" at bounding box center [873, 215] width 183 height 40
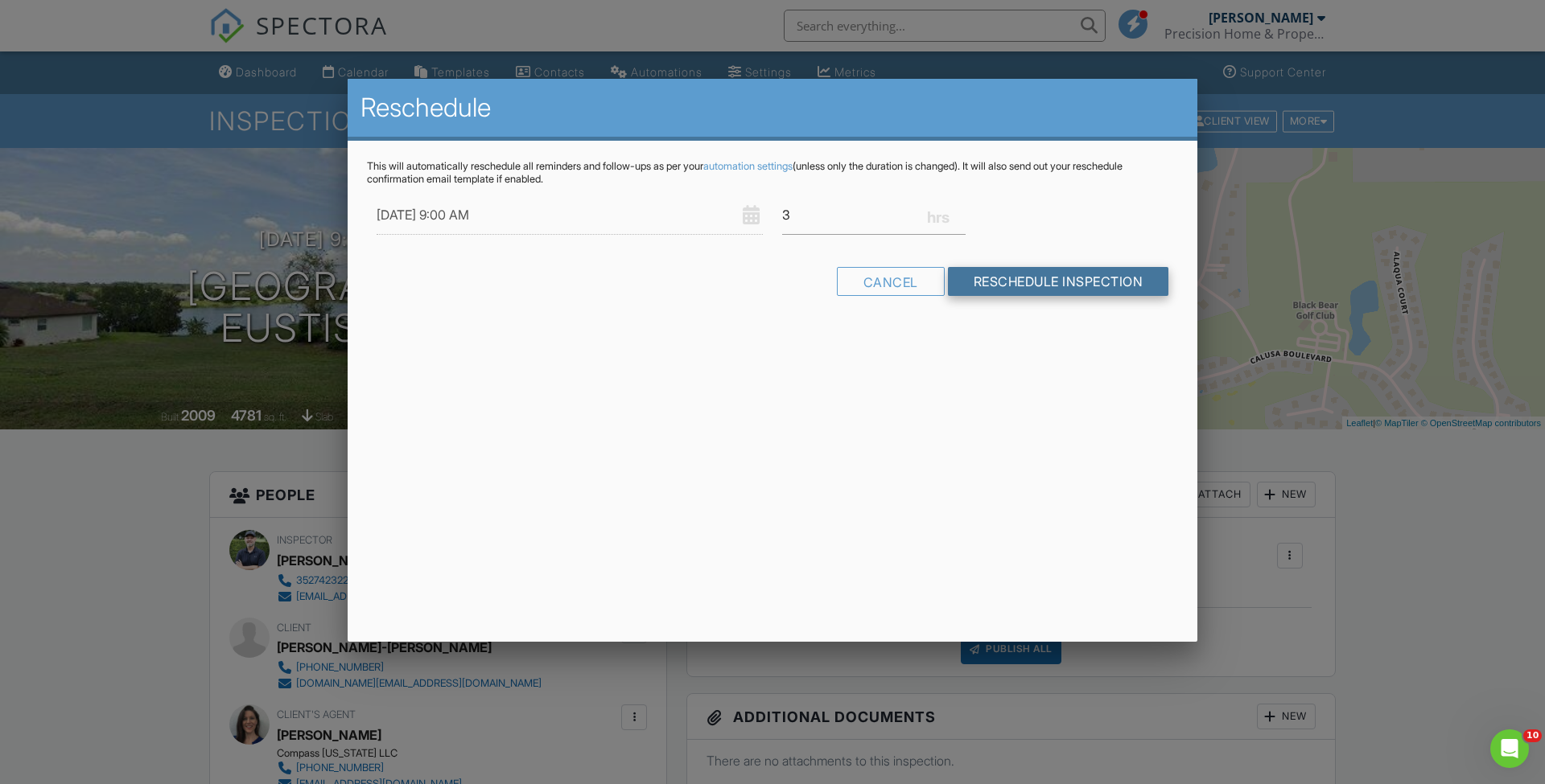
click at [1008, 271] on input "Reschedule Inspection" at bounding box center [1059, 280] width 222 height 28
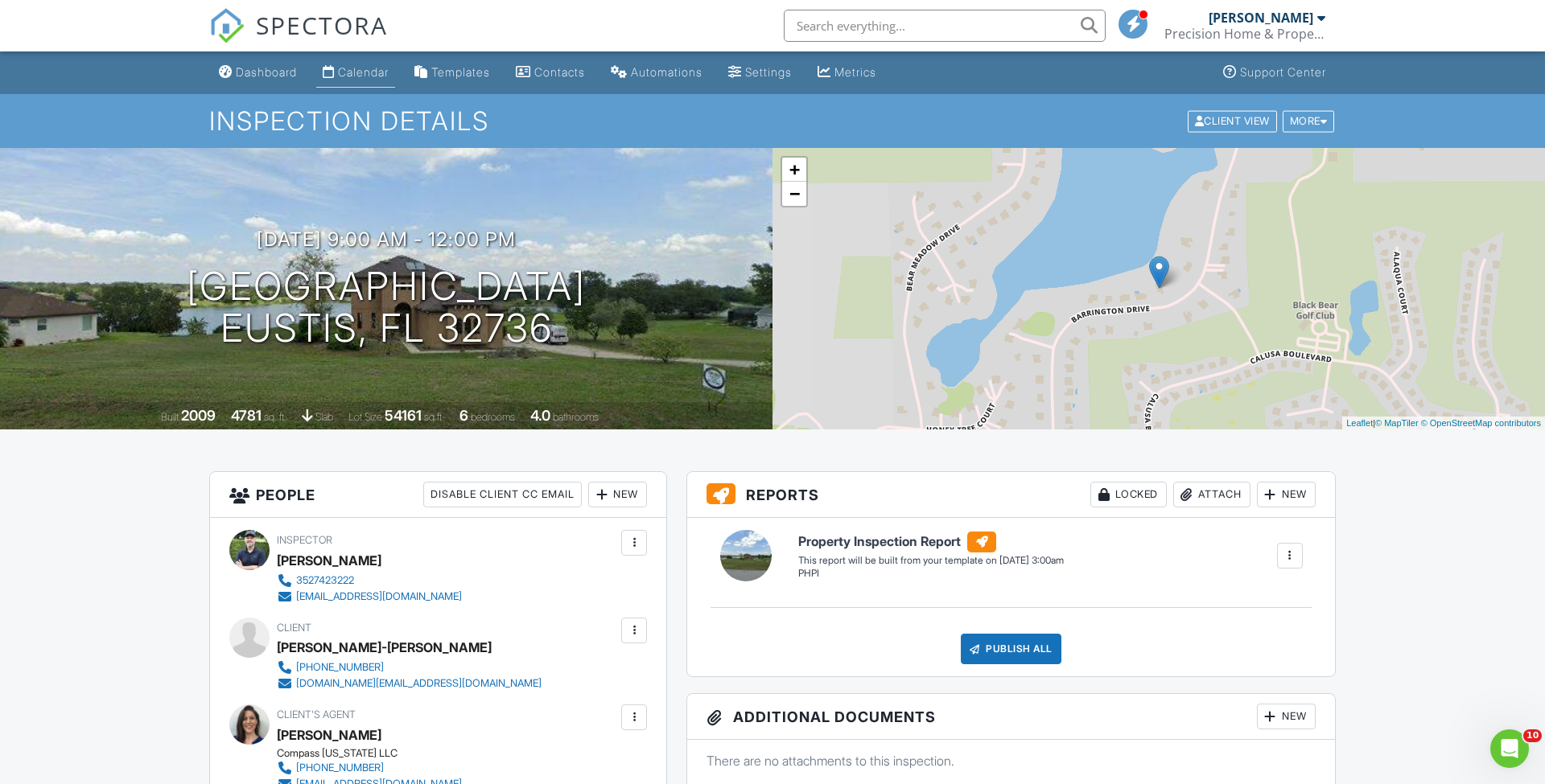
click at [383, 72] on div "Calendar" at bounding box center [362, 72] width 51 height 14
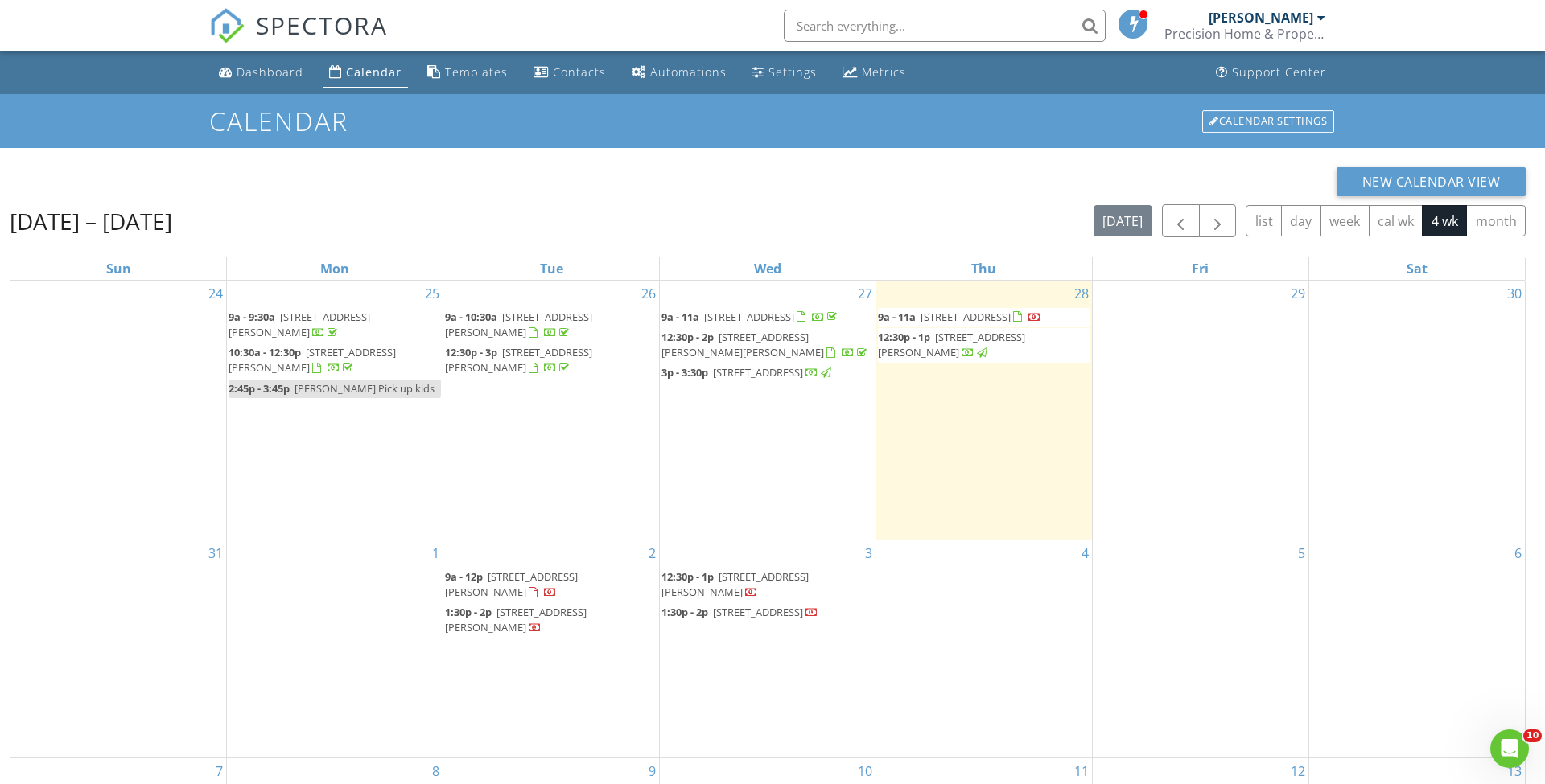
click at [512, 658] on div "2 9a - 12p [STREET_ADDRESS][PERSON_NAME] 1:30p - 2p [STREET_ADDRESS][PERSON_NAM…" at bounding box center [551, 649] width 215 height 217
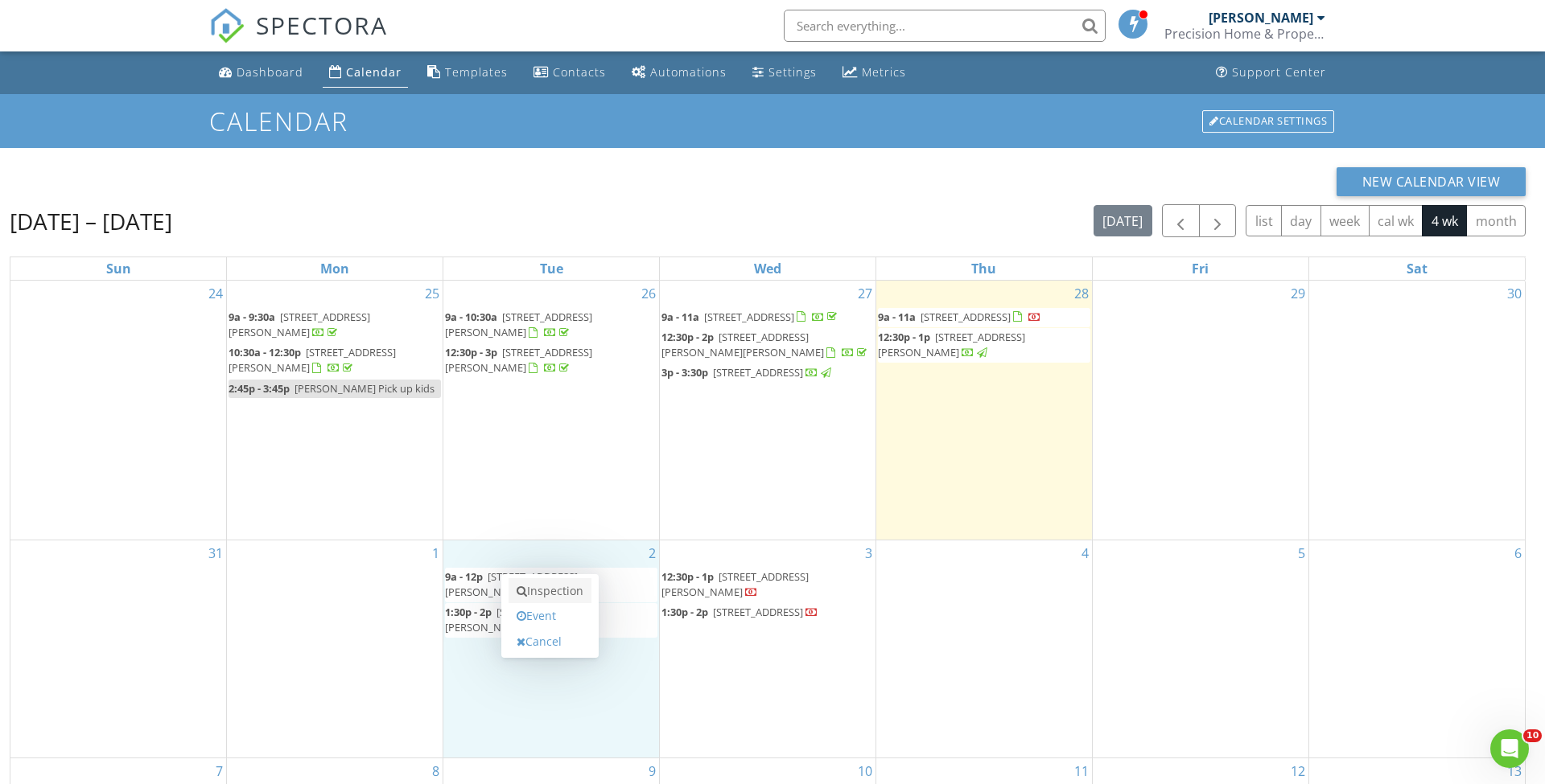
click at [532, 597] on link "Inspection" at bounding box center [550, 591] width 83 height 26
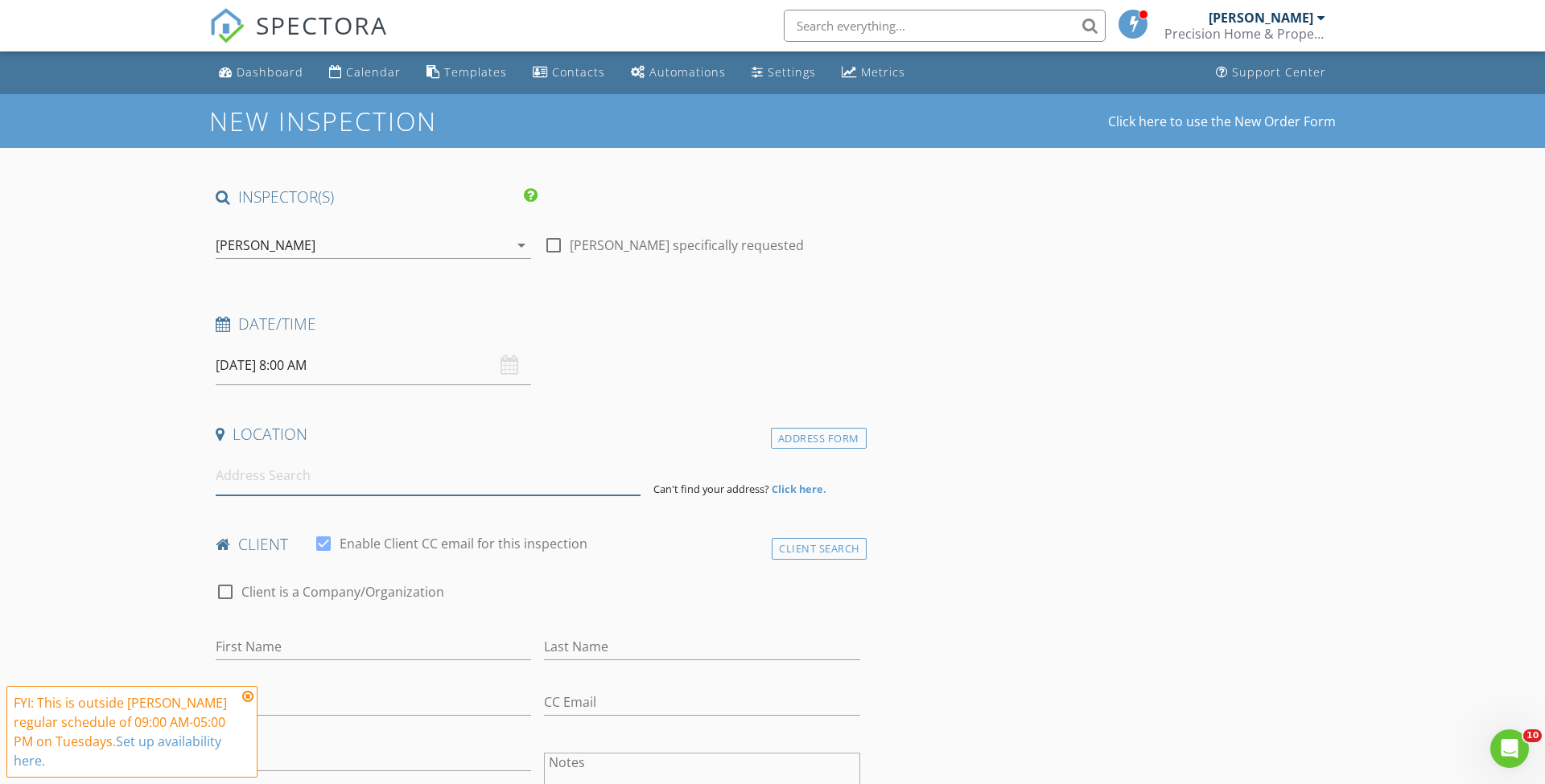
click at [376, 487] on input at bounding box center [428, 475] width 425 height 40
paste input "1301 North Avenue"
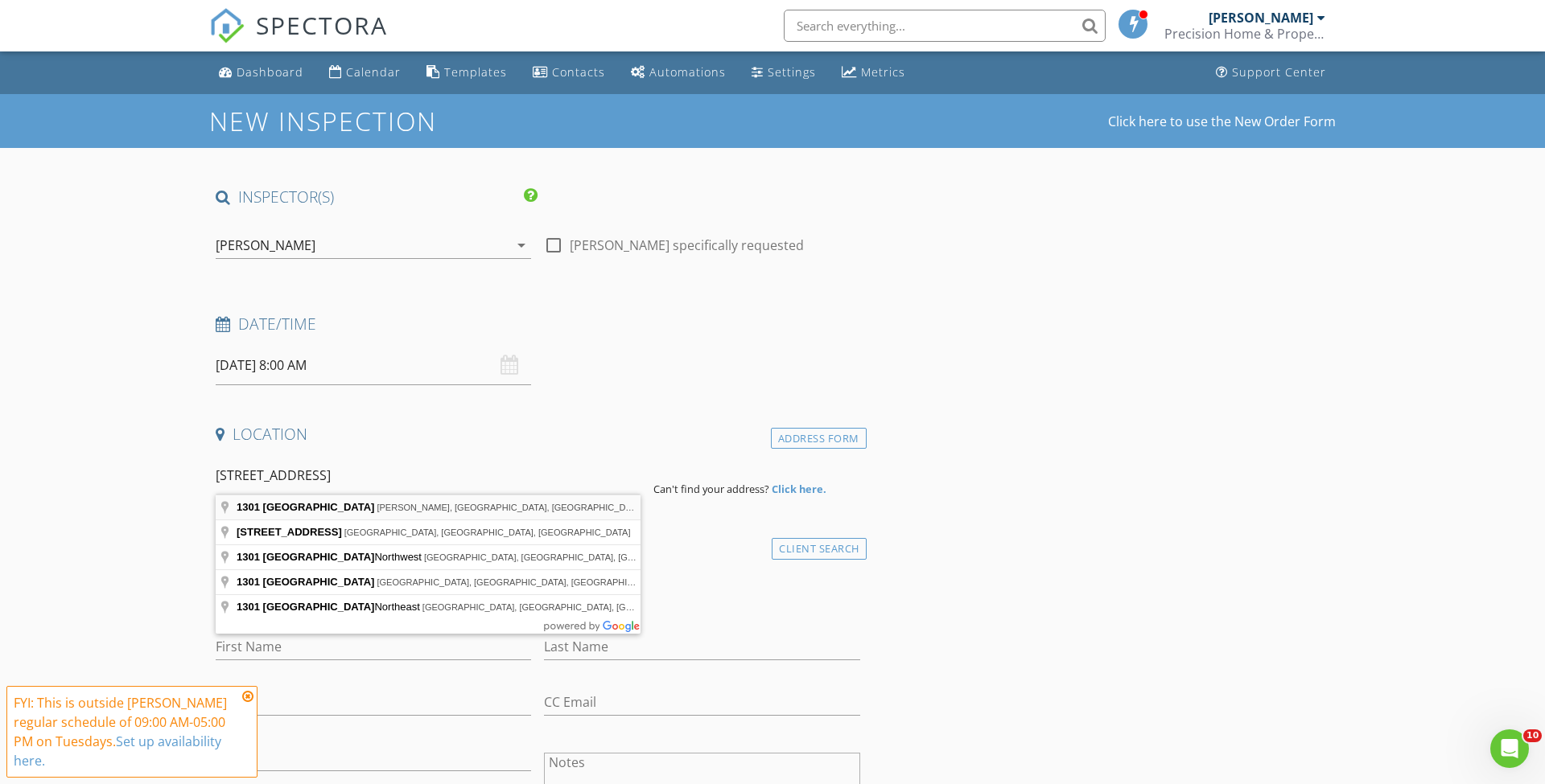
type input "1301 North Avenue, Tavares, FL, USA"
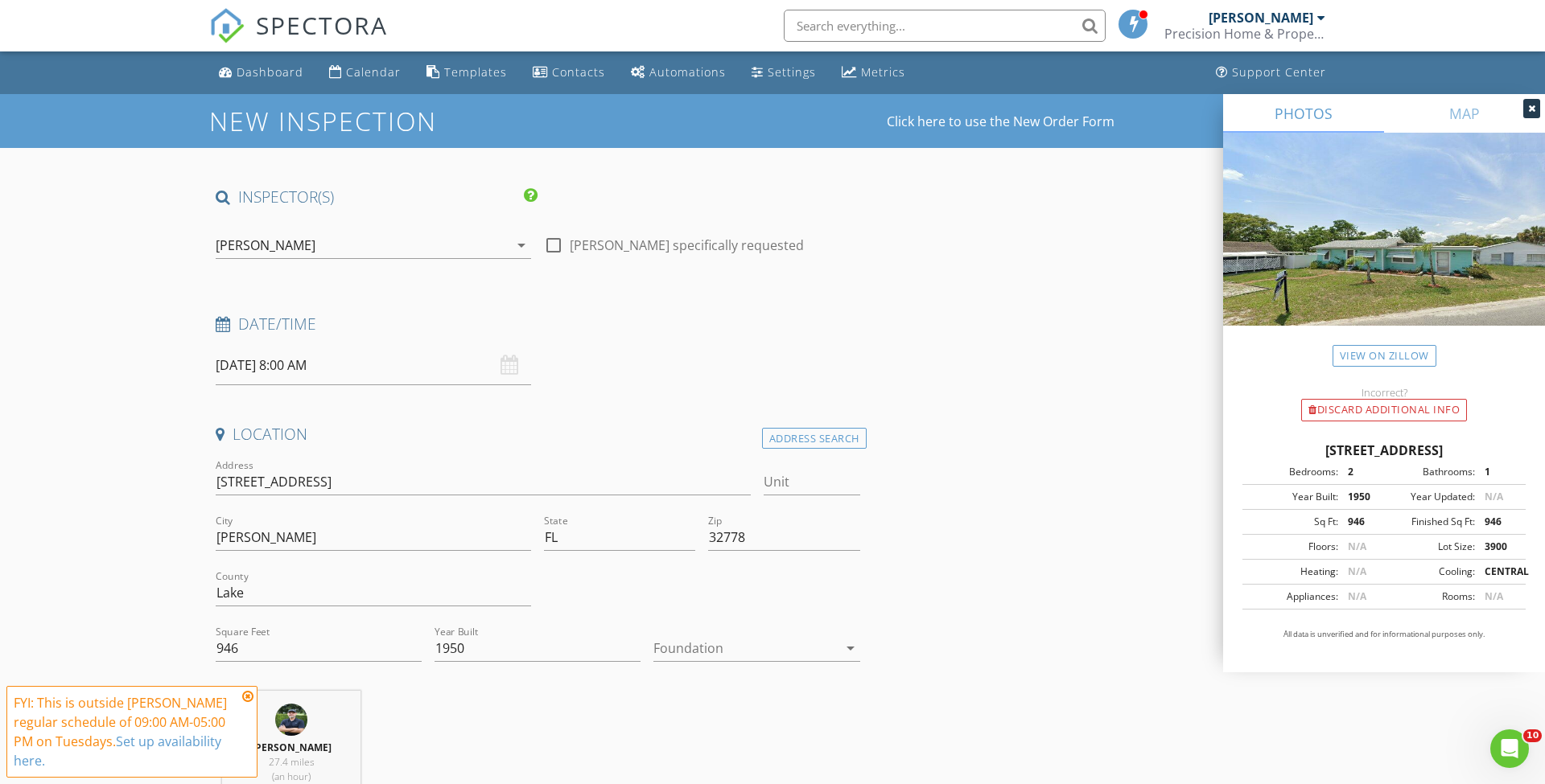
click at [292, 365] on input "09/02/2025 8:00 AM" at bounding box center [372, 365] width 315 height 40
type input "09"
type input "09/02/2025 9:00 AM"
click at [314, 630] on span at bounding box center [309, 630] width 11 height 16
type input "10"
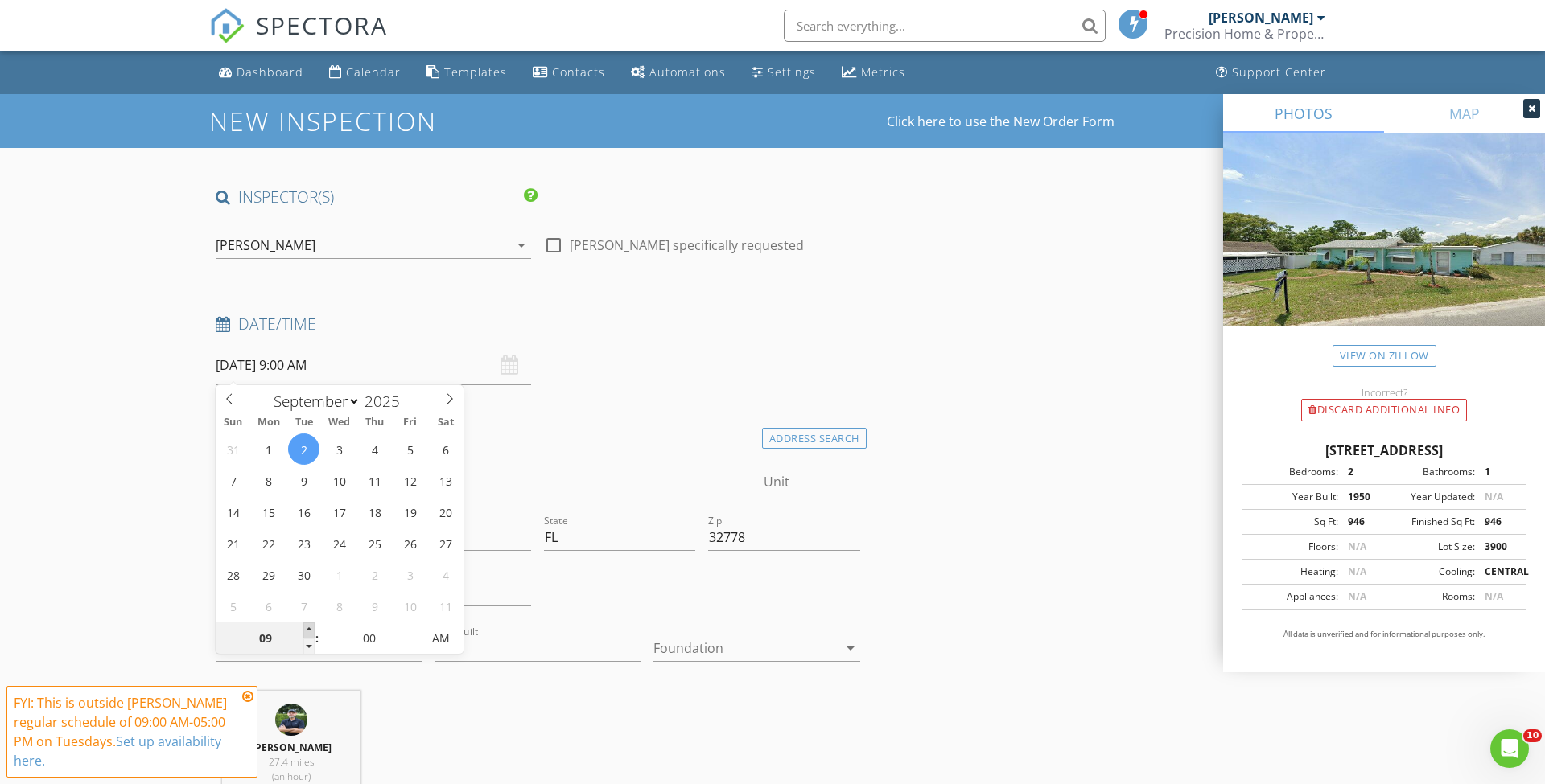
type input "09/02/2025 10:00 AM"
click at [314, 630] on span at bounding box center [309, 630] width 11 height 16
type input "11"
type input "09/02/2025 11:00 AM"
click at [314, 630] on span at bounding box center [309, 630] width 11 height 16
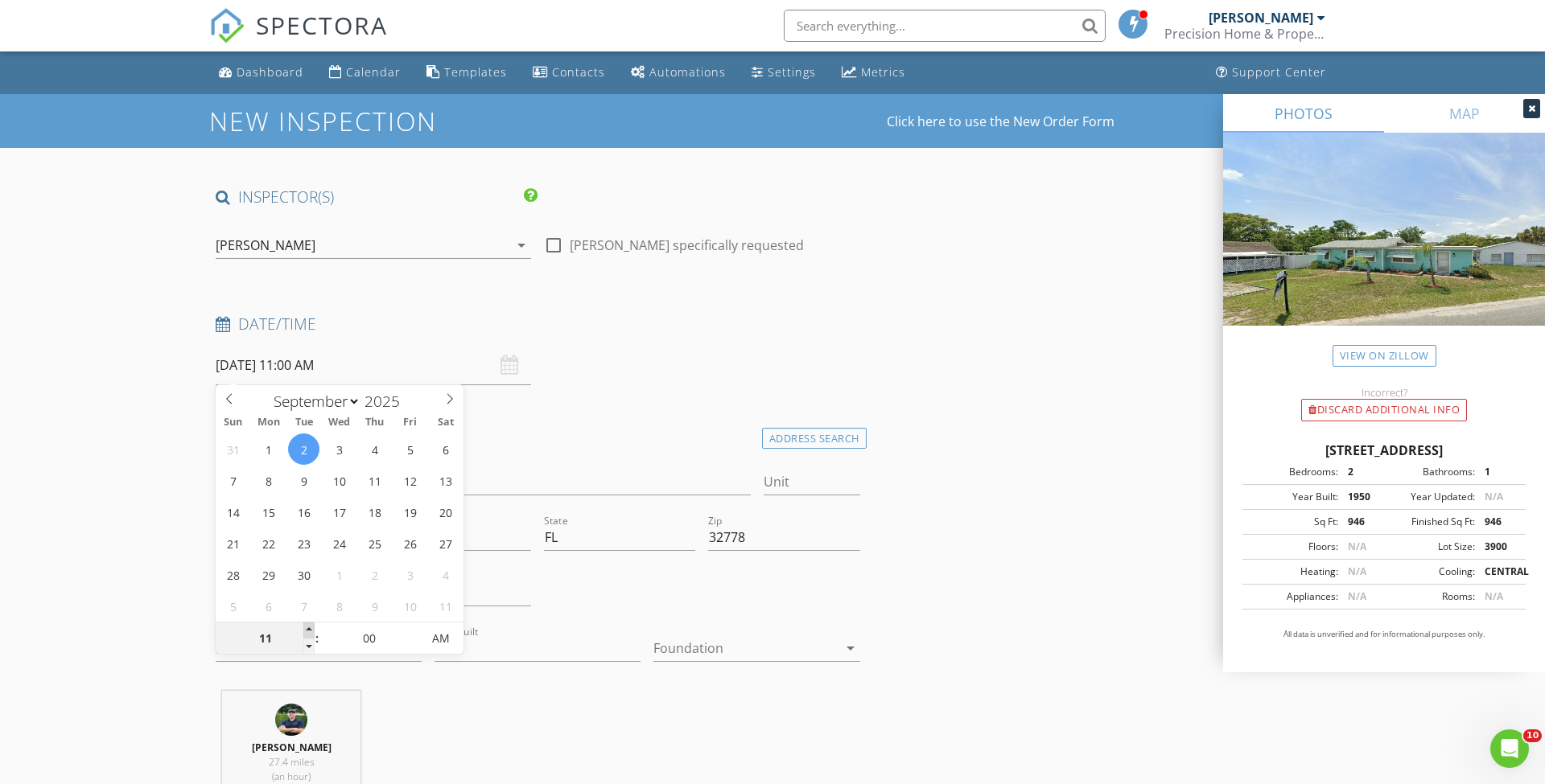
type input "12"
type input "09/02/2025 12:00 PM"
click at [305, 631] on span at bounding box center [309, 630] width 11 height 16
type input "01"
type input "09/02/2025 1:00 PM"
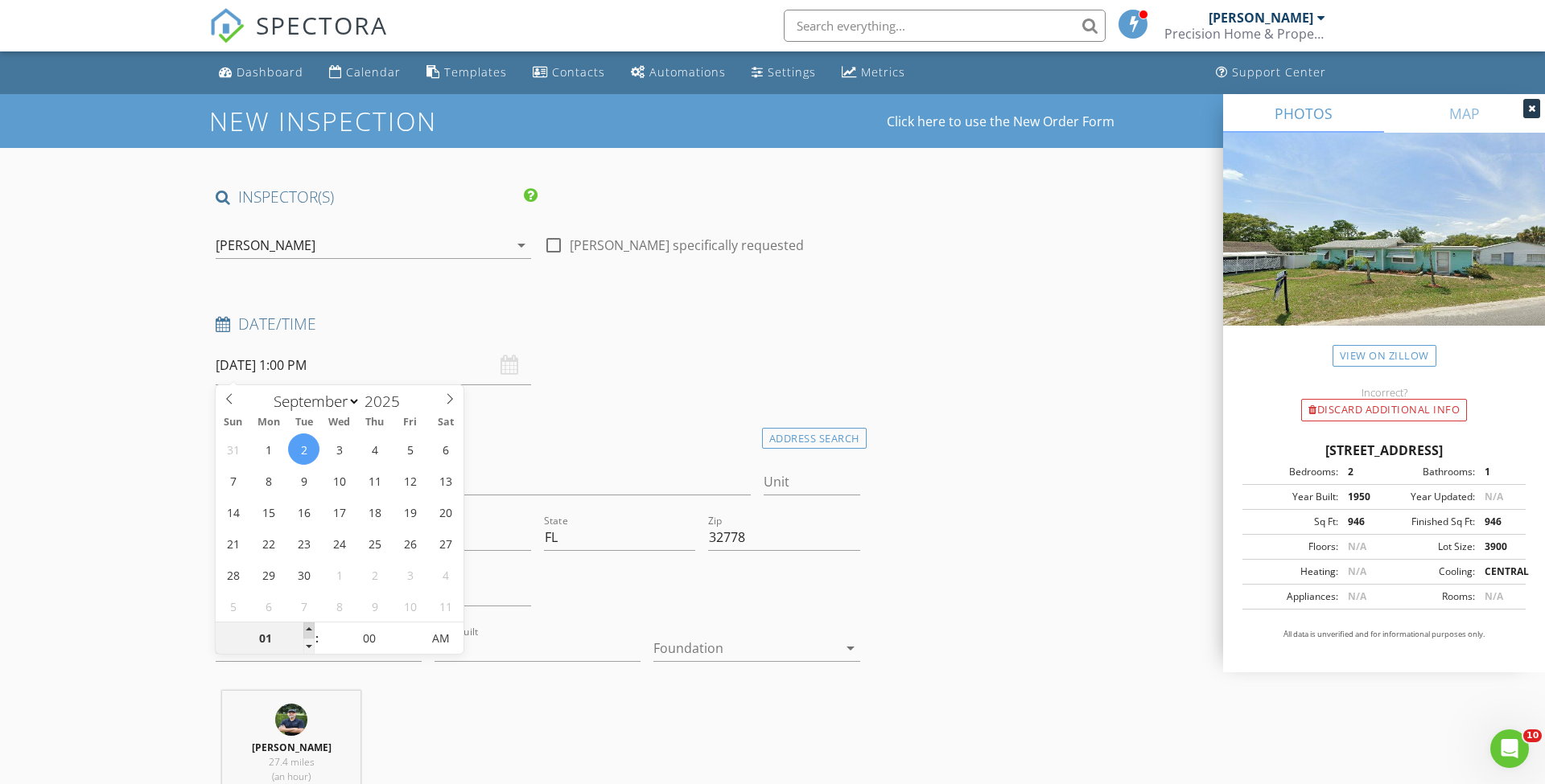
click at [305, 631] on span at bounding box center [309, 630] width 11 height 16
type input "02"
type input "09/02/2025 2:00 PM"
click at [305, 631] on span at bounding box center [309, 630] width 11 height 16
type input "03"
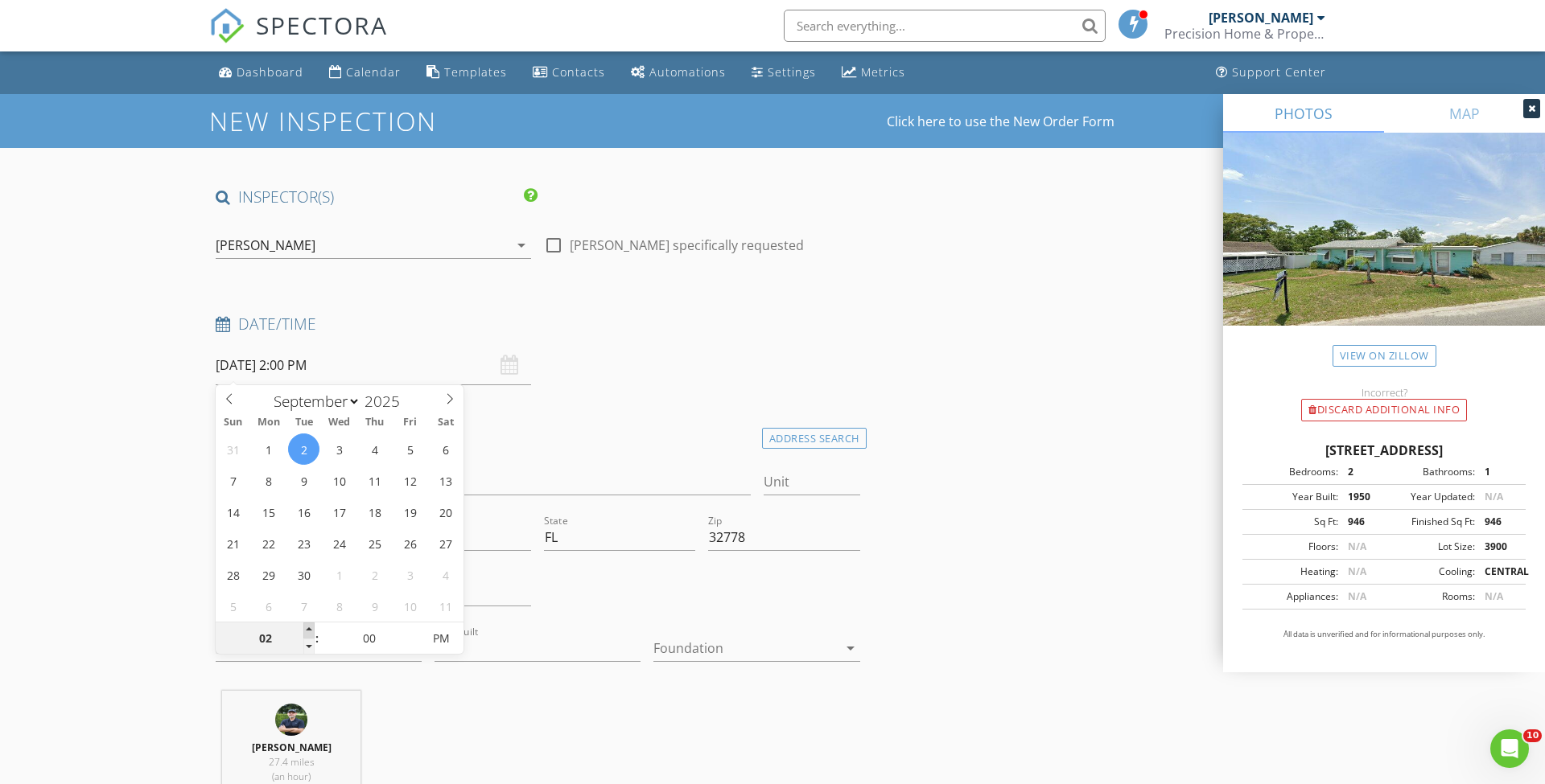
type input "09/02/2025 3:00 PM"
click at [305, 631] on span at bounding box center [309, 630] width 11 height 16
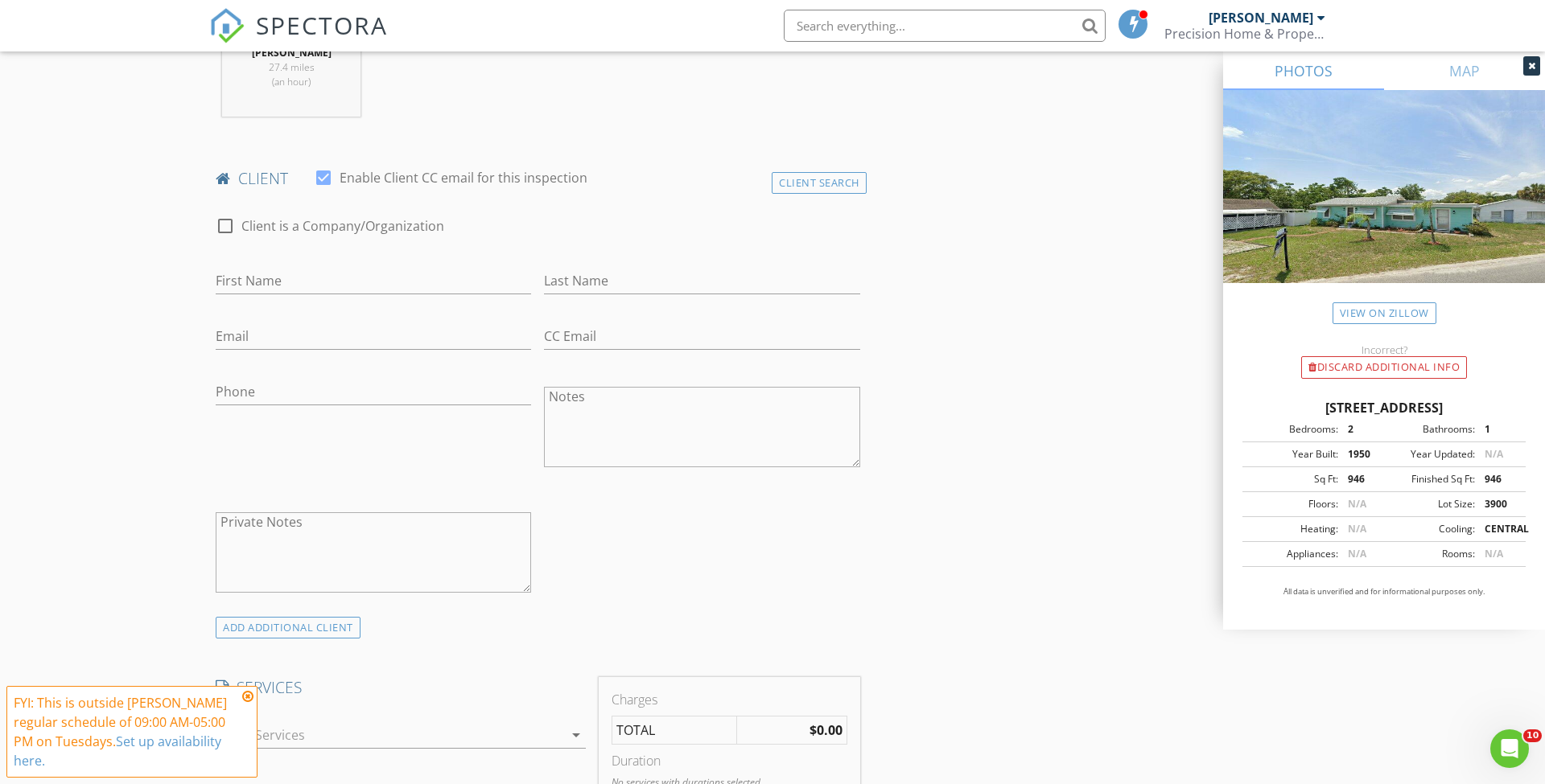
scroll to position [697, 0]
paste input "in24hours@aol.com"
type input "in24hours@aol.com"
paste input "561-385-5579"
type input "561-385-5579"
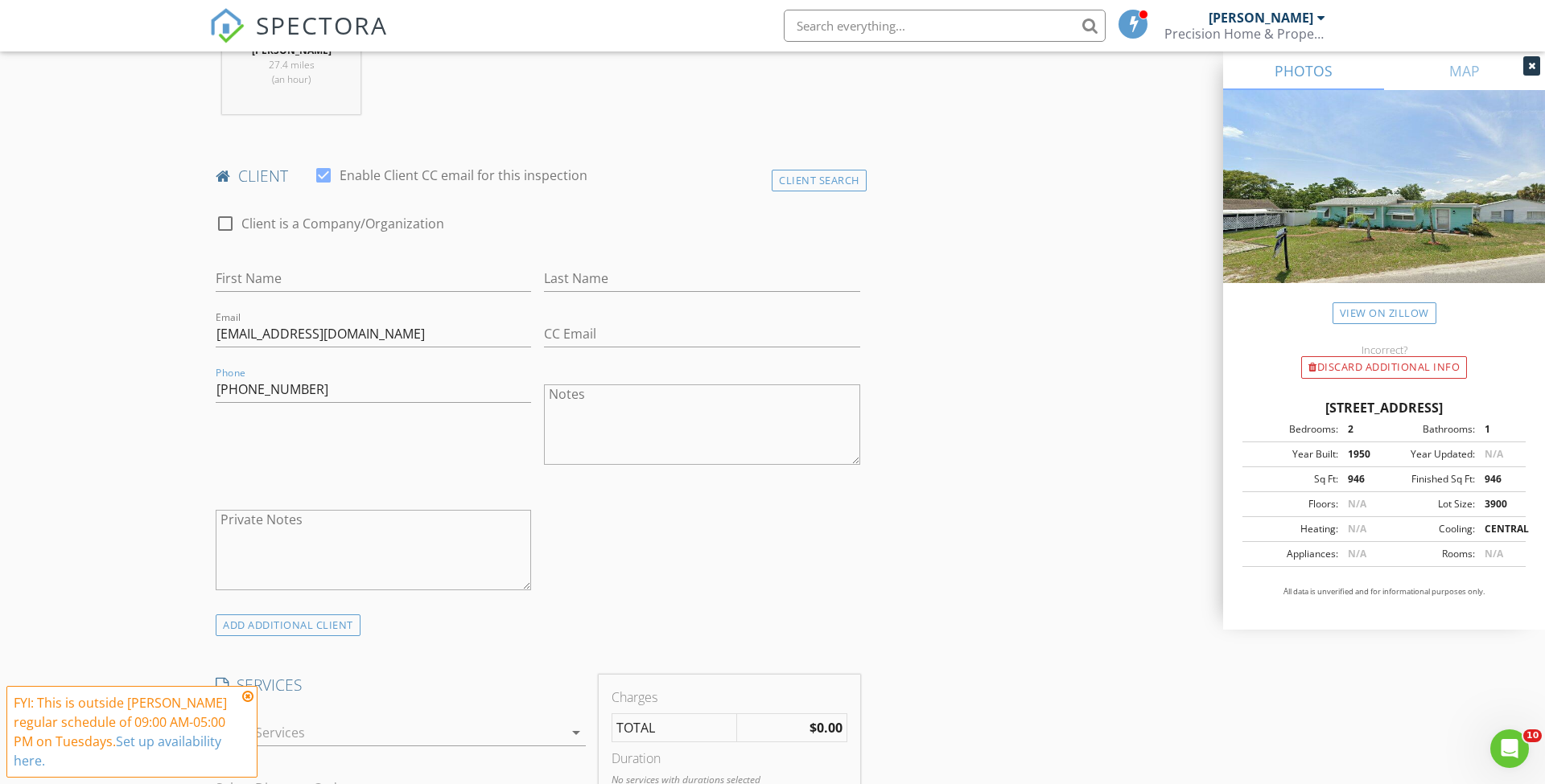
click at [306, 462] on div "Phone 561-385-5579" at bounding box center [372, 426] width 328 height 125
paste input "Alan Johnson and Wayne Gattilia"
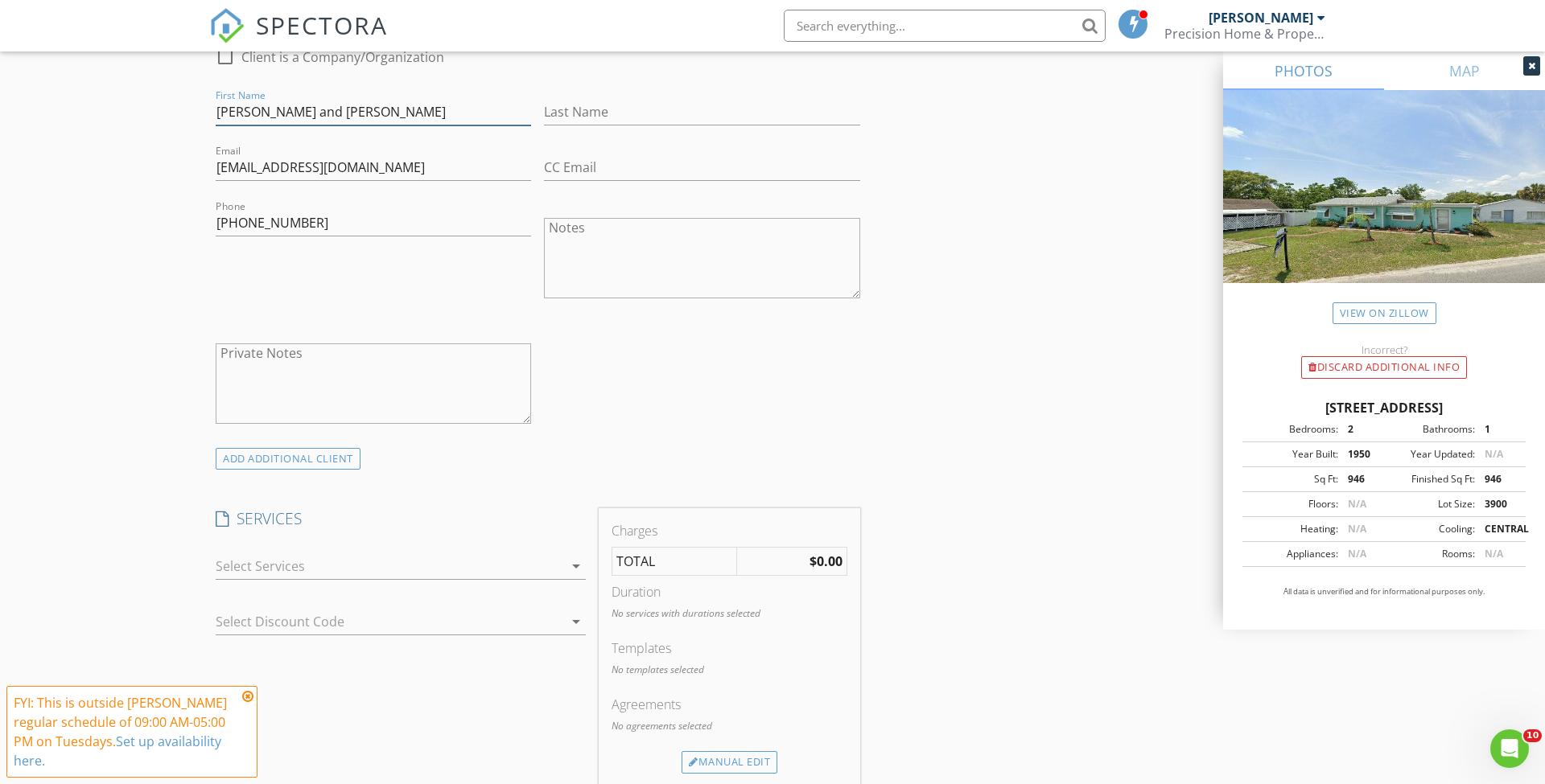
scroll to position [878, 0]
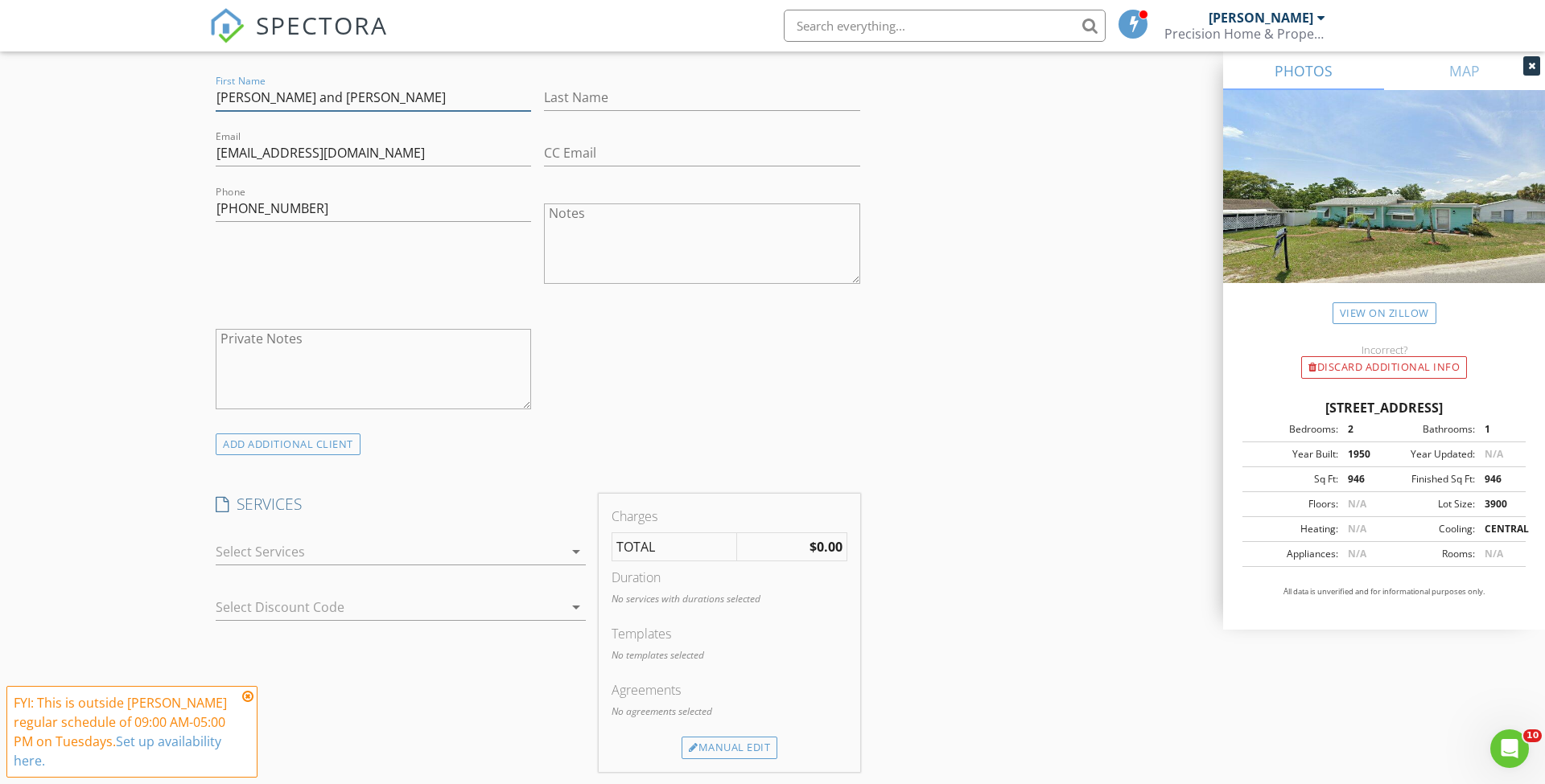
type input "Alan Johnson and Wayne Gattilia"
click at [566, 551] on icon "arrow_drop_down" at bounding box center [576, 551] width 19 height 19
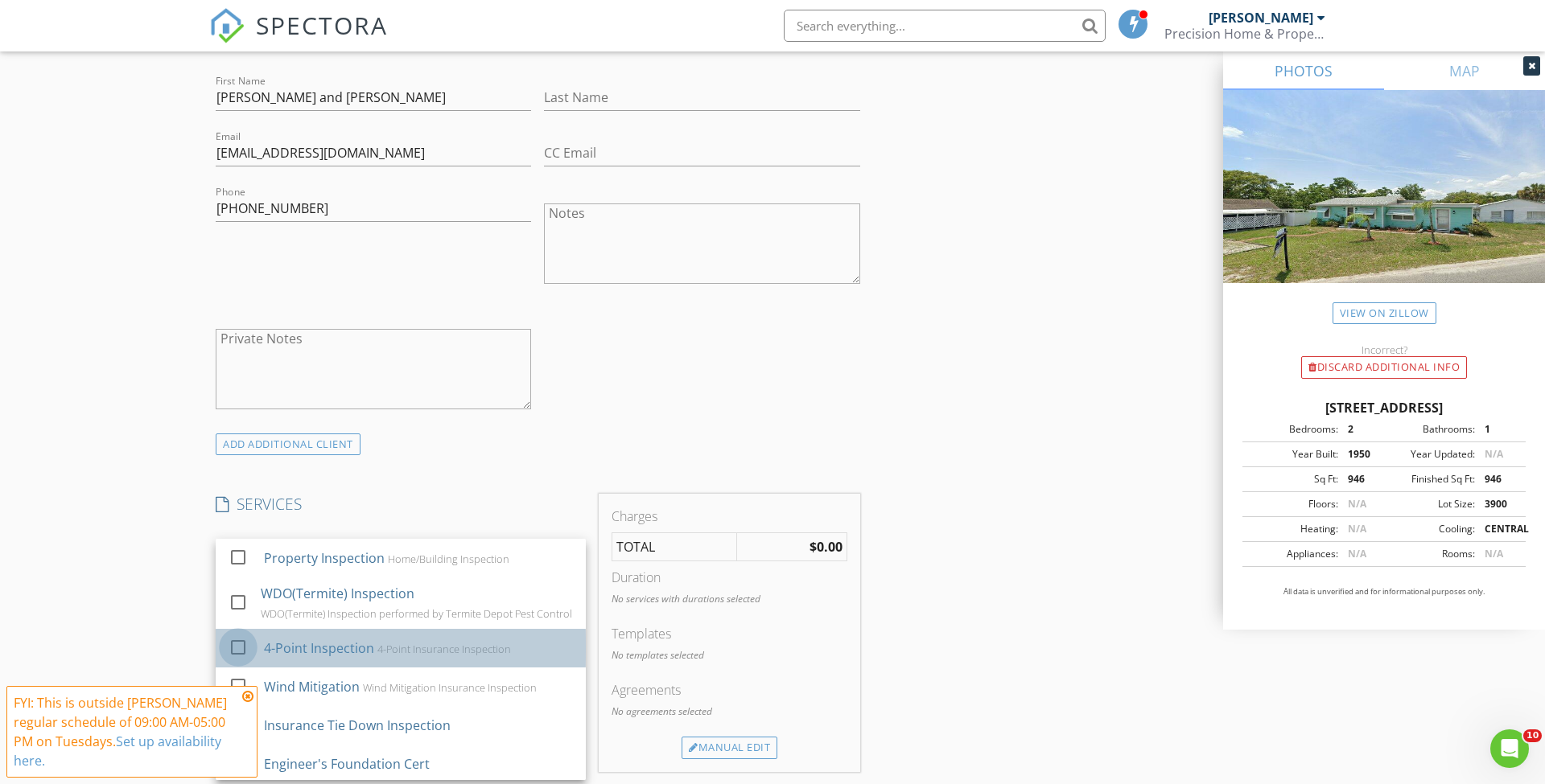
click at [241, 647] on div at bounding box center [238, 647] width 28 height 28
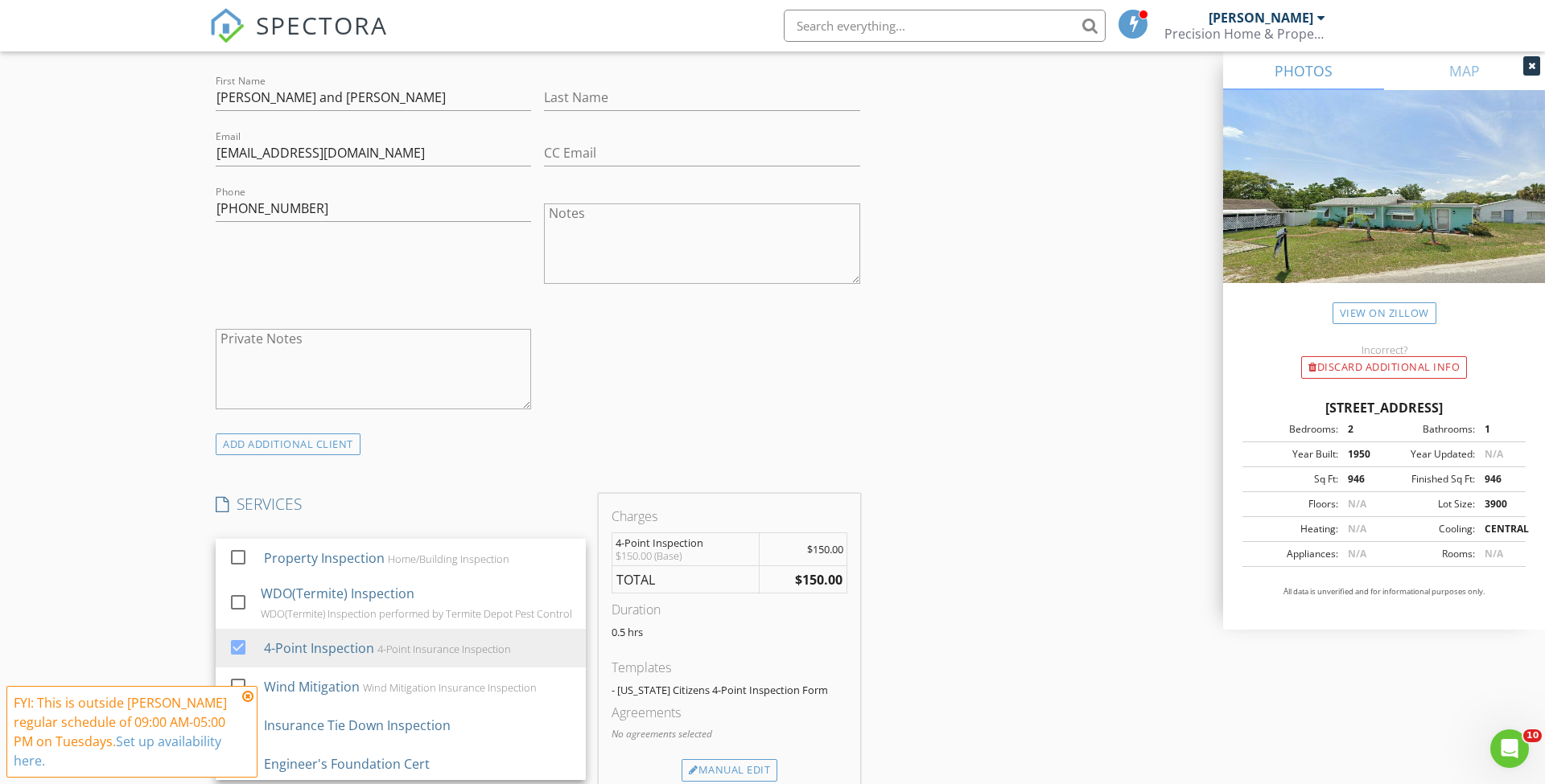
click at [412, 507] on h4 "SERVICES" at bounding box center [400, 504] width 370 height 21
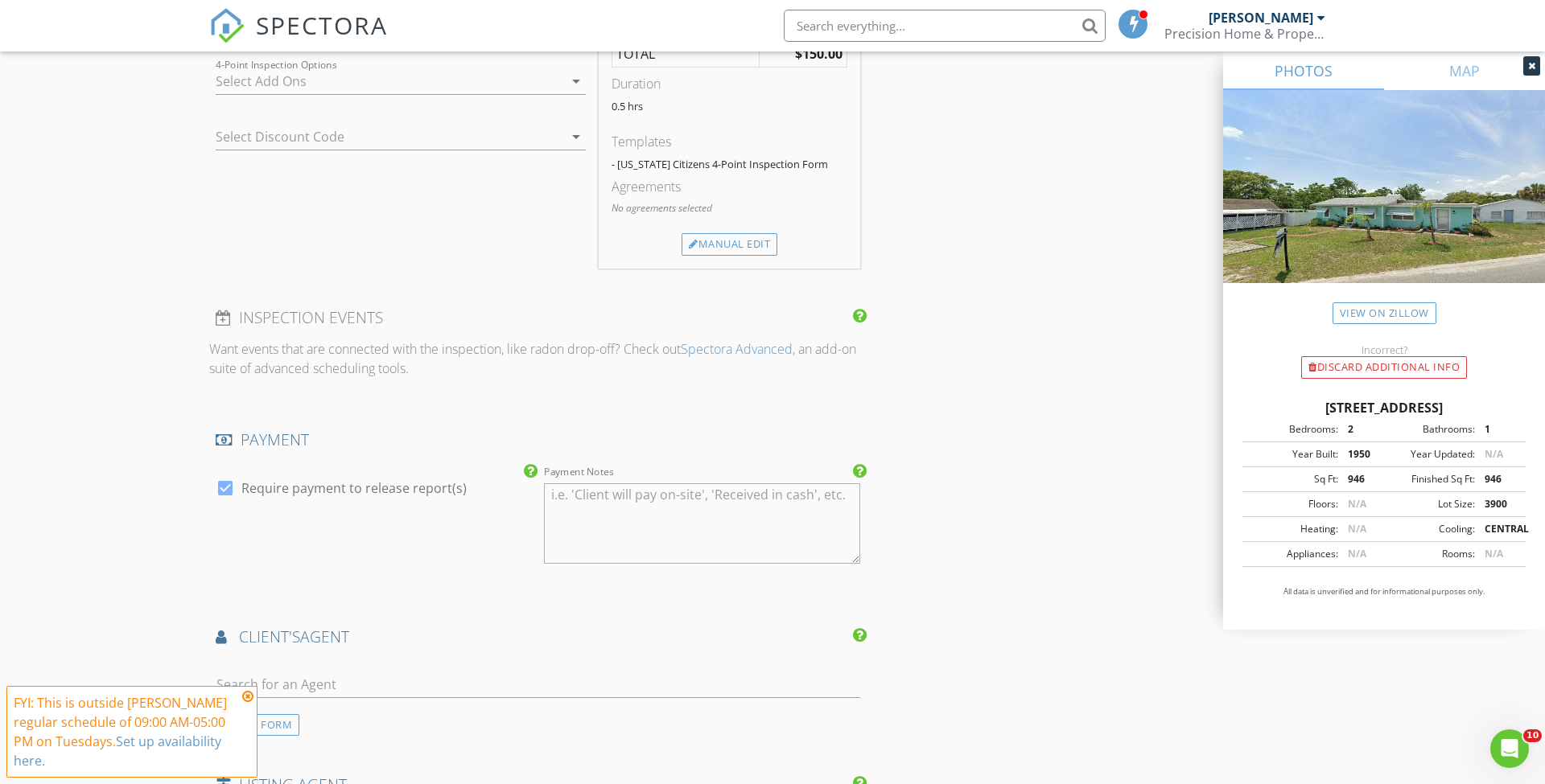
scroll to position [1431, 0]
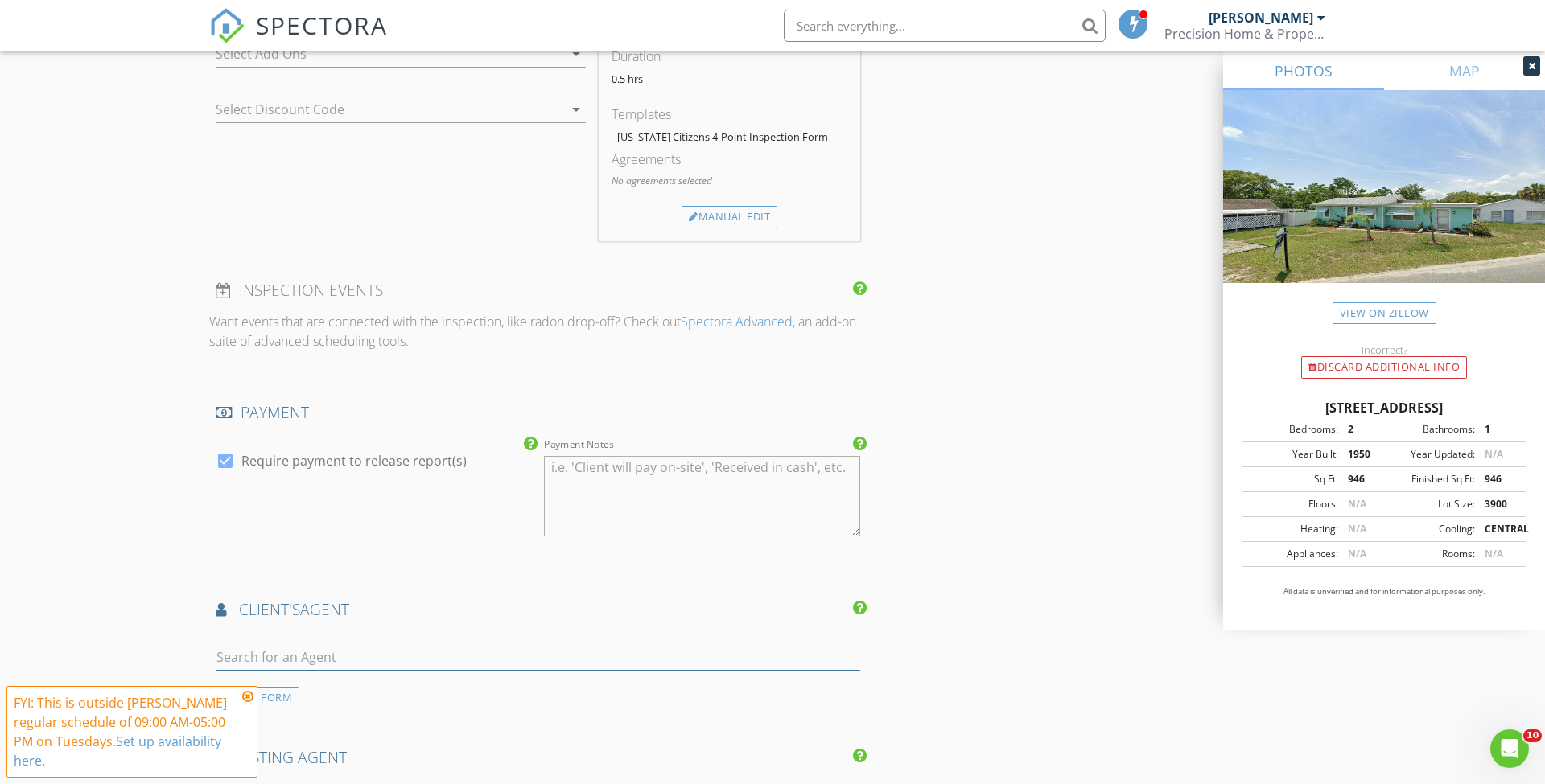
click at [252, 651] on input "text" at bounding box center [537, 657] width 645 height 27
type input "alyse"
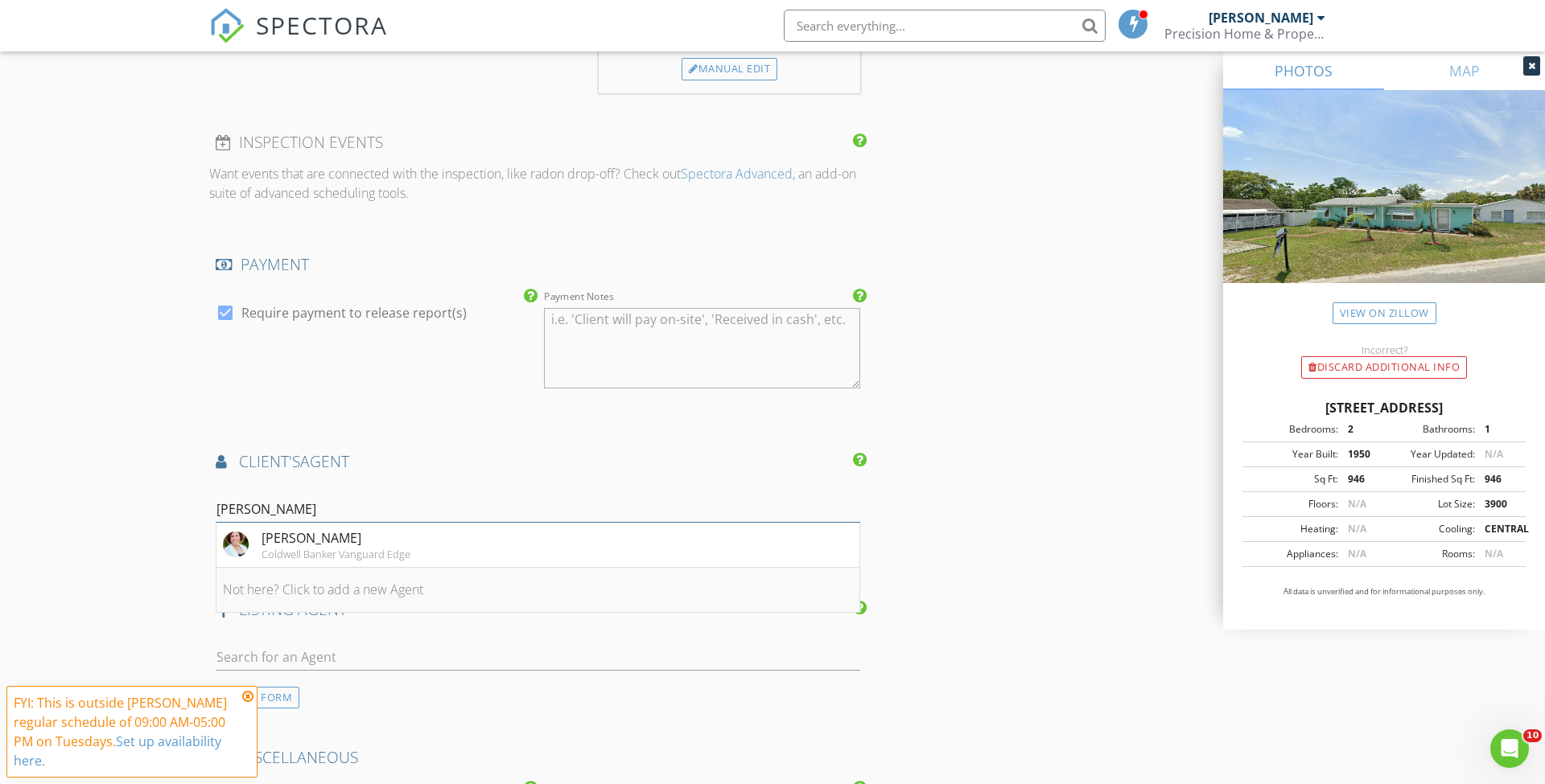
scroll to position [1585, 0]
click at [325, 523] on div "Alyse Carter" at bounding box center [336, 532] width 149 height 19
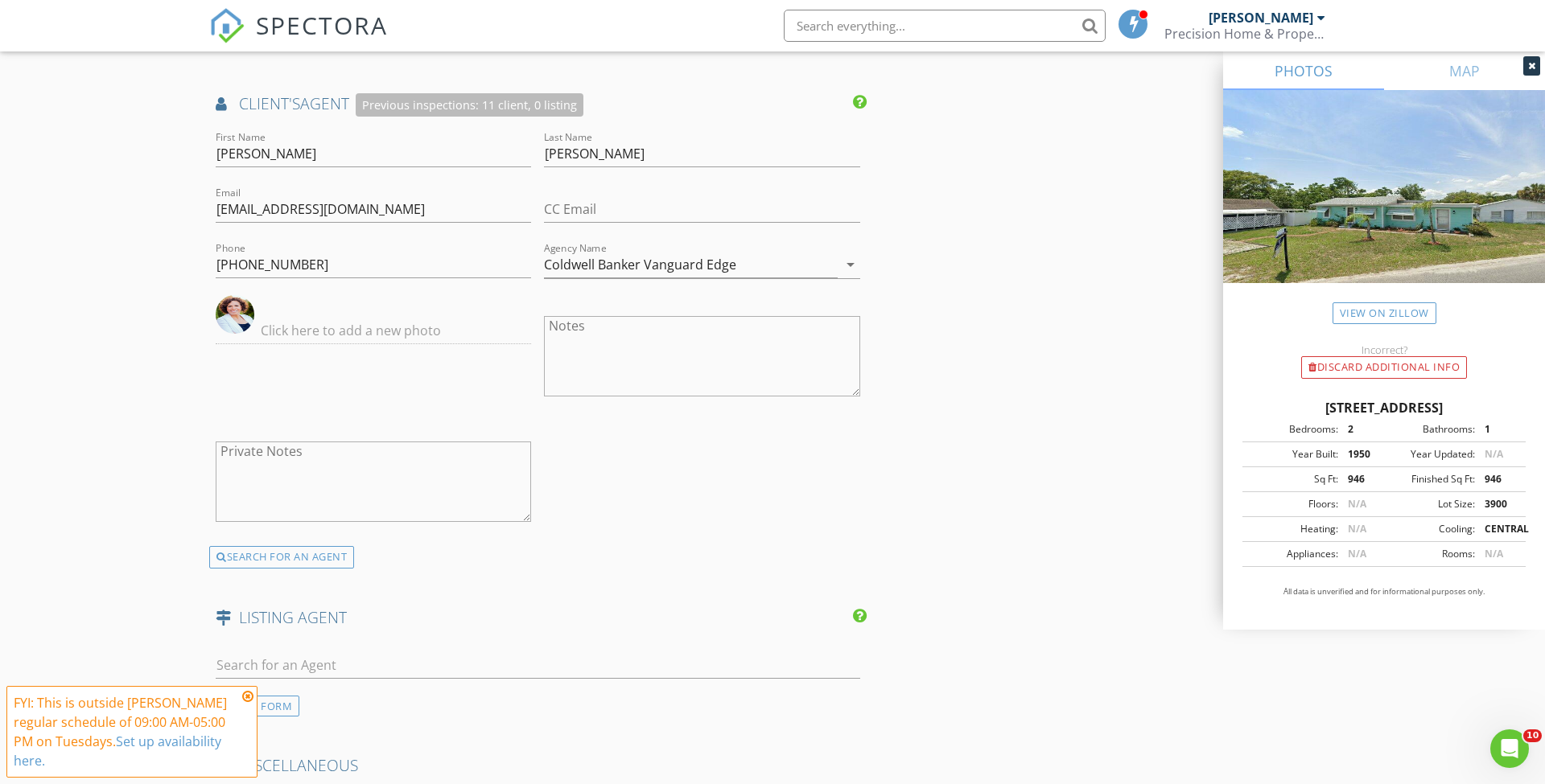
scroll to position [2008, 0]
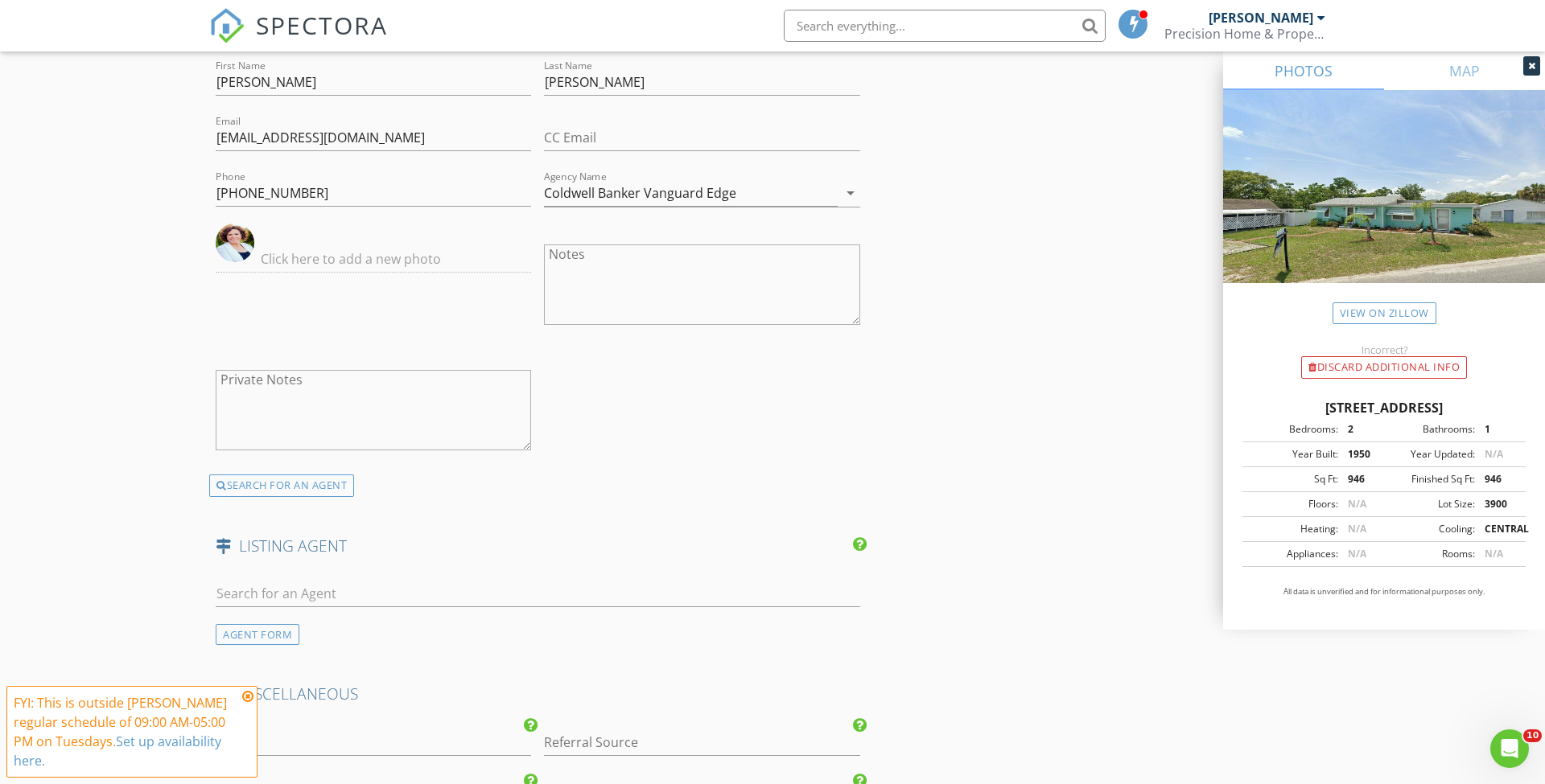
click at [252, 697] on icon at bounding box center [247, 697] width 11 height 13
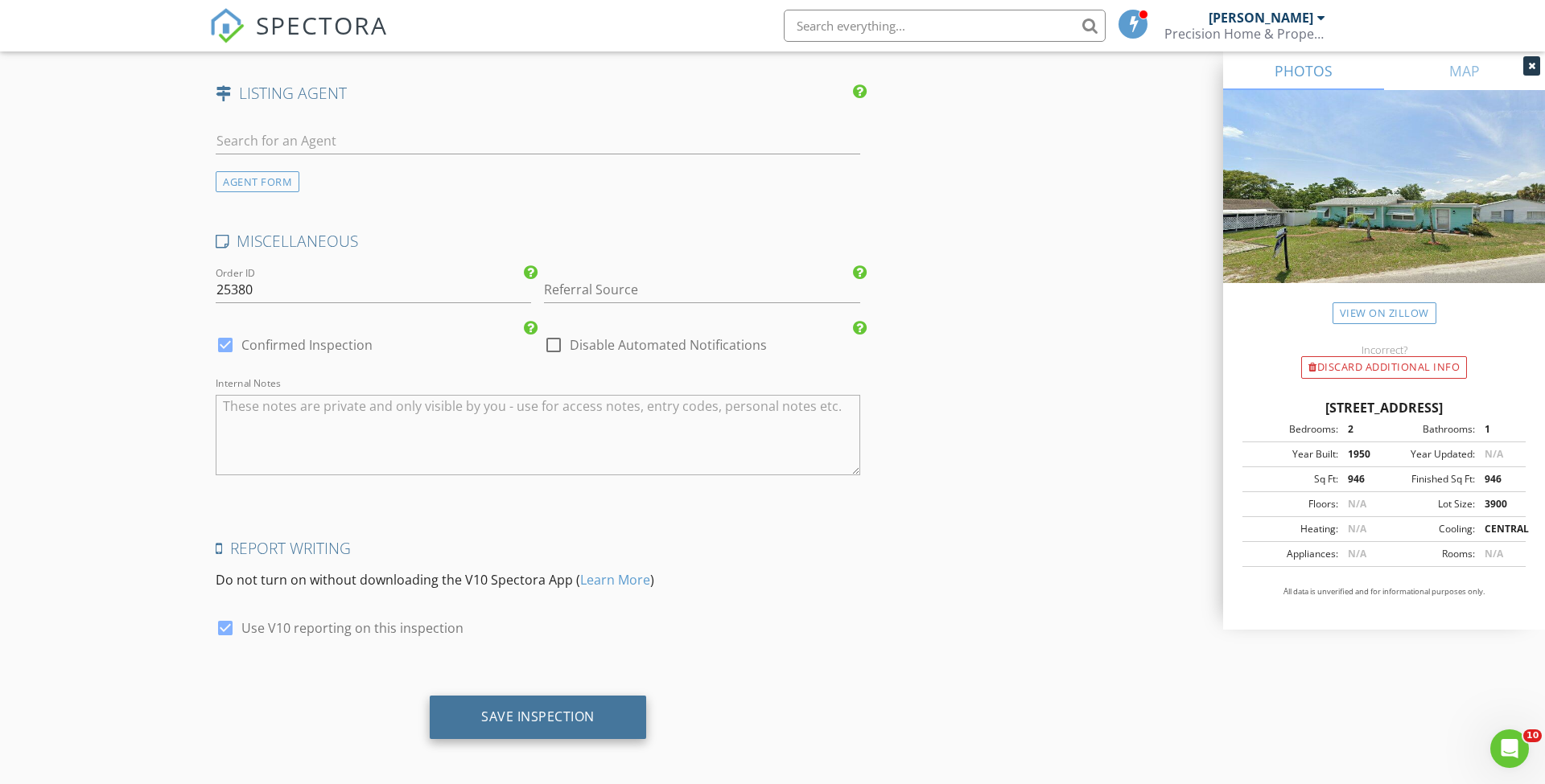
scroll to position [2460, 0]
click at [562, 710] on div "Save Inspection" at bounding box center [537, 717] width 113 height 16
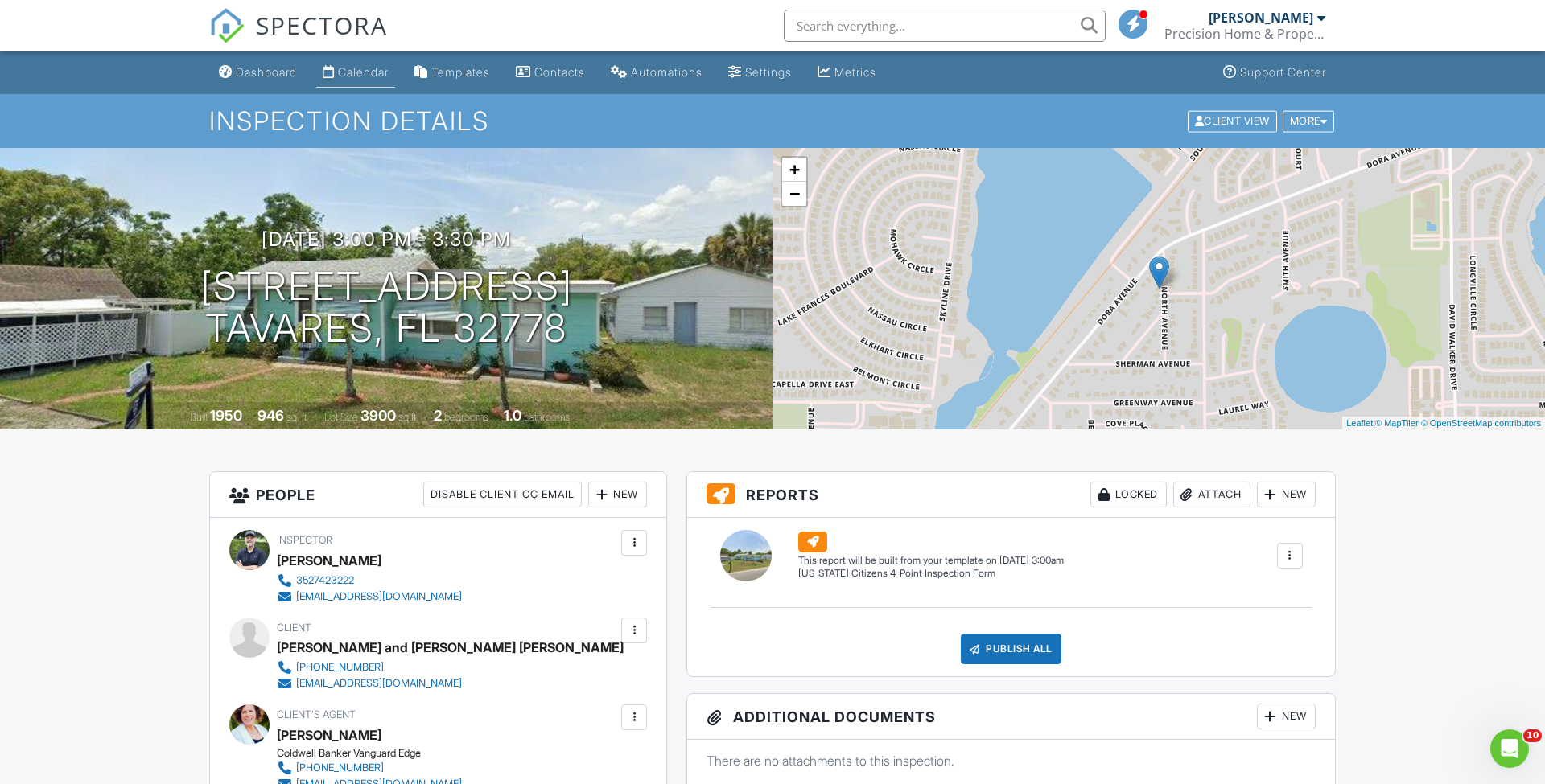
click at [366, 66] on div "Calendar" at bounding box center [362, 72] width 51 height 14
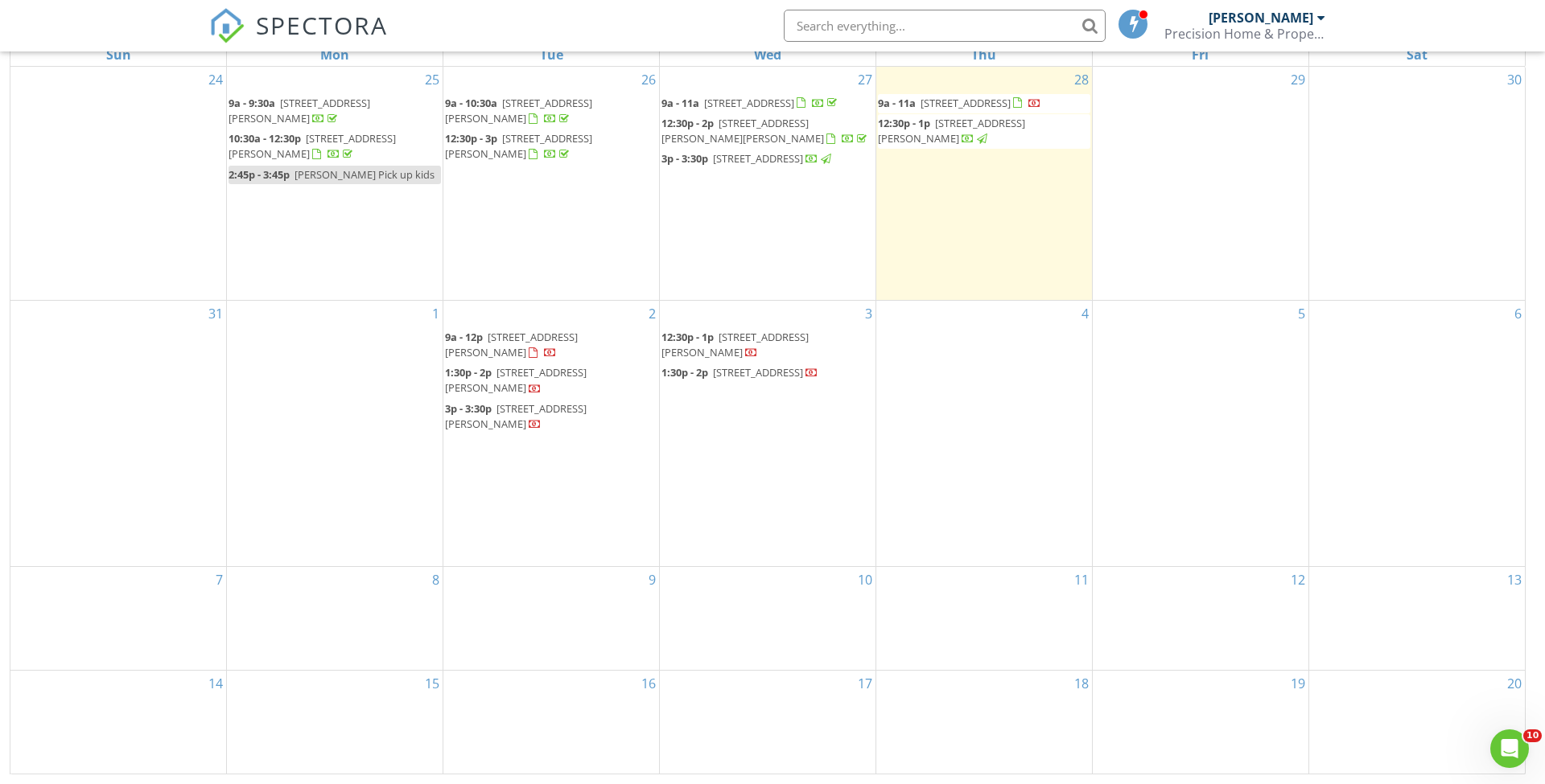
scroll to position [214, 0]
